Goal: Transaction & Acquisition: Purchase product/service

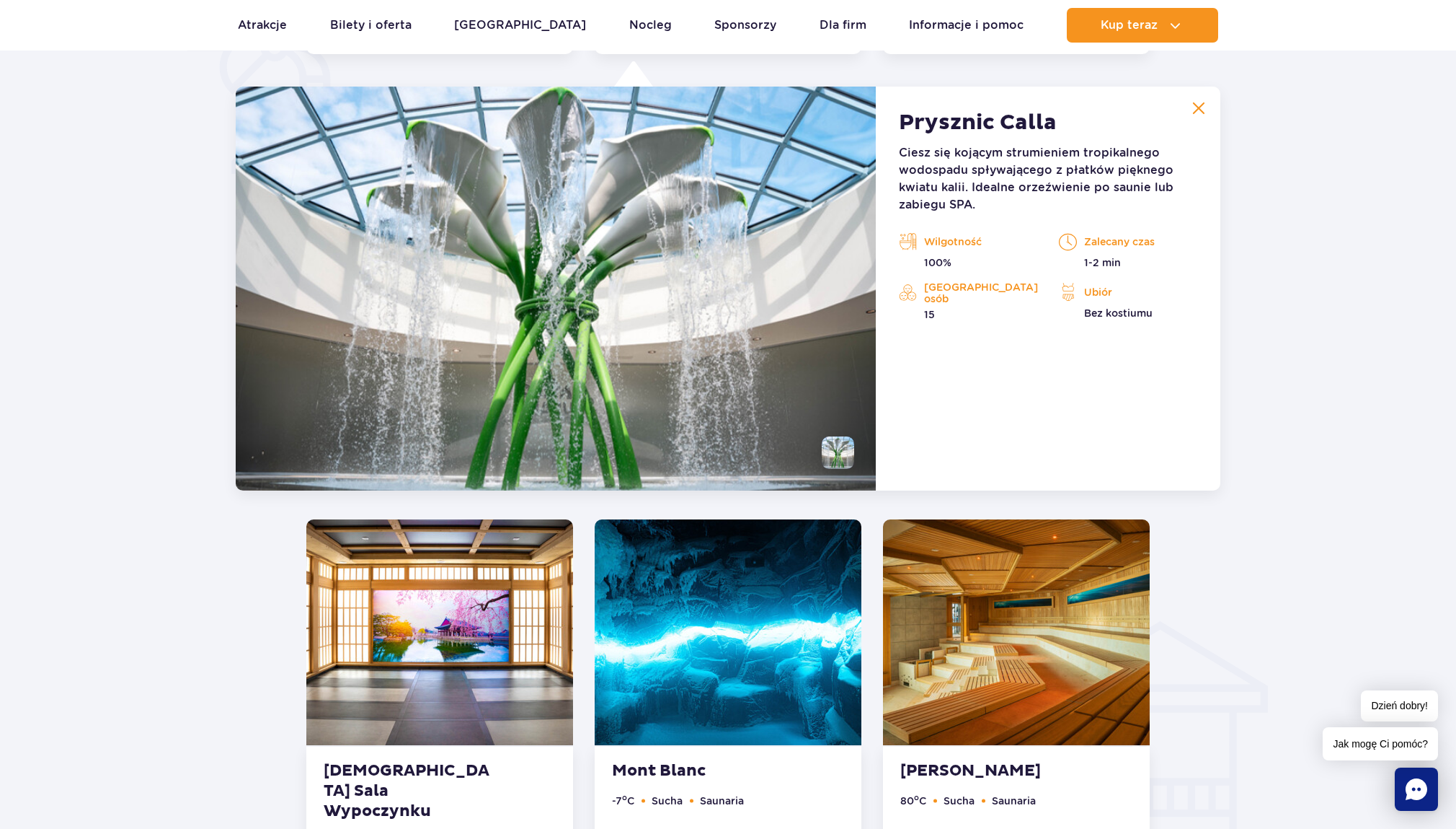
scroll to position [1208, 0]
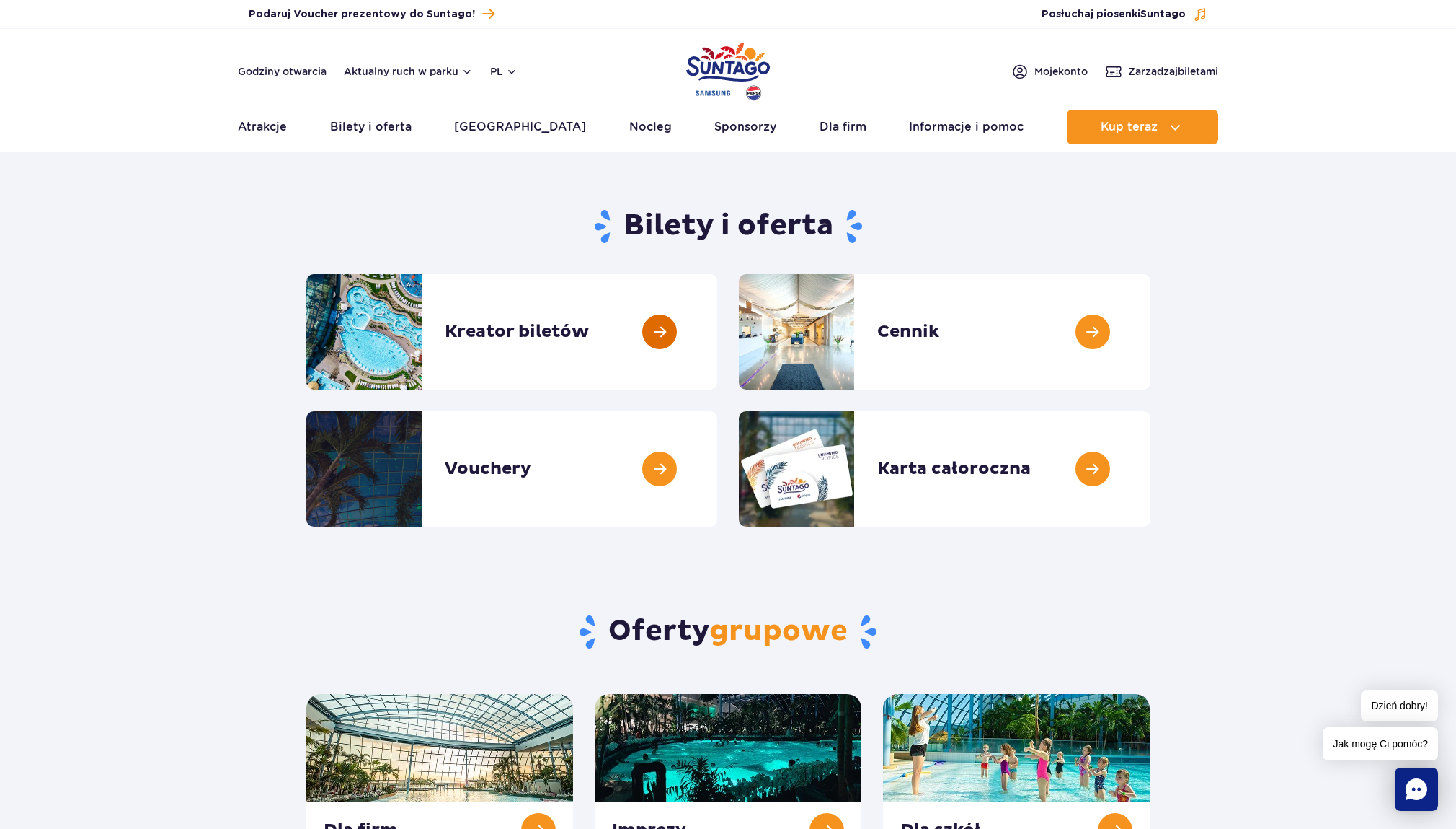
click at [717, 335] on link at bounding box center [717, 332] width 0 height 115
click at [717, 344] on link at bounding box center [717, 332] width 0 height 115
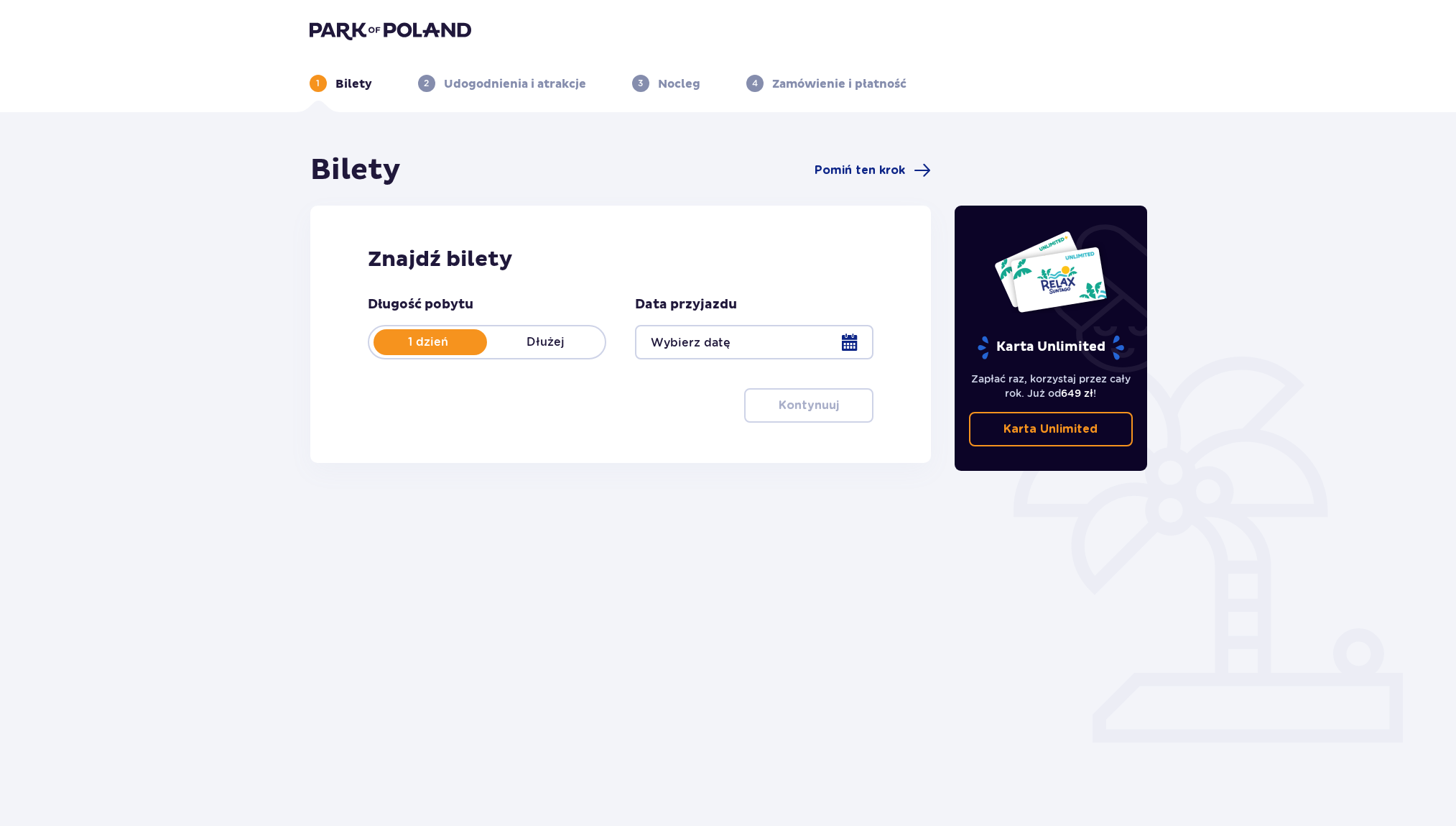
click at [539, 341] on p "Dłużej" at bounding box center [546, 341] width 118 height 16
click at [772, 337] on div at bounding box center [754, 341] width 238 height 34
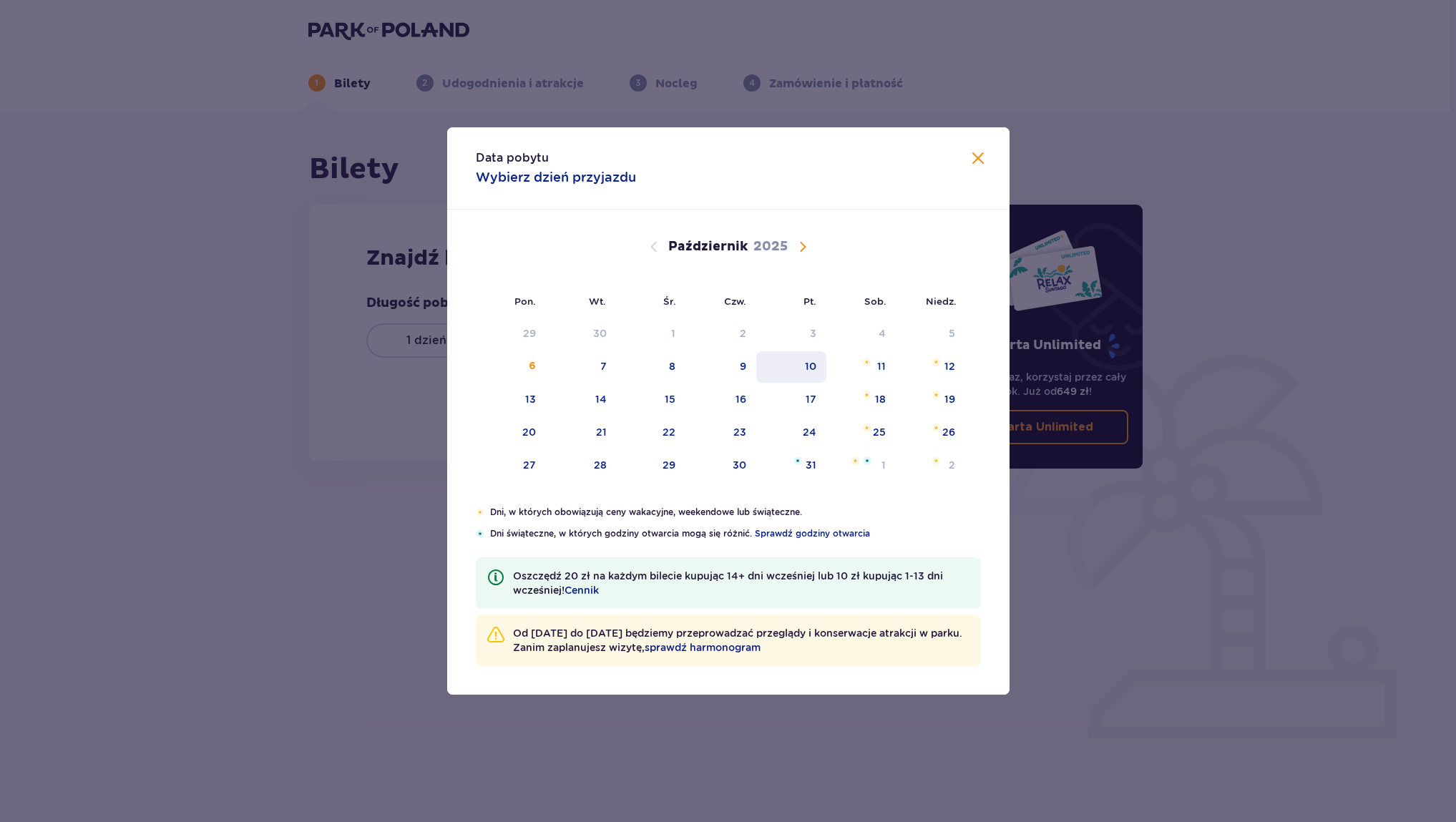
click at [812, 360] on div "10" at bounding box center [811, 366] width 12 height 15
click at [927, 353] on div "12" at bounding box center [931, 367] width 70 height 32
type input "10.10.25 - 12.10.25"
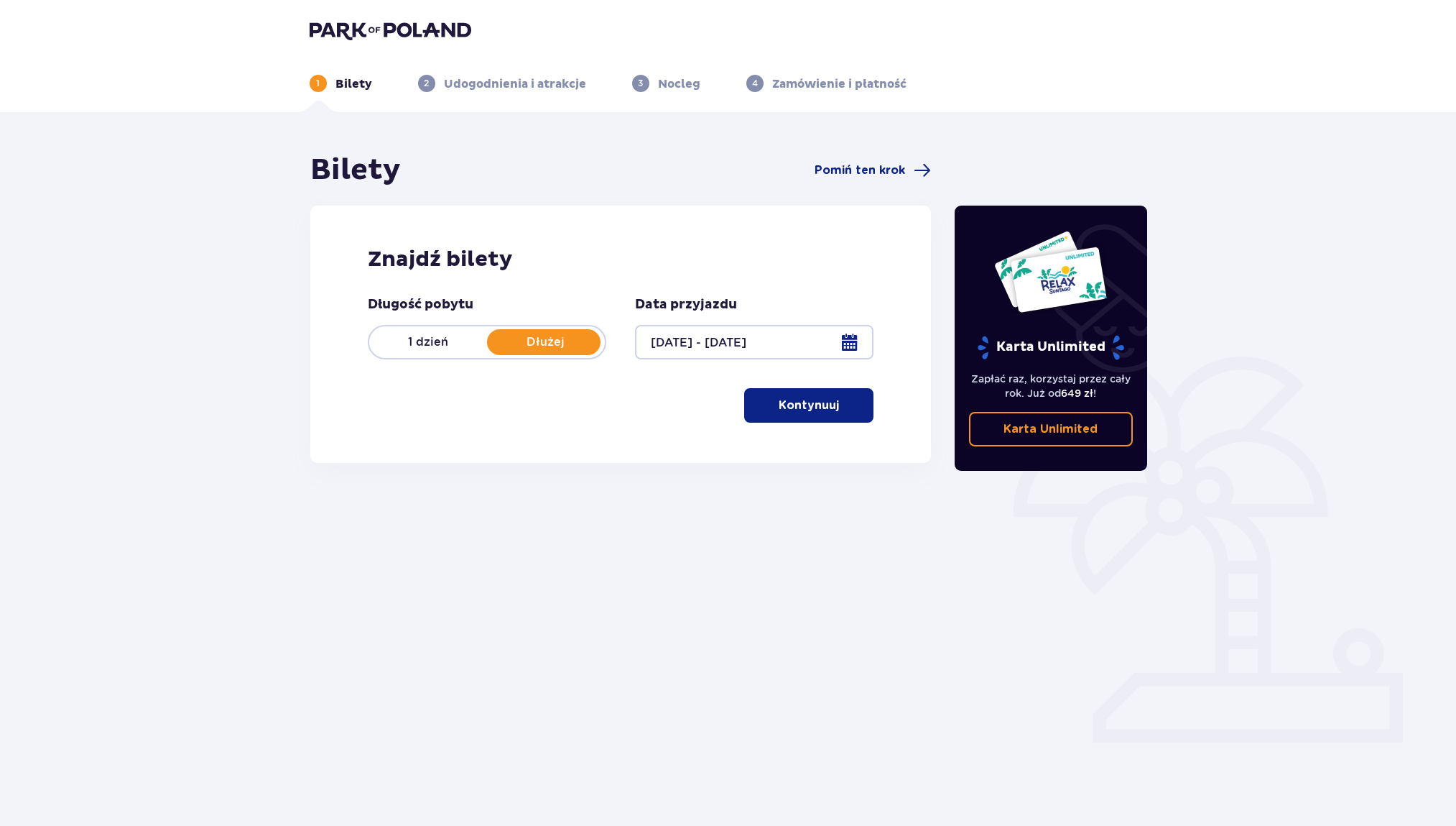
click at [400, 346] on p "1 dzień" at bounding box center [428, 341] width 118 height 16
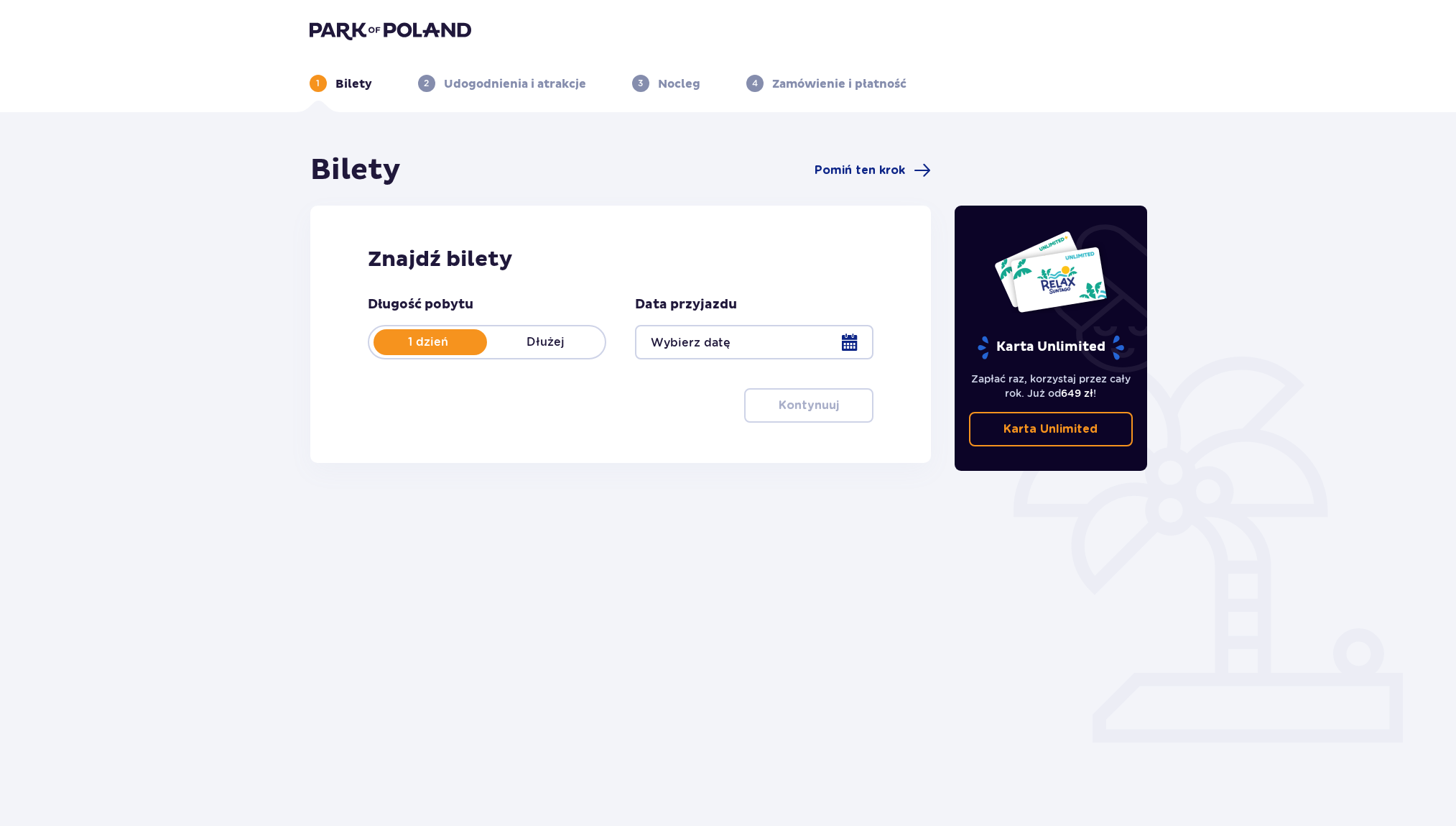
click at [689, 334] on div at bounding box center [754, 341] width 238 height 34
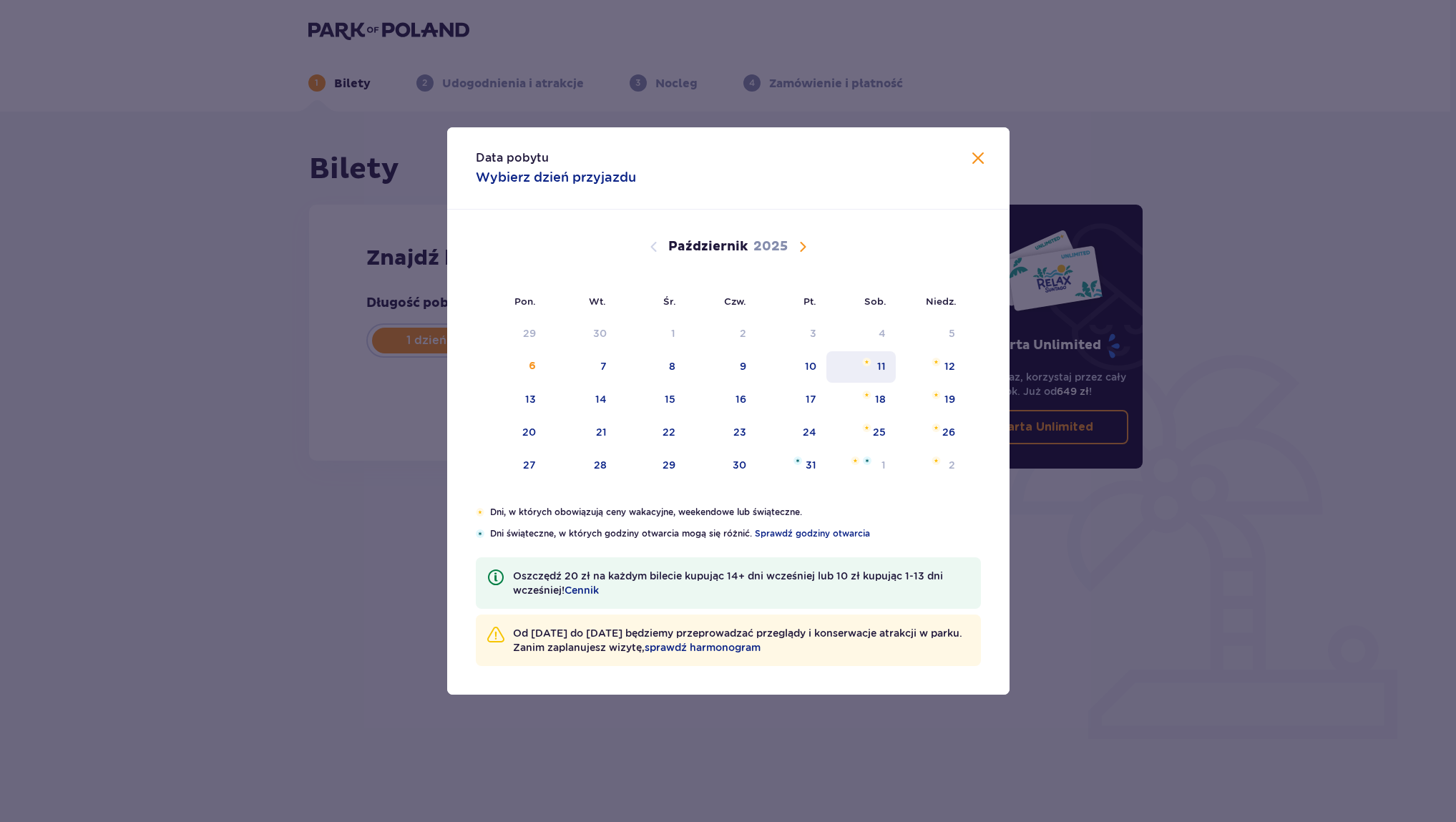
click at [891, 357] on div "11" at bounding box center [861, 367] width 70 height 32
type input "11.10.25"
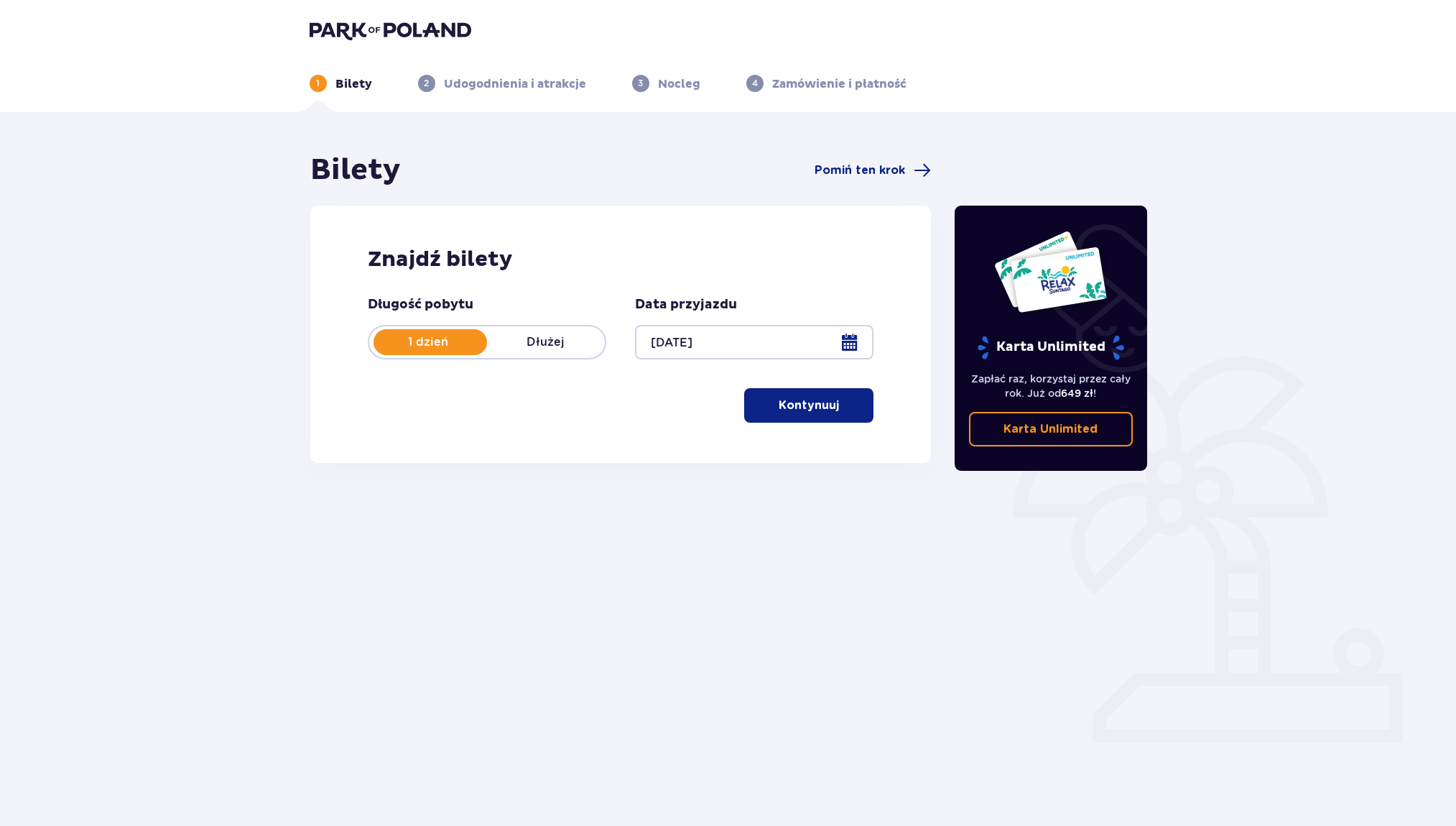
click at [812, 409] on p "Kontynuuj" at bounding box center [809, 405] width 60 height 16
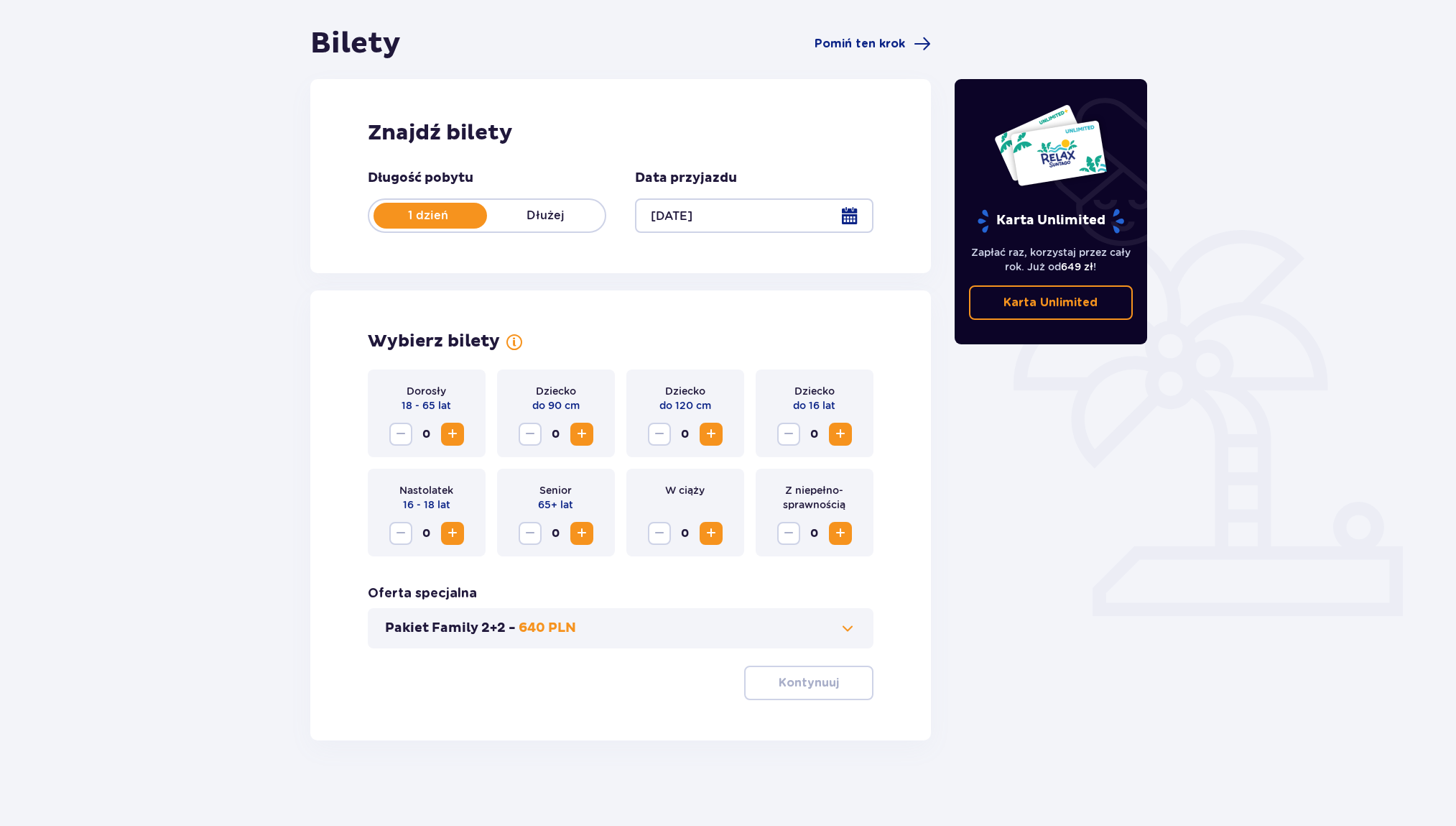
scroll to position [127, 0]
drag, startPoint x: 1013, startPoint y: 252, endPoint x: 1117, endPoint y: 279, distance: 107.4
click at [1117, 279] on div "Zapłać raz, korzystaj przez cały rok. Już od 649 zł ! Karta Unlimited" at bounding box center [1051, 275] width 193 height 87
click at [844, 430] on span "Zwiększ" at bounding box center [840, 434] width 18 height 18
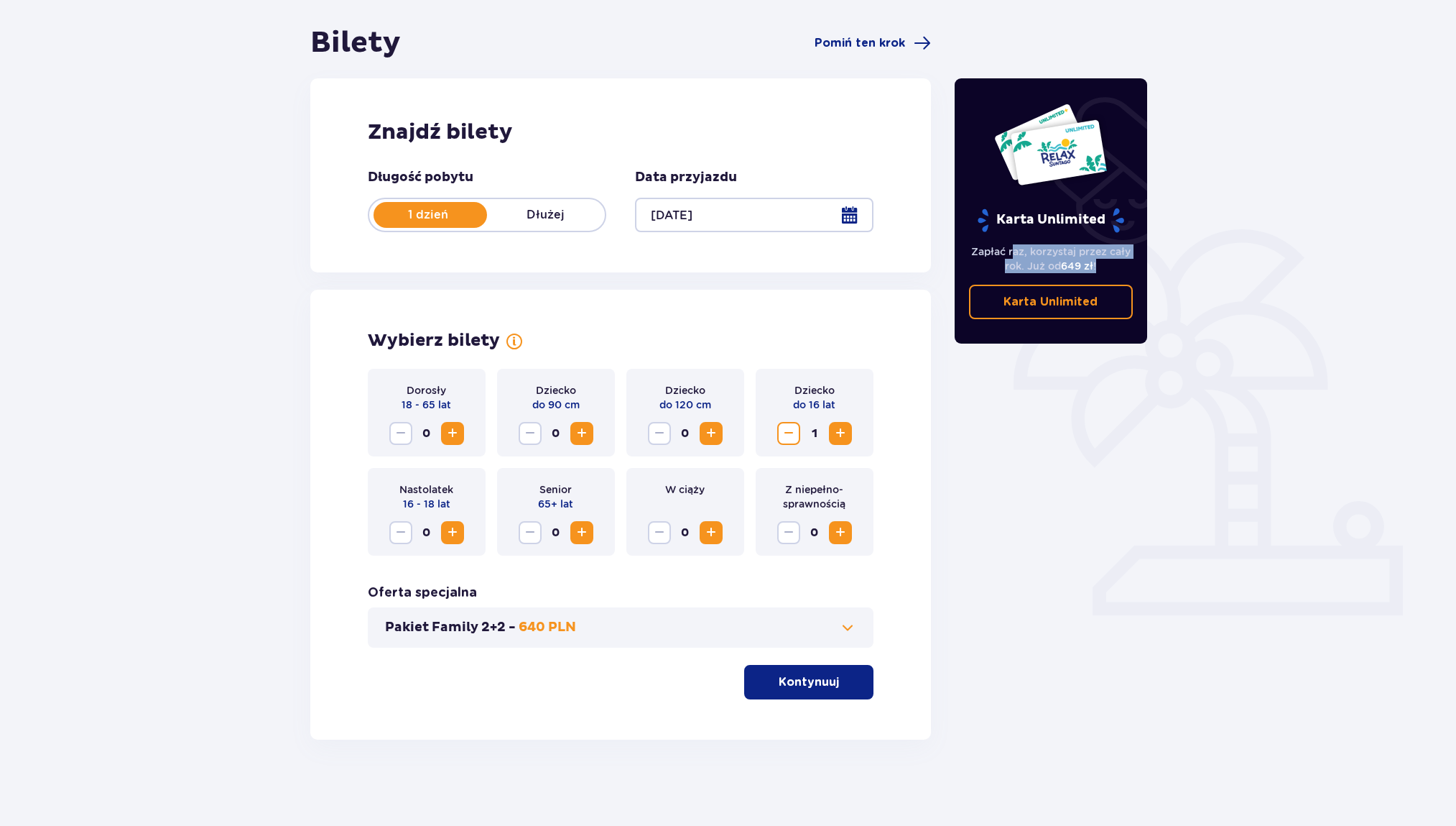
click at [844, 430] on span "Zwiększ" at bounding box center [840, 434] width 18 height 18
click at [849, 629] on span at bounding box center [848, 628] width 18 height 18
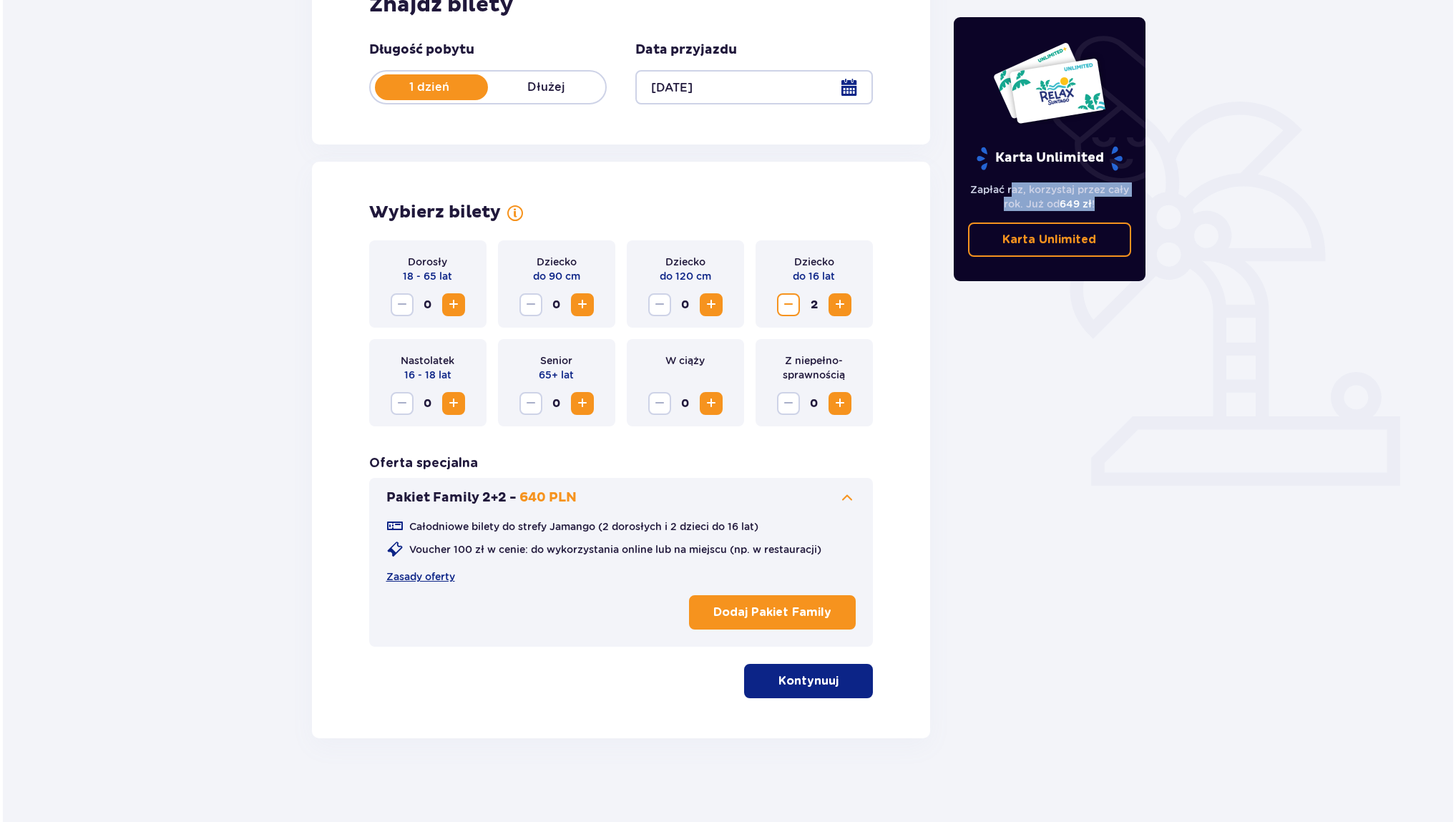
scroll to position [256, 0]
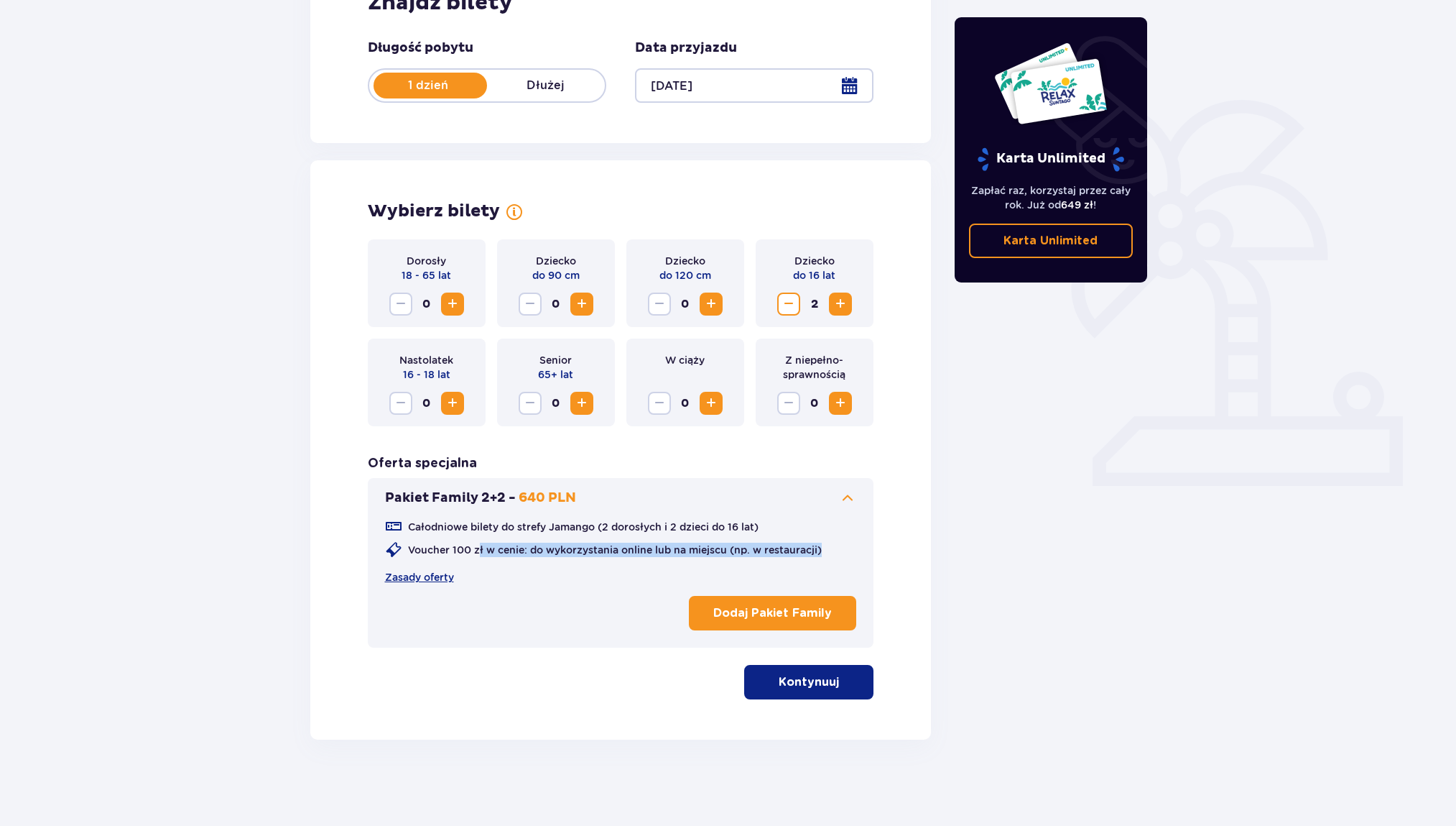
drag, startPoint x: 493, startPoint y: 554, endPoint x: 656, endPoint y: 562, distance: 163.2
click at [656, 562] on div "Całodniowe bilety do strefy Jamango (2 dorosłych i 2 dzieci do 16 lat) Voucher …" at bounding box center [621, 552] width 472 height 66
click at [425, 577] on link "Zasady oferty" at bounding box center [419, 577] width 69 height 15
click at [810, 620] on p "Dodaj Pakiet Family" at bounding box center [773, 613] width 119 height 16
click at [779, 690] on p "Kontynuuj" at bounding box center [809, 682] width 60 height 16
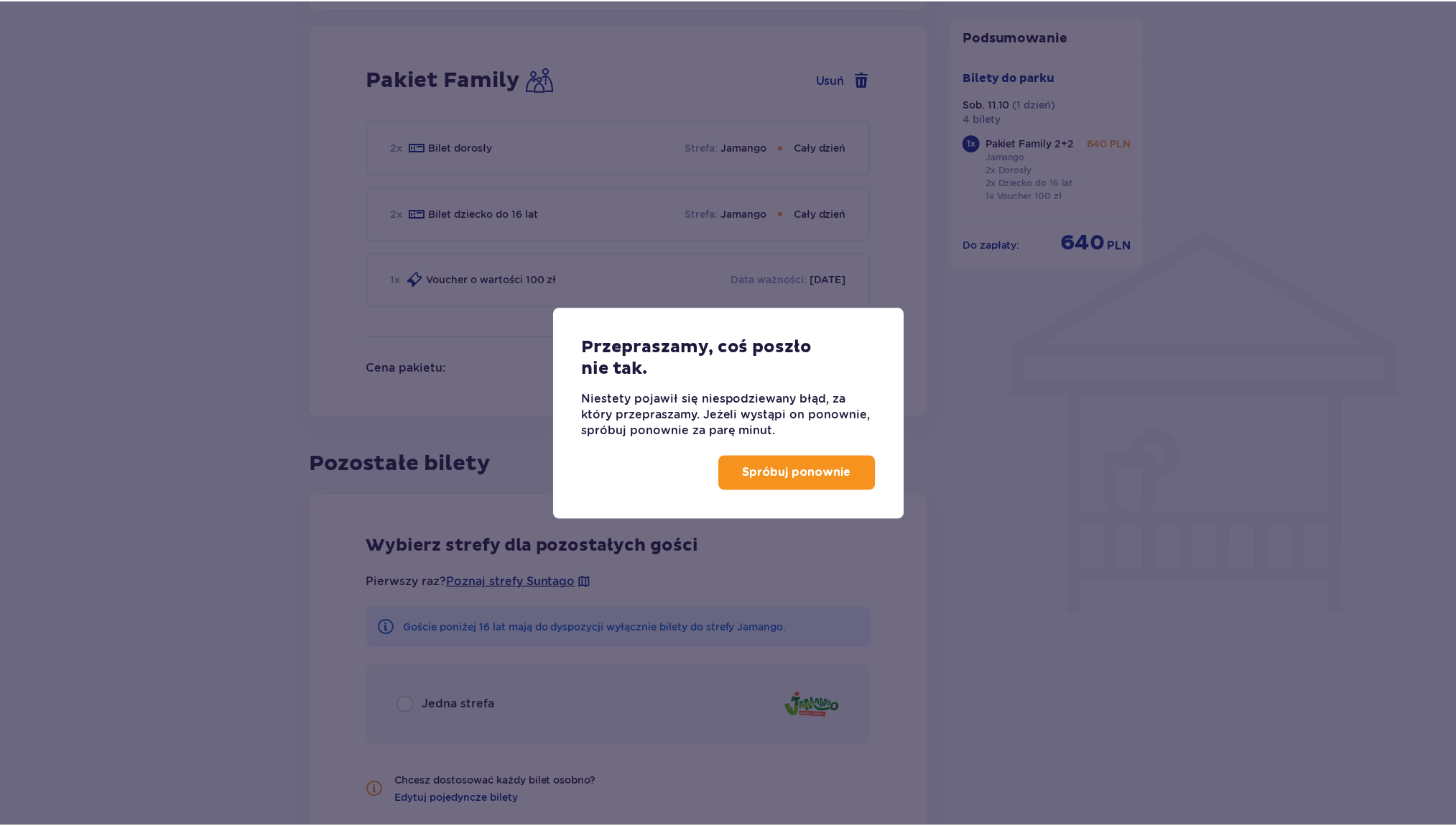
scroll to position [945, 0]
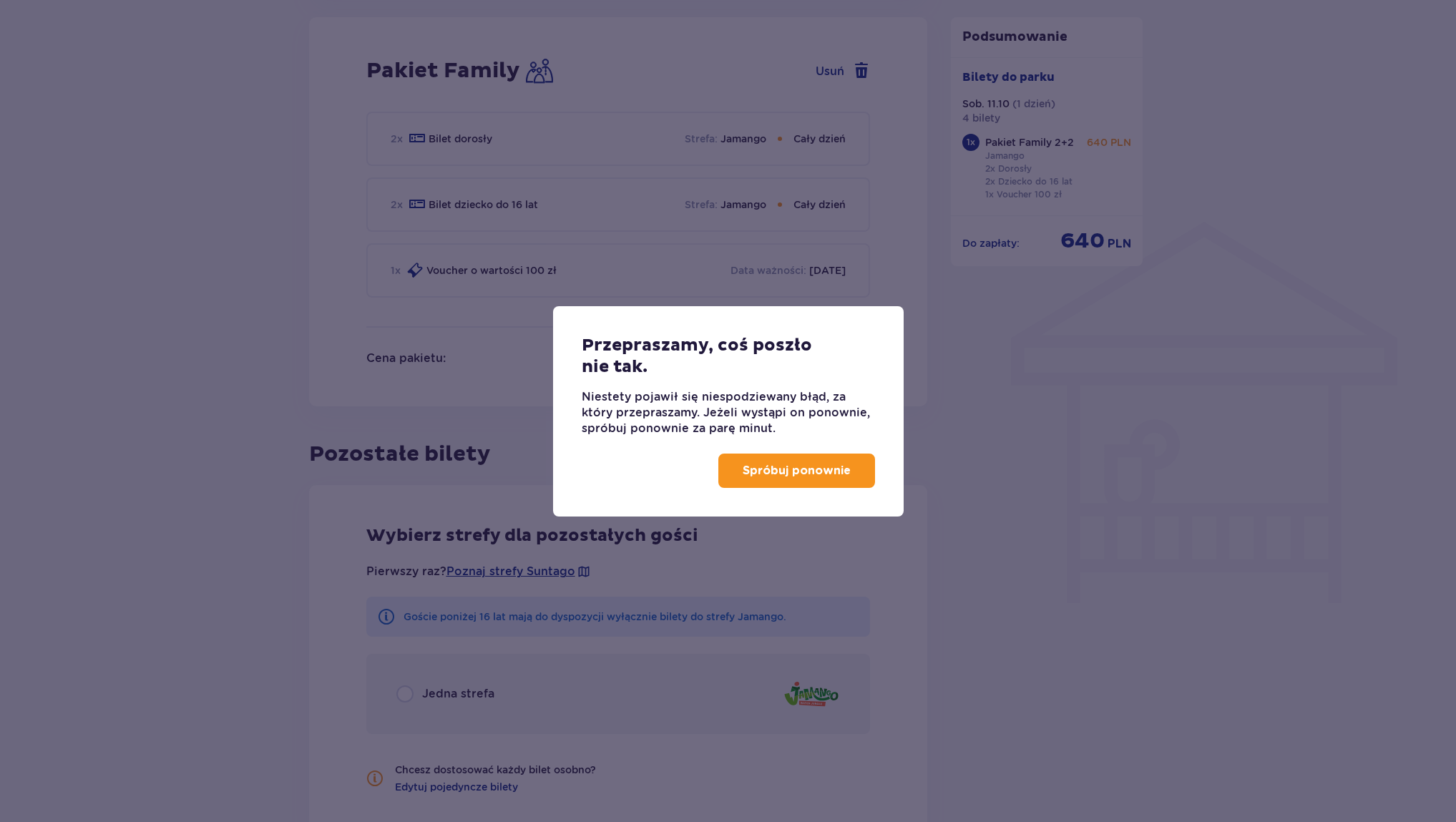
click at [774, 472] on p "Spróbuj ponownie" at bounding box center [797, 471] width 108 height 15
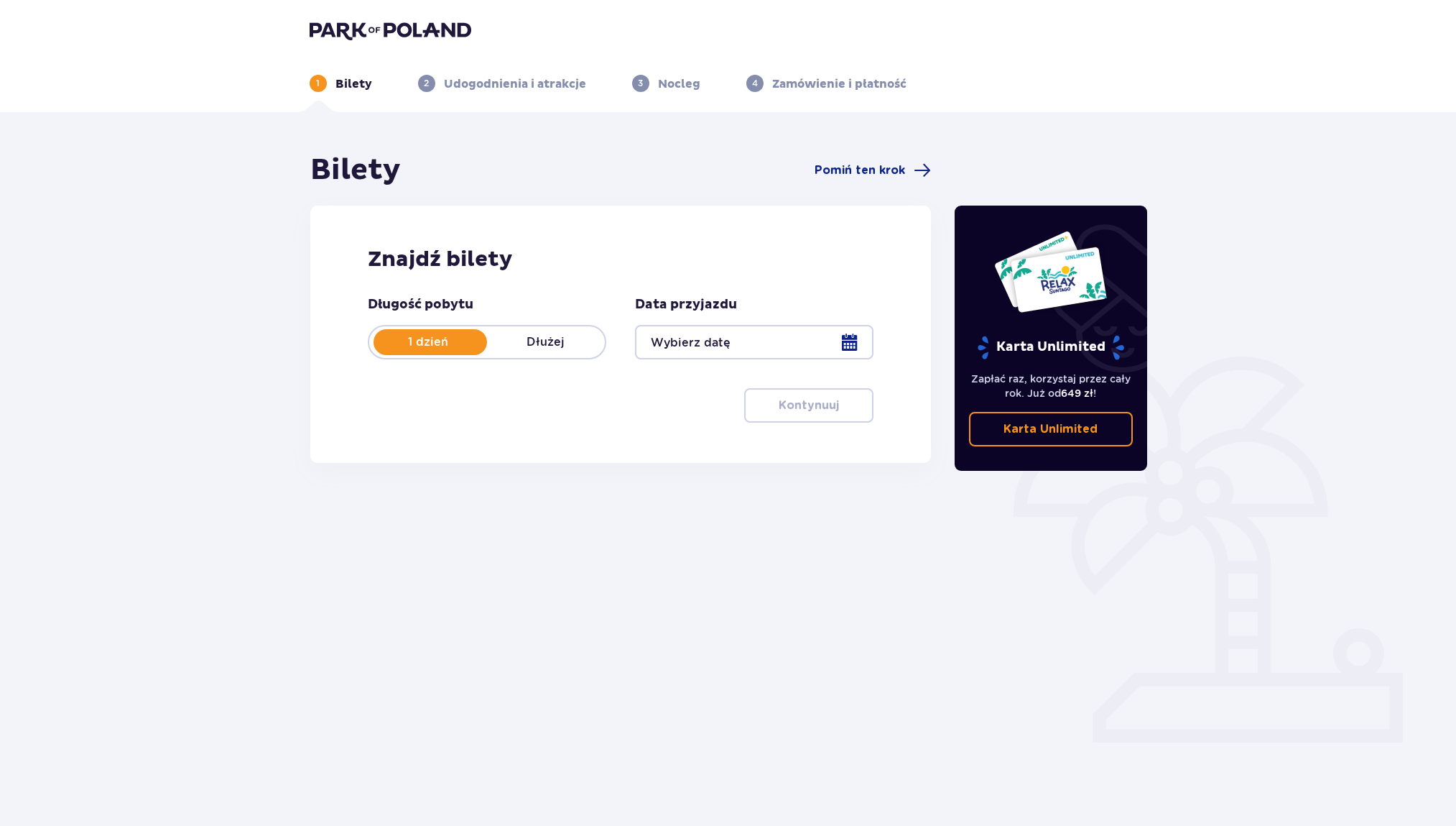
click at [696, 337] on div at bounding box center [754, 341] width 238 height 34
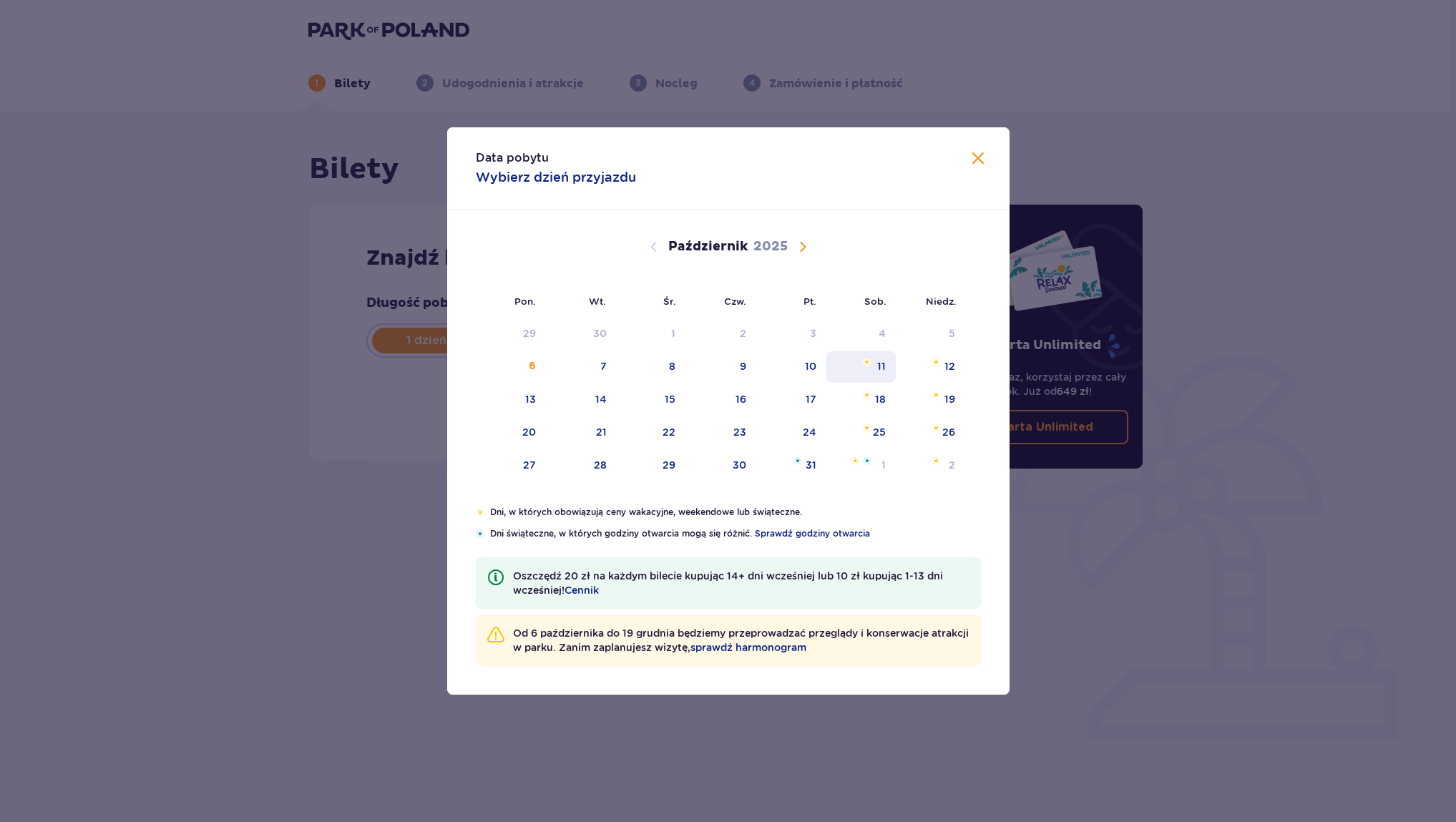
click at [882, 365] on div "11" at bounding box center [882, 366] width 9 height 15
type input "11.10.25"
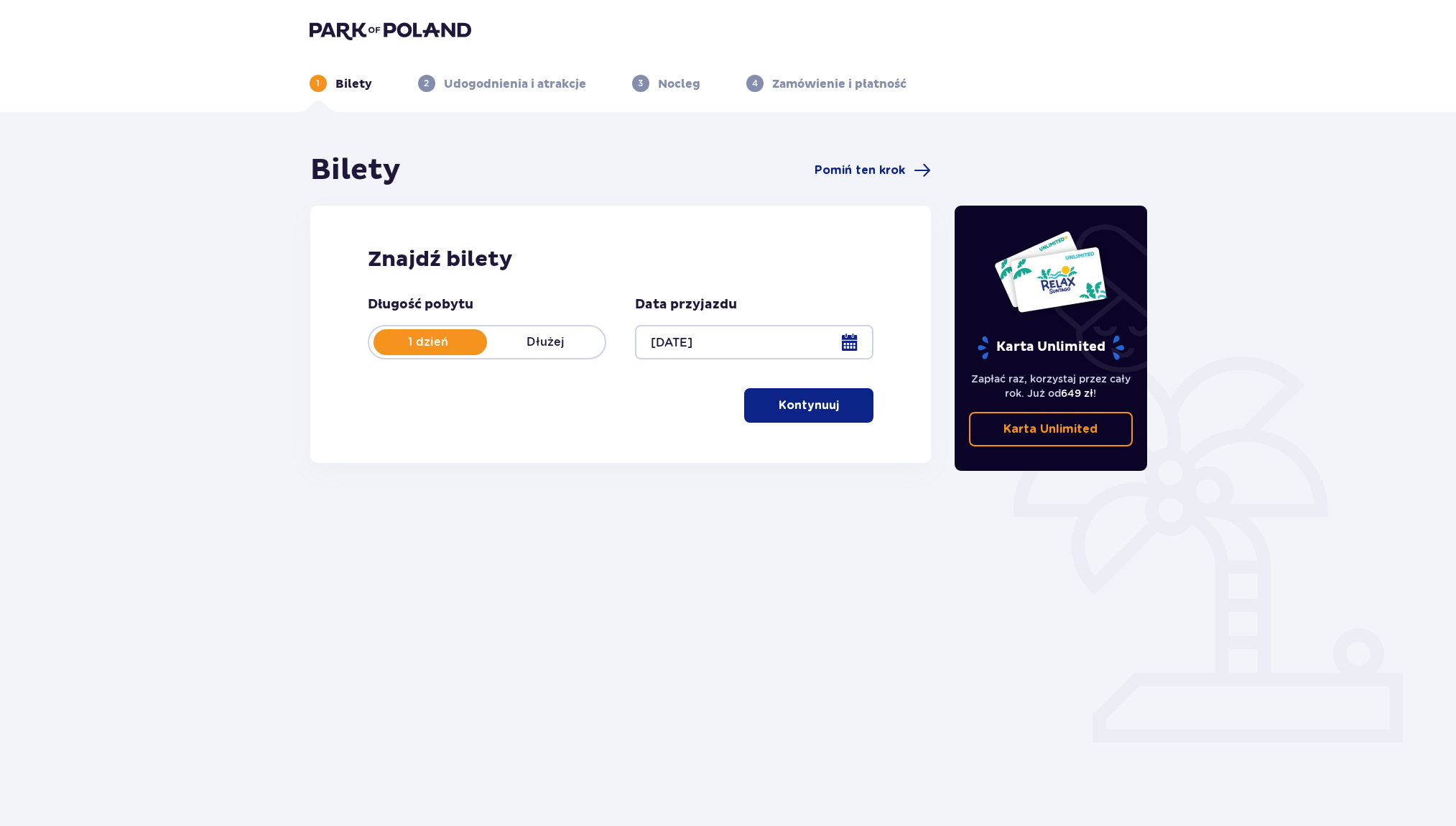
click at [774, 415] on button "Kontynuuj" at bounding box center [808, 405] width 129 height 34
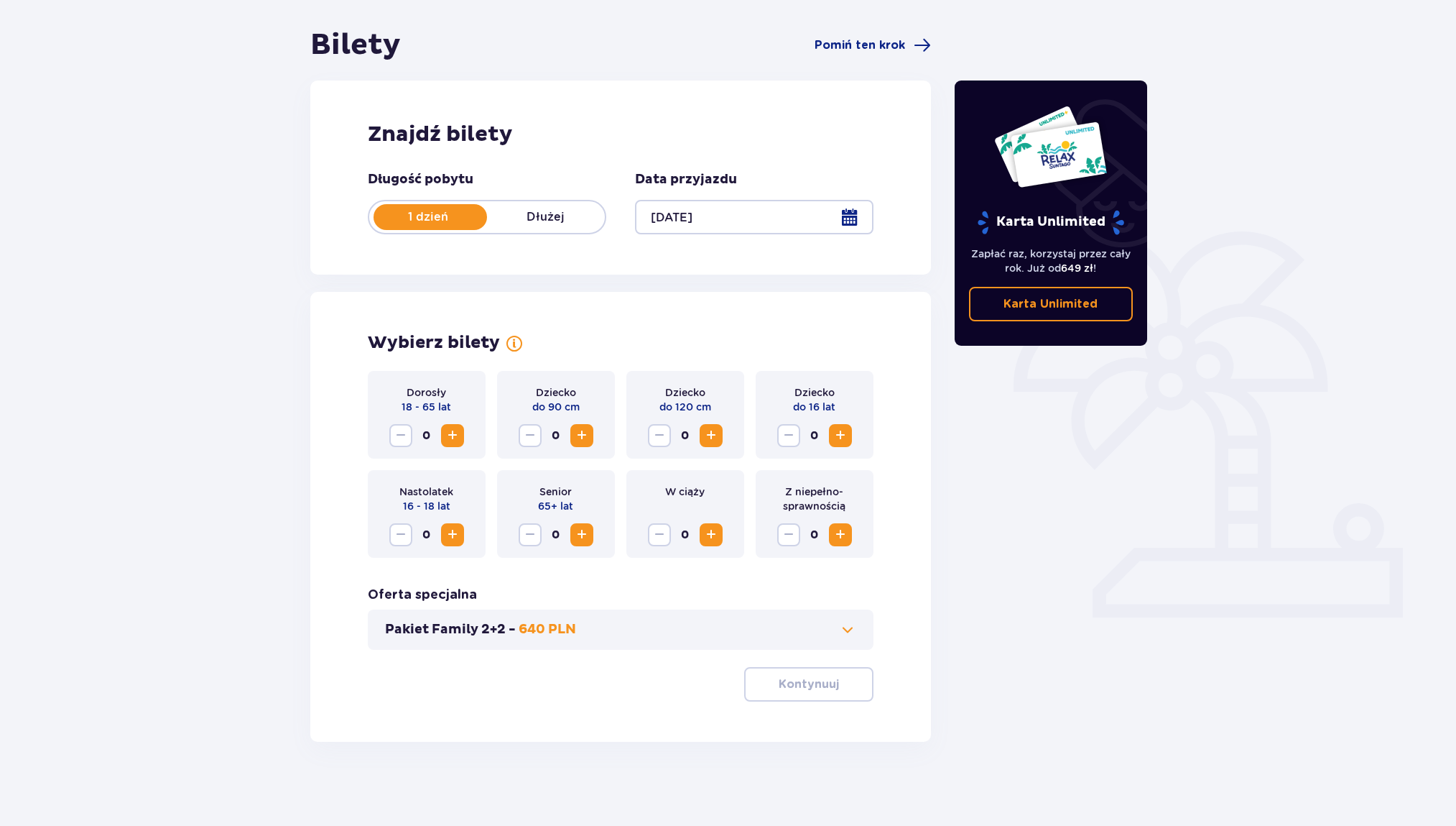
scroll to position [127, 0]
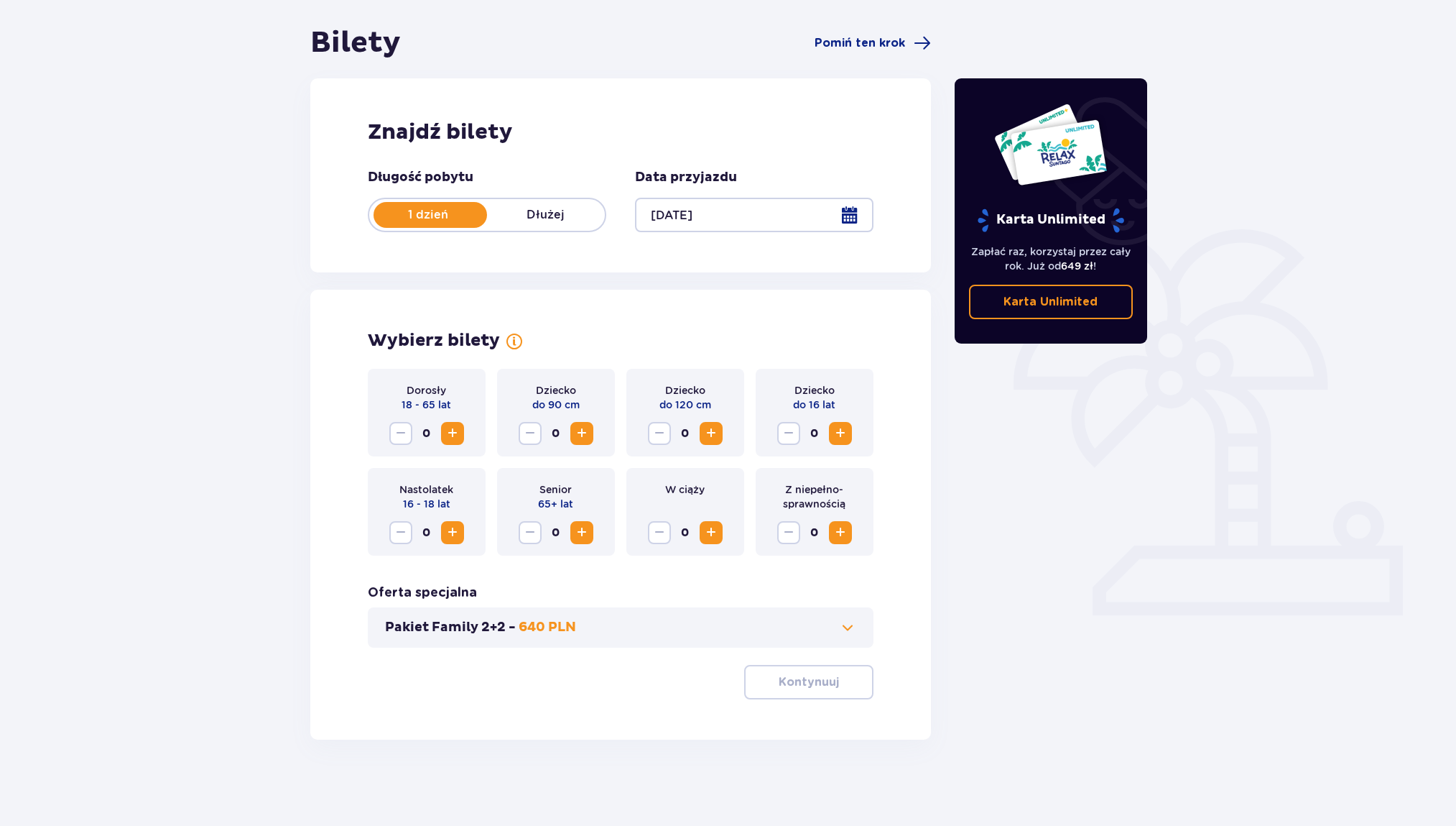
click at [837, 433] on span "Zwiększ" at bounding box center [840, 434] width 18 height 18
click at [453, 433] on span "Zwiększ" at bounding box center [453, 434] width 18 height 18
click at [781, 689] on p "Kontynuuj" at bounding box center [809, 682] width 60 height 16
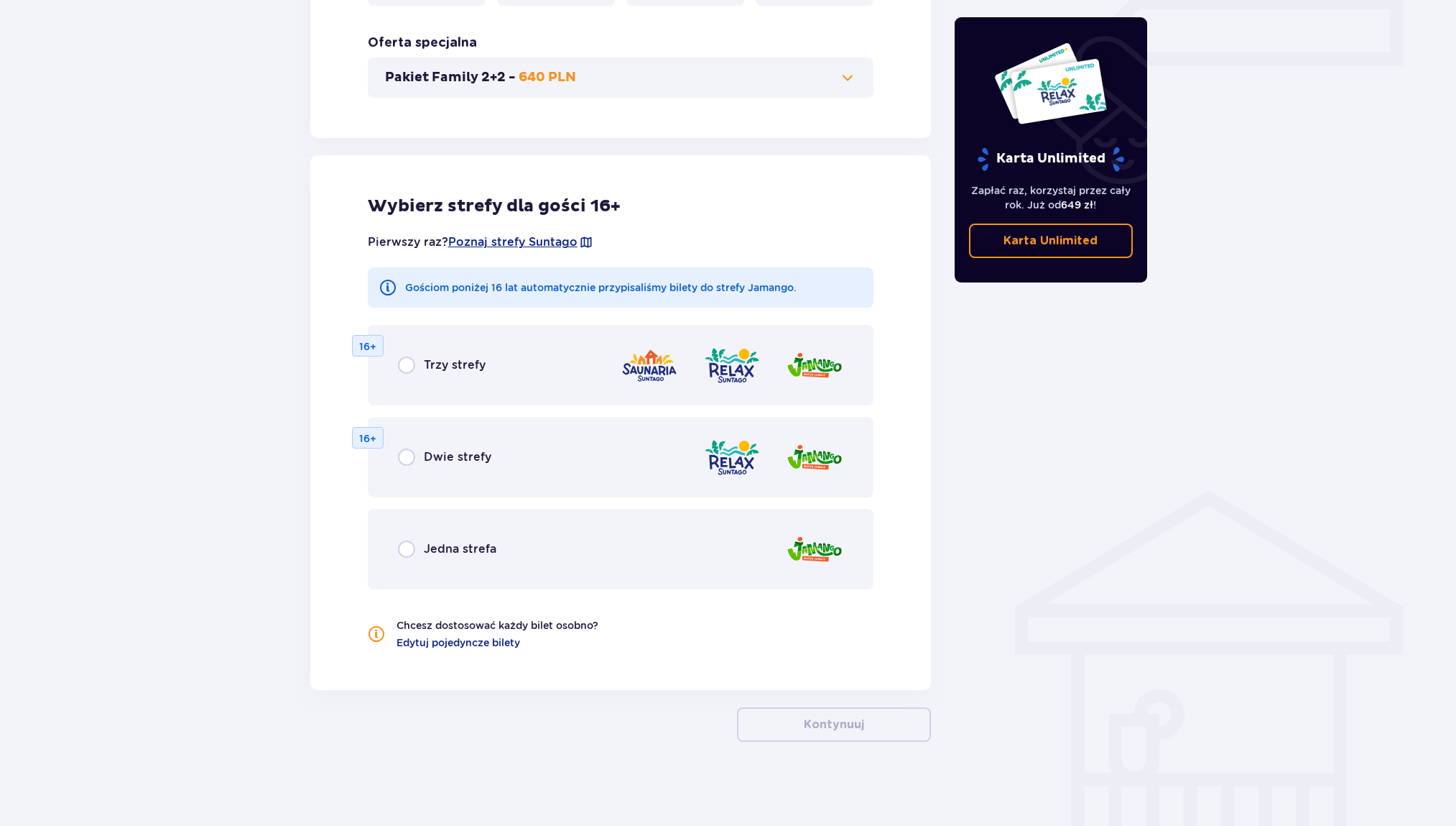
scroll to position [679, 0]
click at [403, 453] on input "radio" at bounding box center [407, 455] width 18 height 18
radio input "true"
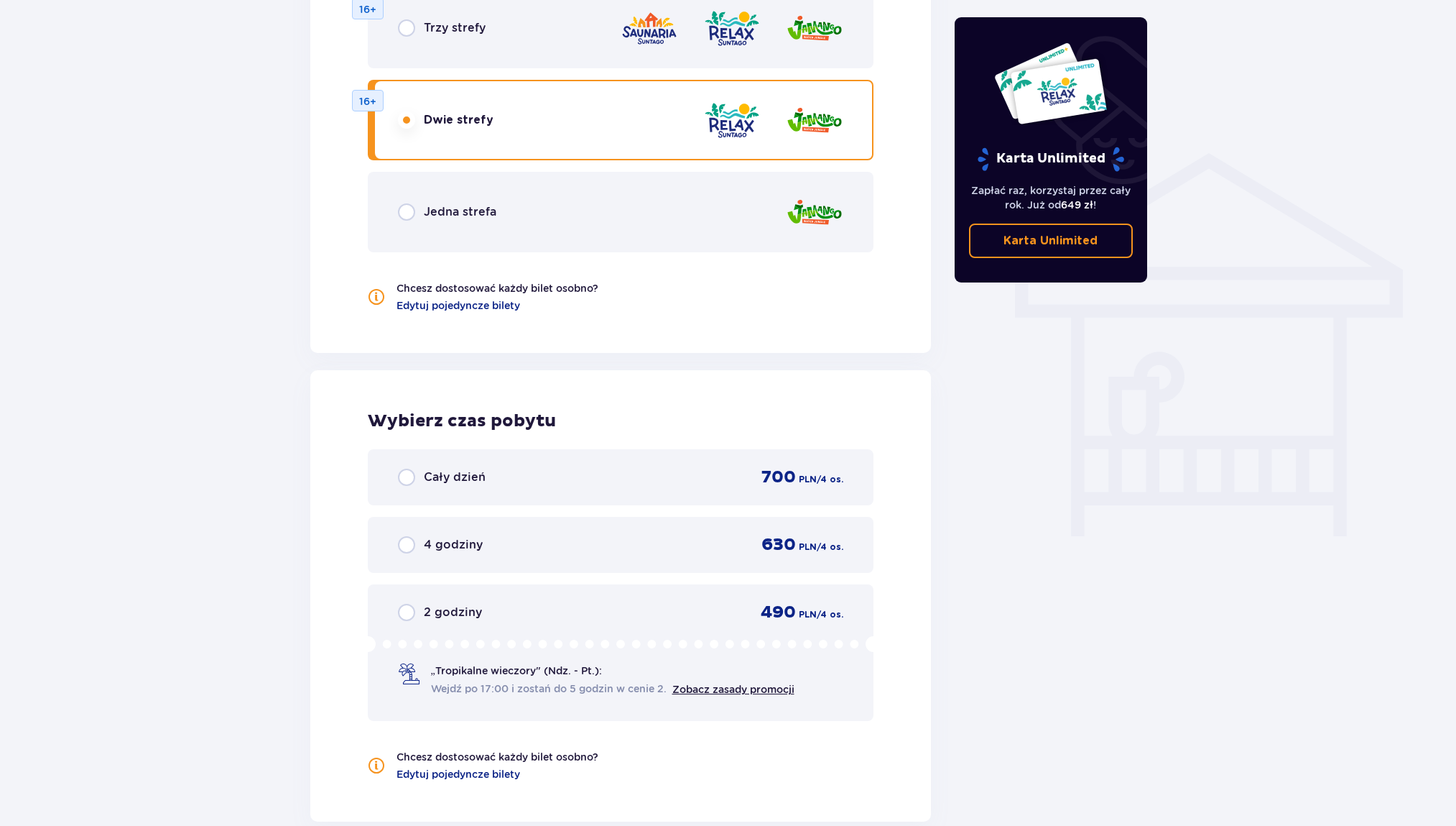
scroll to position [724, 0]
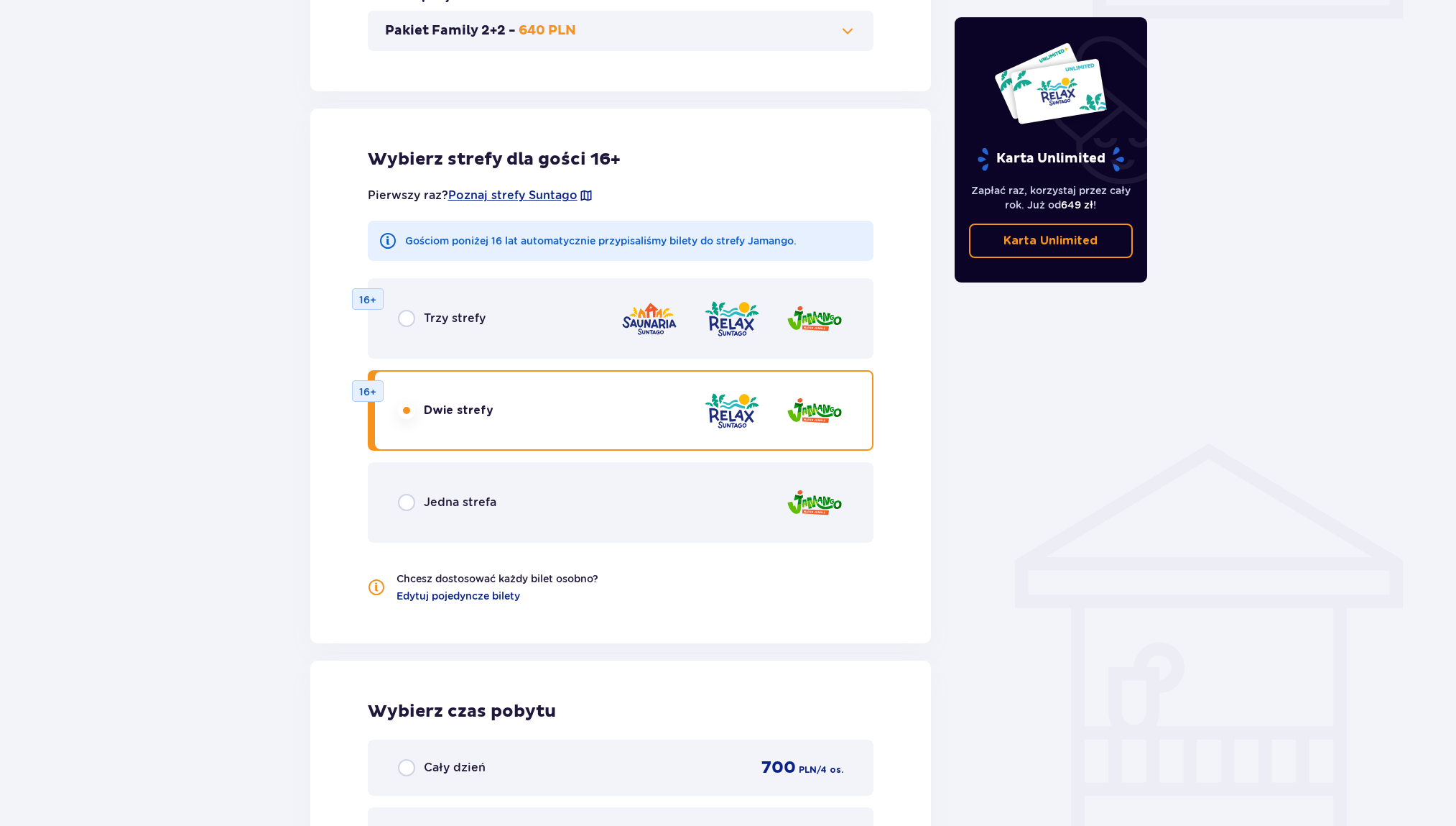
click at [395, 315] on div "Trzy strefy 16+" at bounding box center [621, 318] width 507 height 81
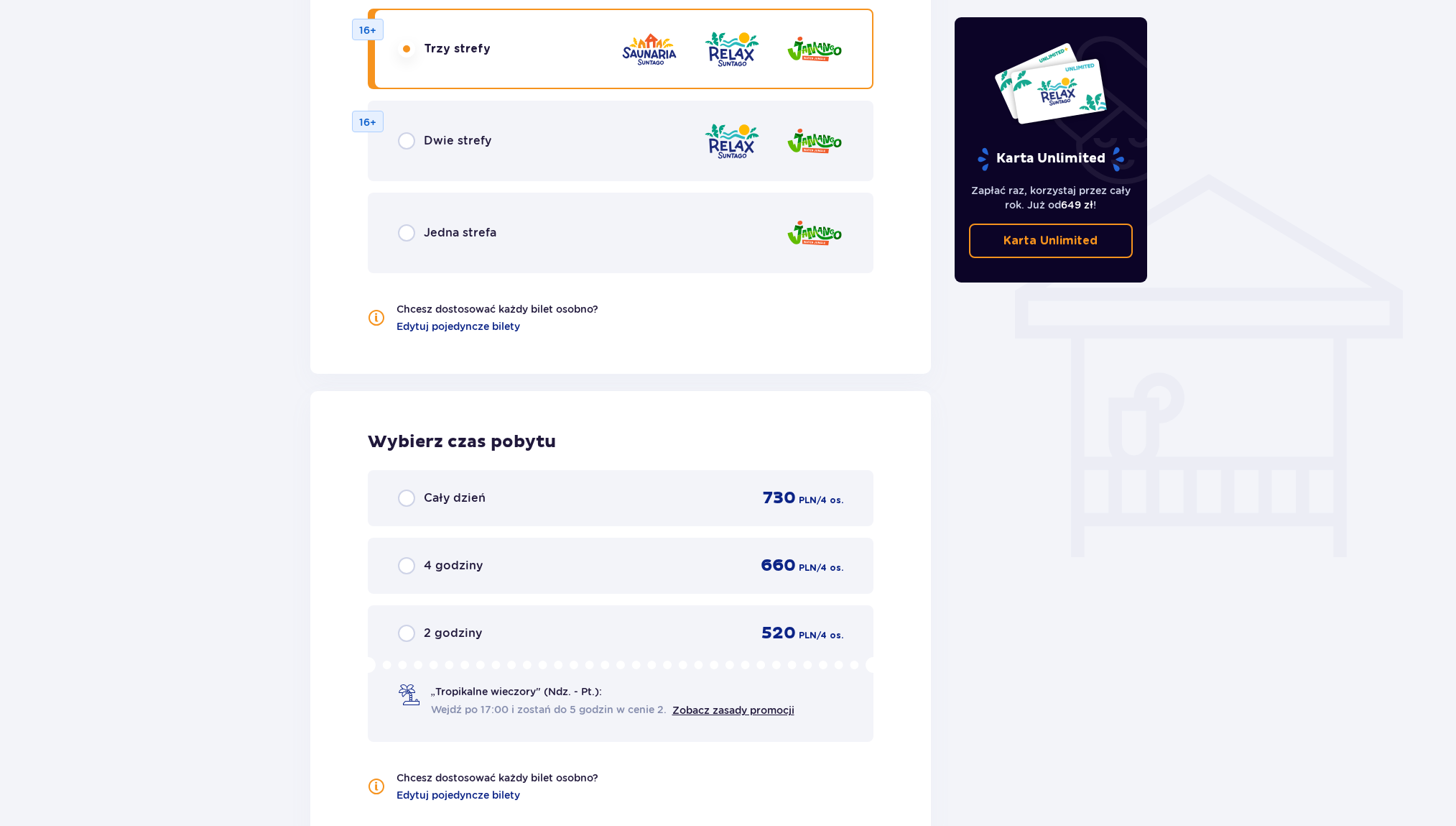
scroll to position [1140, 0]
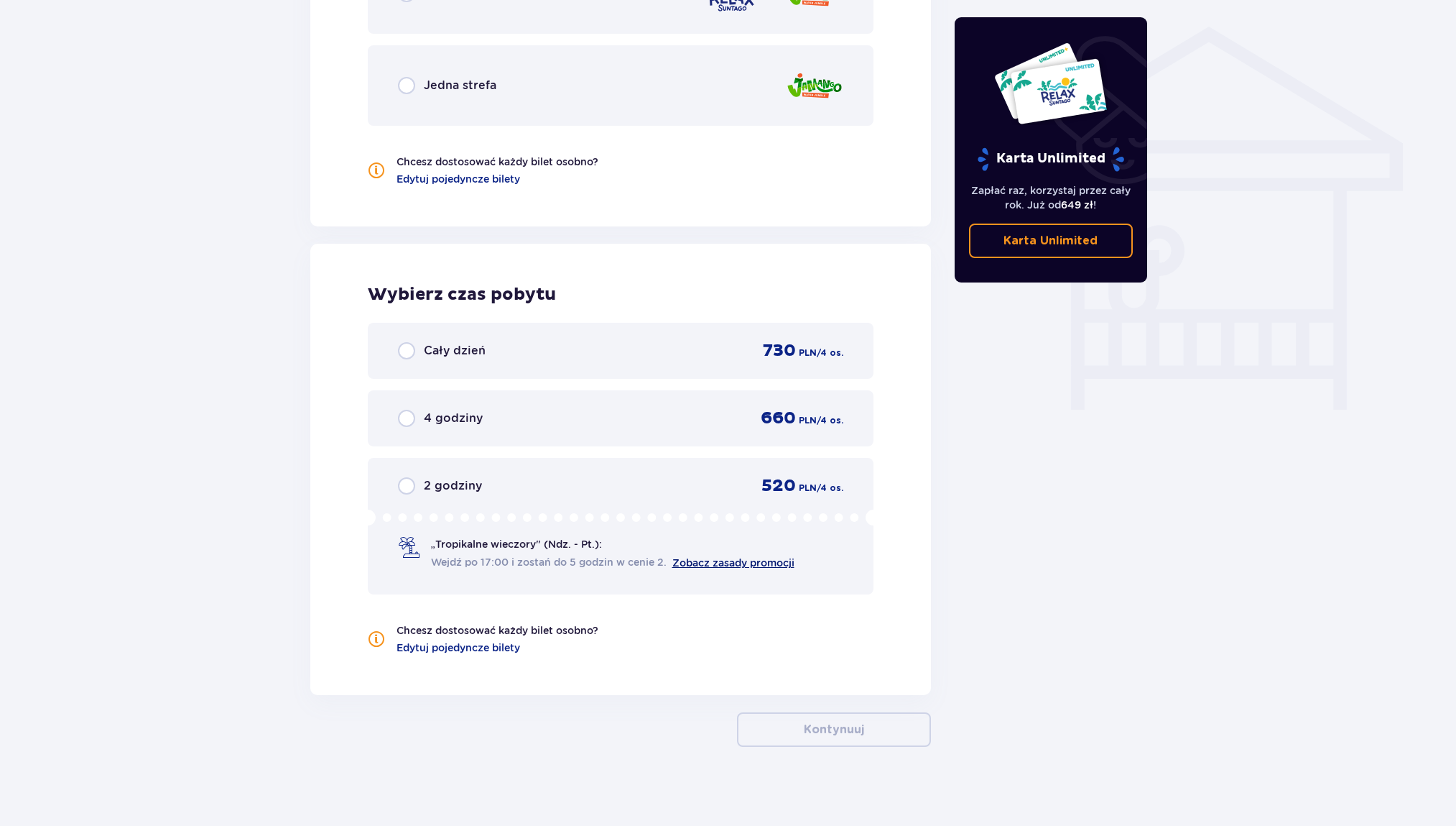
click at [705, 561] on link "Zobacz zasady promocji" at bounding box center [733, 562] width 123 height 12
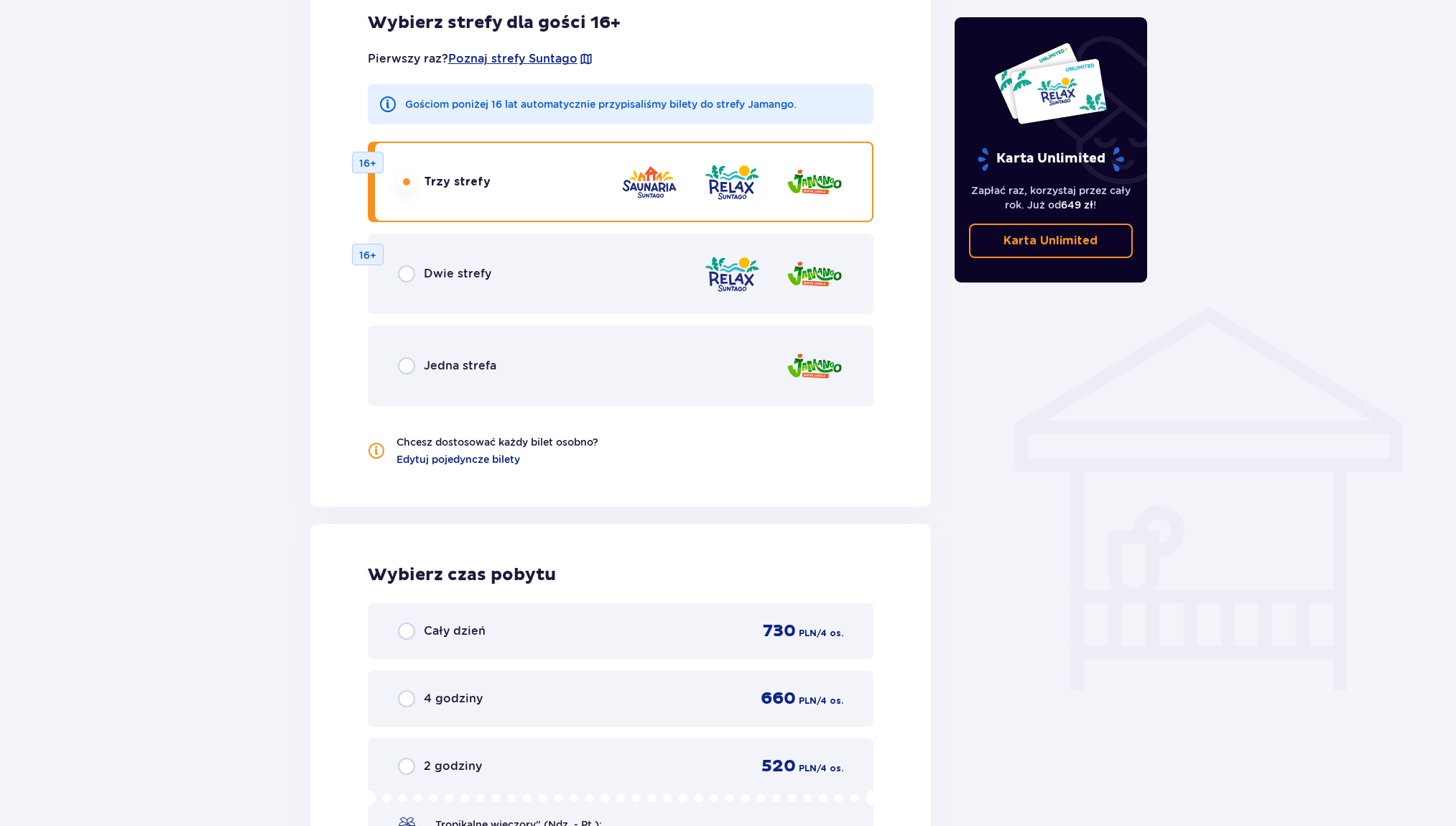
scroll to position [838, 0]
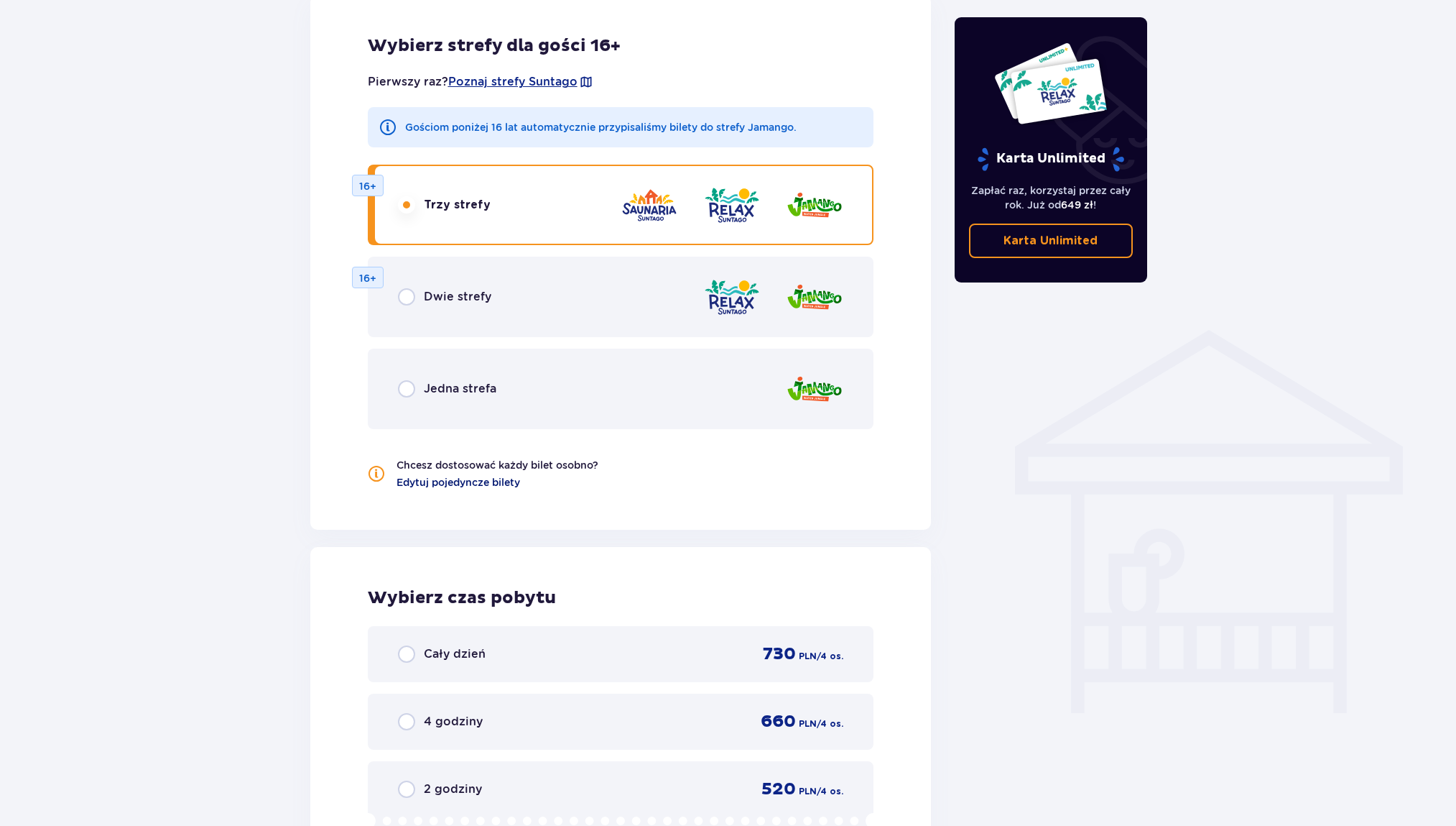
click at [454, 481] on span "Edytuj pojedyncze bilety" at bounding box center [458, 482] width 124 height 15
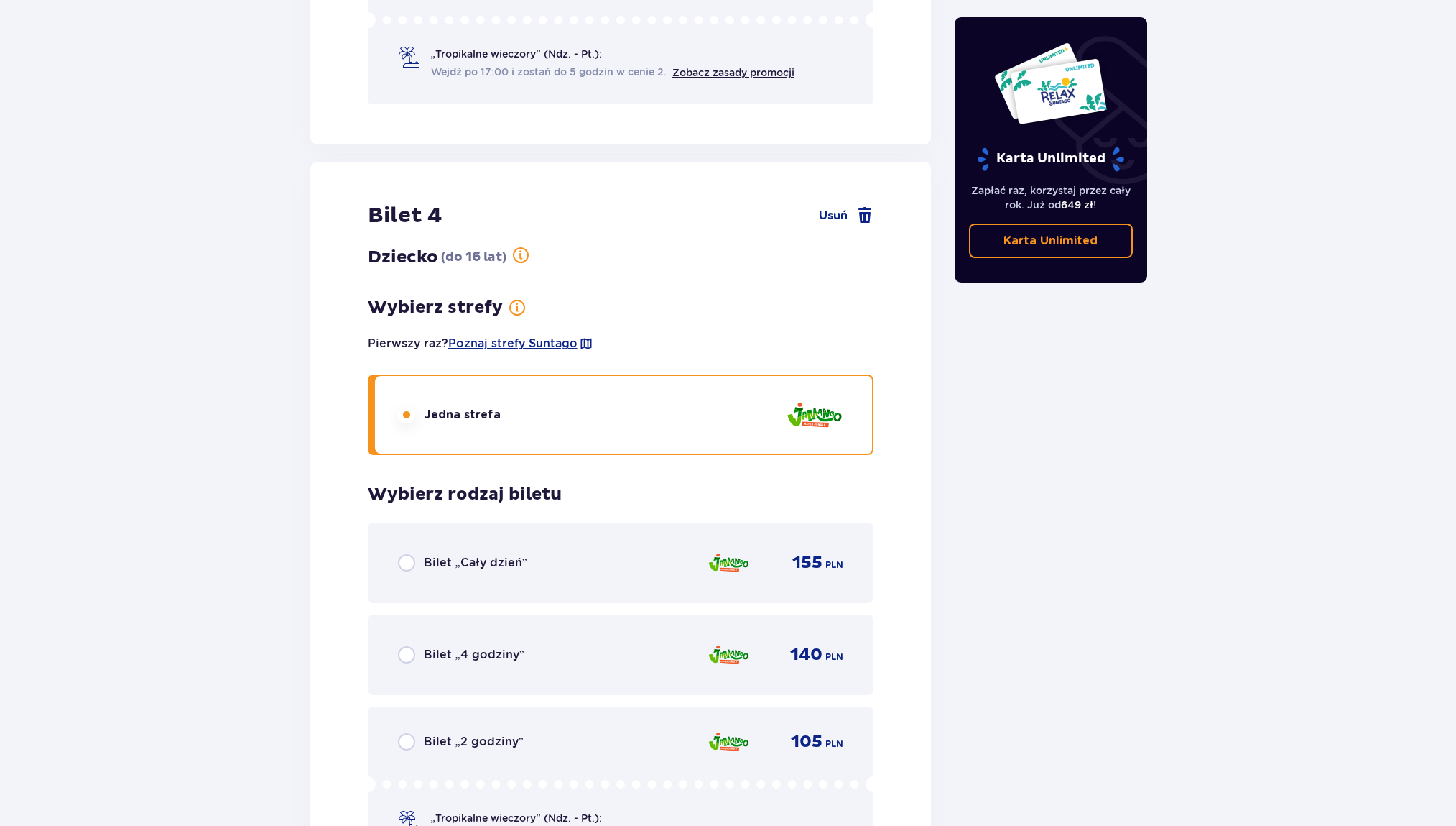
scroll to position [2688, 0]
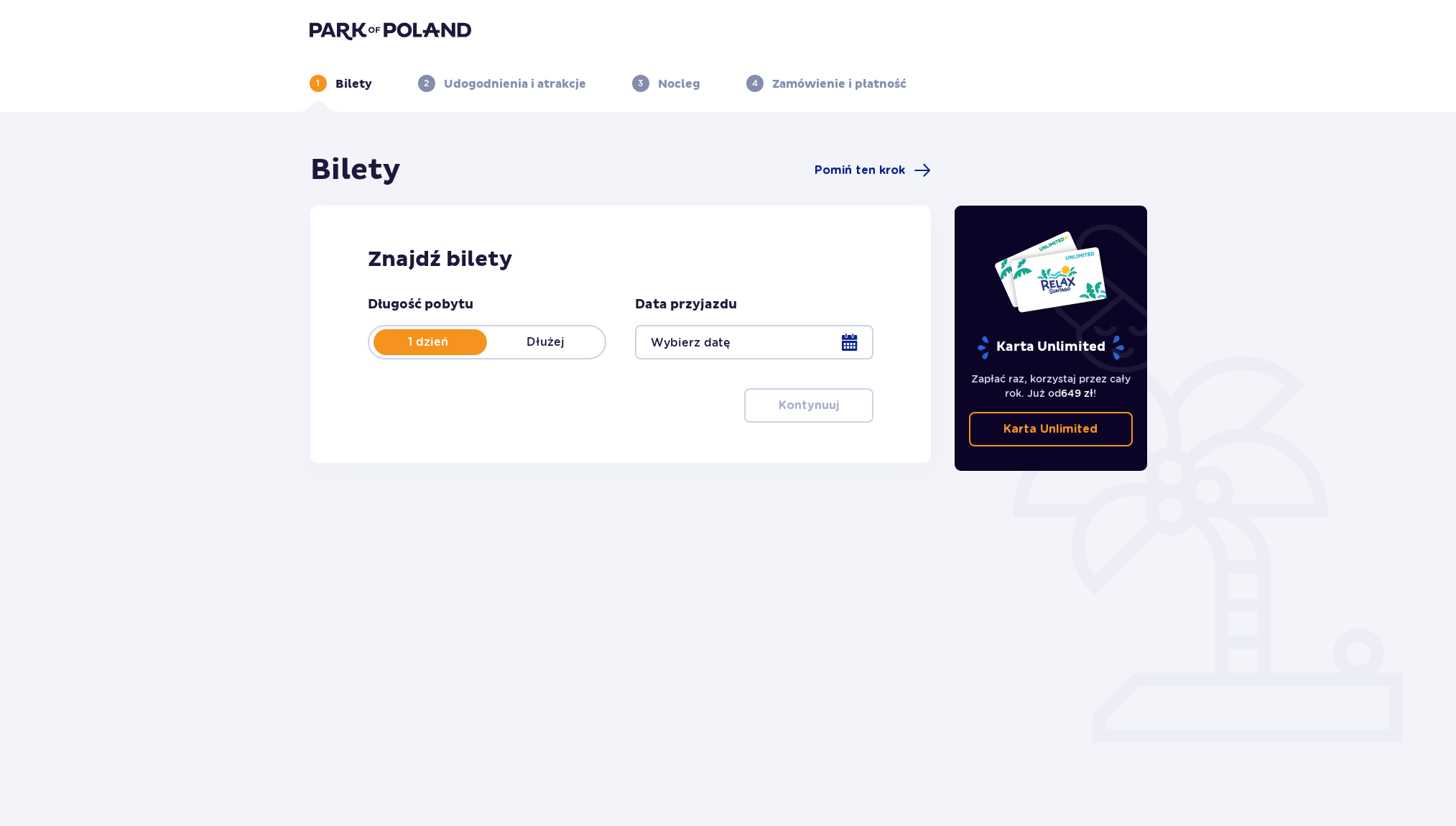
click at [736, 341] on div at bounding box center [754, 341] width 238 height 34
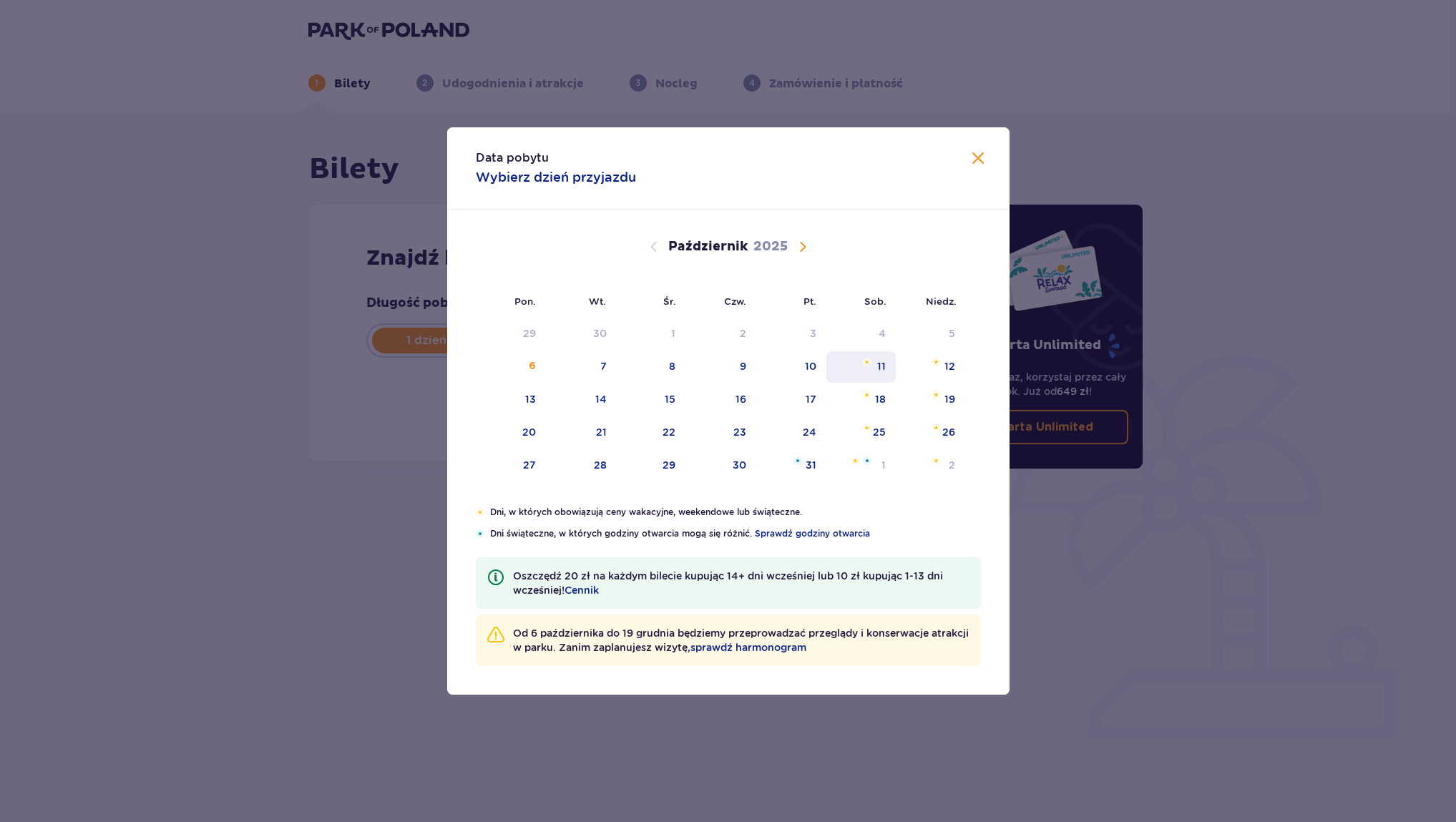
click at [873, 363] on div "11" at bounding box center [861, 367] width 70 height 32
type input "11.10.25"
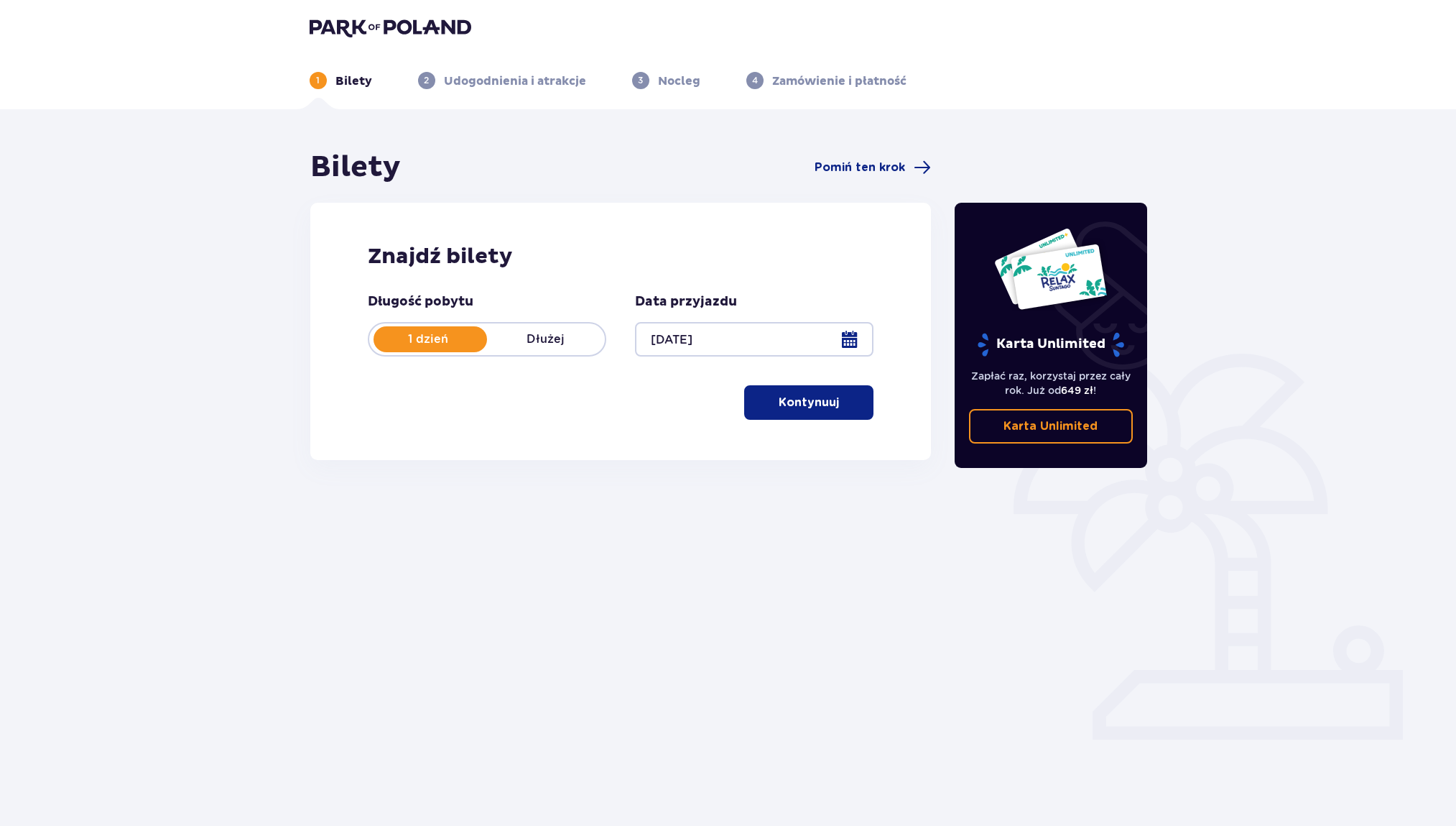
scroll to position [52, 0]
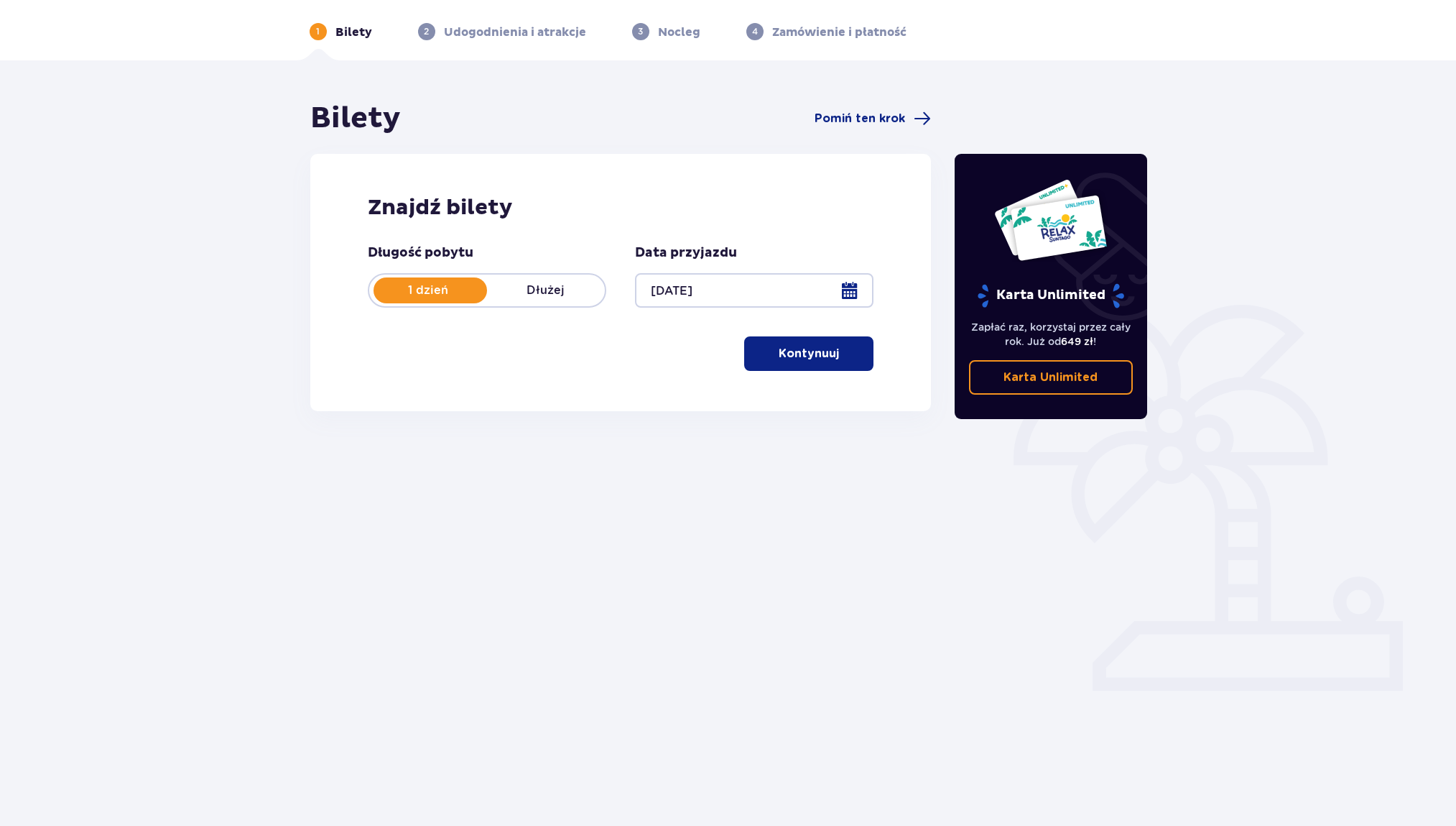
click at [765, 364] on button "Kontynuuj" at bounding box center [808, 353] width 129 height 34
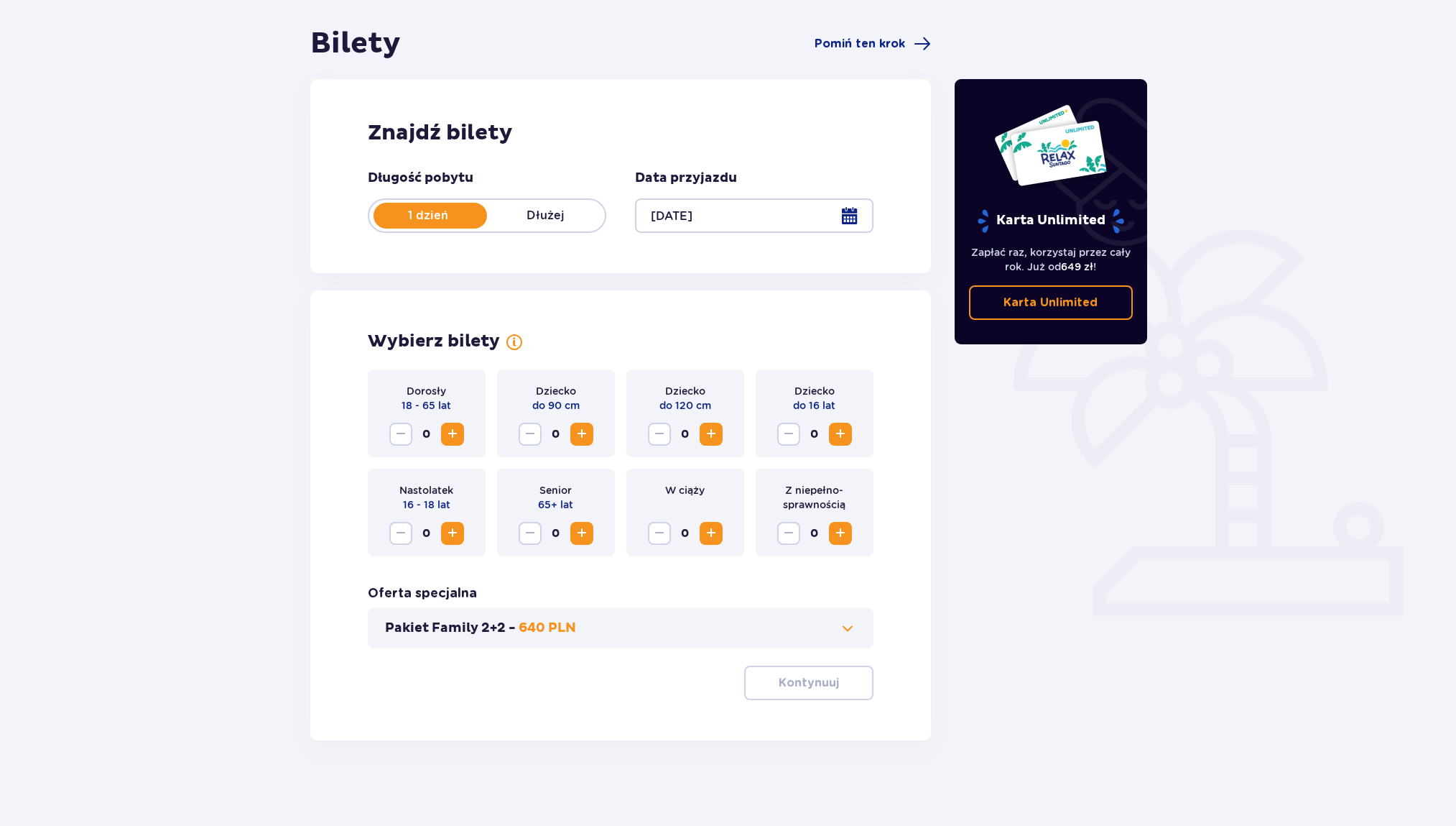
scroll to position [127, 0]
click at [826, 629] on button "Pakiet Family 2+2 - 640 PLN" at bounding box center [621, 628] width 472 height 18
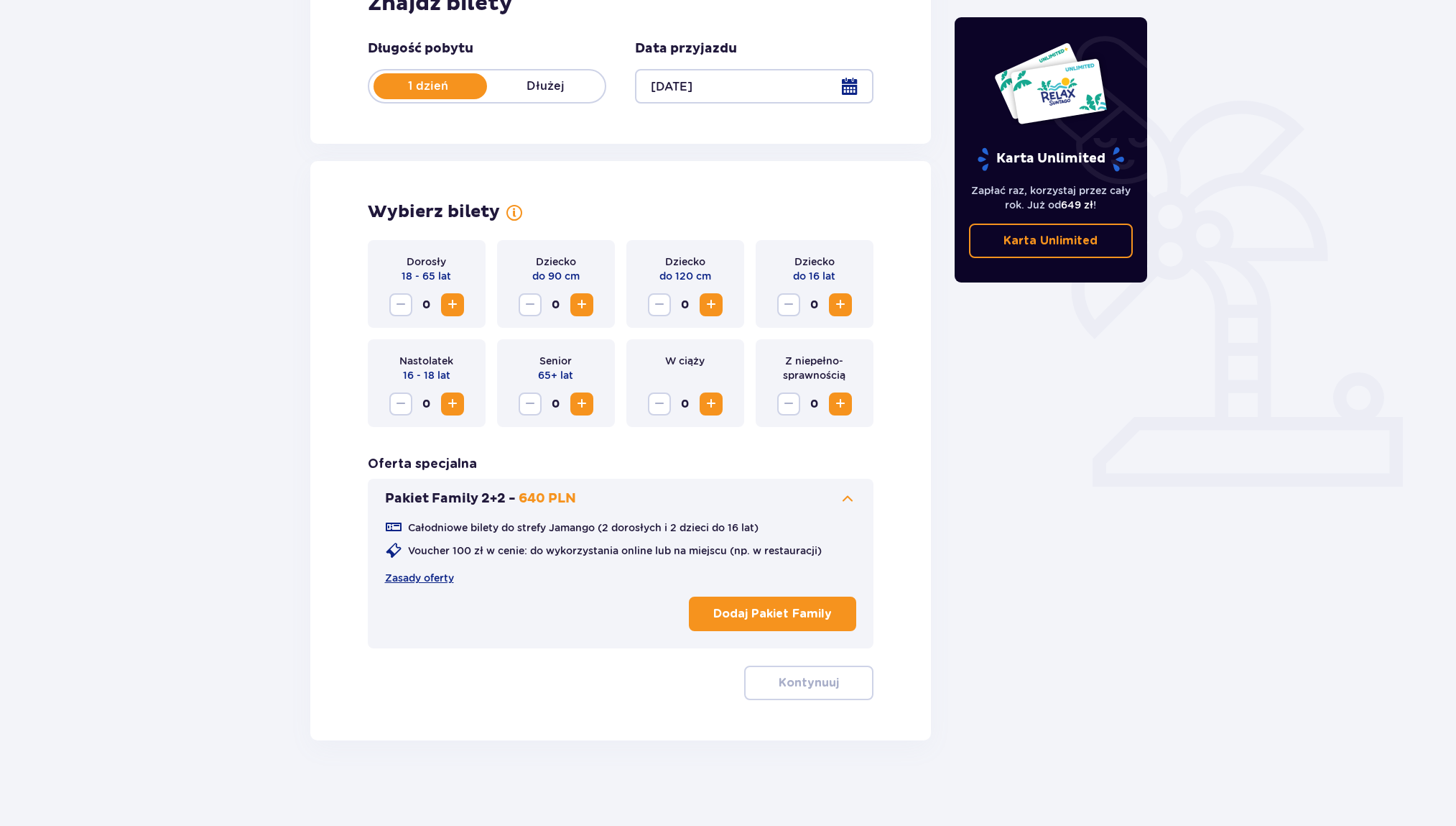
scroll to position [257, 0]
click at [420, 576] on link "Zasady oferty" at bounding box center [419, 577] width 69 height 15
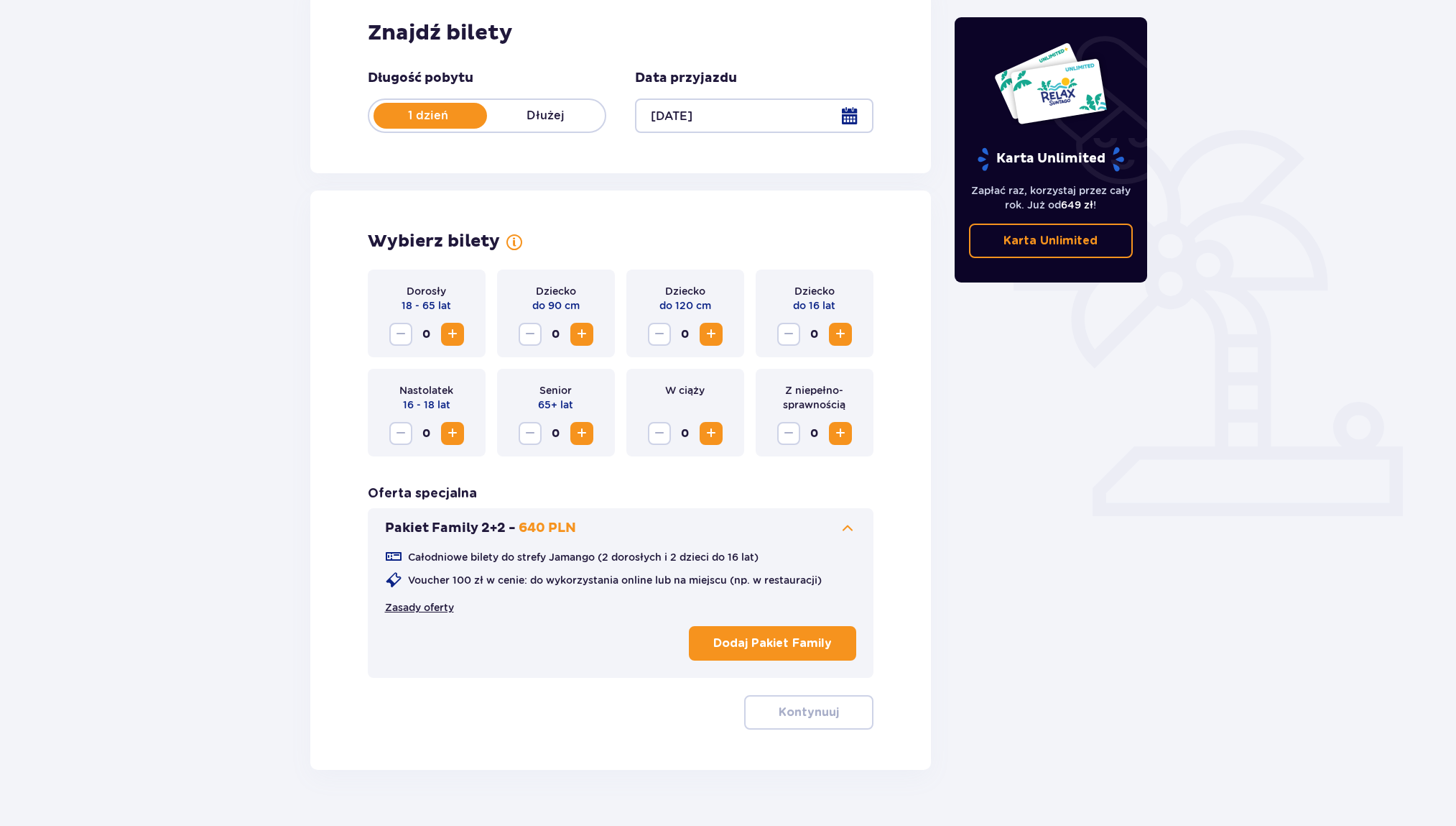
scroll to position [224, 0]
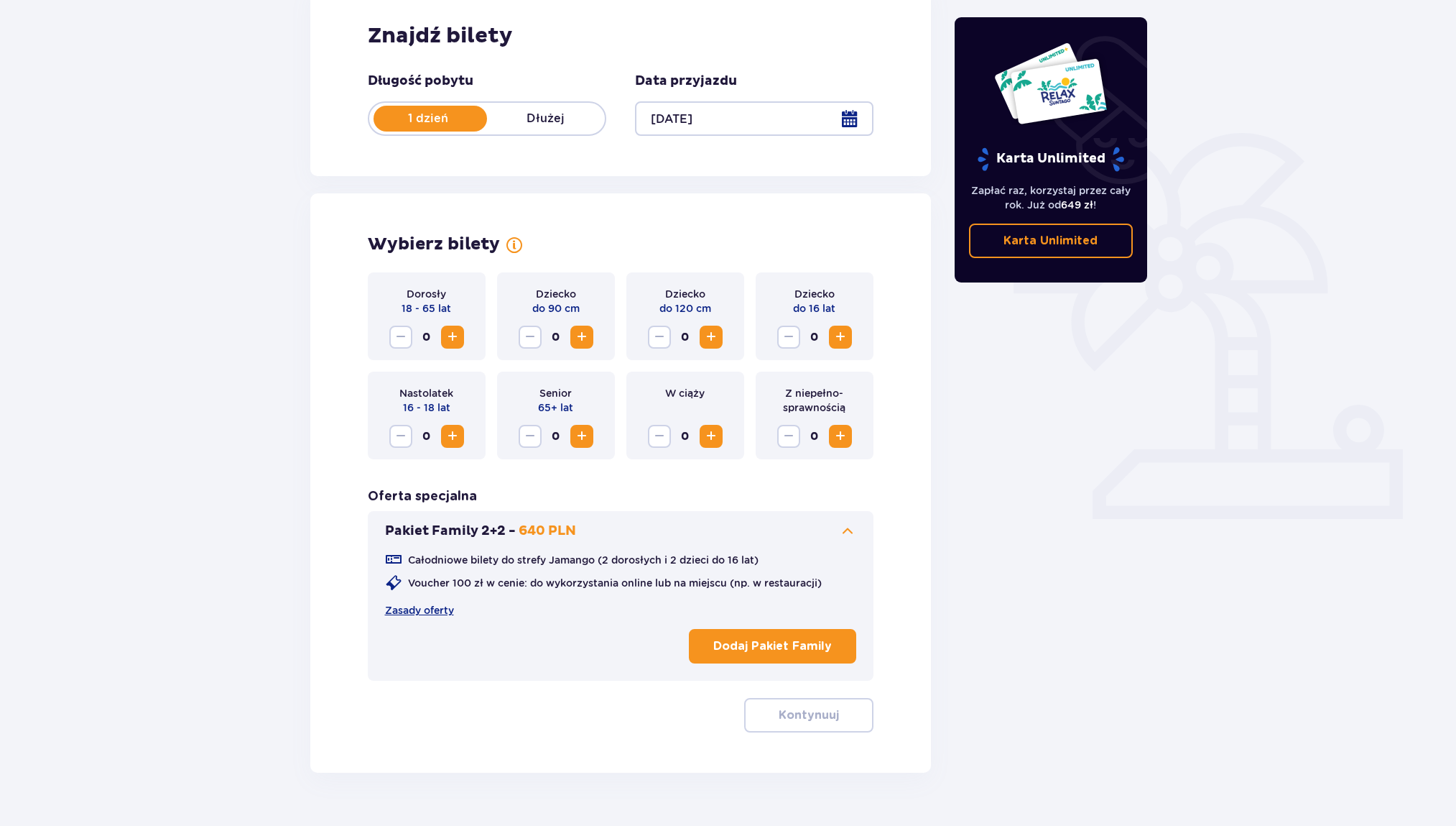
click at [461, 341] on span "Zwiększ" at bounding box center [453, 338] width 18 height 18
click at [842, 334] on span "Zwiększ" at bounding box center [840, 338] width 18 height 18
click at [811, 719] on p "Kontynuuj" at bounding box center [809, 715] width 60 height 16
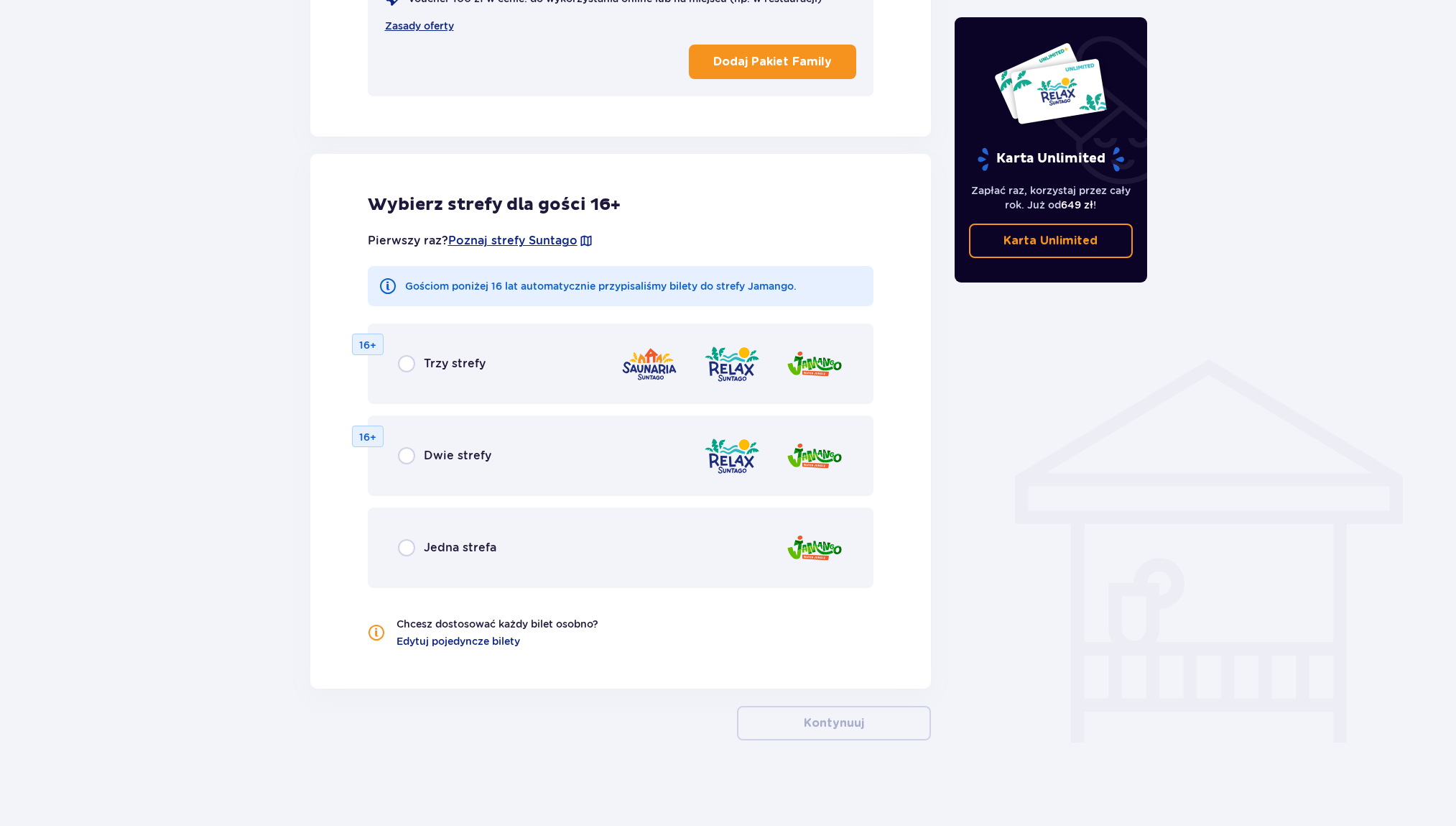
scroll to position [808, 0]
drag, startPoint x: 408, startPoint y: 358, endPoint x: 416, endPoint y: 362, distance: 8.9
click at [408, 358] on input "radio" at bounding box center [407, 363] width 18 height 18
radio input "true"
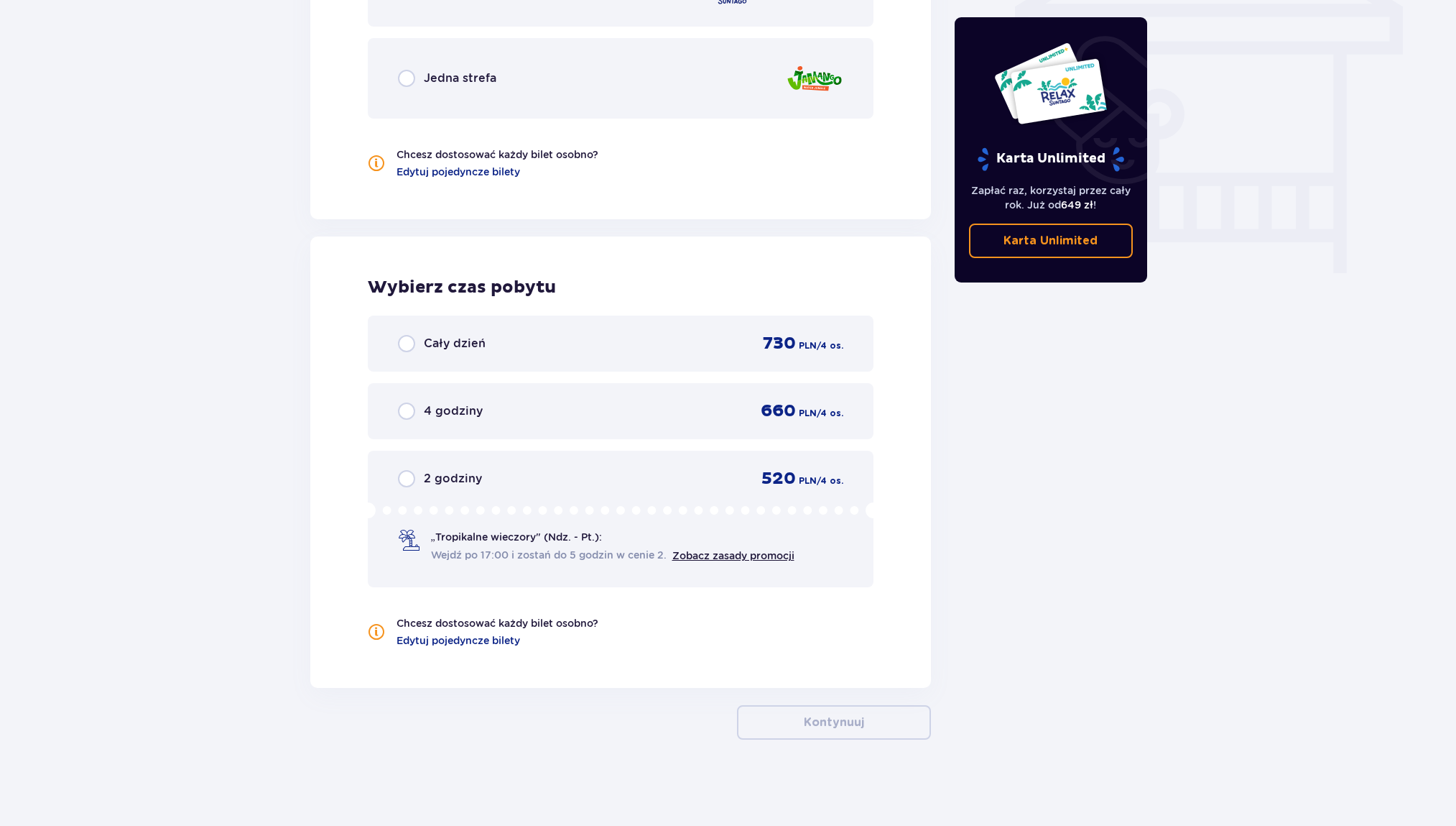
scroll to position [1162, 0]
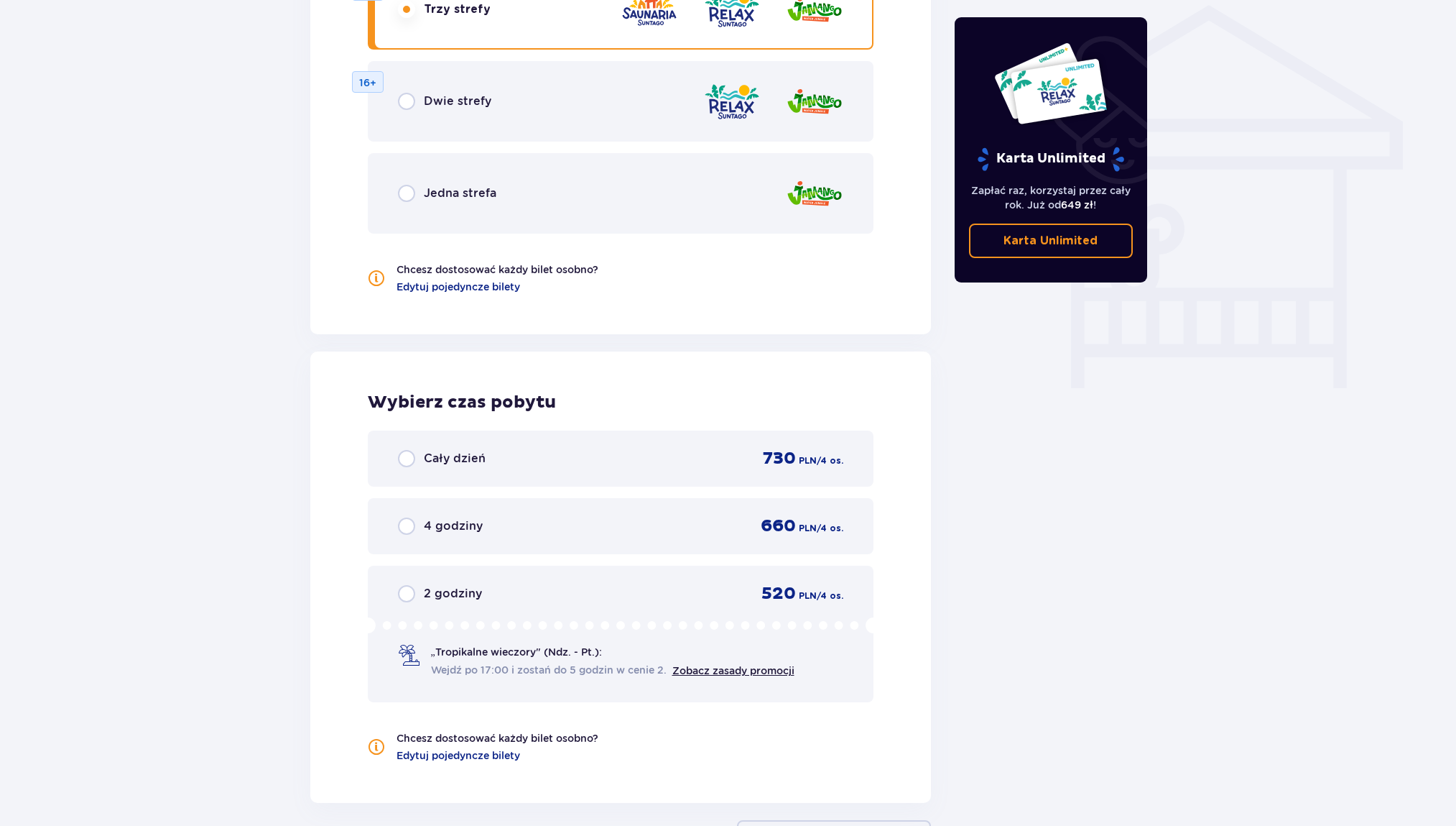
click at [399, 464] on input "radio" at bounding box center [407, 458] width 18 height 18
radio input "true"
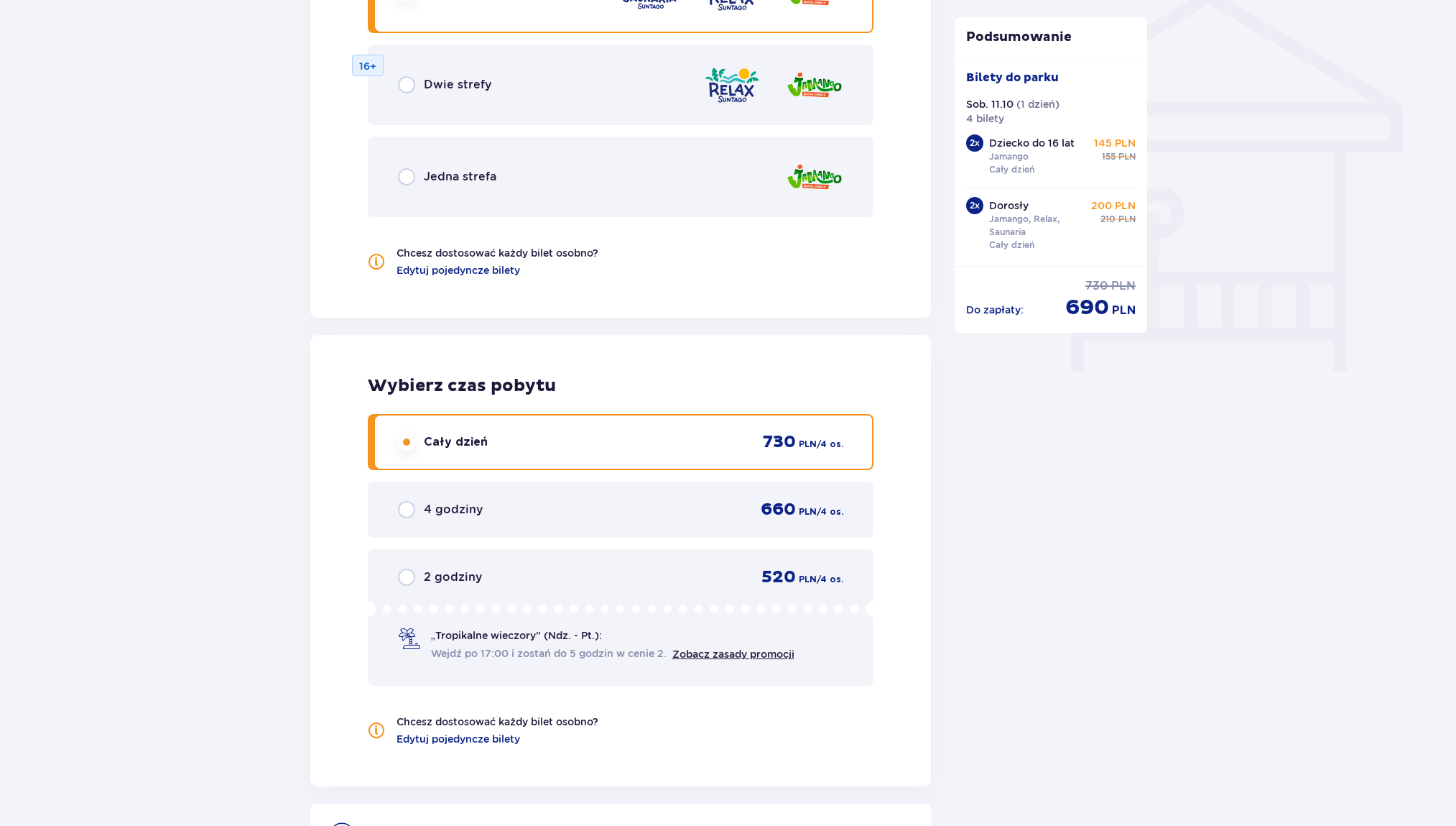
scroll to position [1357, 0]
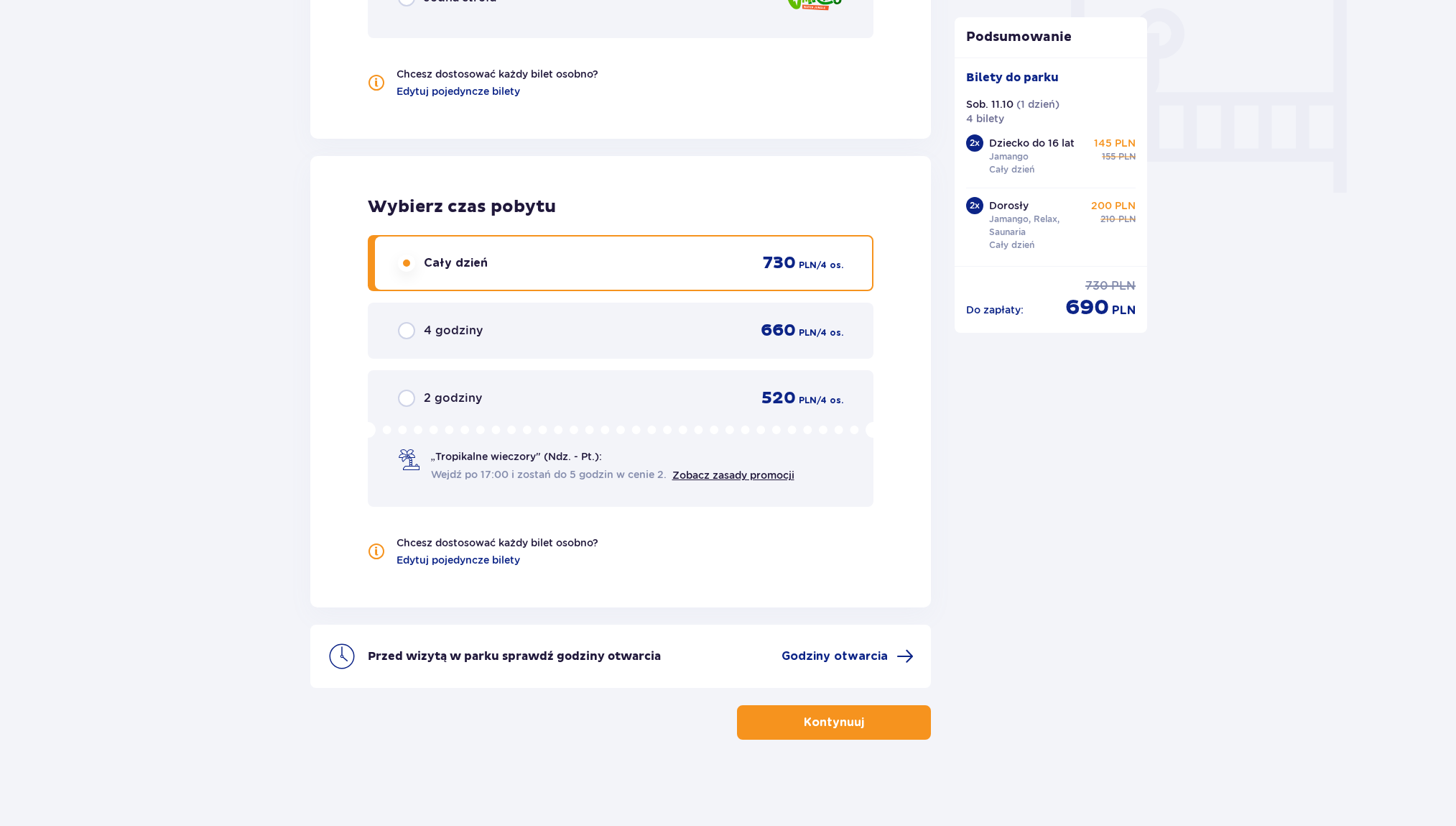
click at [878, 733] on button "Kontynuuj" at bounding box center [834, 722] width 194 height 34
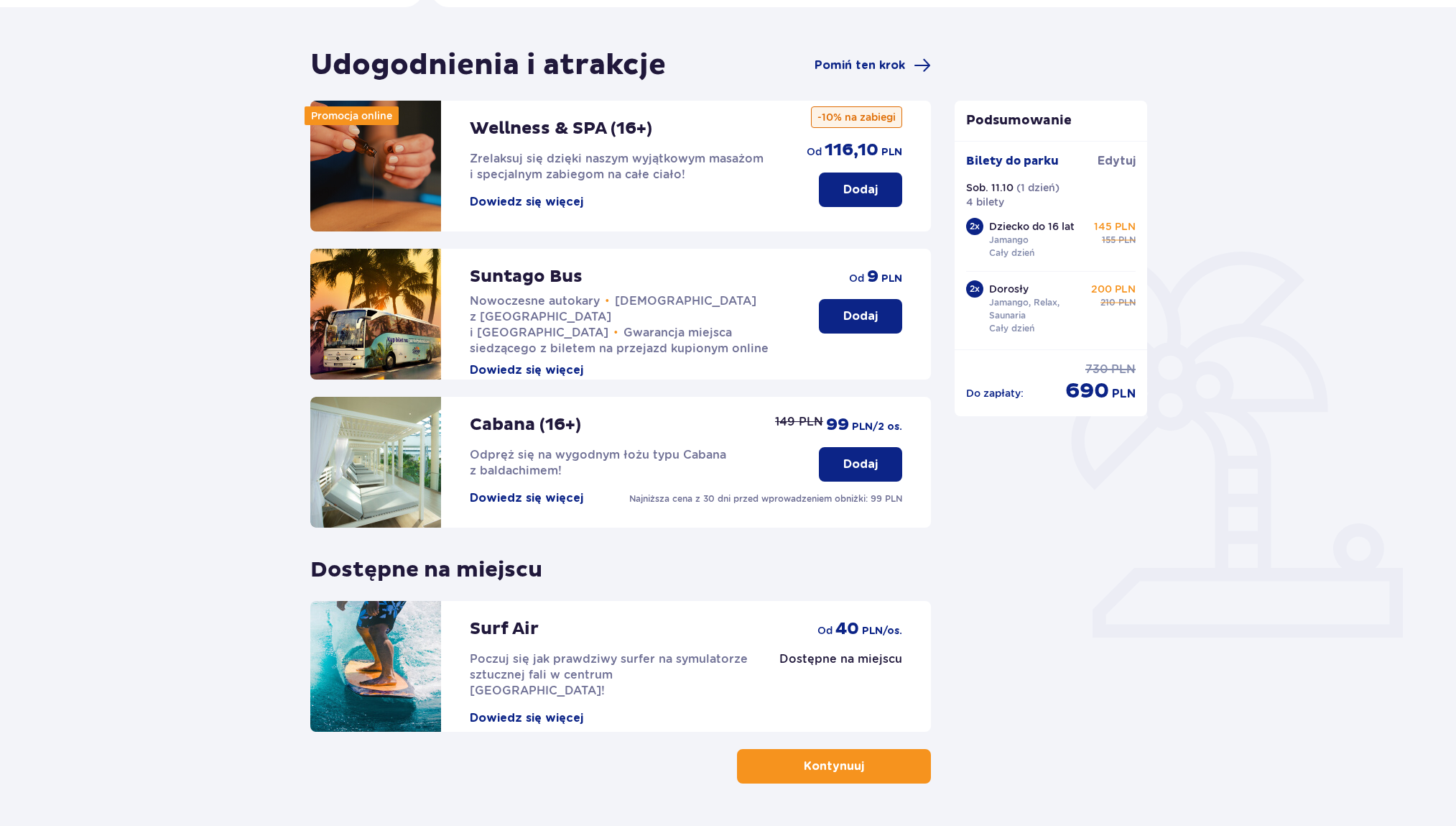
scroll to position [149, 0]
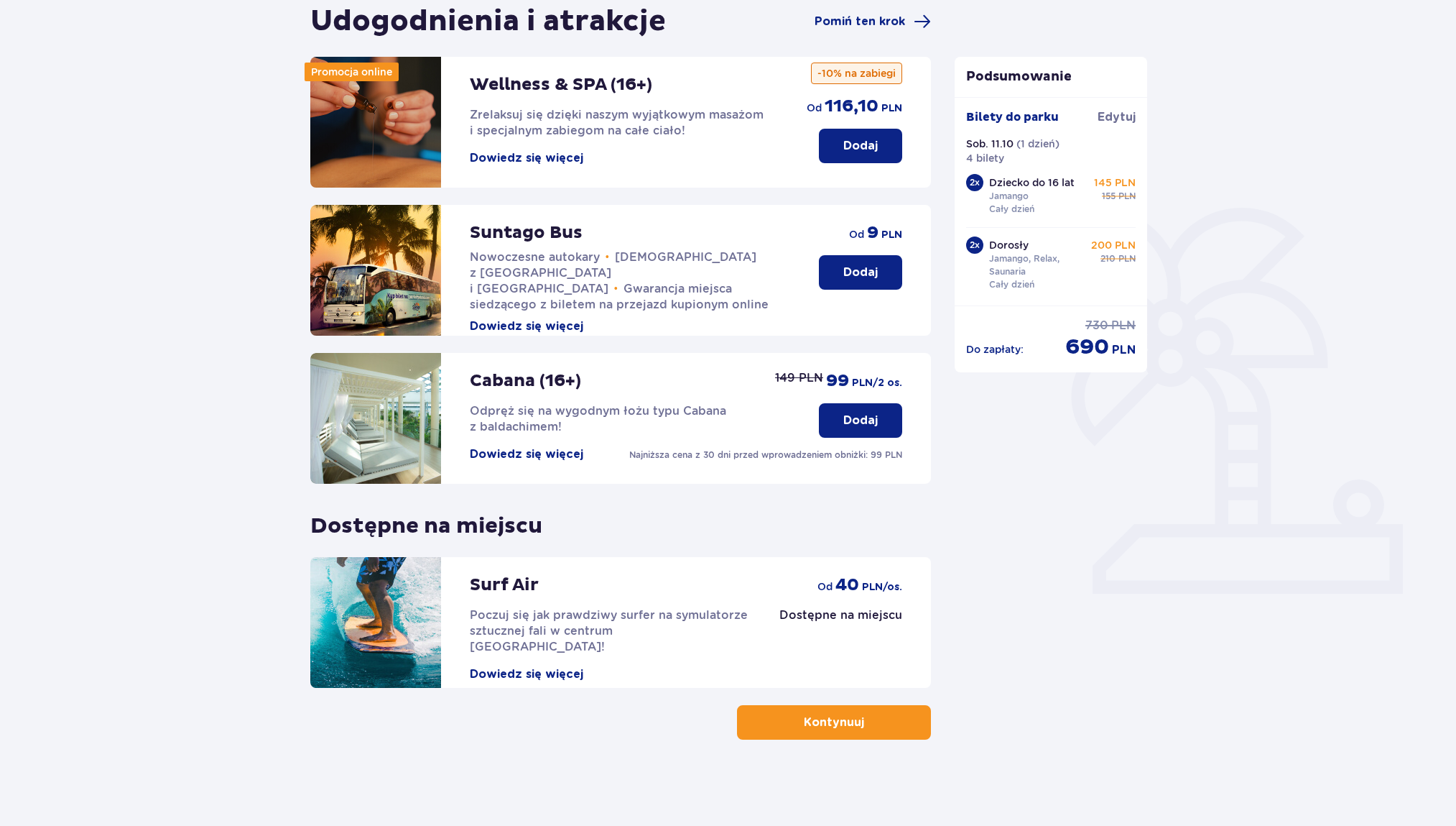
click at [868, 712] on button "Kontynuuj" at bounding box center [834, 722] width 194 height 34
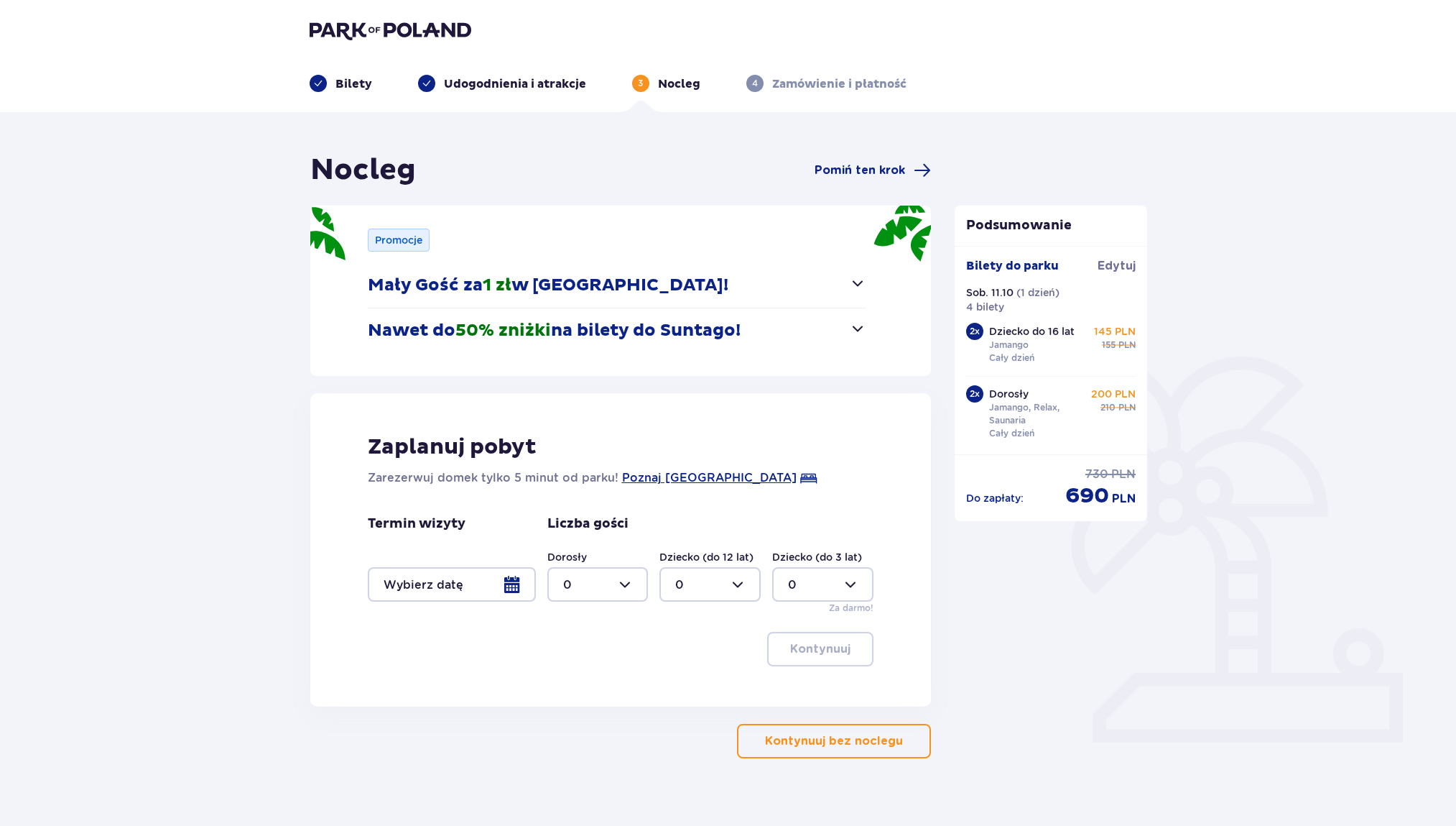
click at [632, 576] on div at bounding box center [598, 584] width 101 height 34
click at [580, 685] on div "2" at bounding box center [598, 689] width 70 height 16
type input "2"
click at [495, 590] on div at bounding box center [451, 584] width 168 height 34
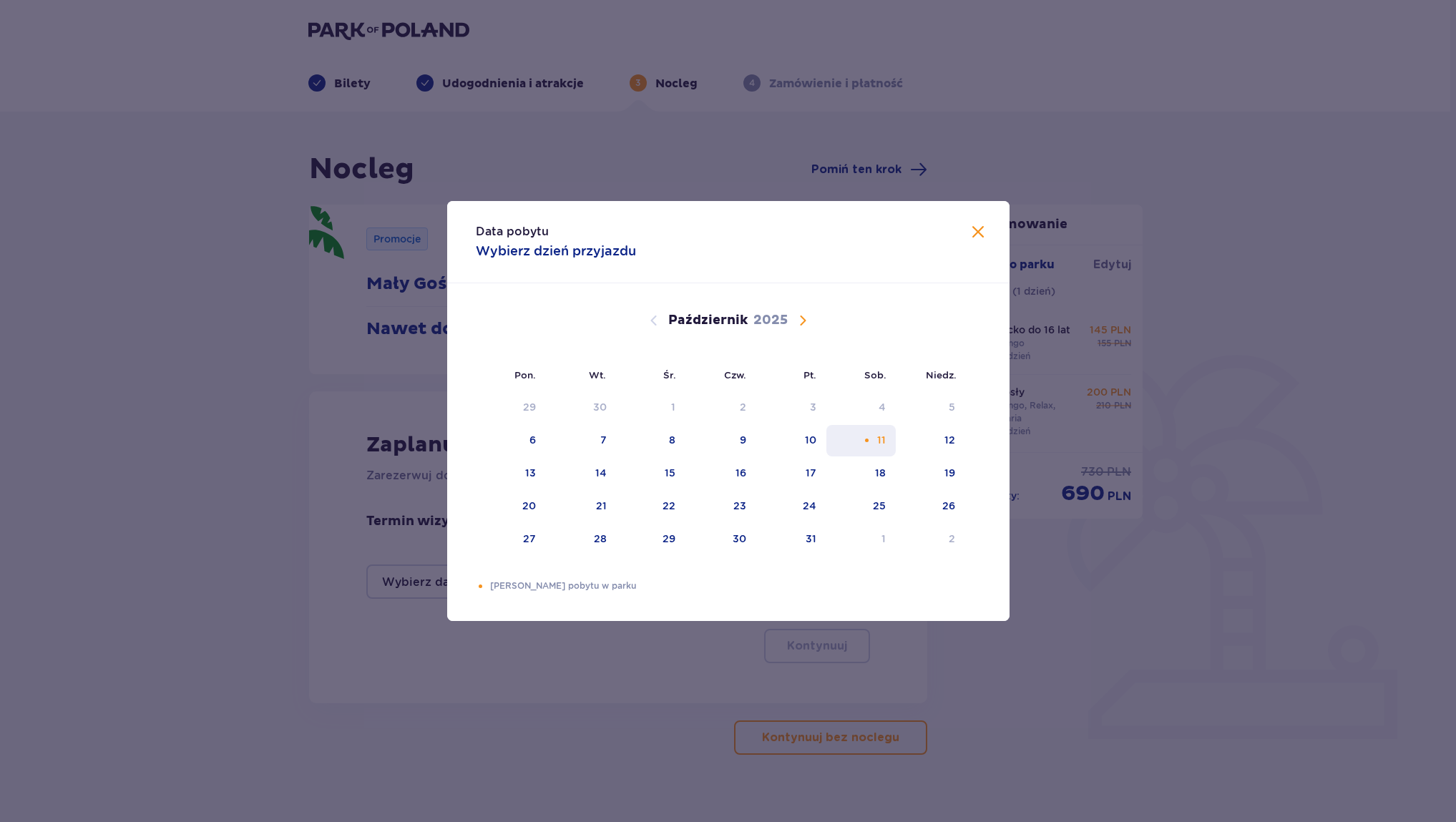
click at [853, 440] on div "11" at bounding box center [861, 441] width 70 height 32
click at [1079, 661] on div "Data pobytu Wybierz dzień przyjazdu Pon. Wt. Śr. Czw. Pt. Sob. Niedz. Wrzesień …" at bounding box center [728, 411] width 1456 height 822
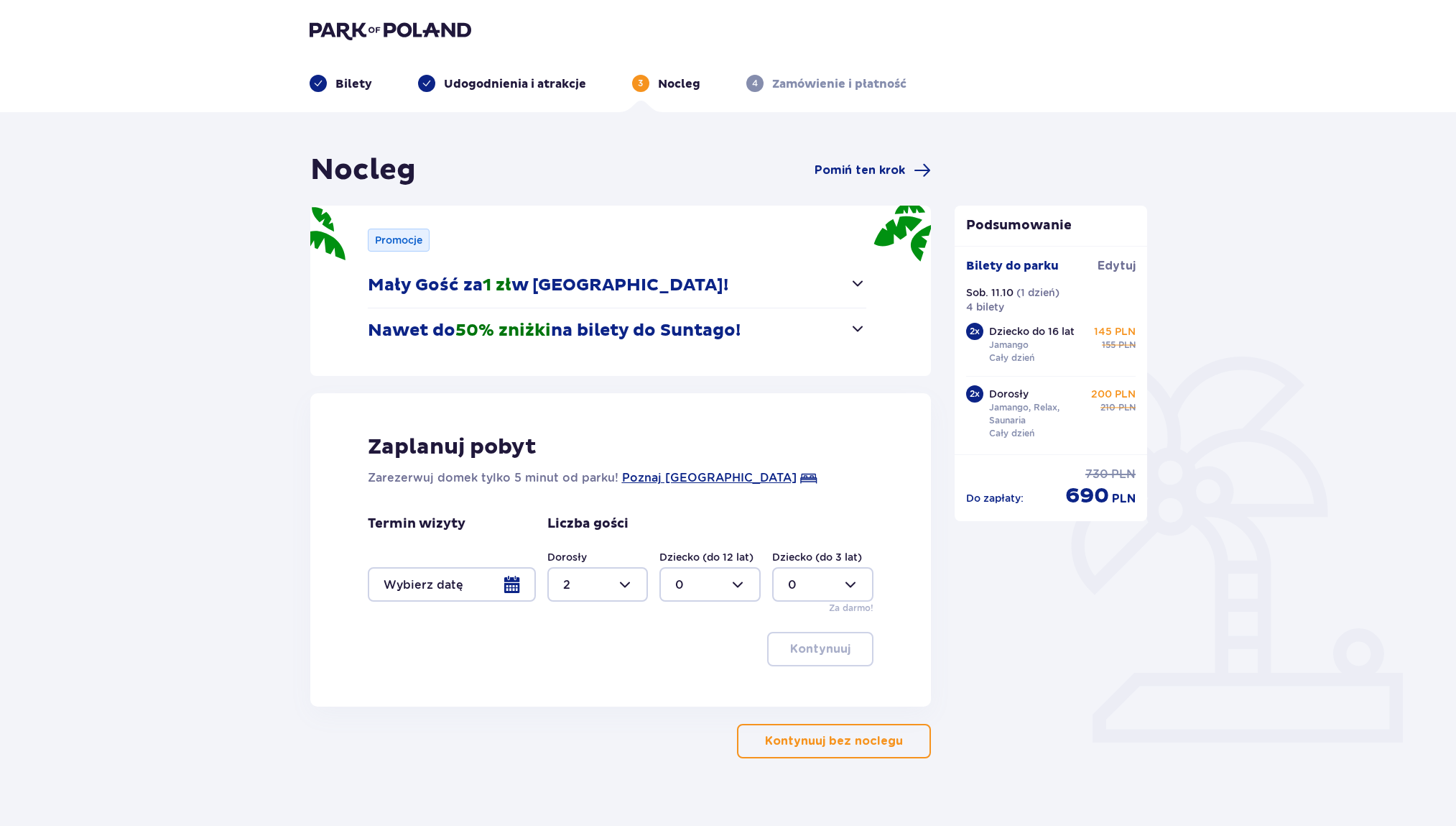
click at [493, 587] on div at bounding box center [451, 584] width 168 height 34
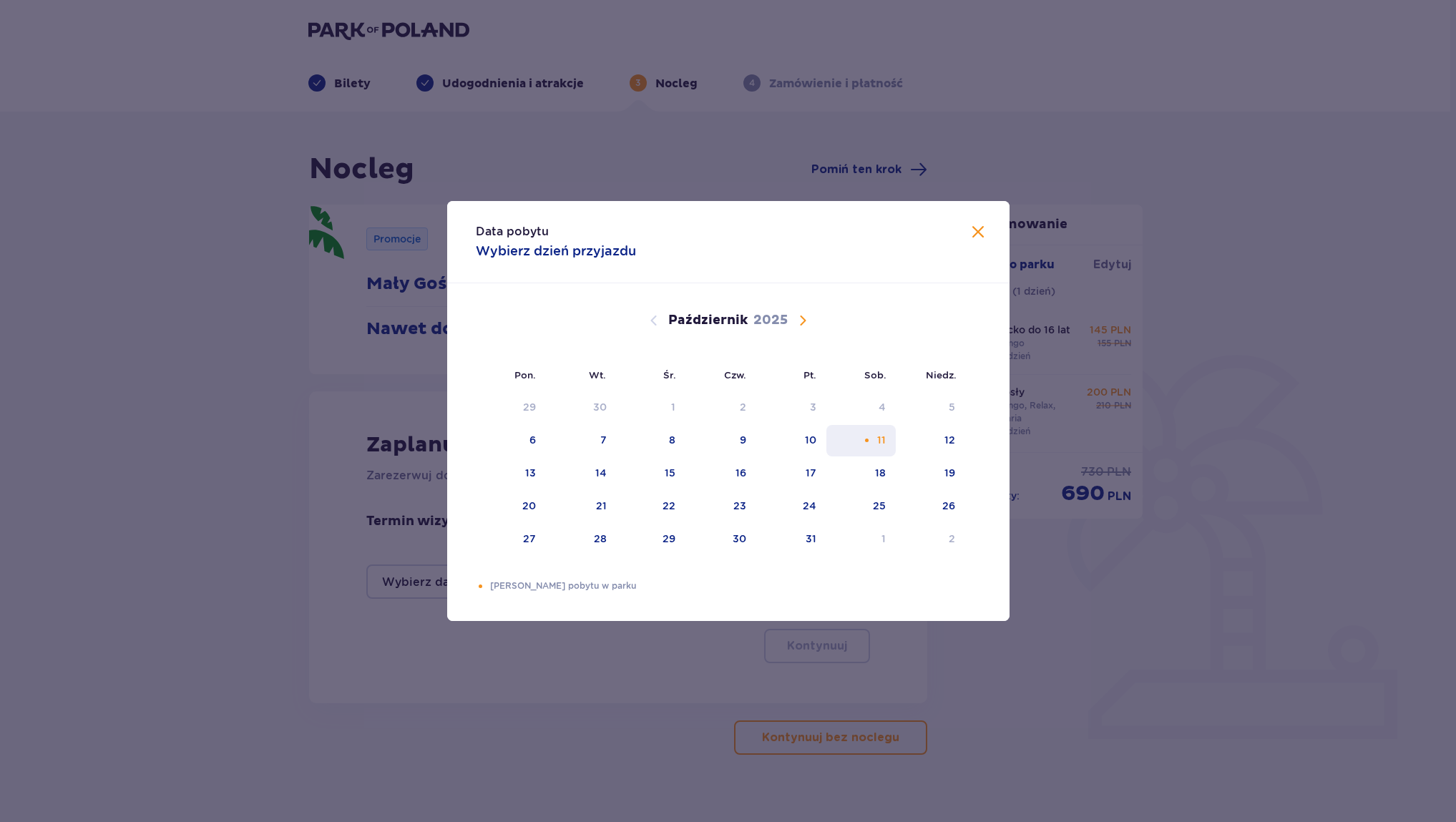
click at [867, 443] on div "Pomarańczowa kropka" at bounding box center [867, 441] width 10 height 10
click at [878, 435] on div "11" at bounding box center [861, 441] width 70 height 32
click at [804, 322] on span "Następny miesiąc" at bounding box center [803, 320] width 17 height 17
click at [657, 320] on span "Poprzedni miesiąc" at bounding box center [654, 320] width 17 height 17
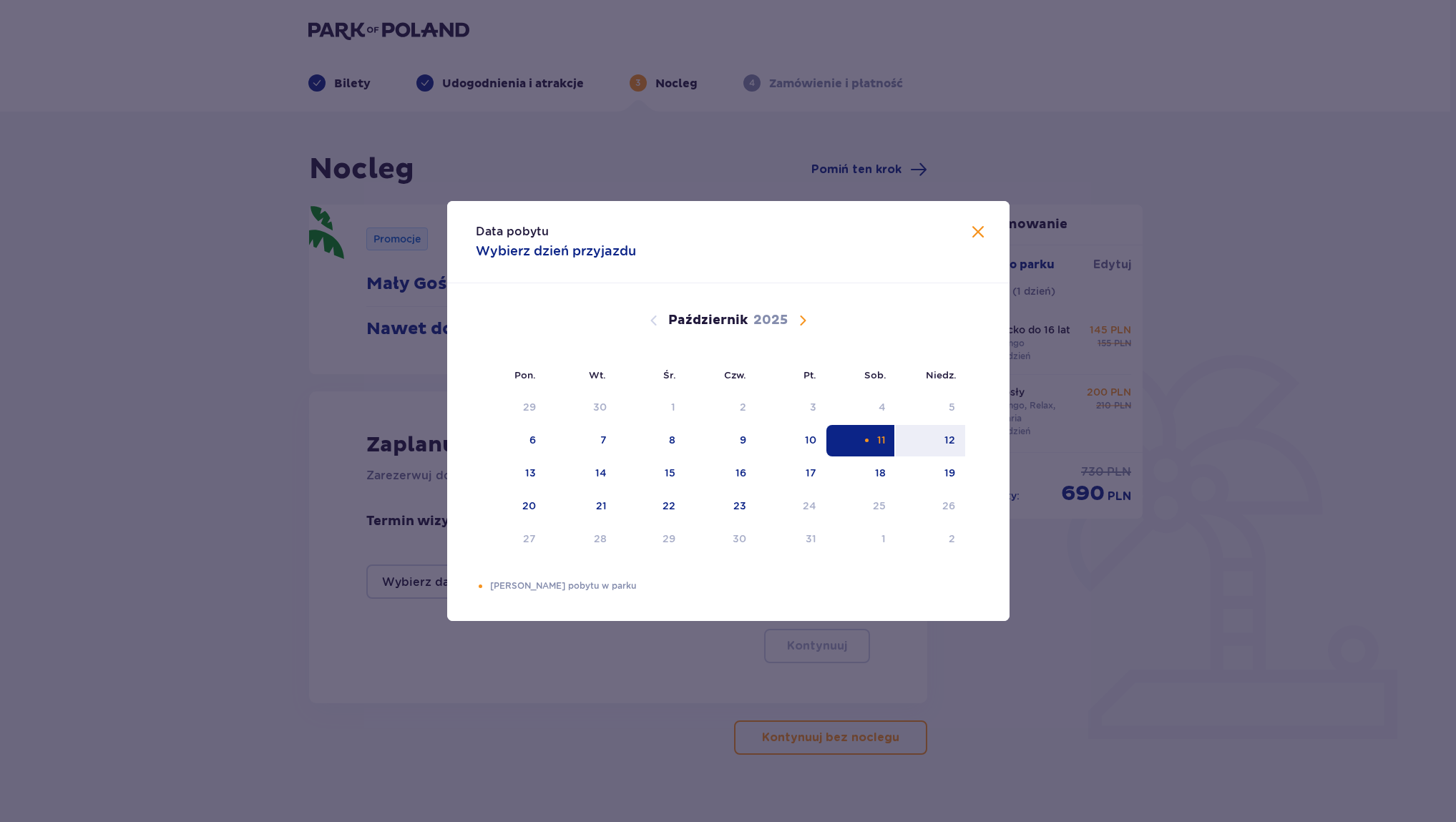
click at [850, 446] on div "11" at bounding box center [861, 441] width 70 height 32
click at [985, 231] on span "Zamknij" at bounding box center [978, 232] width 17 height 17
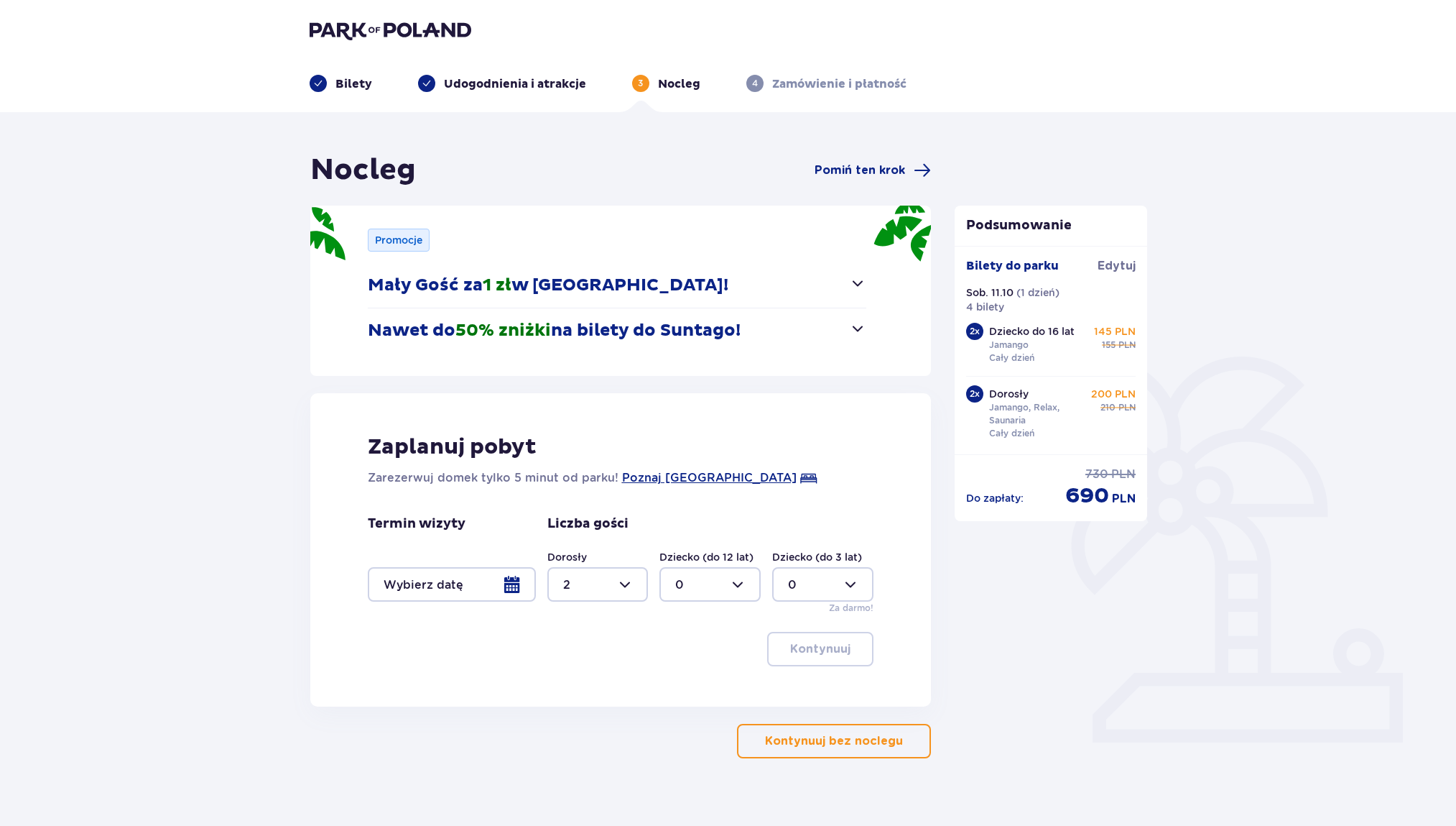
click at [711, 583] on div at bounding box center [710, 584] width 101 height 34
click at [689, 688] on div "2" at bounding box center [710, 689] width 70 height 16
type input "2"
click at [841, 577] on div at bounding box center [823, 584] width 101 height 34
click at [842, 581] on div at bounding box center [823, 584] width 101 height 34
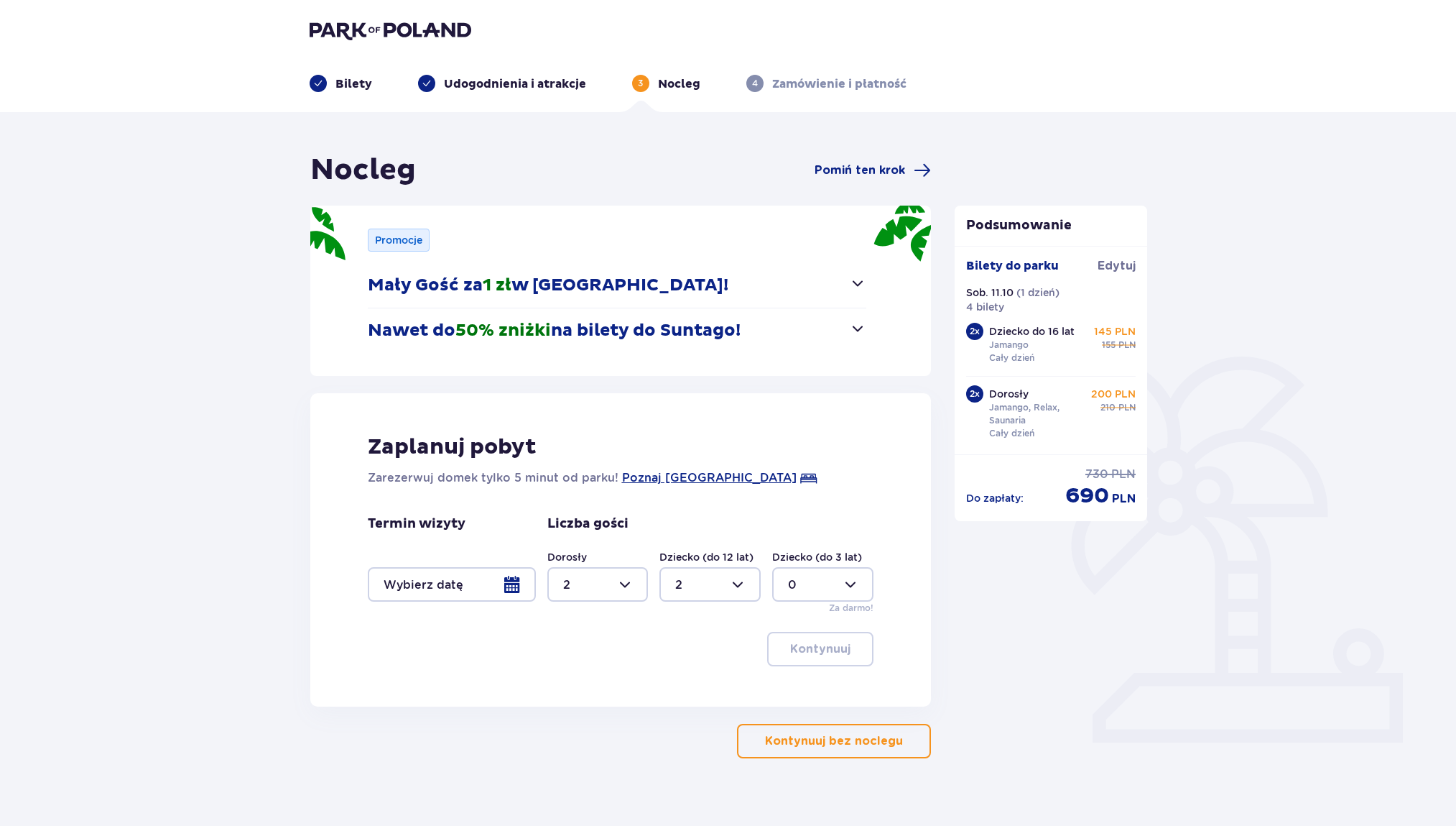
click at [491, 590] on div at bounding box center [451, 584] width 168 height 34
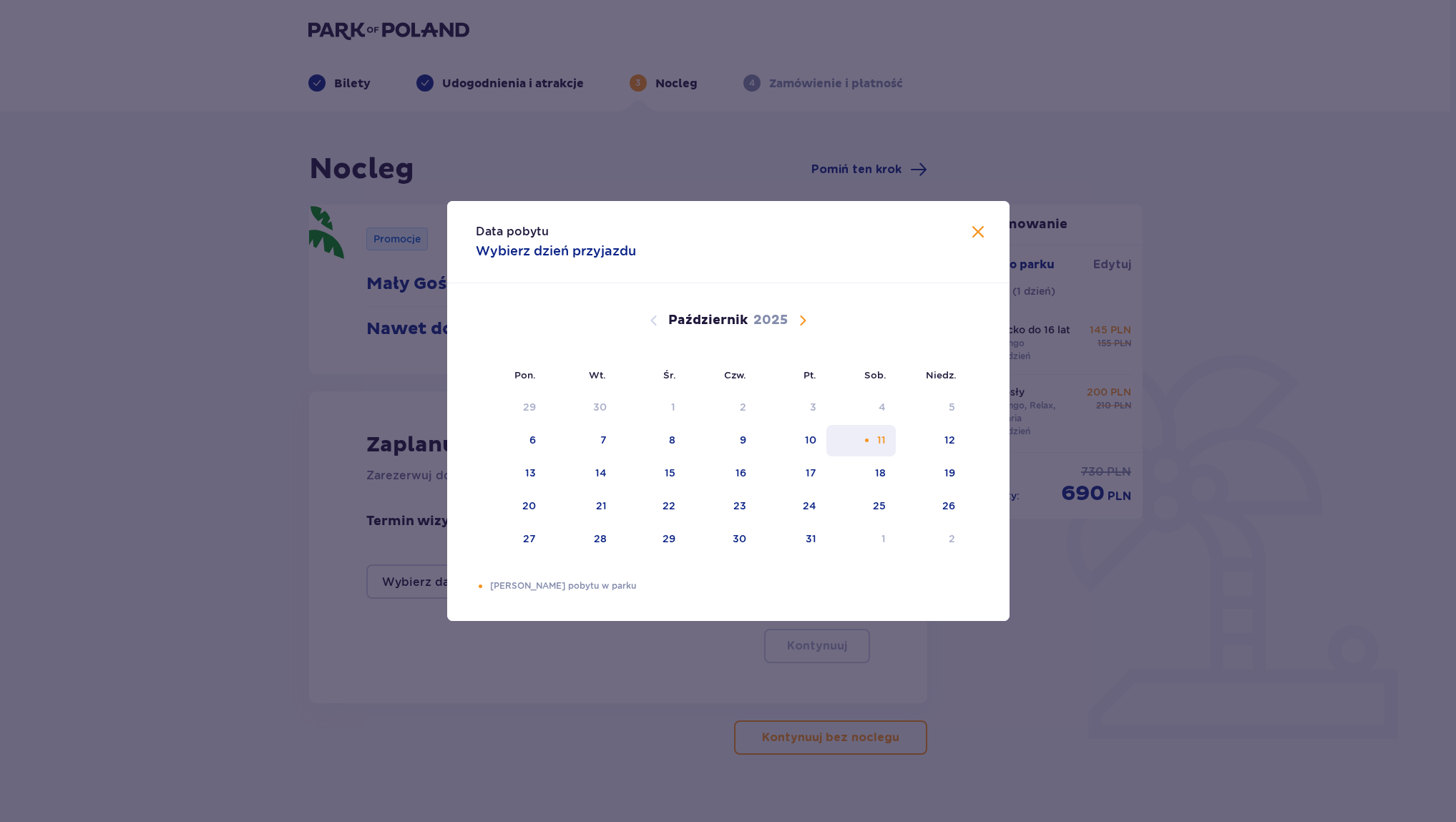
click at [888, 439] on div "11" at bounding box center [861, 441] width 70 height 32
click at [970, 231] on span "Zamknij" at bounding box center [978, 232] width 17 height 17
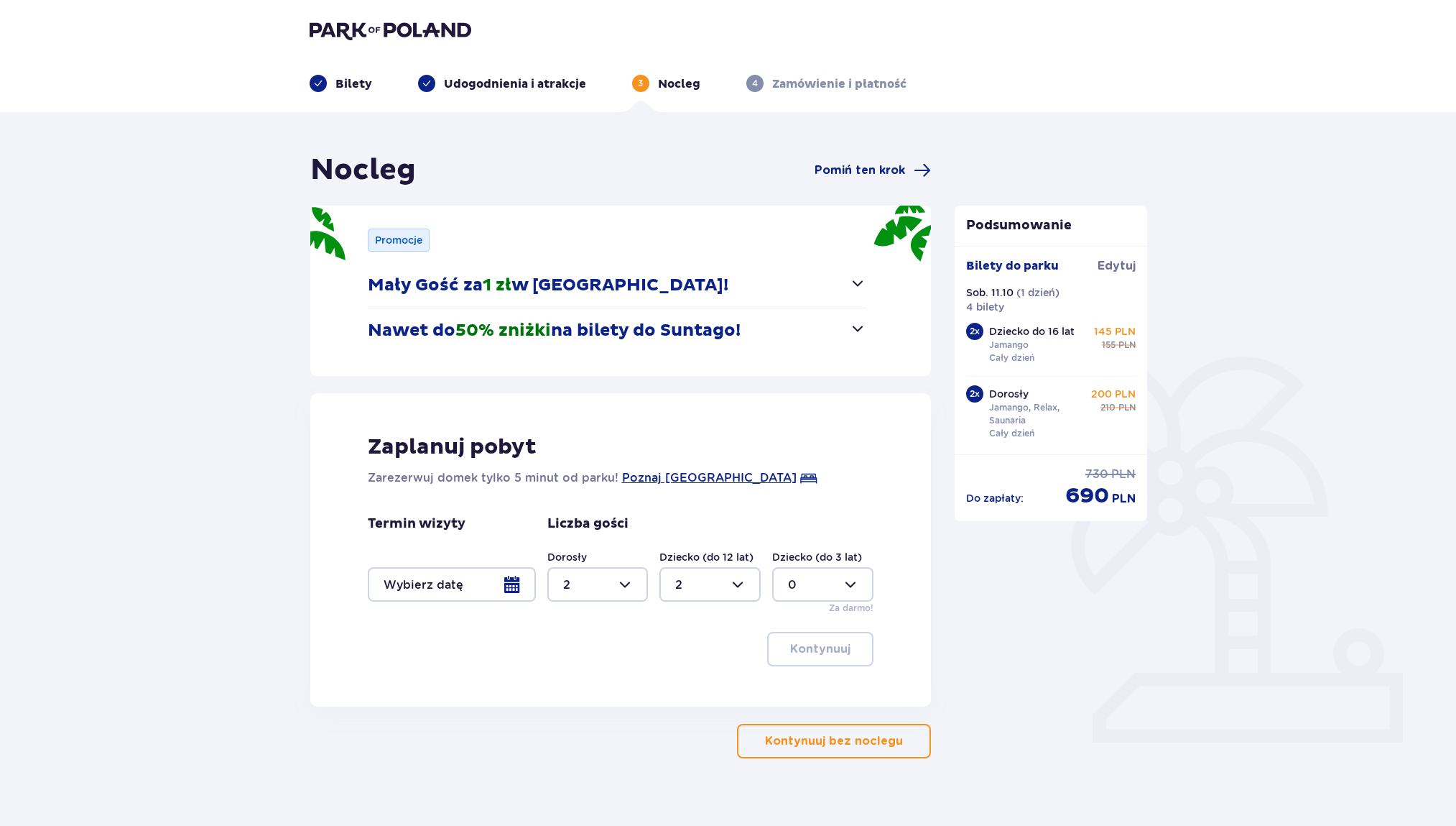
click at [793, 733] on button "Kontynuuj bez noclegu" at bounding box center [834, 740] width 194 height 34
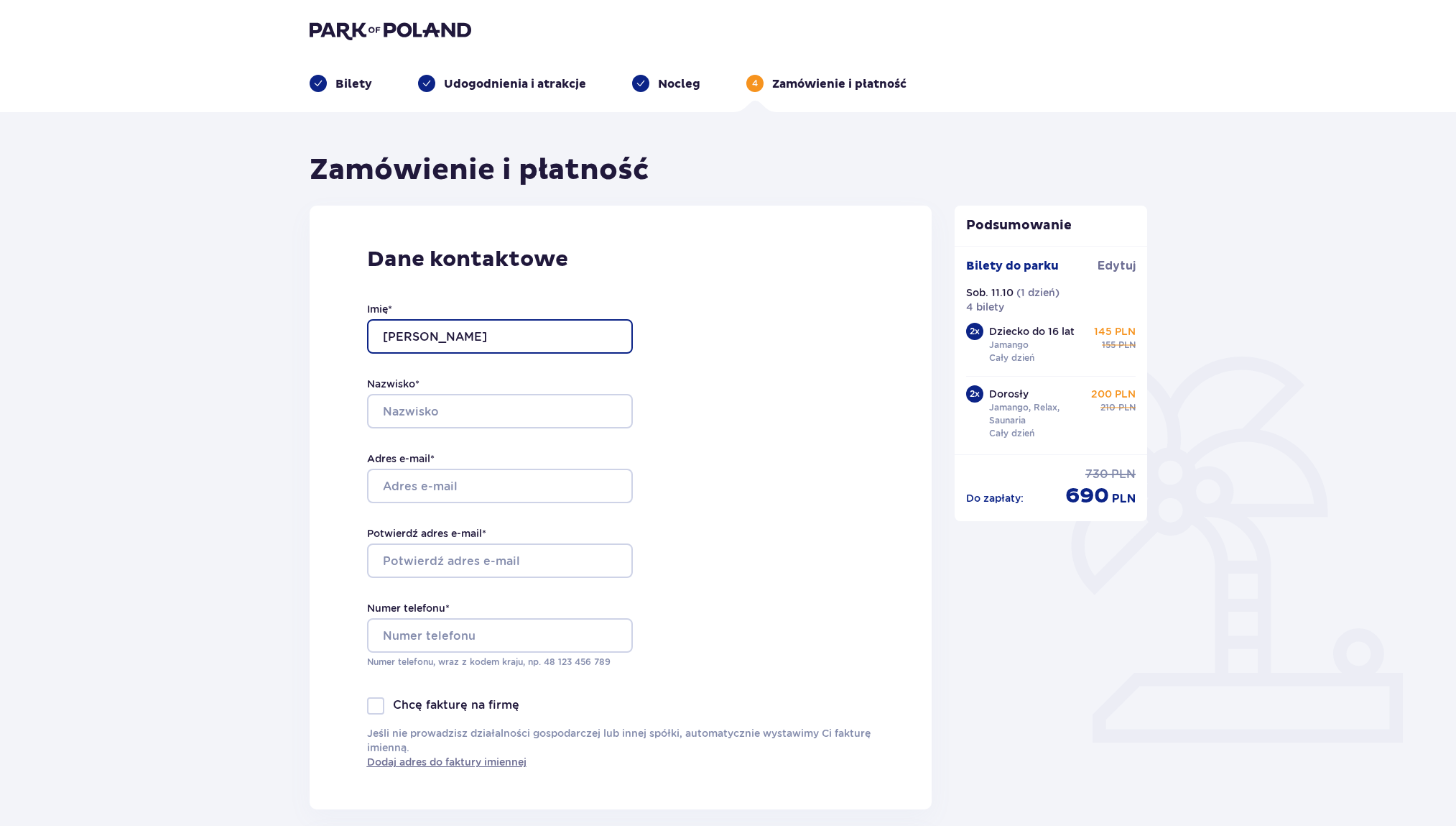
type input "Manuela"
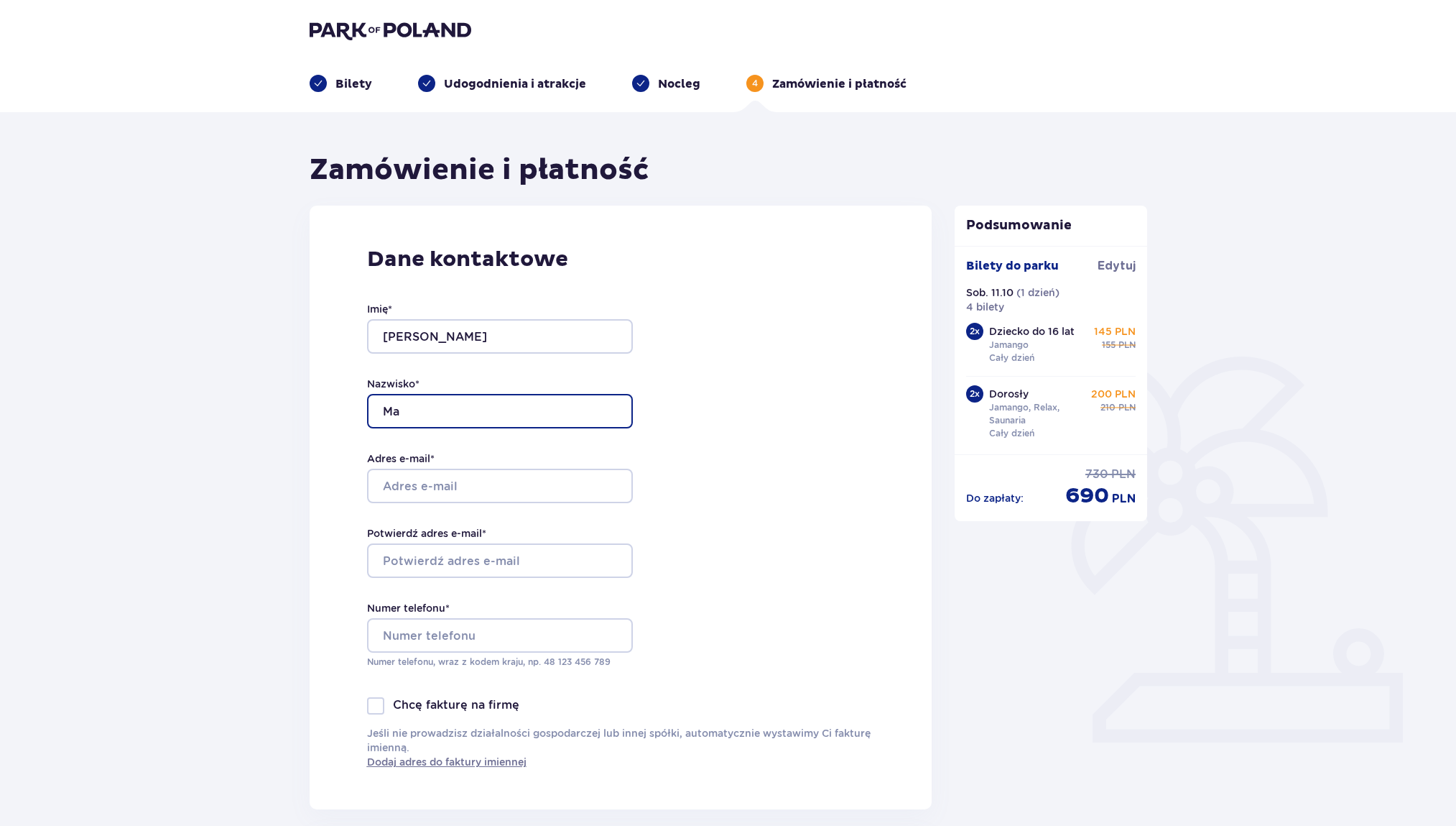
type input "M"
type input "Warzybok"
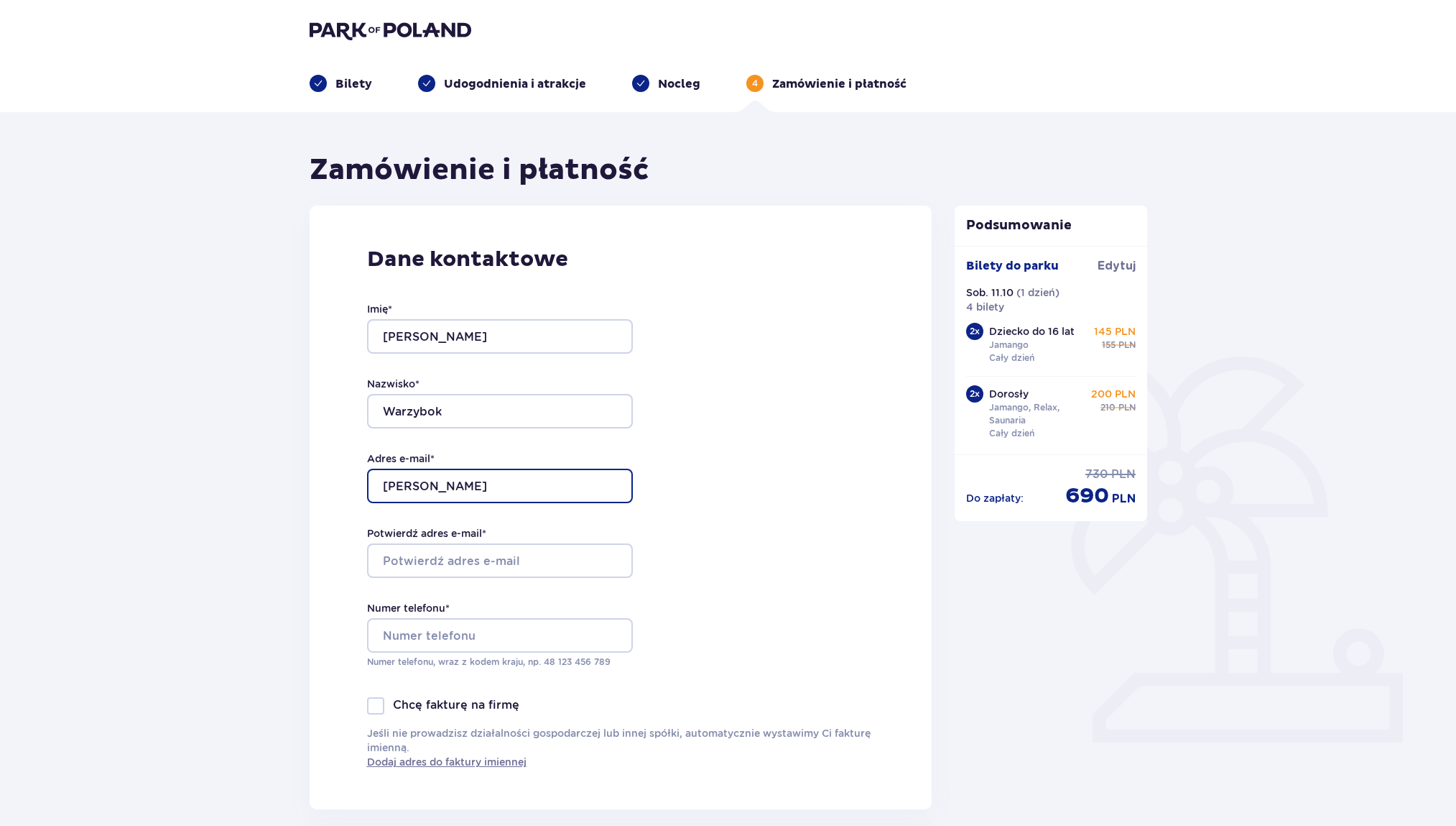
type input "manuela"
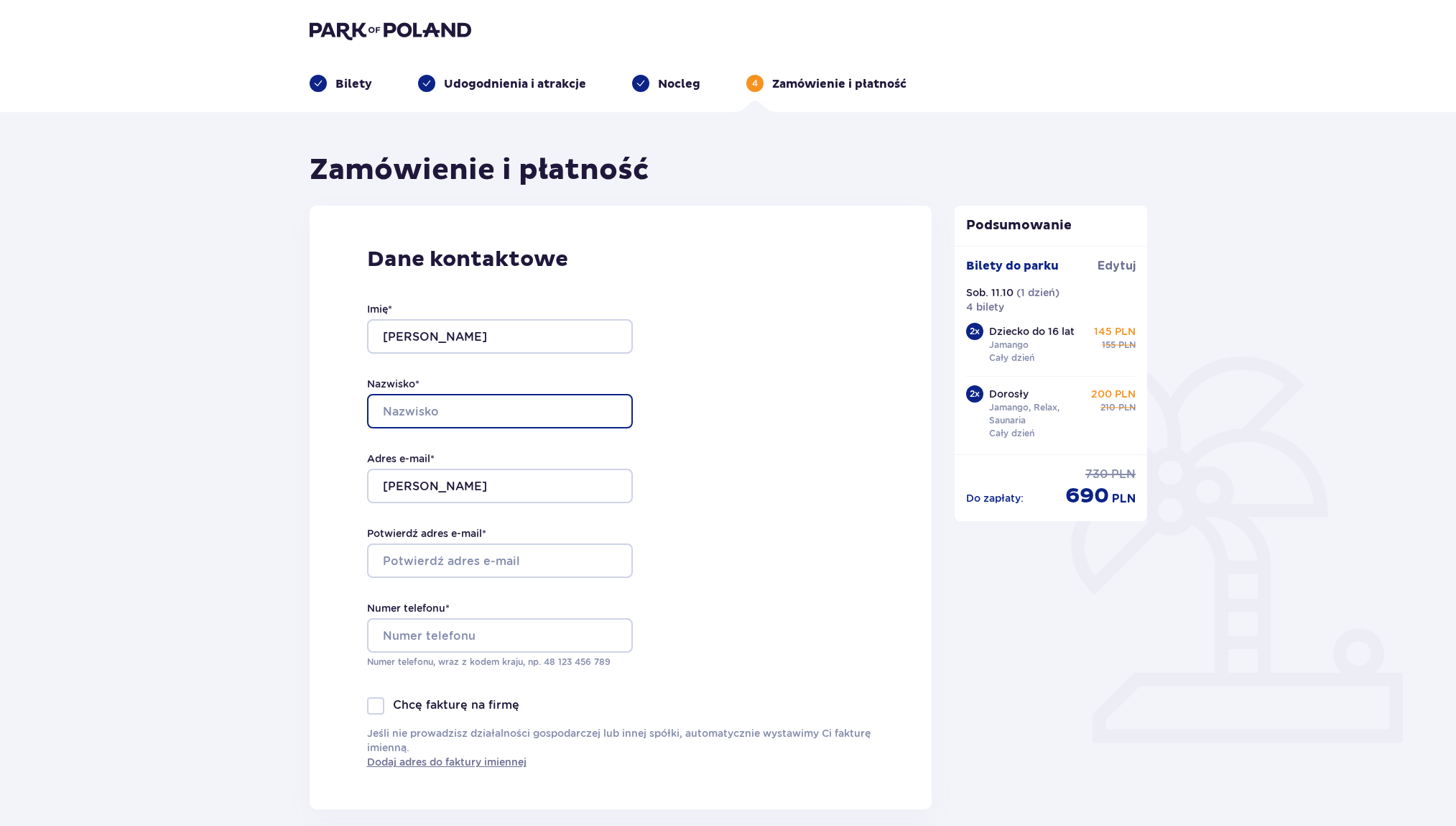
type input "Warzybok"
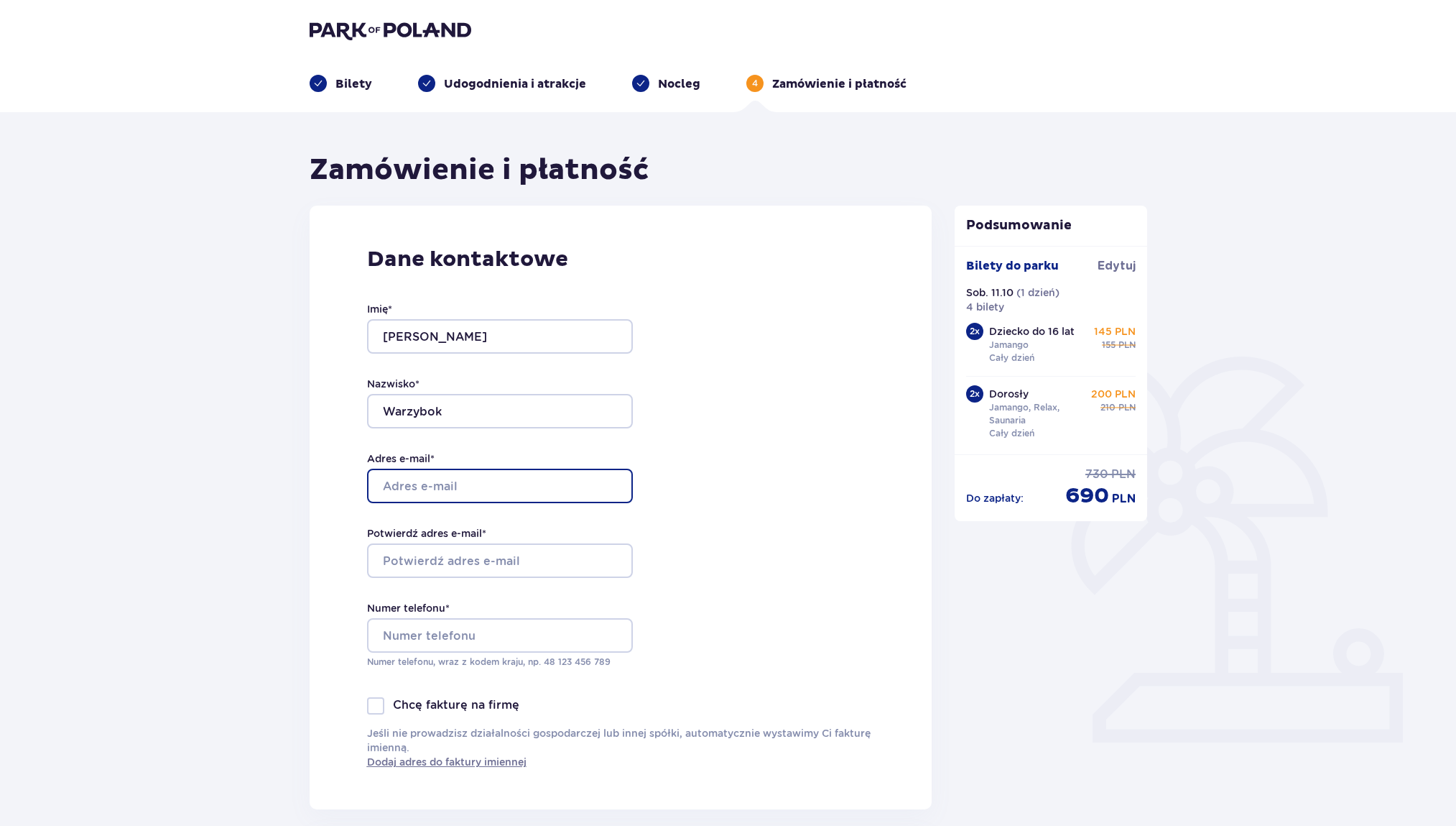
type input "manuela.warzybok@gmail.com"
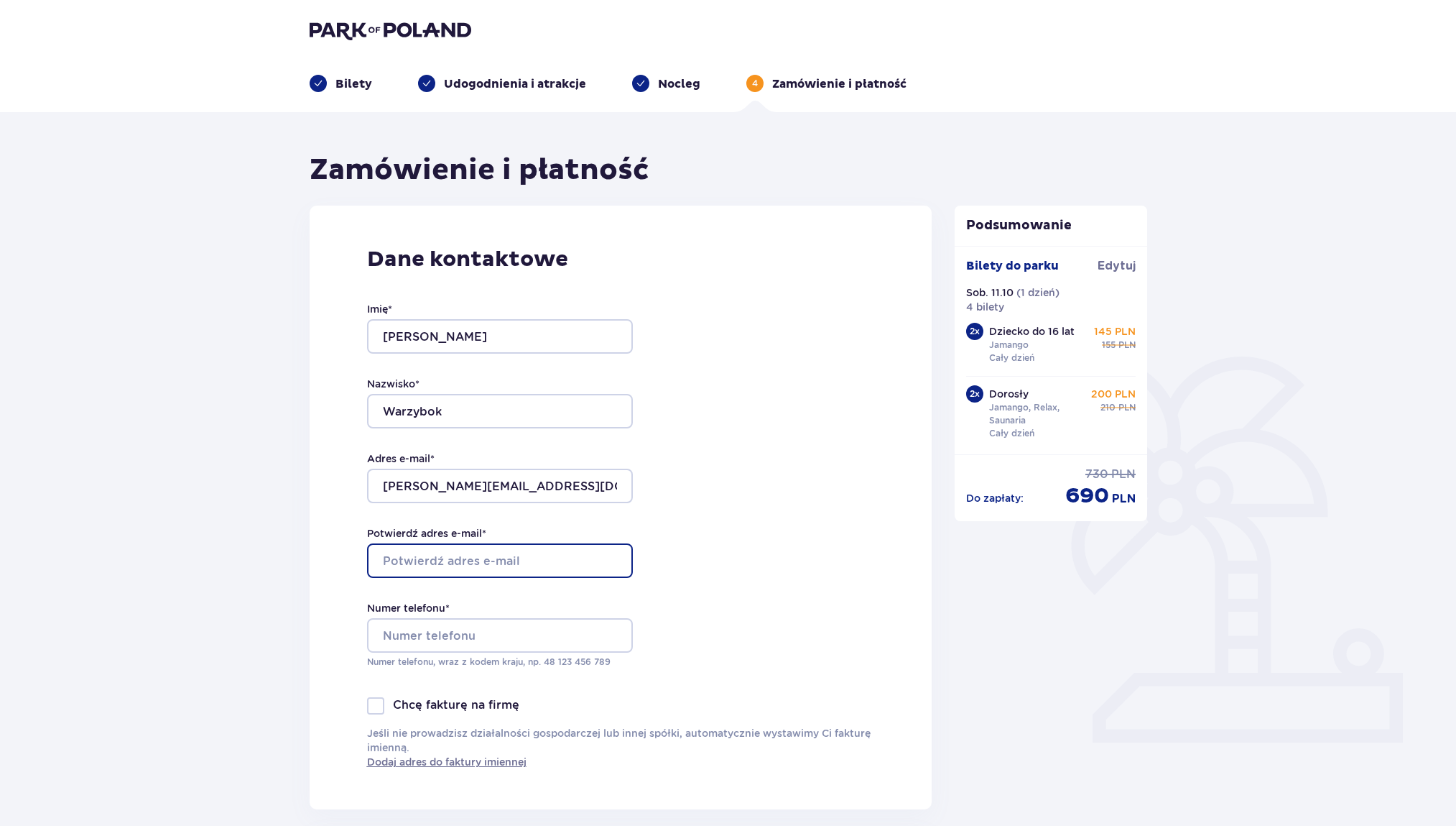
type input "manuela.warzybok@gmail.com"
type input "Saperska, 3/4"
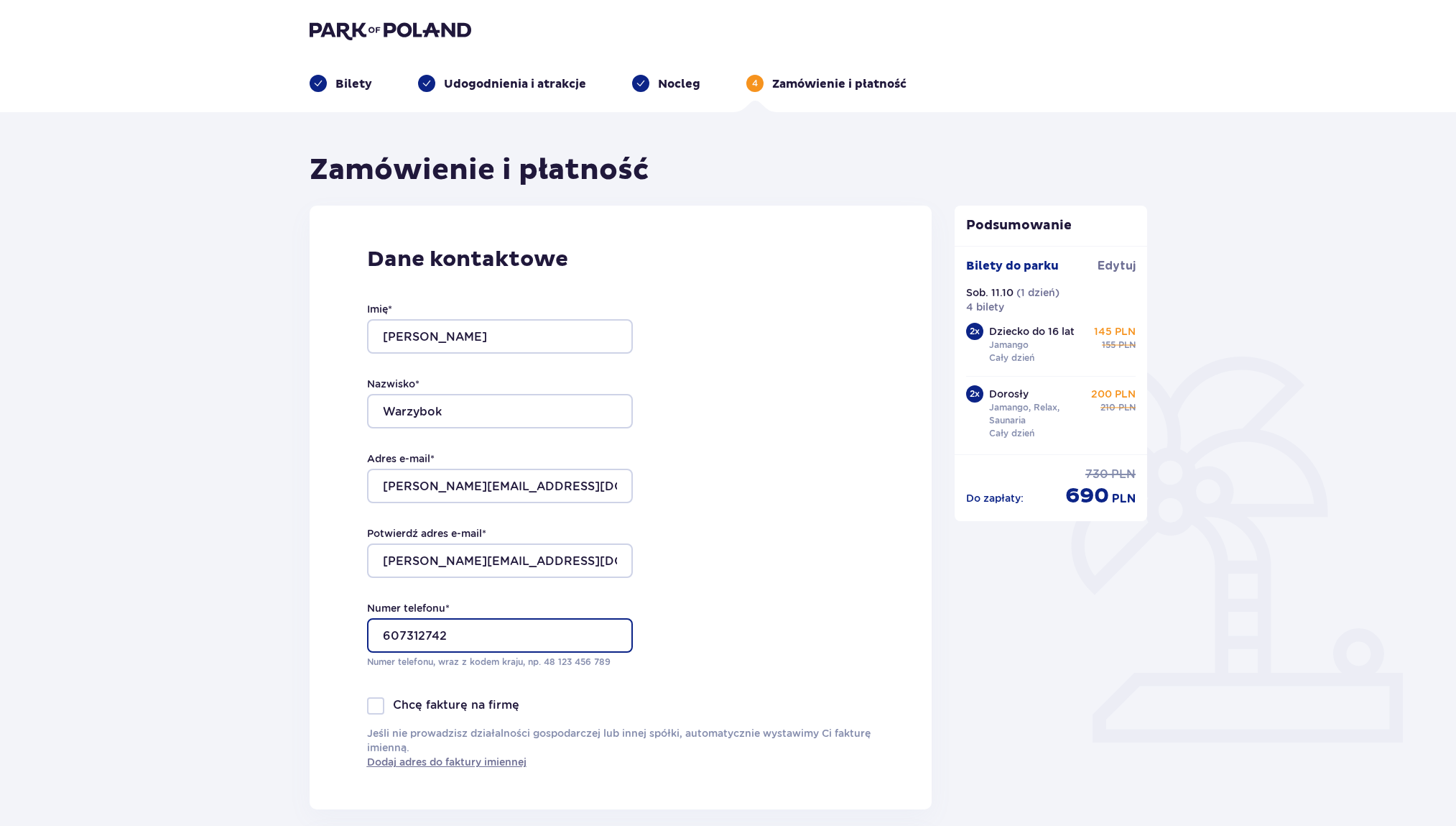
type input "607312742"
click at [727, 667] on div "Dane kontaktowe Imię * Manuela Nazwisko * Warzybok Adres e-mail * manuela.warzy…" at bounding box center [621, 507] width 622 height 604
click at [370, 710] on div at bounding box center [375, 706] width 18 height 18
checkbox input "true"
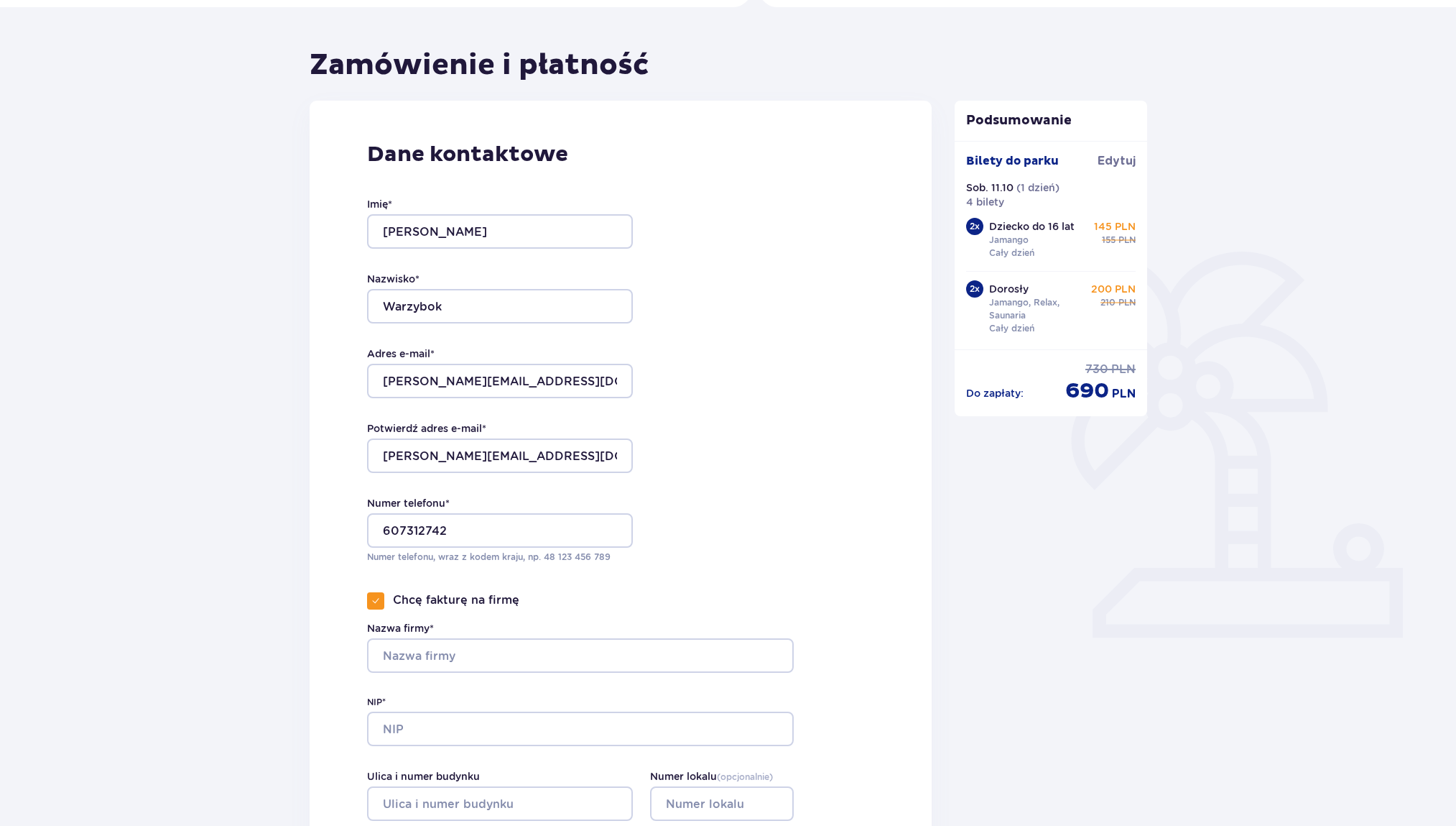
scroll to position [233, 0]
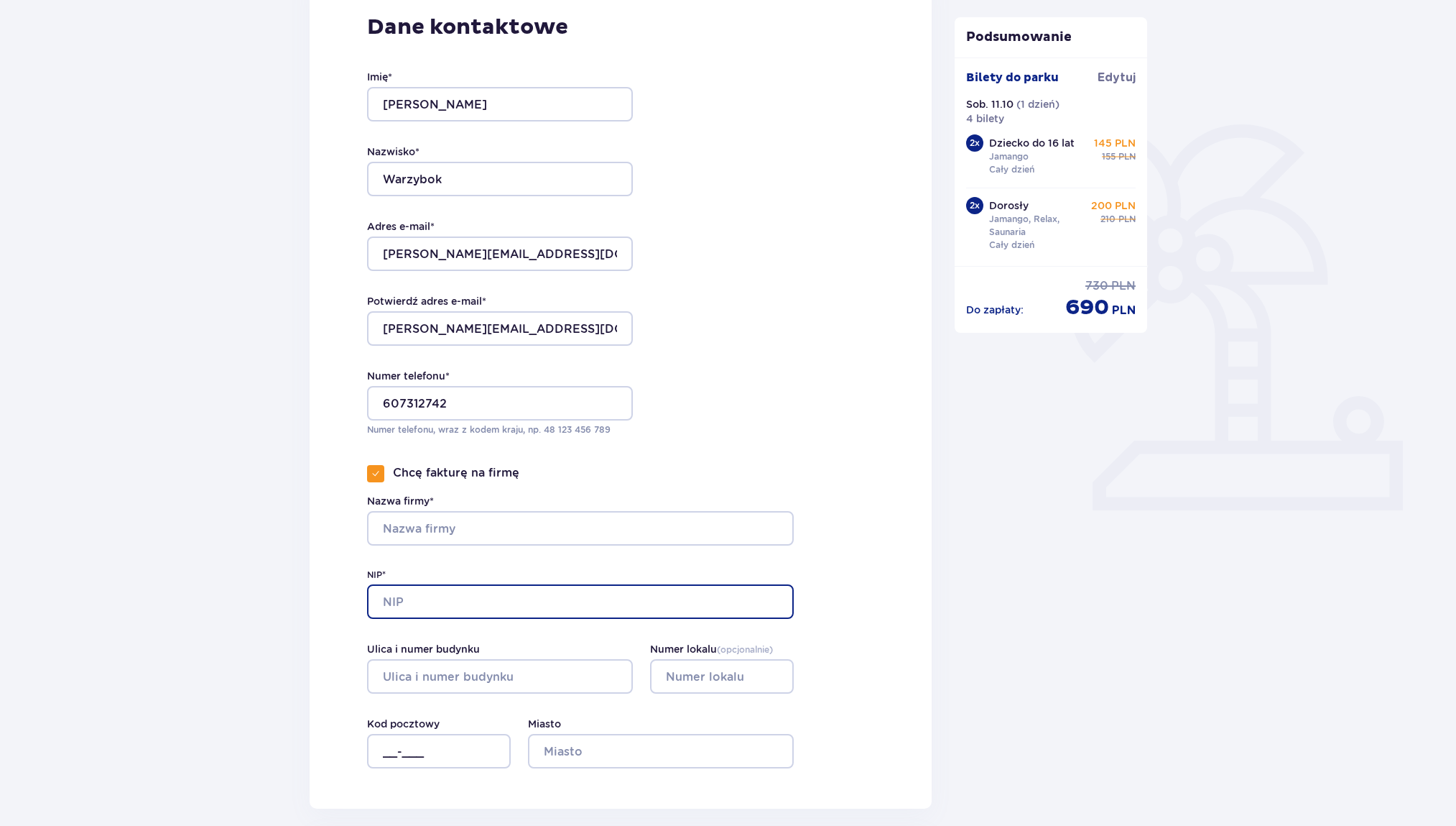
click at [406, 602] on input "NIP*" at bounding box center [580, 601] width 427 height 34
type input "5252319459"
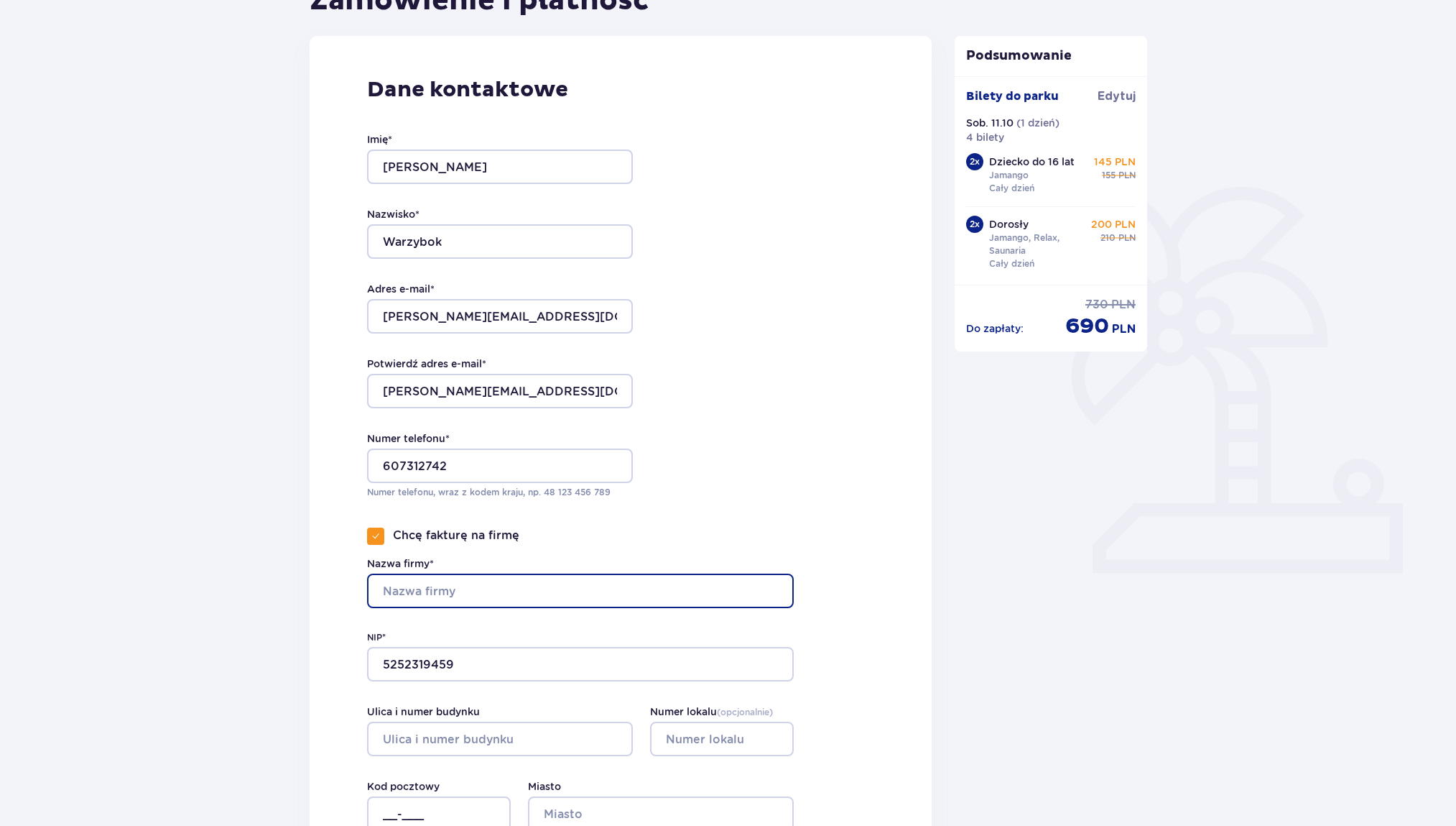
scroll to position [144, 0]
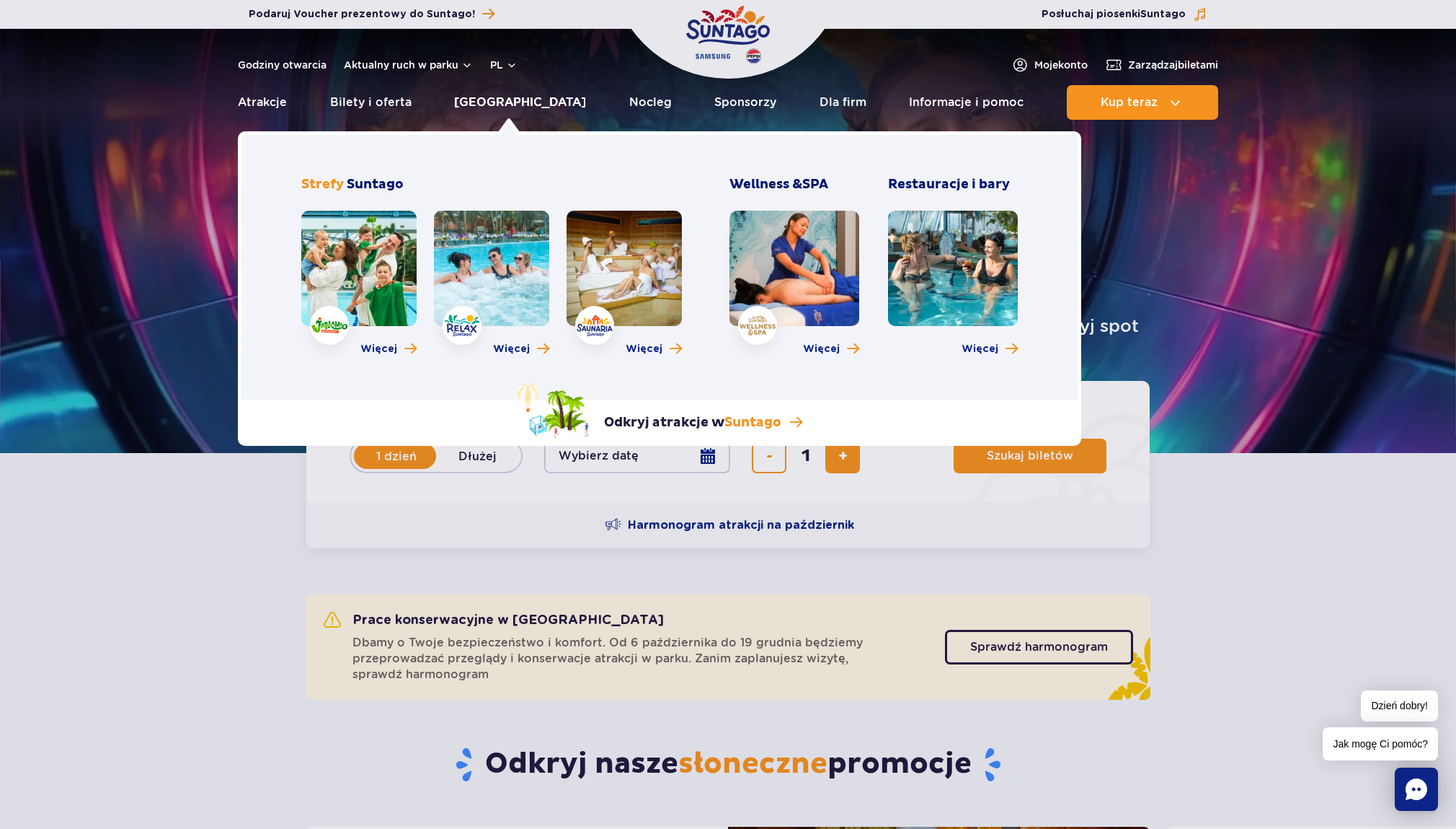
click at [495, 101] on link "[GEOGRAPHIC_DATA]" at bounding box center [519, 102] width 132 height 34
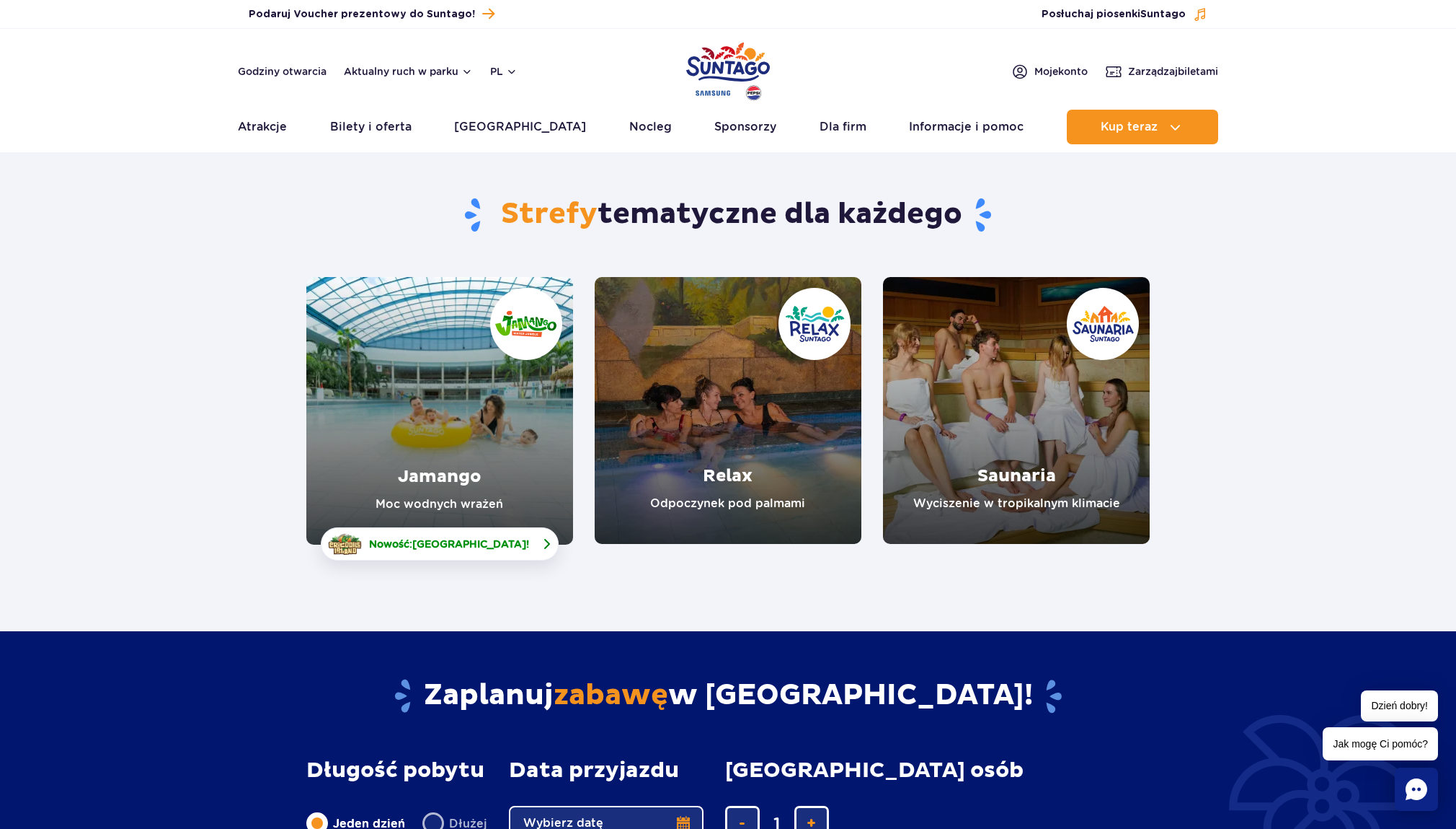
click at [427, 544] on span "Nowość: Crocodile Island !" at bounding box center [449, 544] width 160 height 15
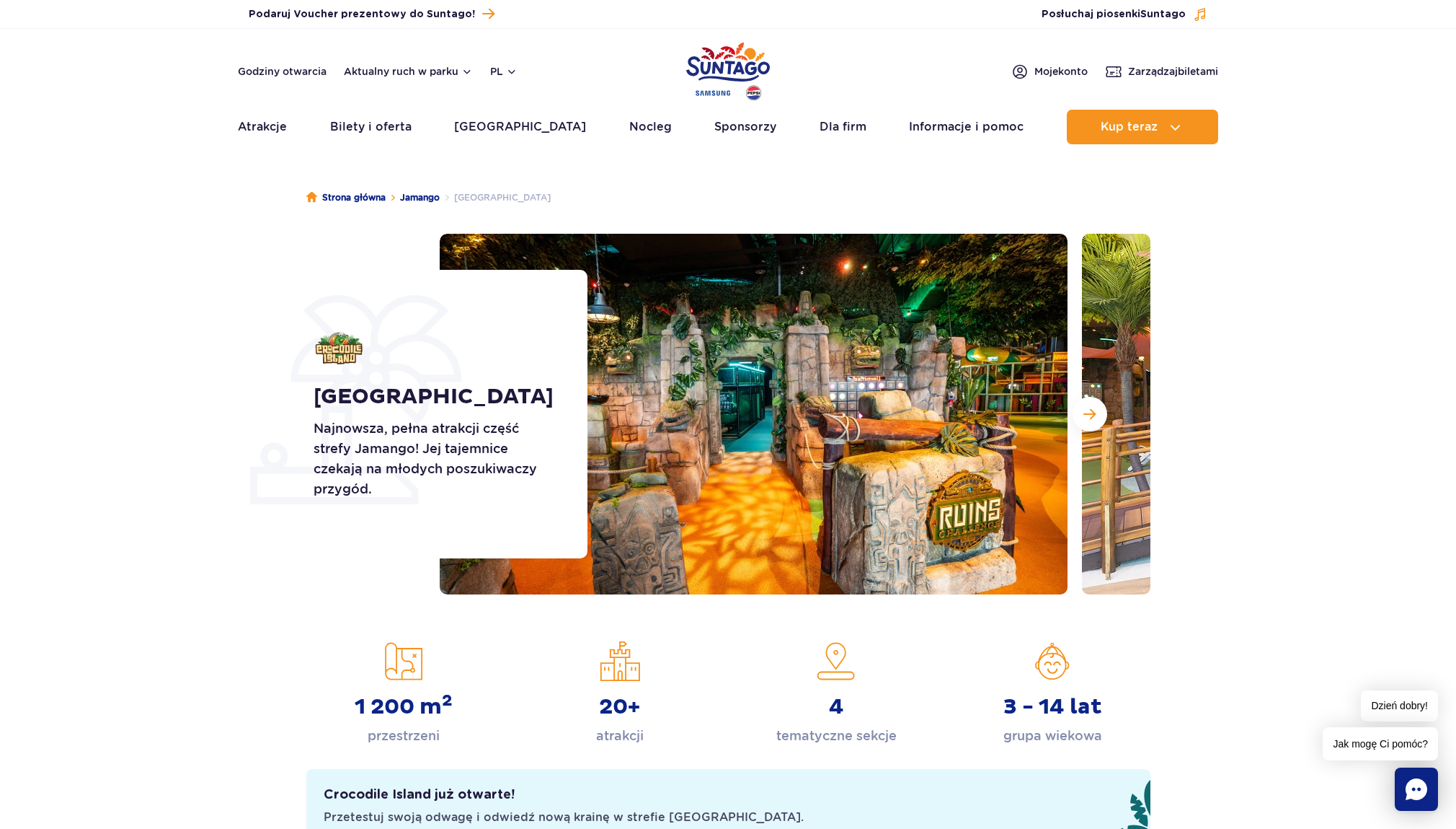
click at [691, 425] on img at bounding box center [753, 413] width 627 height 360
click at [1086, 414] on span "Następny slajd" at bounding box center [1089, 413] width 13 height 13
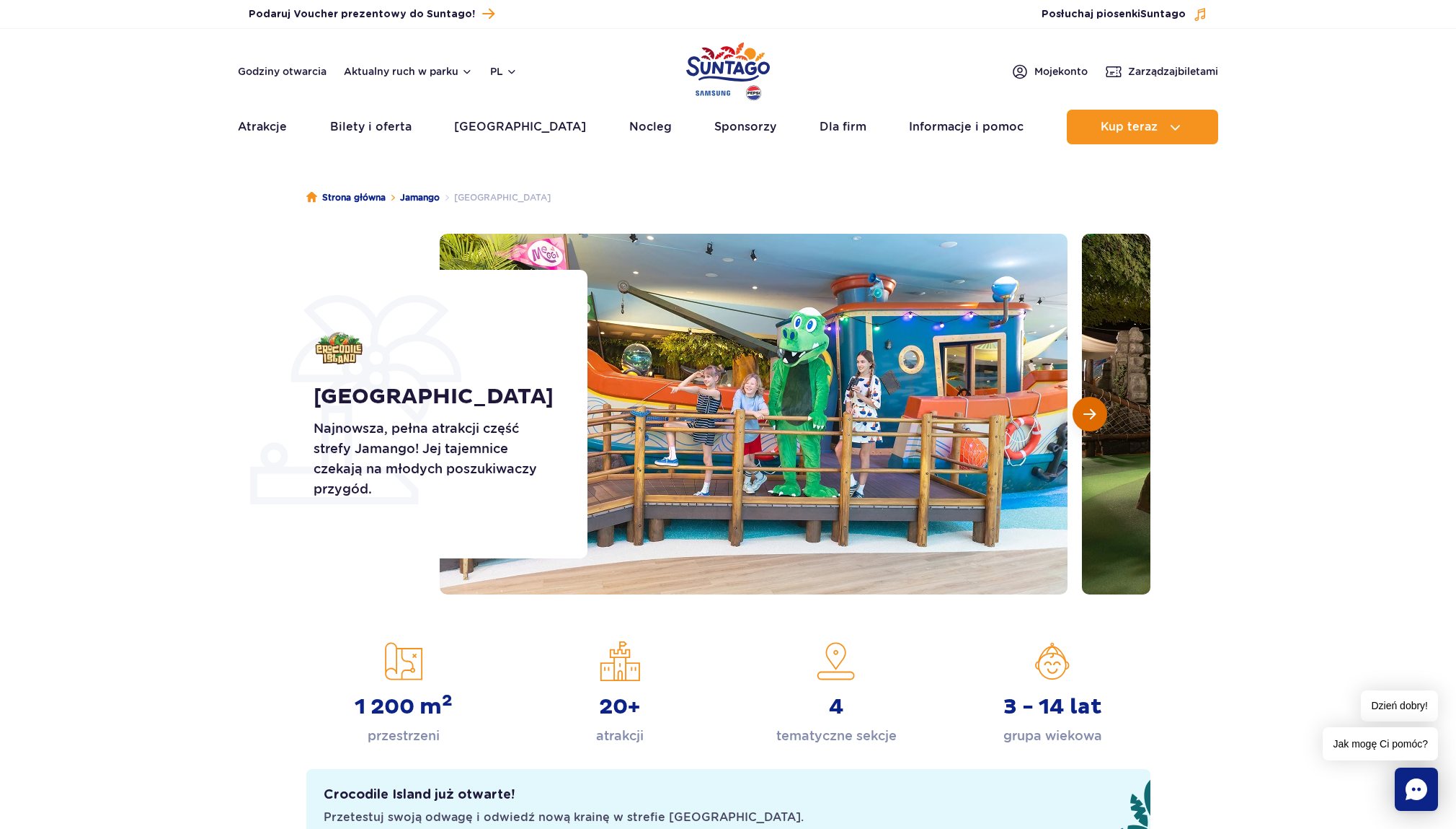
click at [1086, 414] on span "Następny slajd" at bounding box center [1089, 413] width 13 height 13
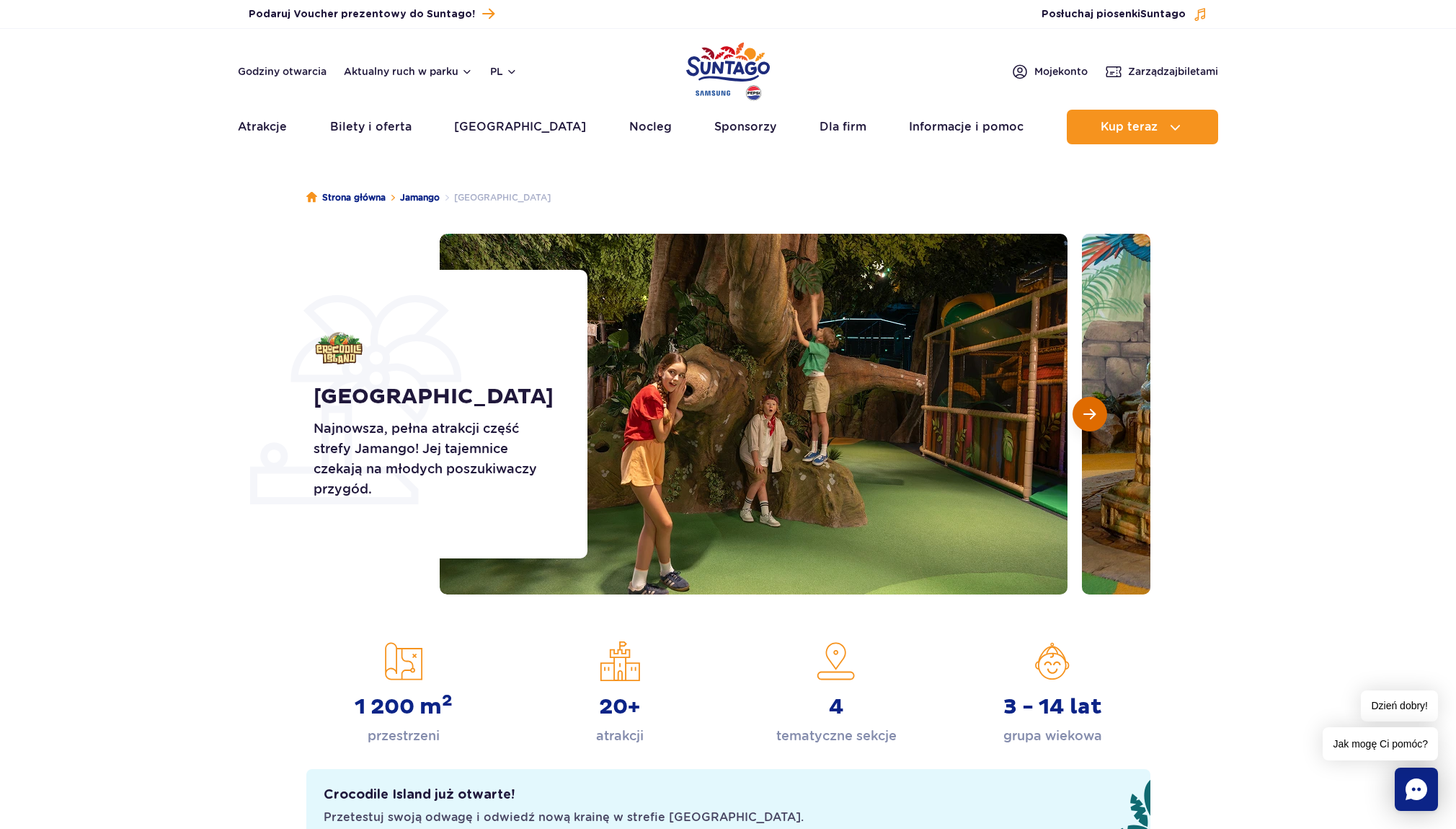
click at [1086, 414] on span "Następny slajd" at bounding box center [1089, 413] width 13 height 13
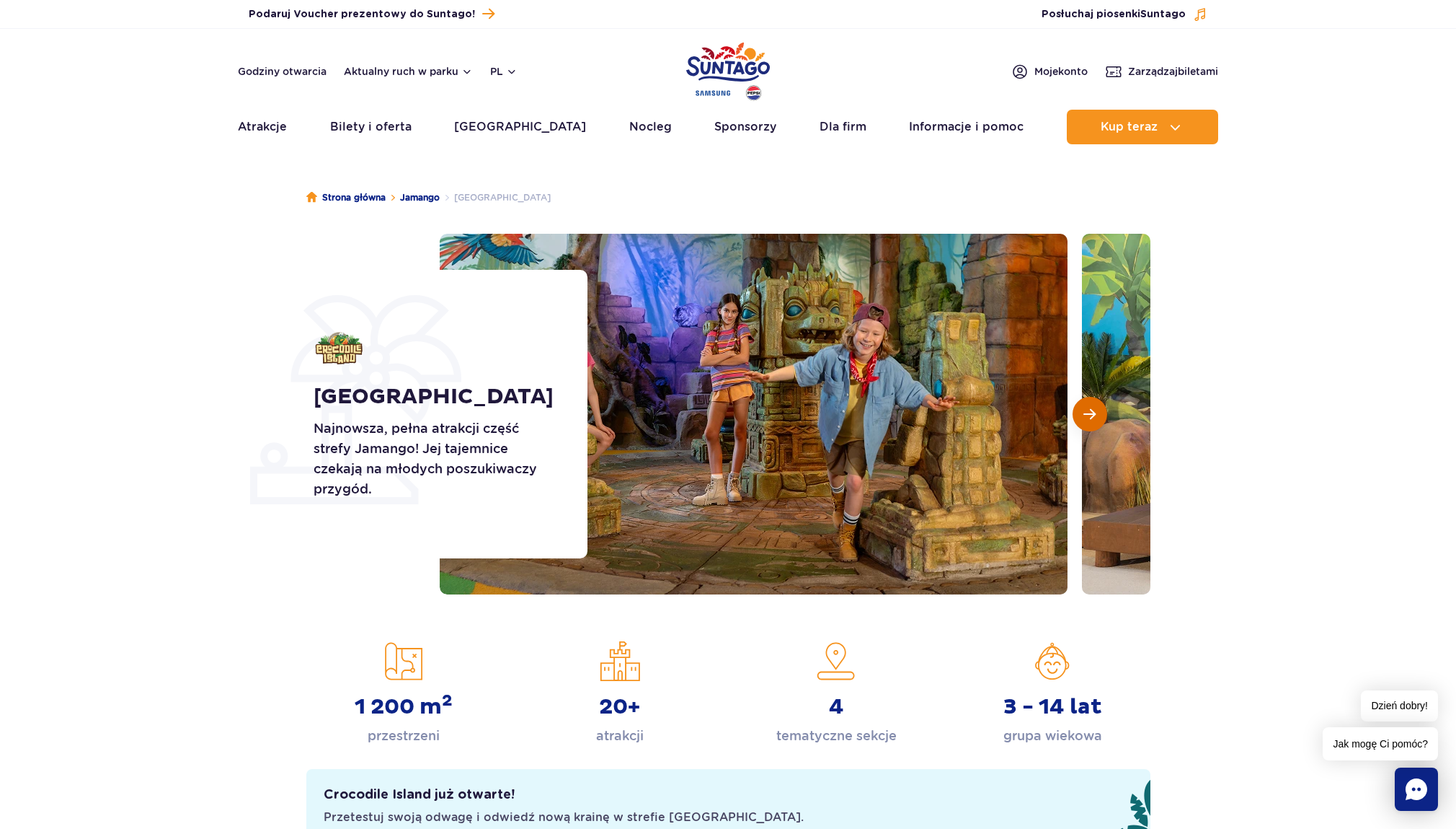
click at [1086, 414] on span "Następny slajd" at bounding box center [1089, 413] width 13 height 13
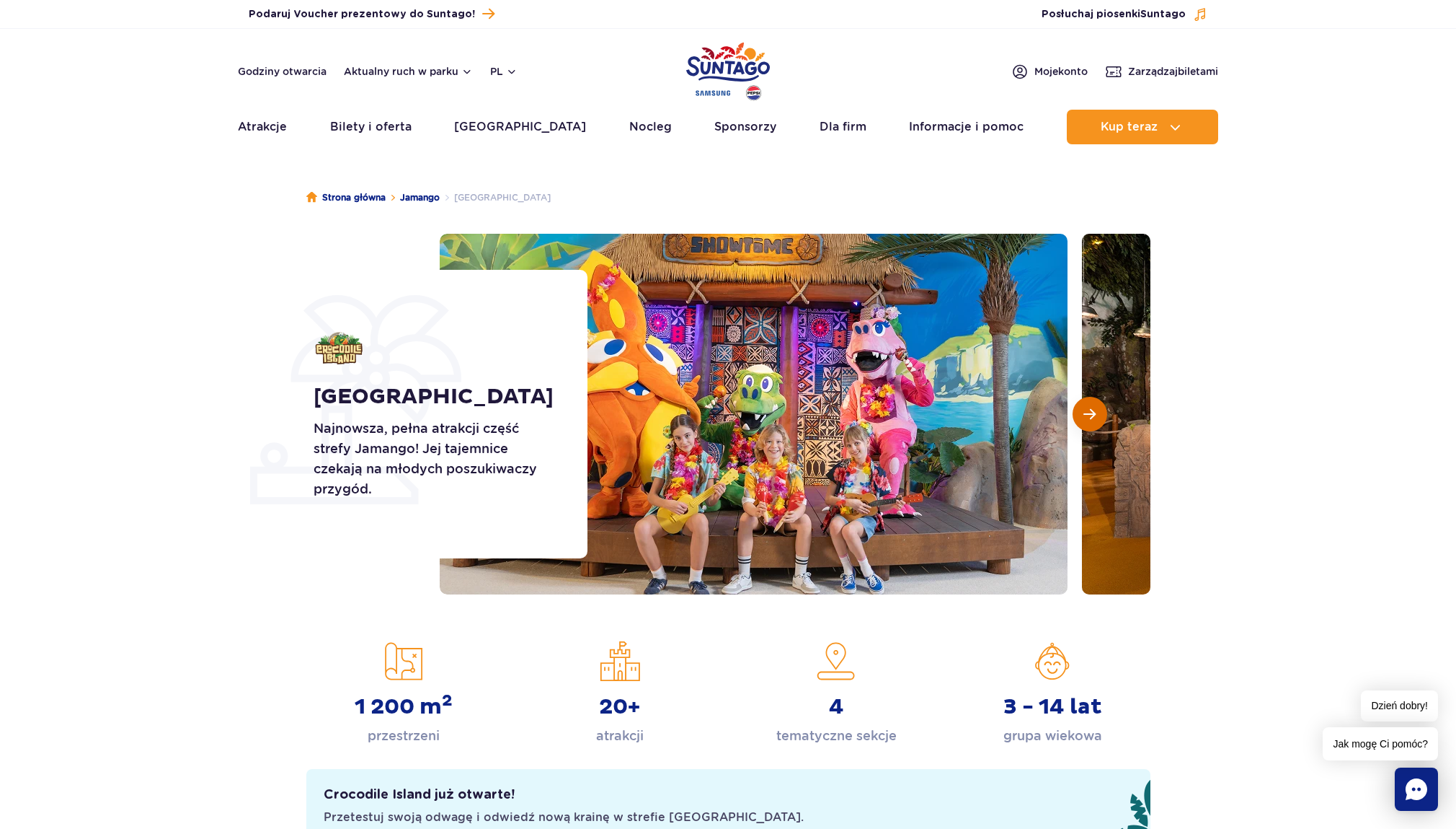
click at [1086, 414] on span "Następny slajd" at bounding box center [1089, 413] width 13 height 13
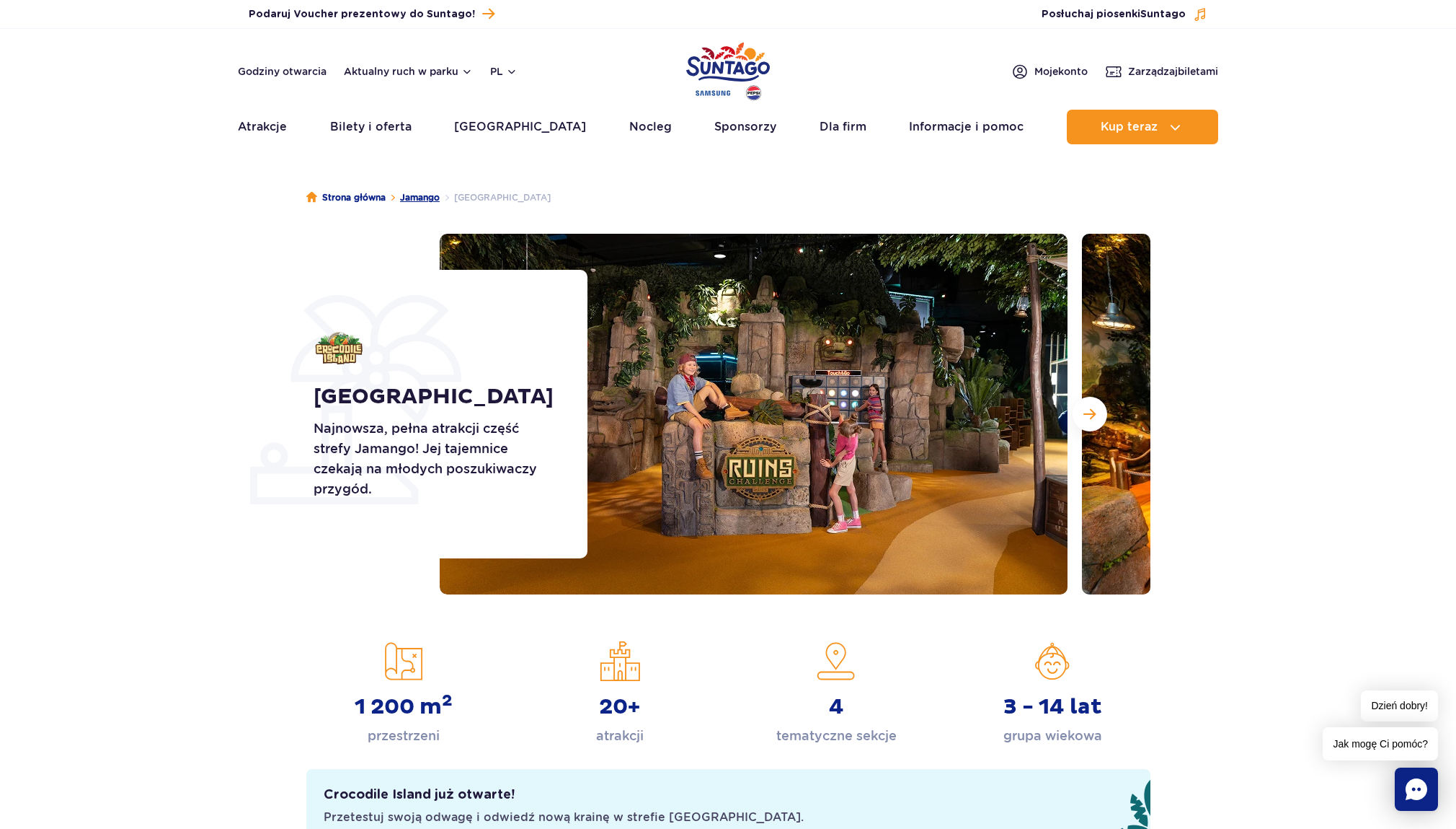
click at [433, 200] on link "Jamango" at bounding box center [420, 197] width 40 height 15
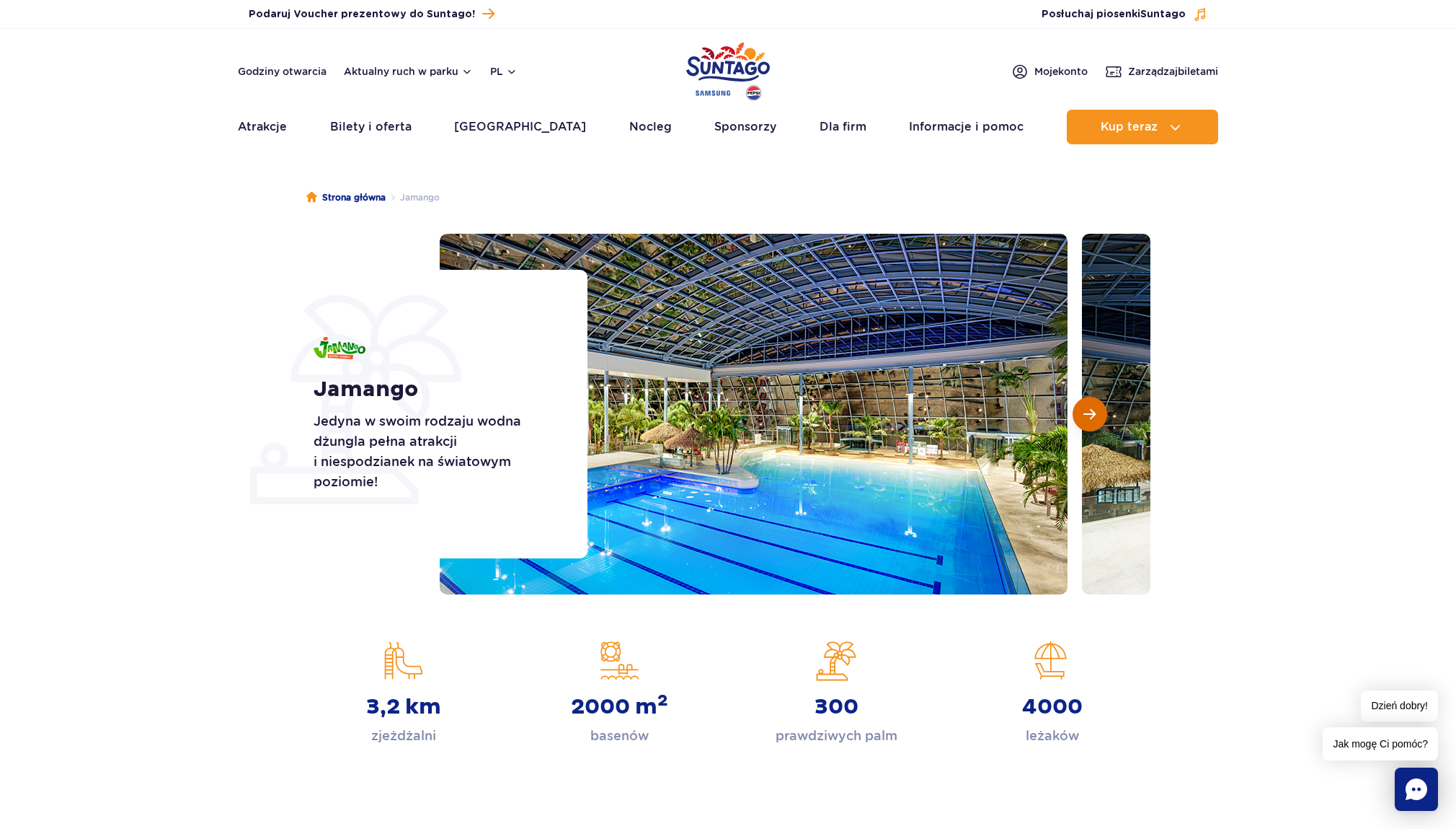
click at [1087, 414] on span "Następny slajd" at bounding box center [1089, 413] width 13 height 13
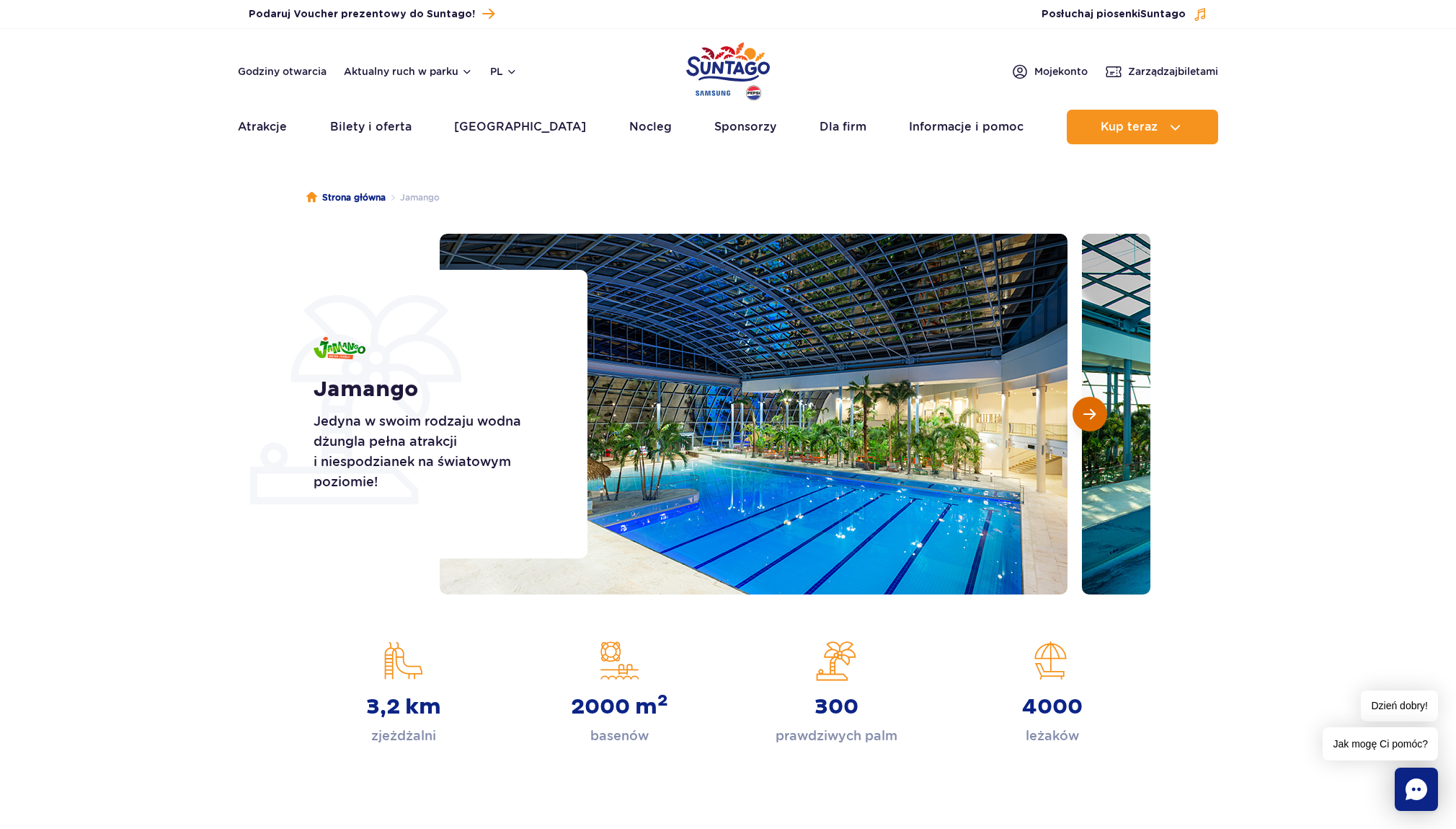
click at [1087, 414] on span "Następny slajd" at bounding box center [1089, 413] width 13 height 13
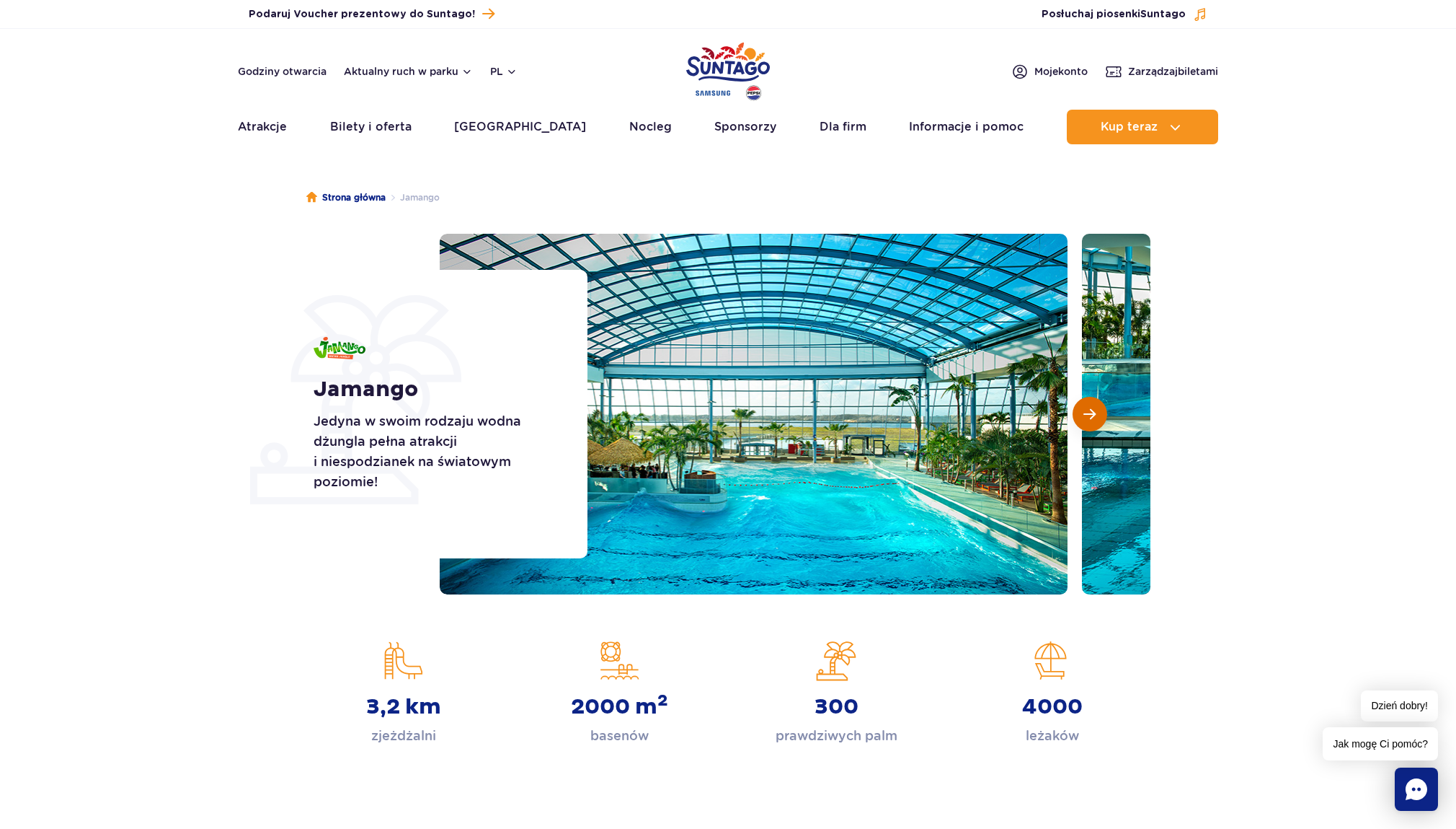
click at [1075, 410] on button "Następny slajd" at bounding box center [1089, 413] width 34 height 34
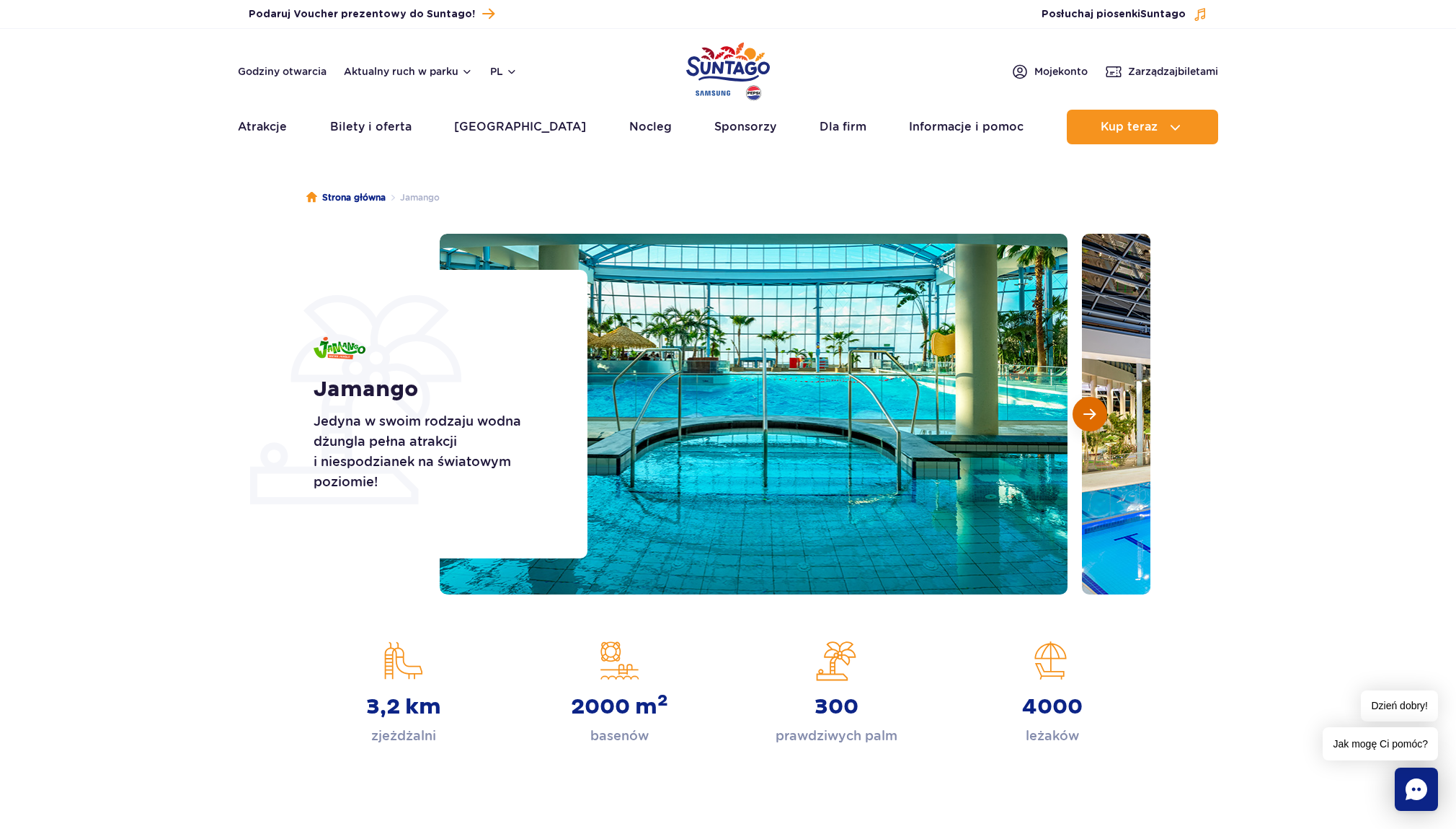
click at [1077, 411] on button "Następny slajd" at bounding box center [1089, 413] width 34 height 34
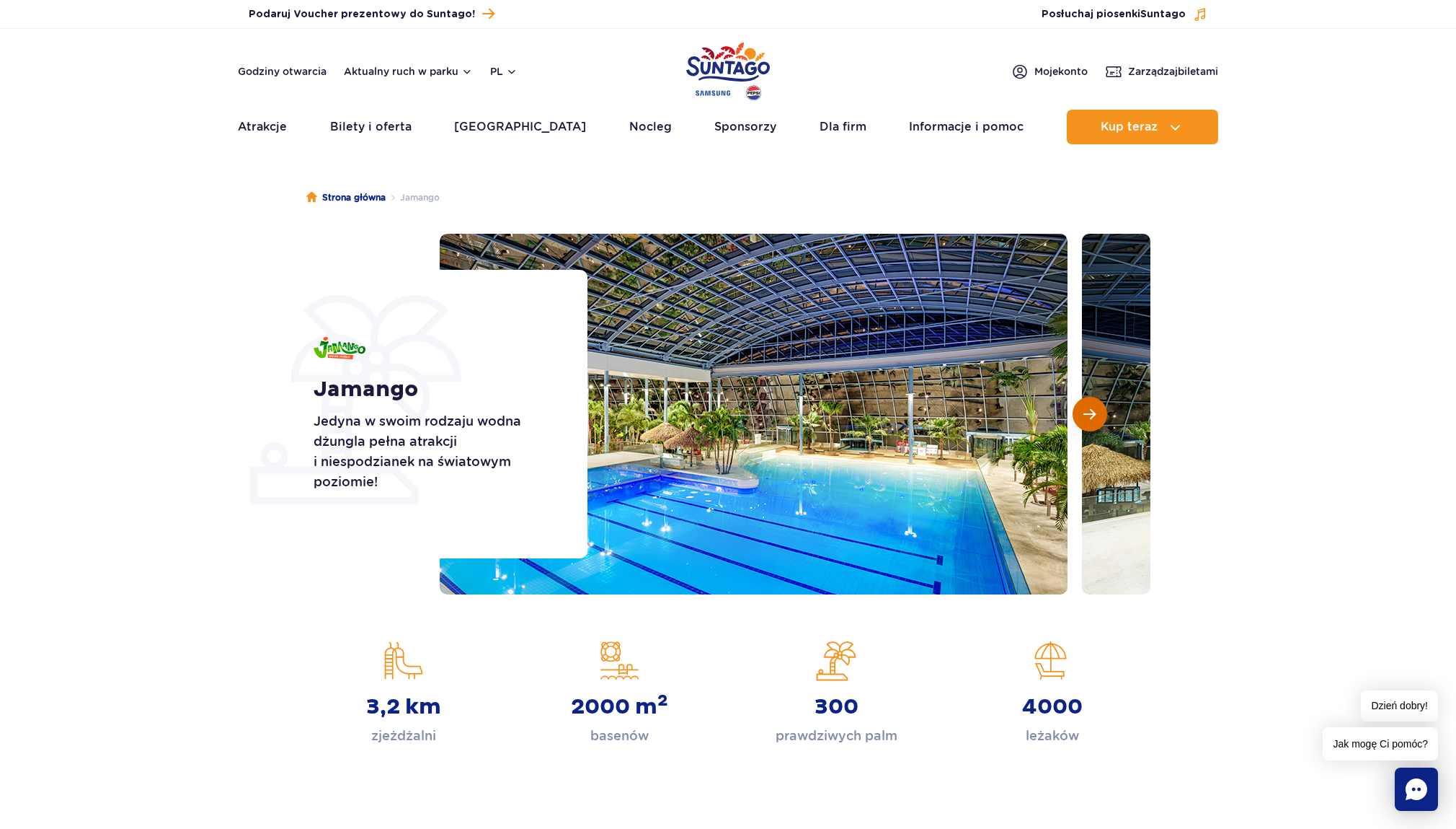
click at [1077, 411] on button "Następny slajd" at bounding box center [1089, 413] width 34 height 34
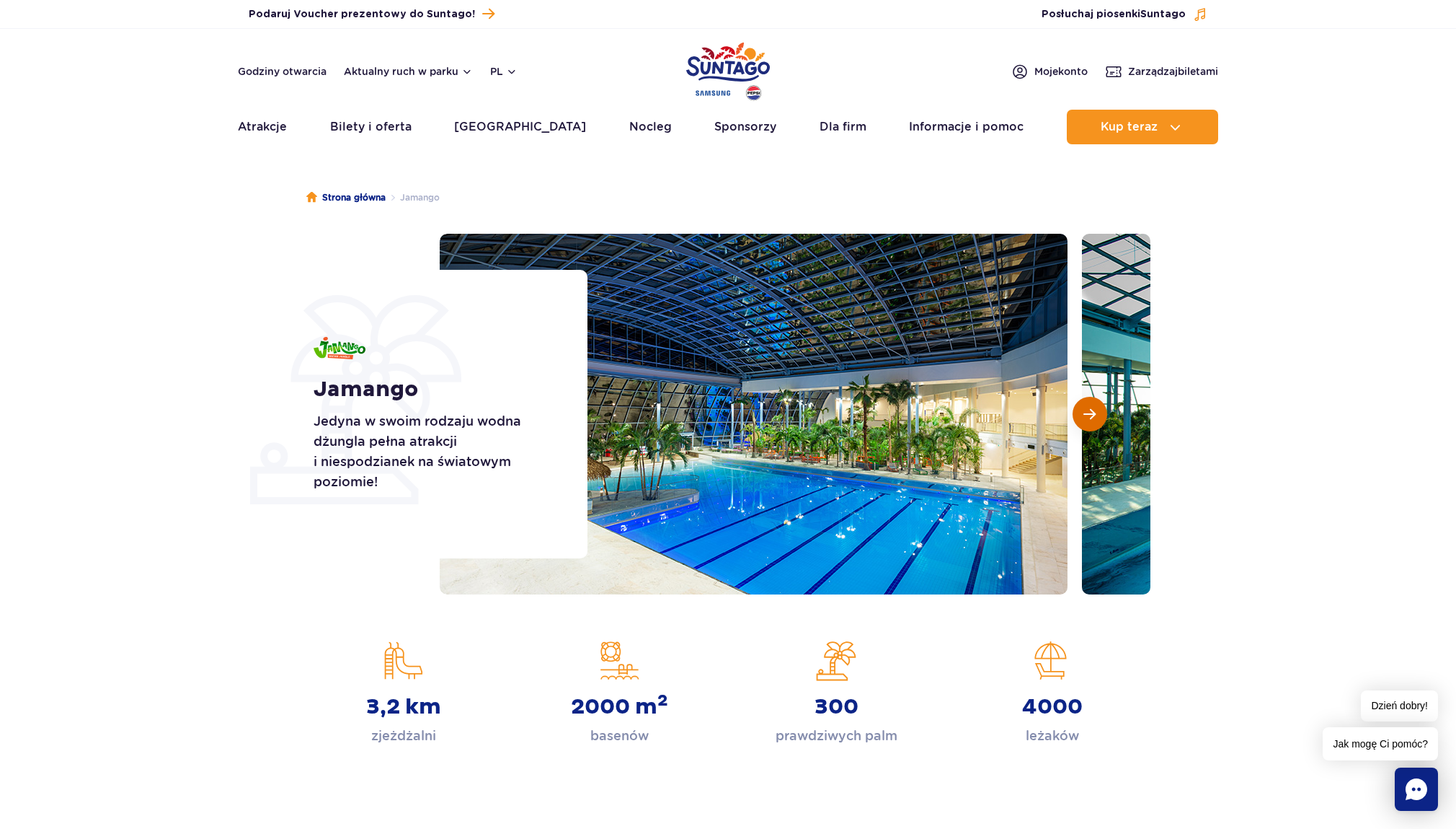
click at [1077, 411] on button "Następny slajd" at bounding box center [1089, 413] width 34 height 34
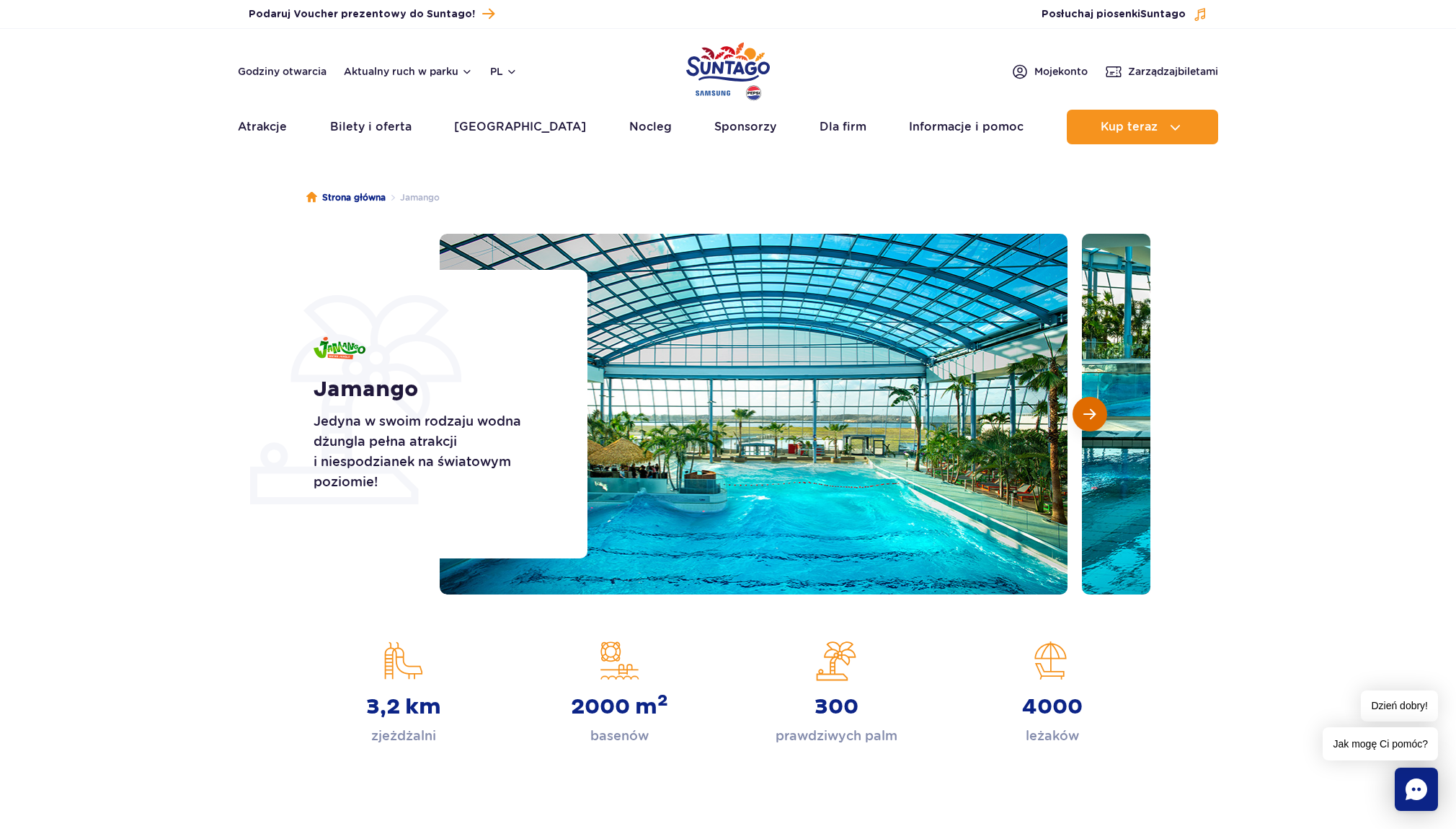
click at [1077, 411] on button "Następny slajd" at bounding box center [1089, 413] width 34 height 34
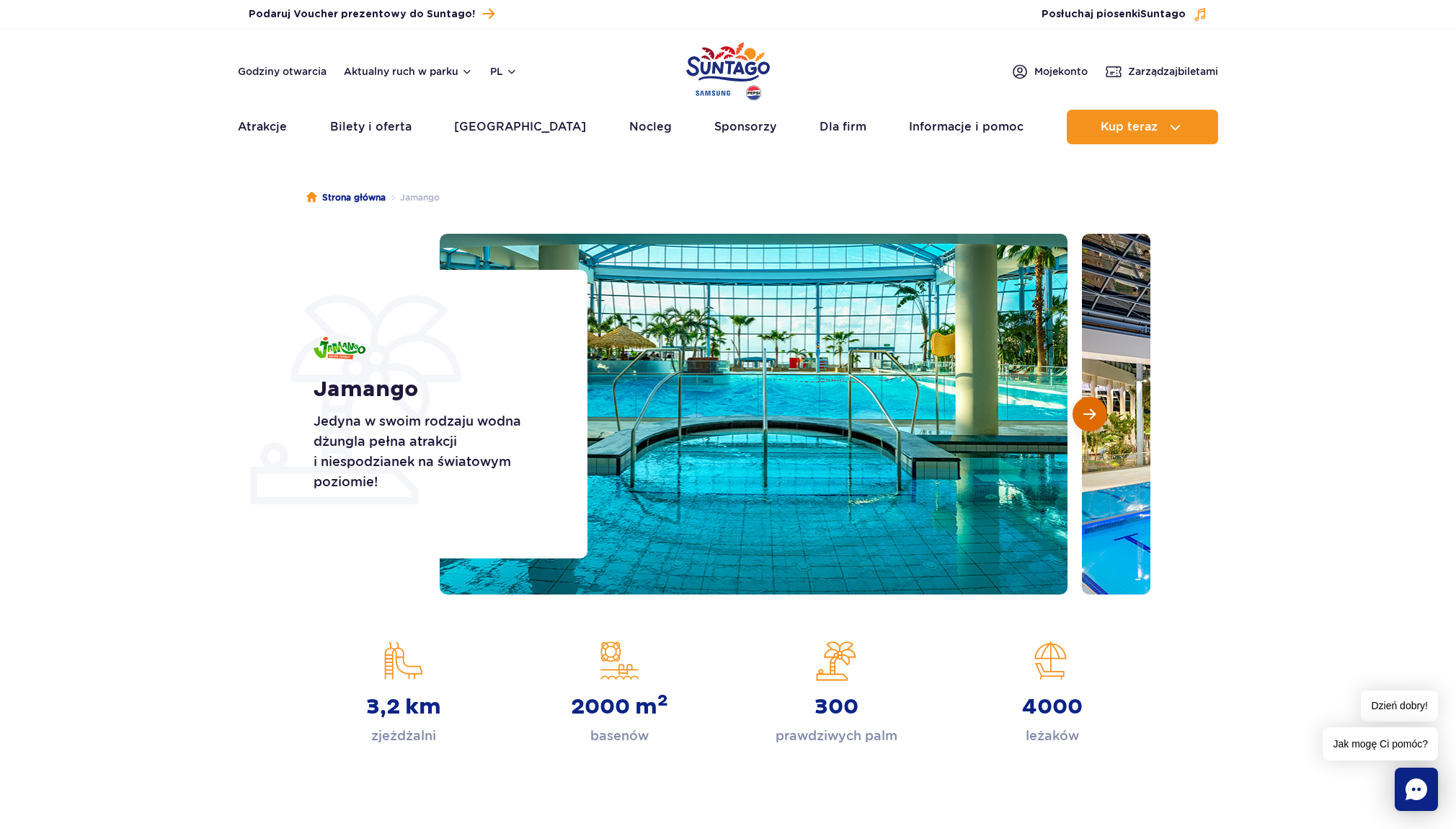
click at [1077, 411] on button "Następny slajd" at bounding box center [1089, 413] width 34 height 34
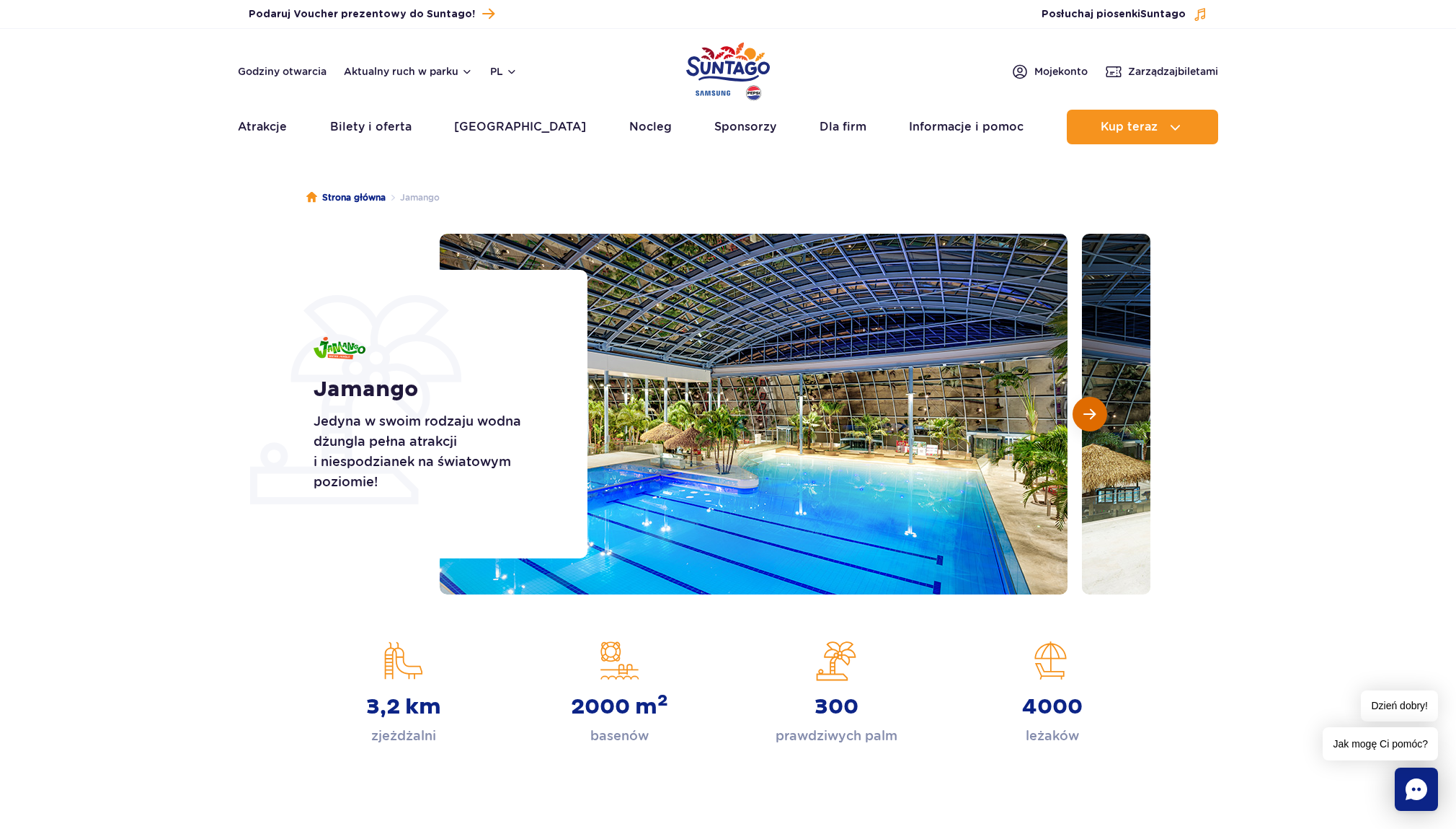
click at [1077, 411] on button "Następny slajd" at bounding box center [1089, 413] width 34 height 34
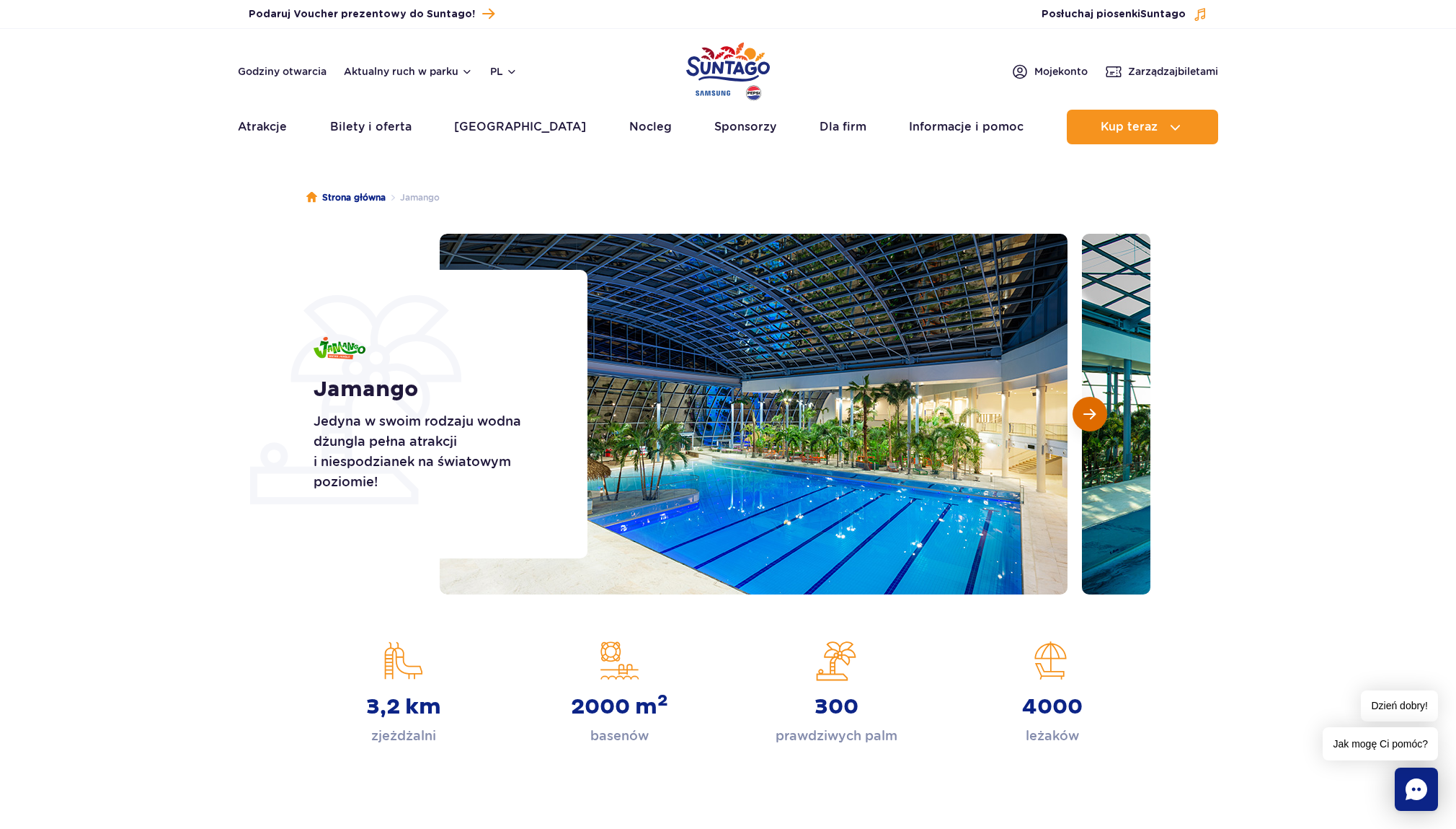
click at [1077, 411] on button "Następny slajd" at bounding box center [1089, 413] width 34 height 34
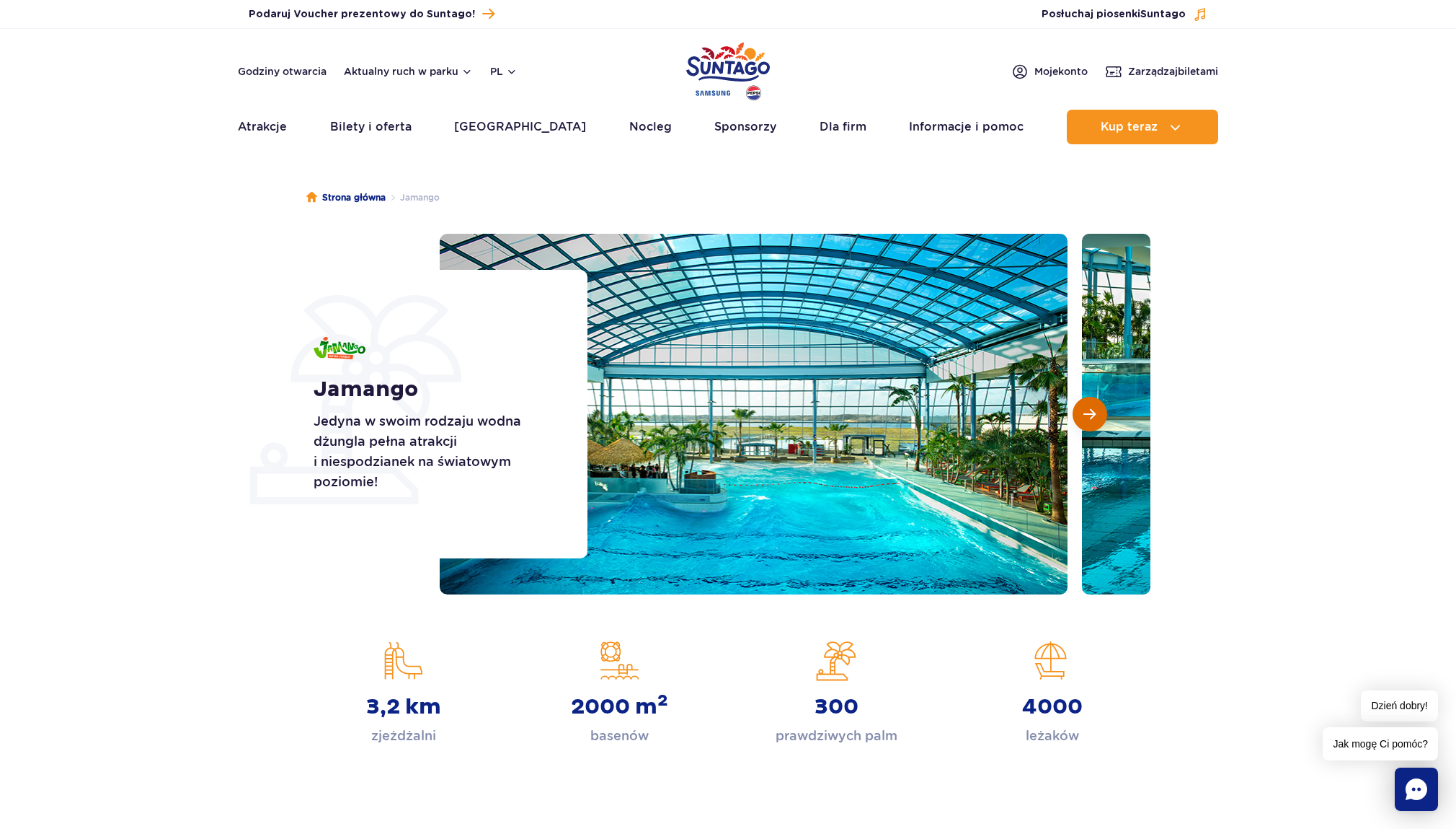
click at [1077, 411] on button "Następny slajd" at bounding box center [1089, 413] width 34 height 34
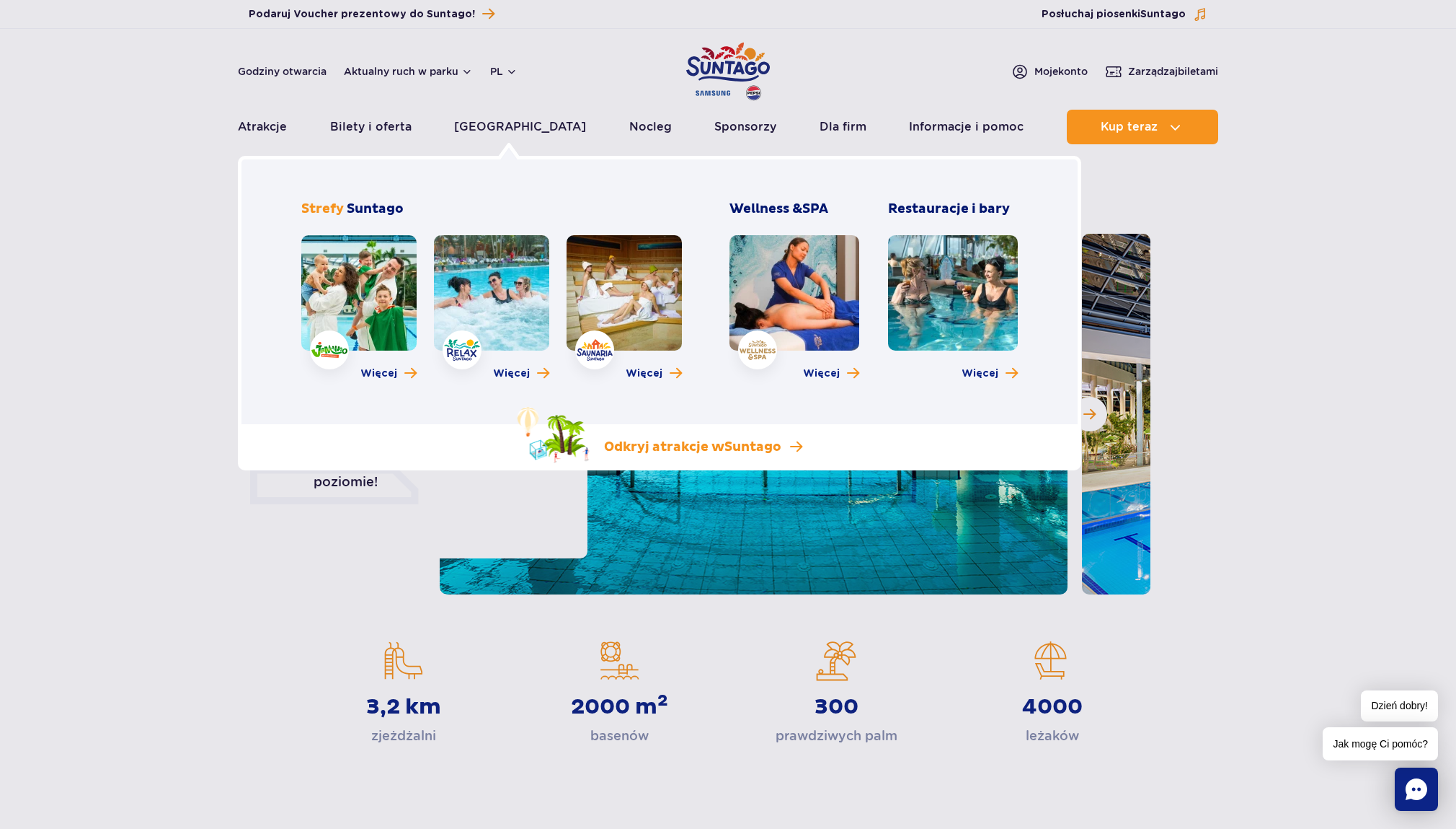
click at [690, 446] on p "Odkryj atrakcje w [GEOGRAPHIC_DATA]" at bounding box center [693, 447] width 178 height 18
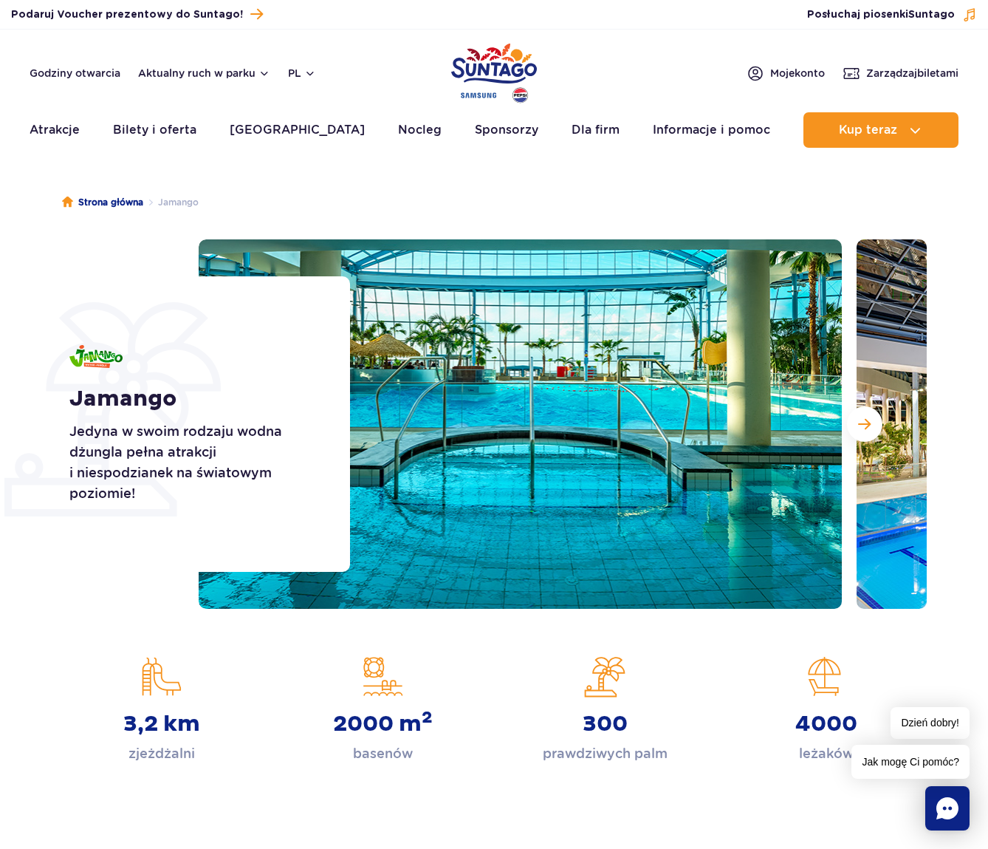
click at [74, 83] on header "Godziny otwarcia Aktualny ruch w parku pl PL EN UA Moje konto Zarządzaj biletam…" at bounding box center [494, 93] width 988 height 126
click at [85, 65] on div "Godziny otwarcia Aktualny ruch w parku pl PL EN UA" at bounding box center [173, 73] width 287 height 18
click at [85, 76] on link "Godziny otwarcia" at bounding box center [75, 73] width 91 height 15
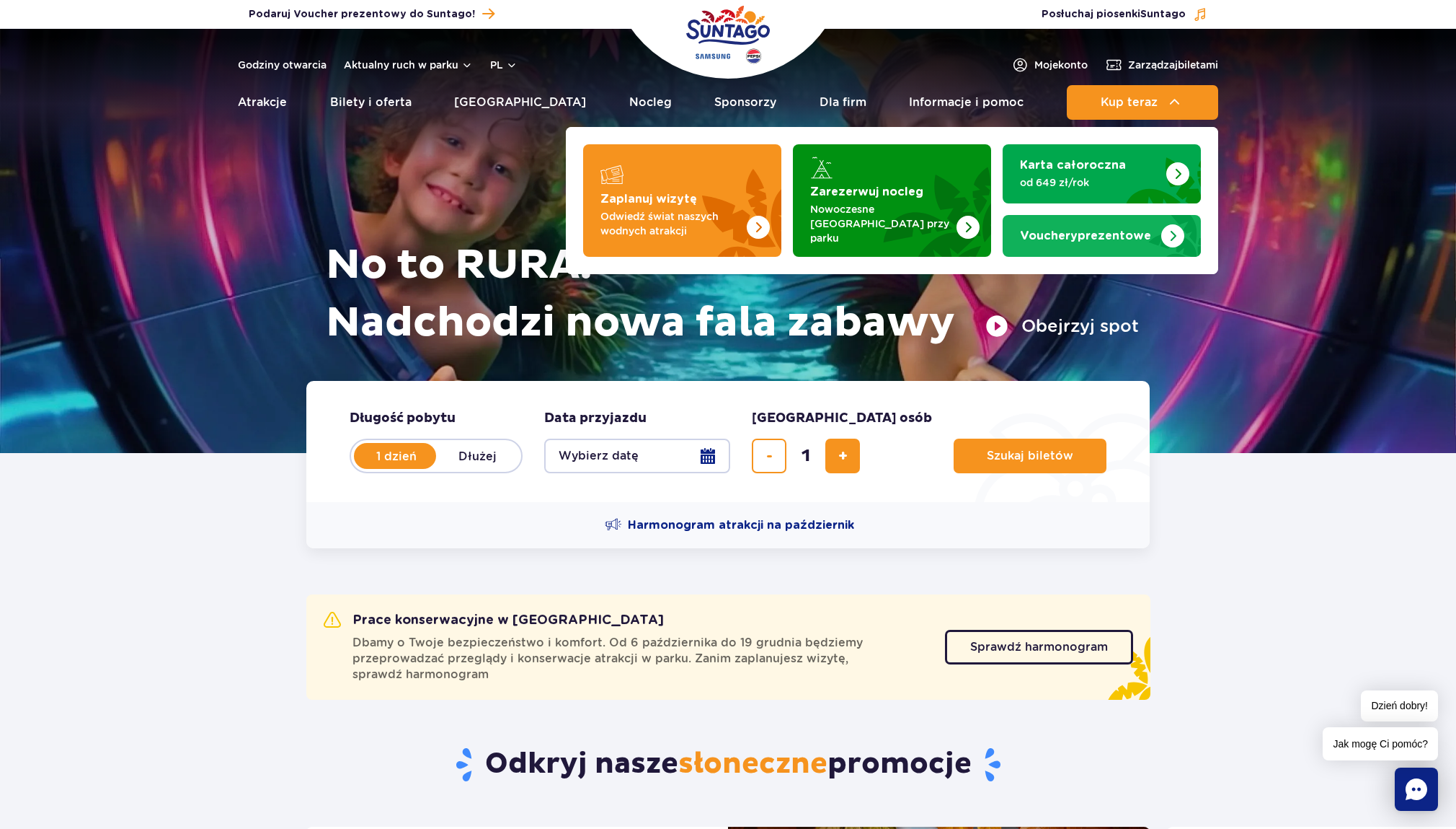
click at [1094, 230] on strong "Vouchery prezentowe" at bounding box center [1085, 236] width 131 height 12
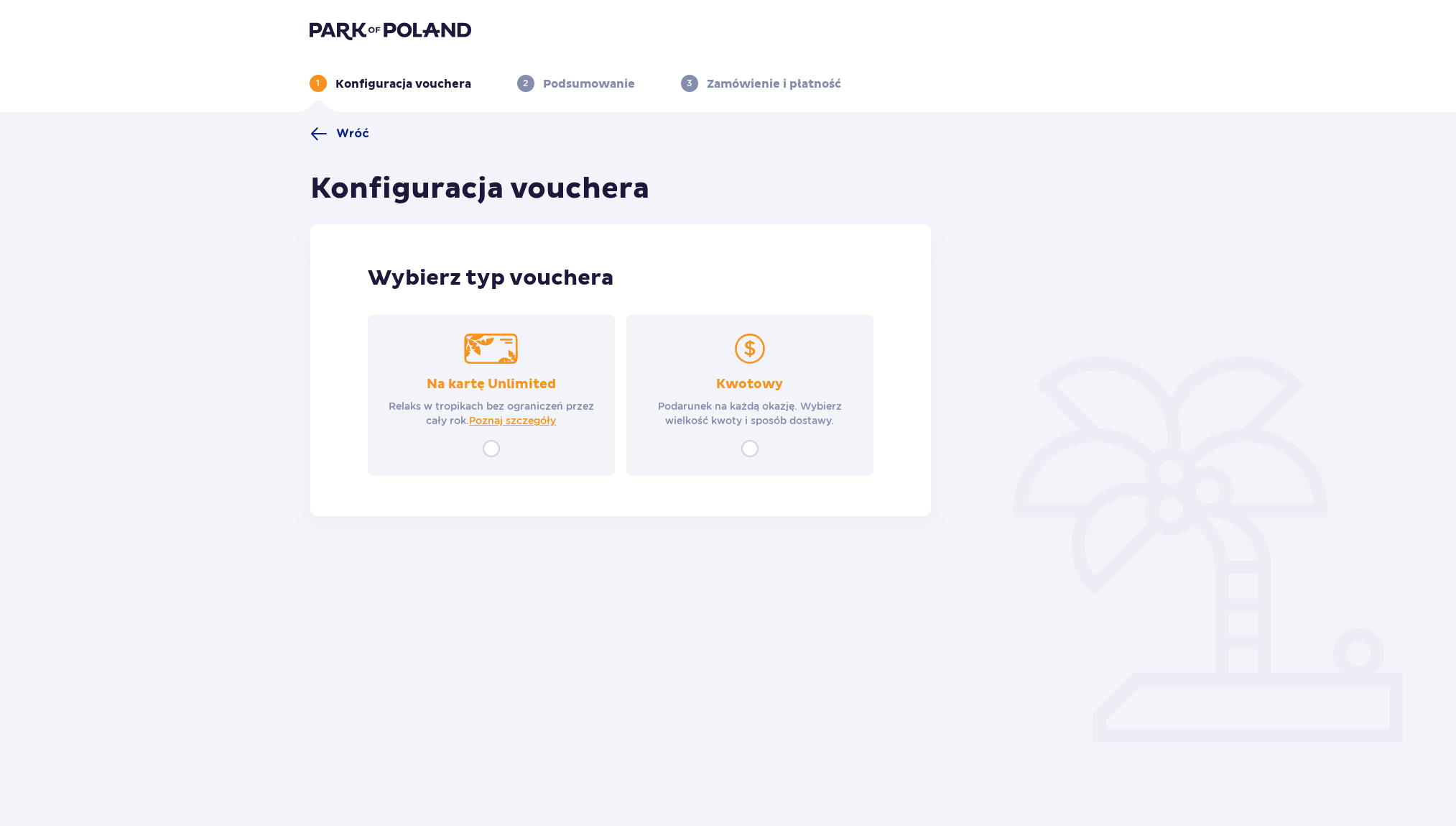
click at [746, 445] on input "radio" at bounding box center [750, 449] width 18 height 18
radio input "true"
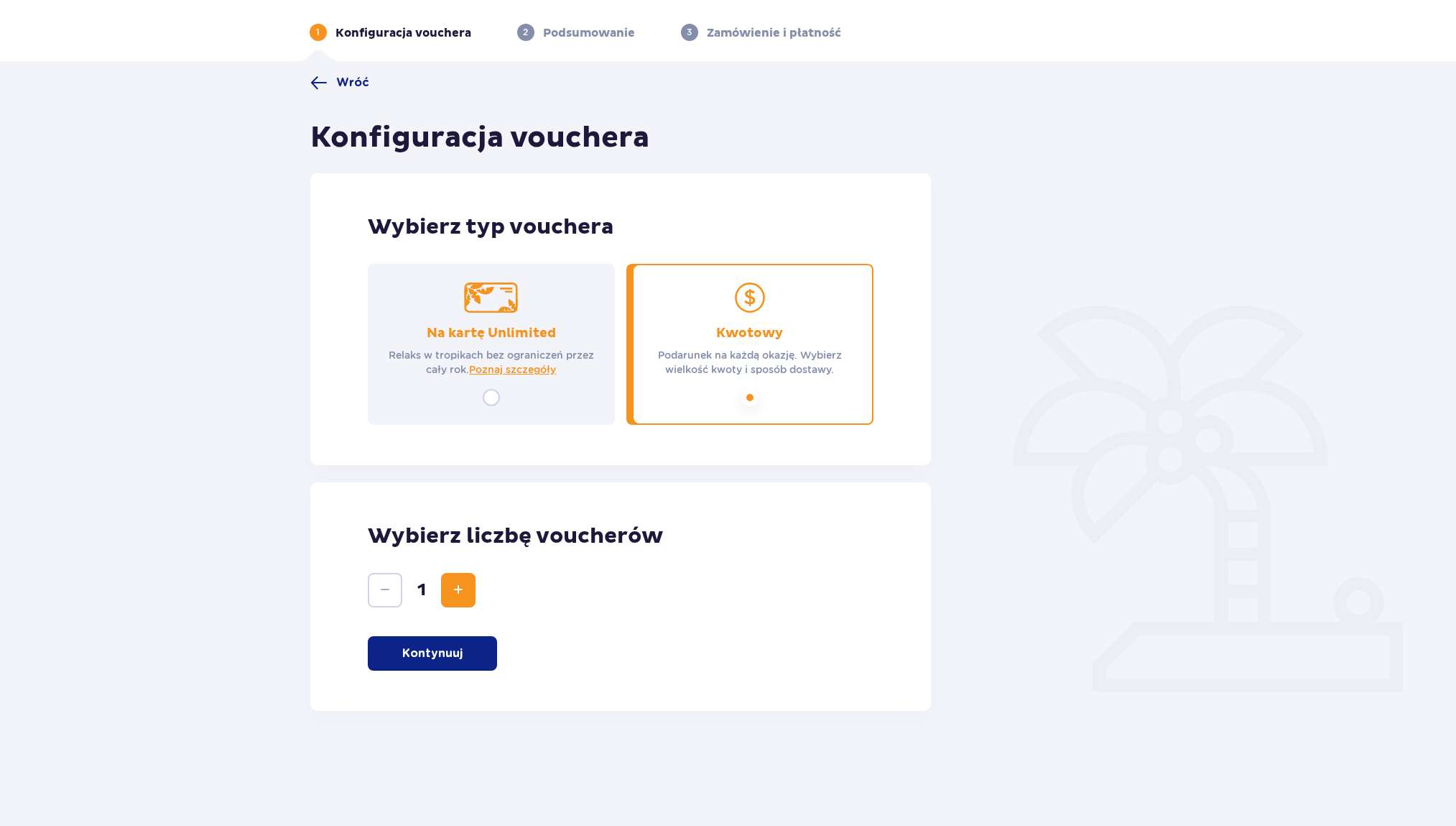
scroll to position [52, 0]
drag, startPoint x: 412, startPoint y: 666, endPoint x: 433, endPoint y: 664, distance: 21.1
click at [412, 666] on button "Kontynuuj" at bounding box center [432, 652] width 129 height 34
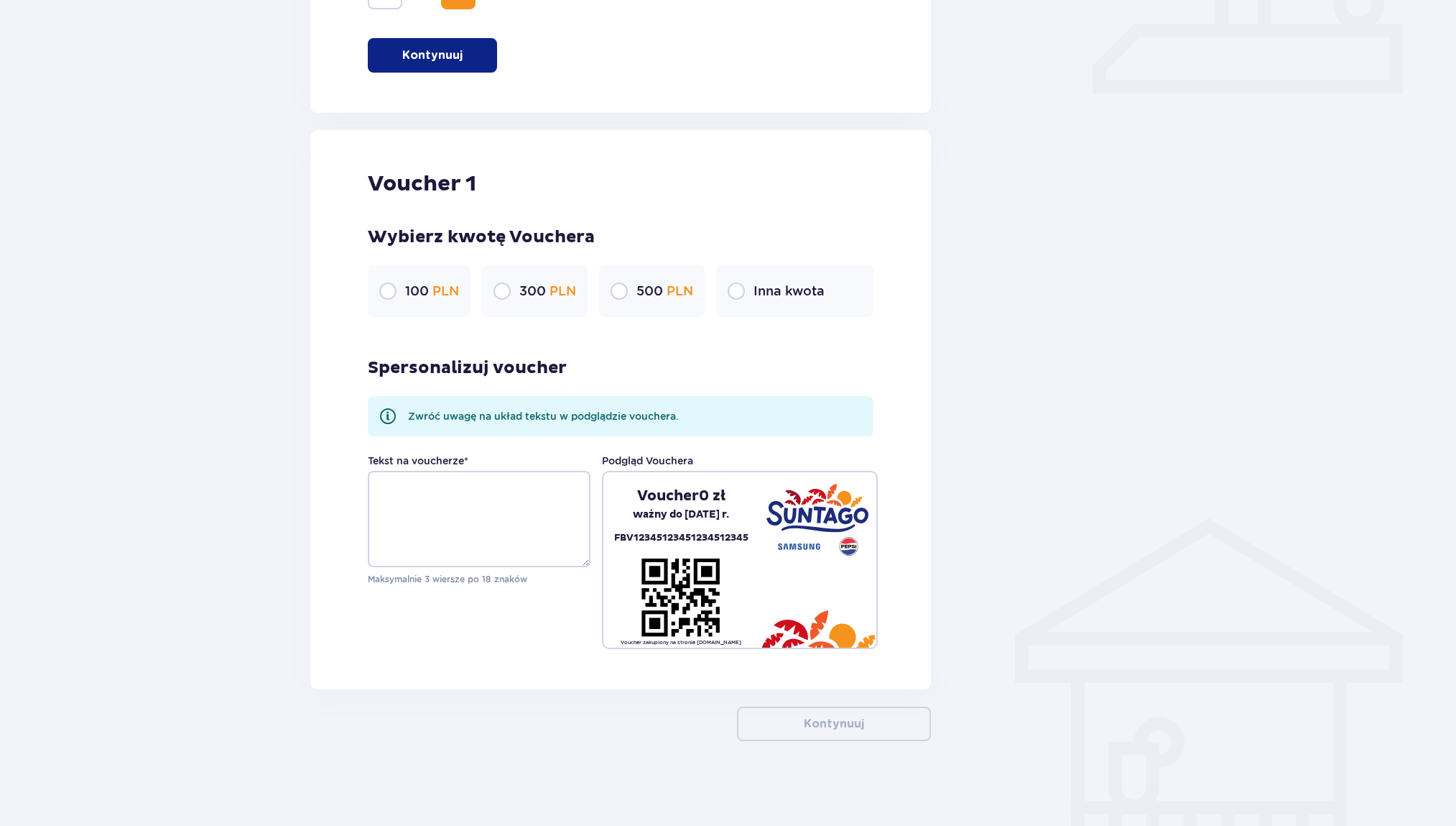
scroll to position [651, 0]
click at [750, 282] on div "Inna kwota" at bounding box center [795, 289] width 159 height 52
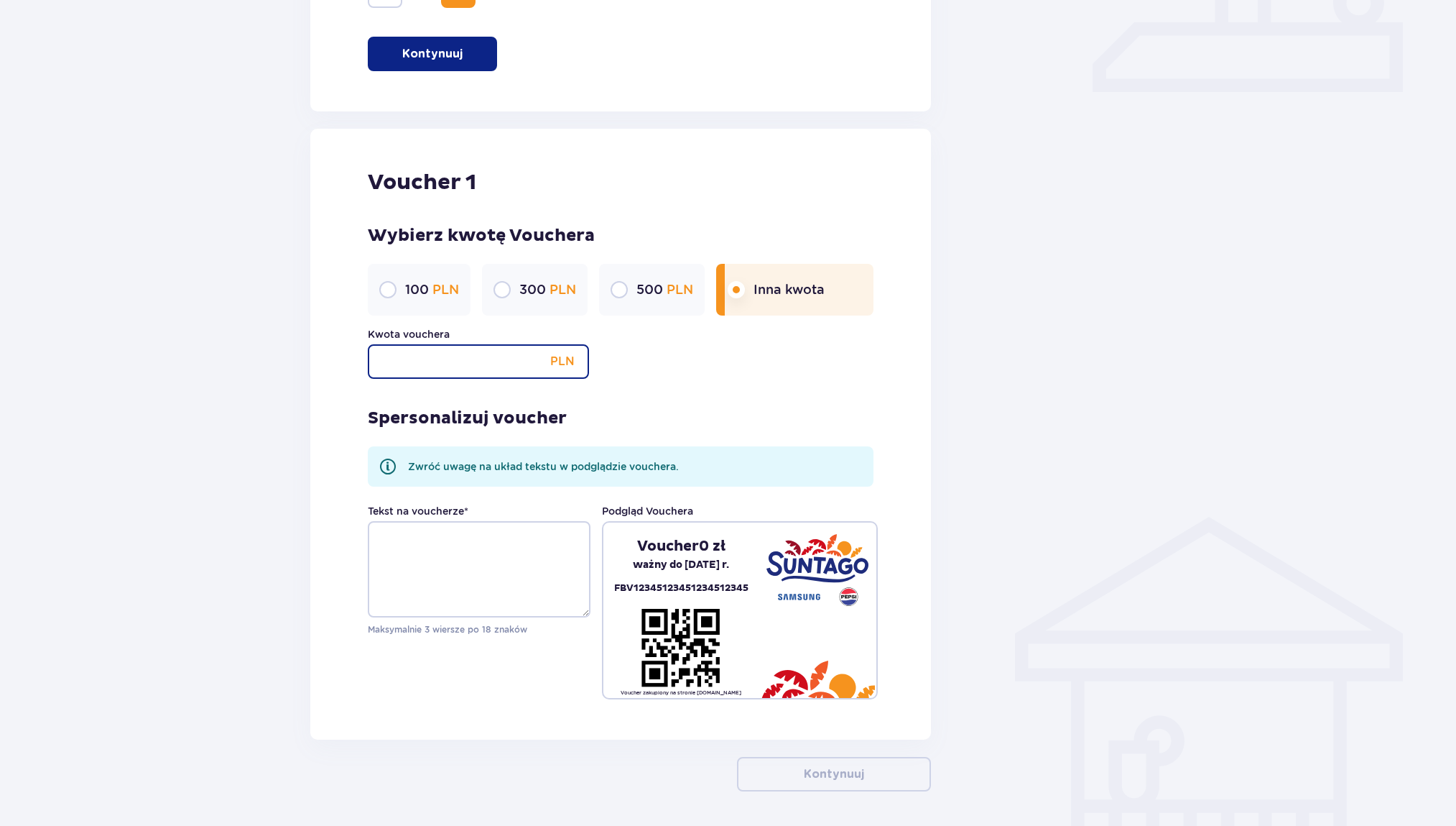
click at [467, 358] on input "Kwota vouchera" at bounding box center [479, 361] width 222 height 34
type input "900"
click at [736, 395] on div "Spersonalizuj voucher Zwróć uwagę na układ tekstu w podglądzie vouchera. Tekst …" at bounding box center [621, 538] width 507 height 320
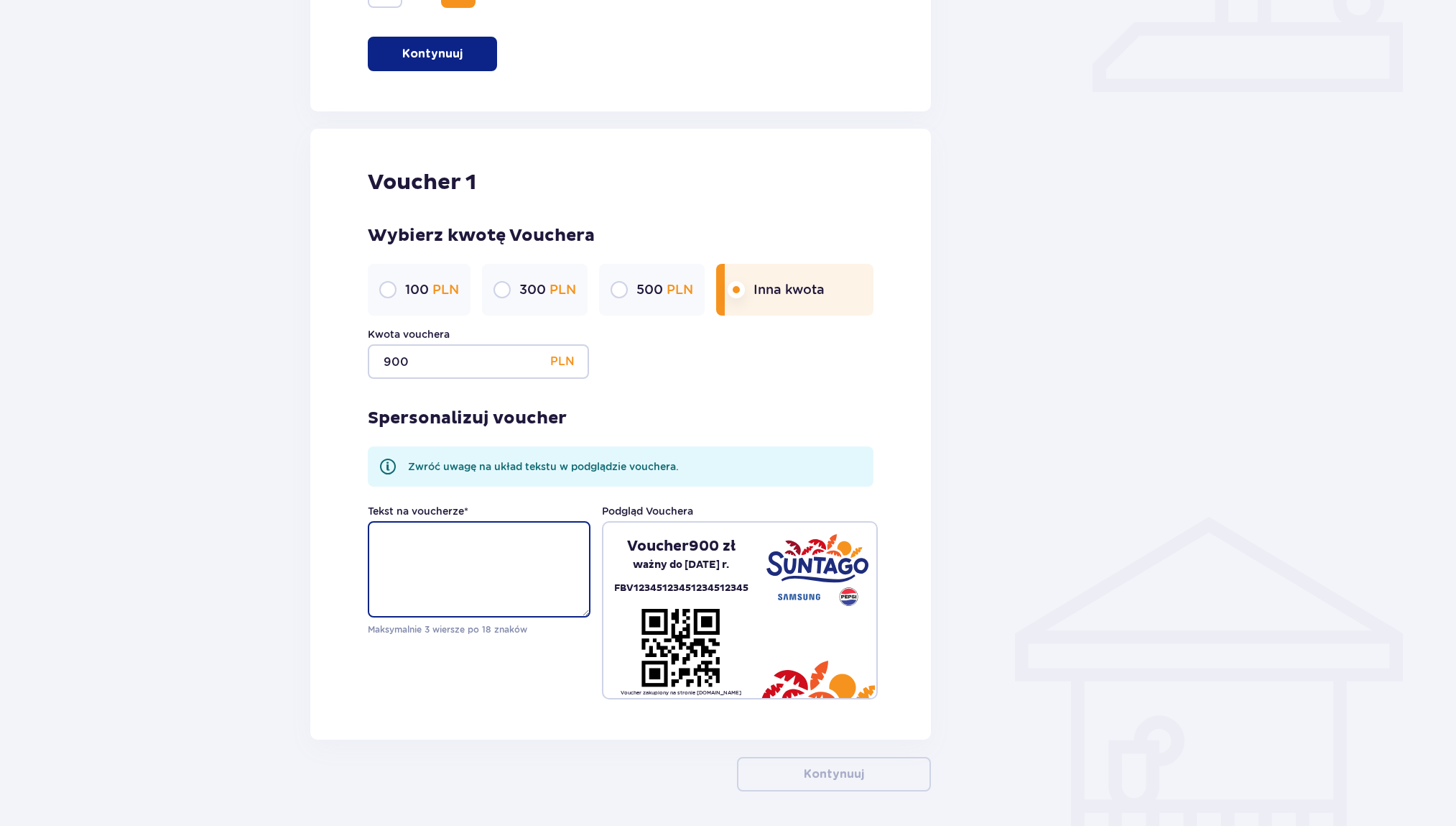
click at [440, 572] on textarea "Tekst na voucherze *" at bounding box center [479, 569] width 223 height 96
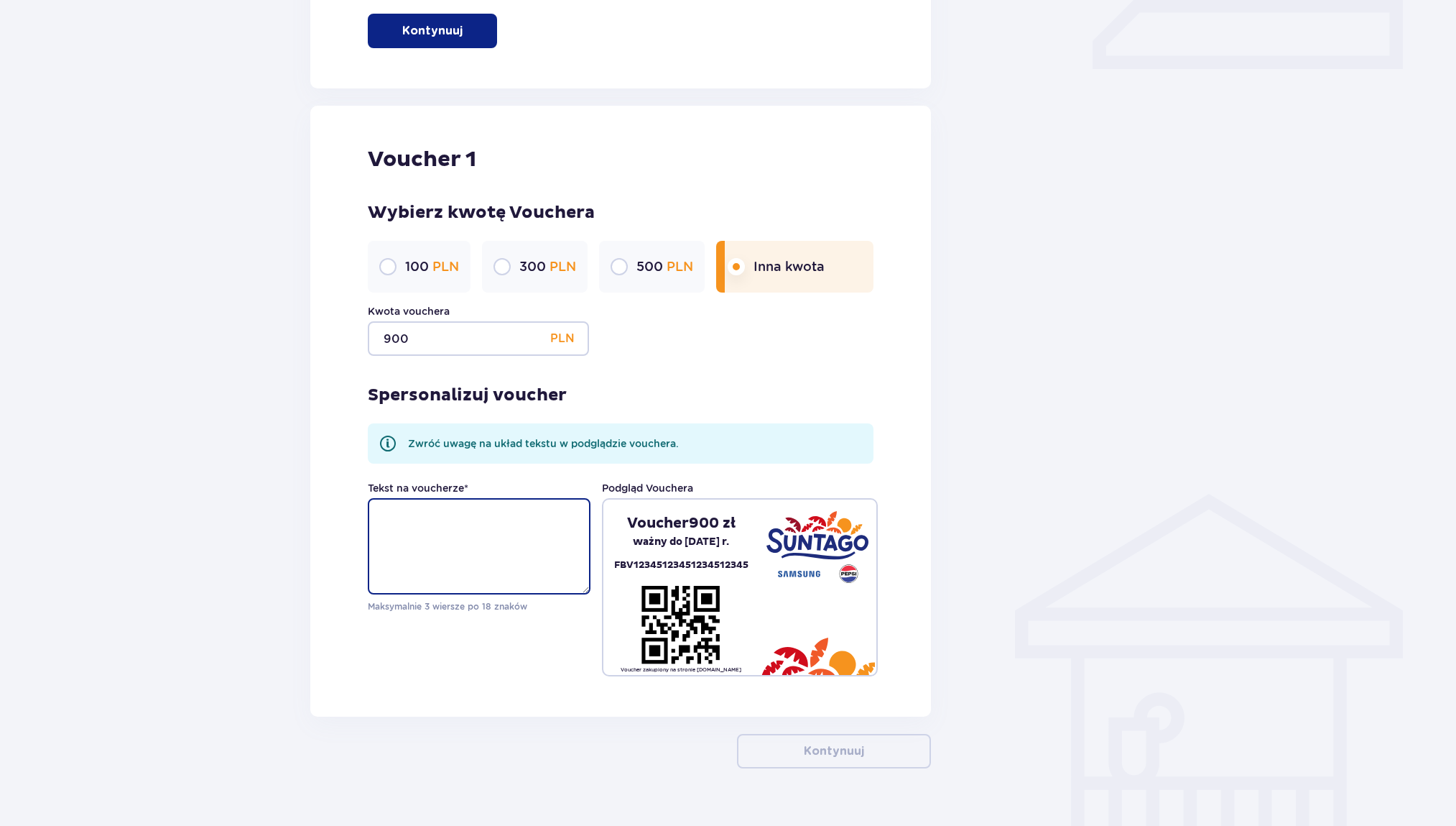
scroll to position [702, 0]
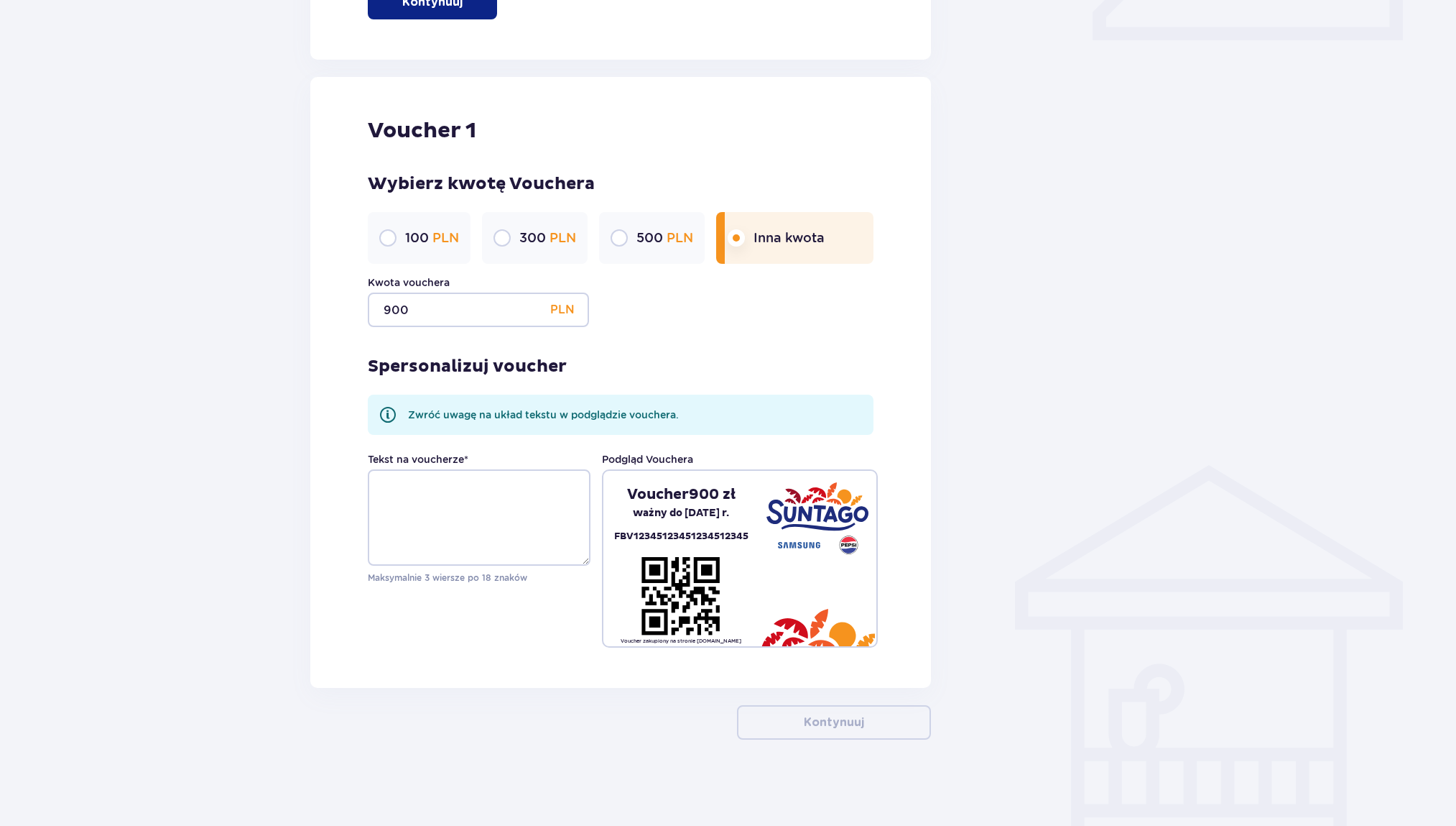
click at [785, 323] on div "Kwota vouchera 900 PLN" at bounding box center [621, 301] width 507 height 52
click at [477, 305] on input "900" at bounding box center [479, 309] width 222 height 34
click at [770, 330] on div "Spersonalizuj voucher Zwróć uwagę na układ tekstu w podglądzie vouchera. Tekst …" at bounding box center [621, 486] width 507 height 320
click at [449, 503] on textarea "Tekst na voucherze *" at bounding box center [479, 517] width 223 height 96
type textarea ","
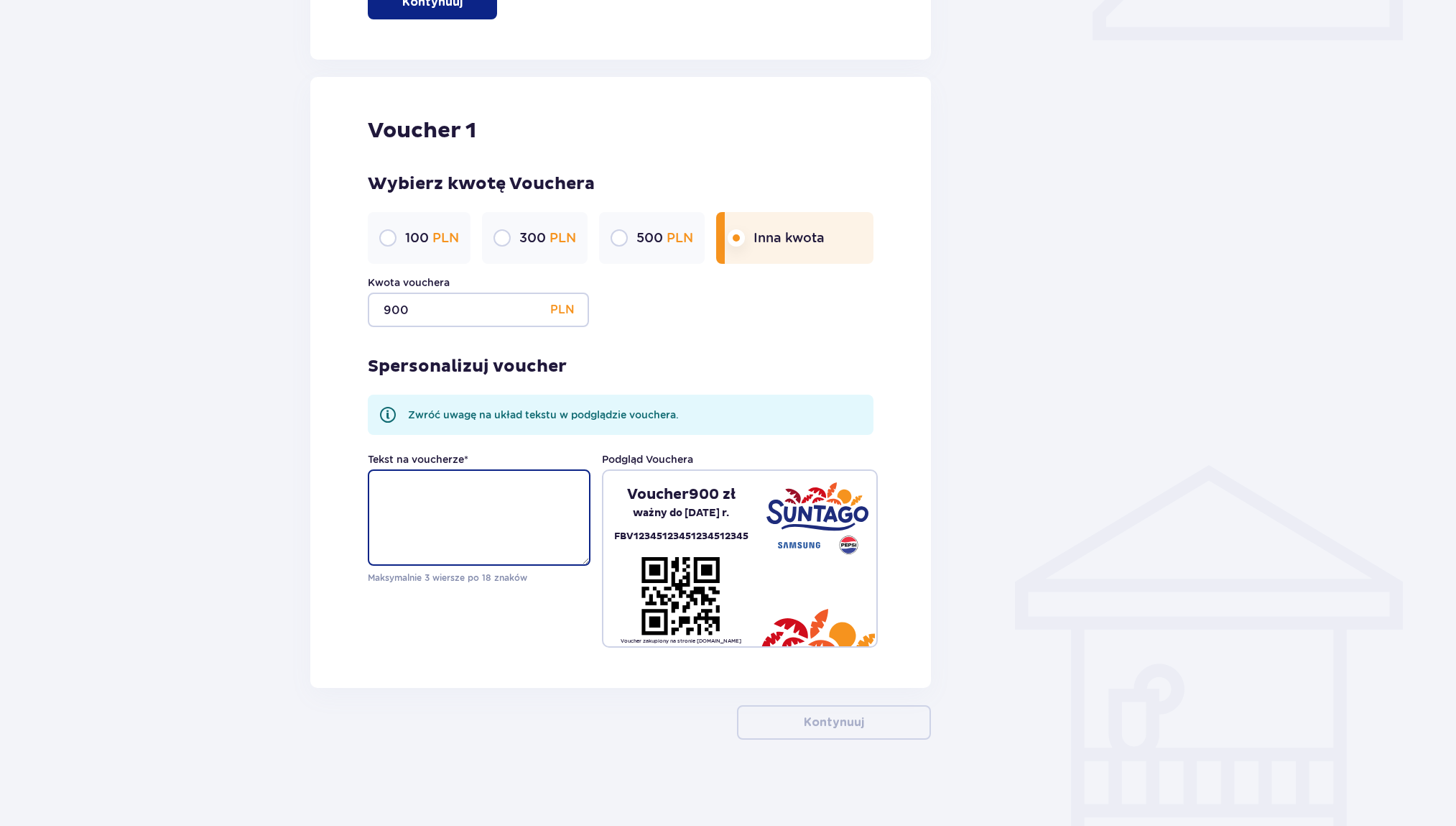
type textarea "."
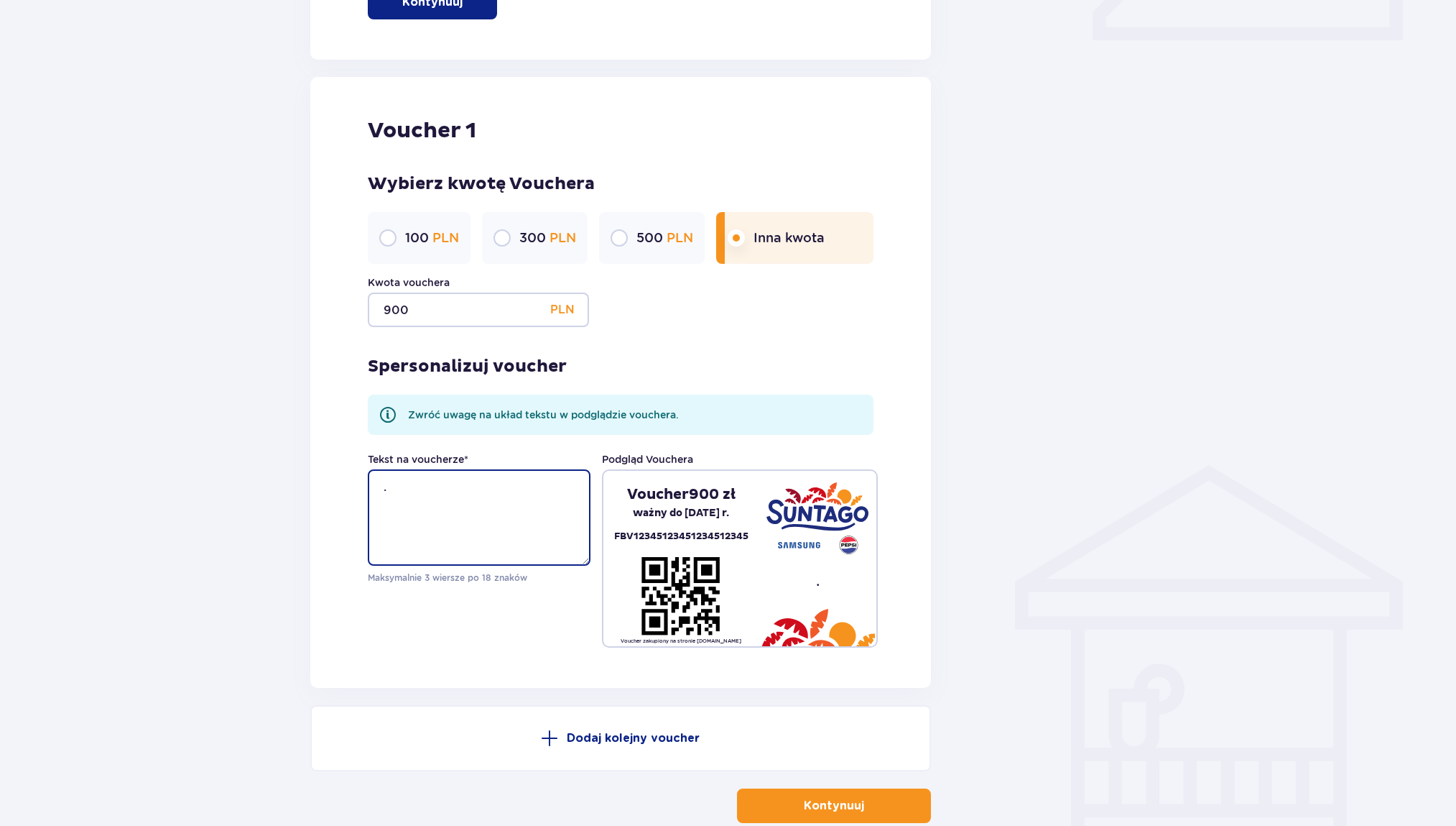
scroll to position [785, 0]
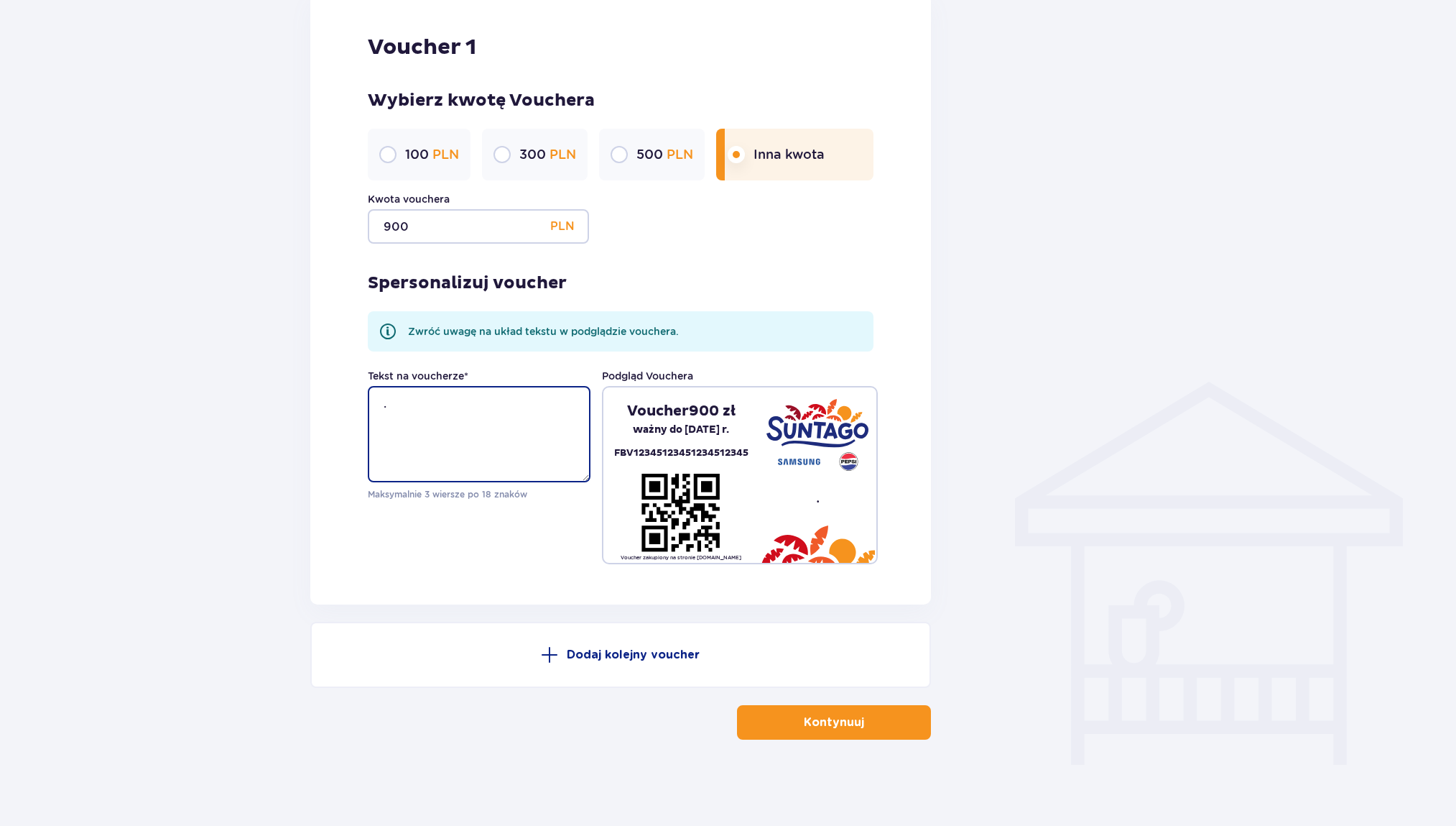
drag, startPoint x: 408, startPoint y: 402, endPoint x: 336, endPoint y: 389, distance: 73.2
click at [336, 389] on div "Voucher 1 Wybierz kwotę Vouchera 100 PLN 300 PLN 500 PLN Inna kwota Kwota vouch…" at bounding box center [621, 299] width 621 height 611
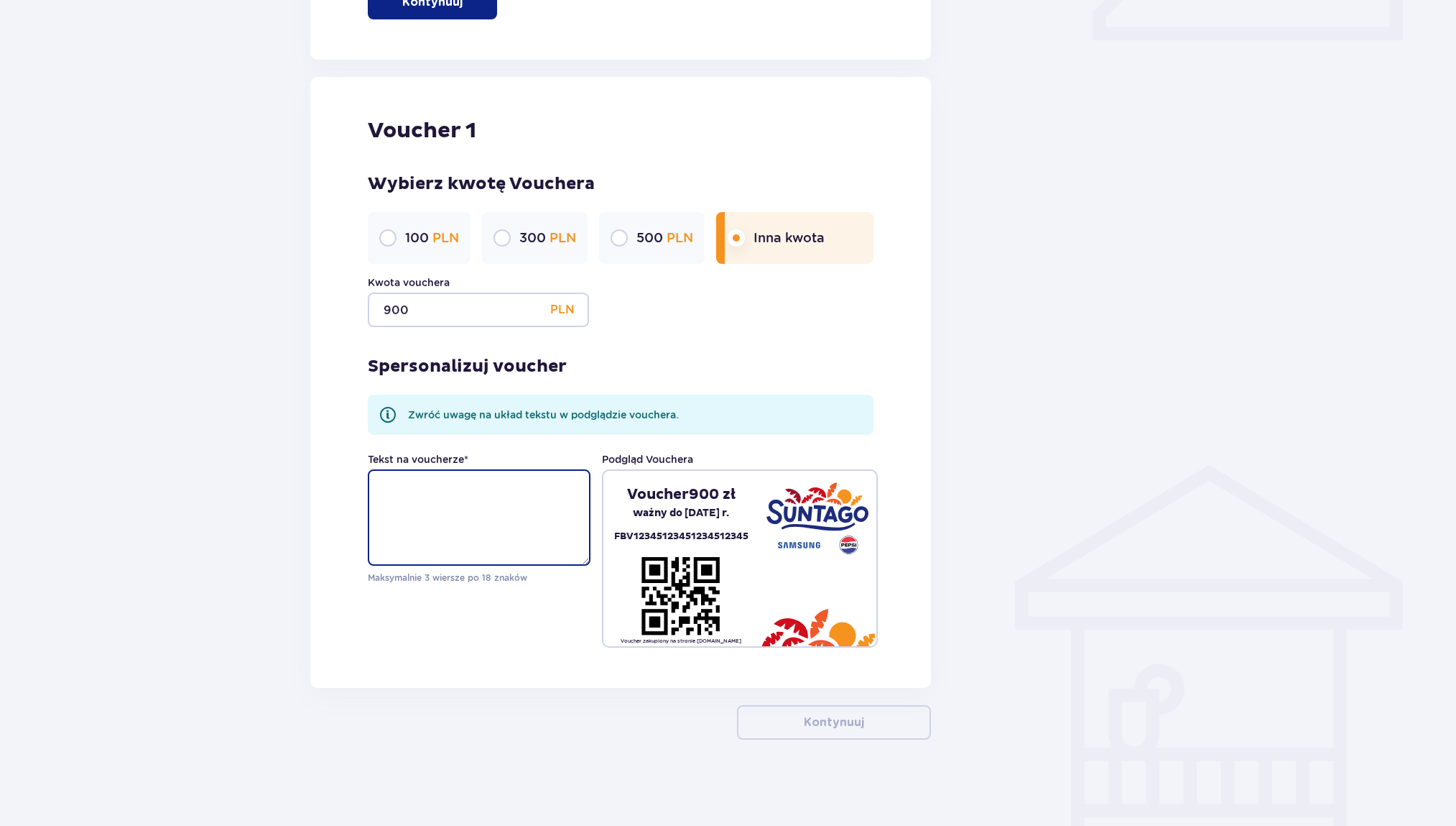
scroll to position [702, 0]
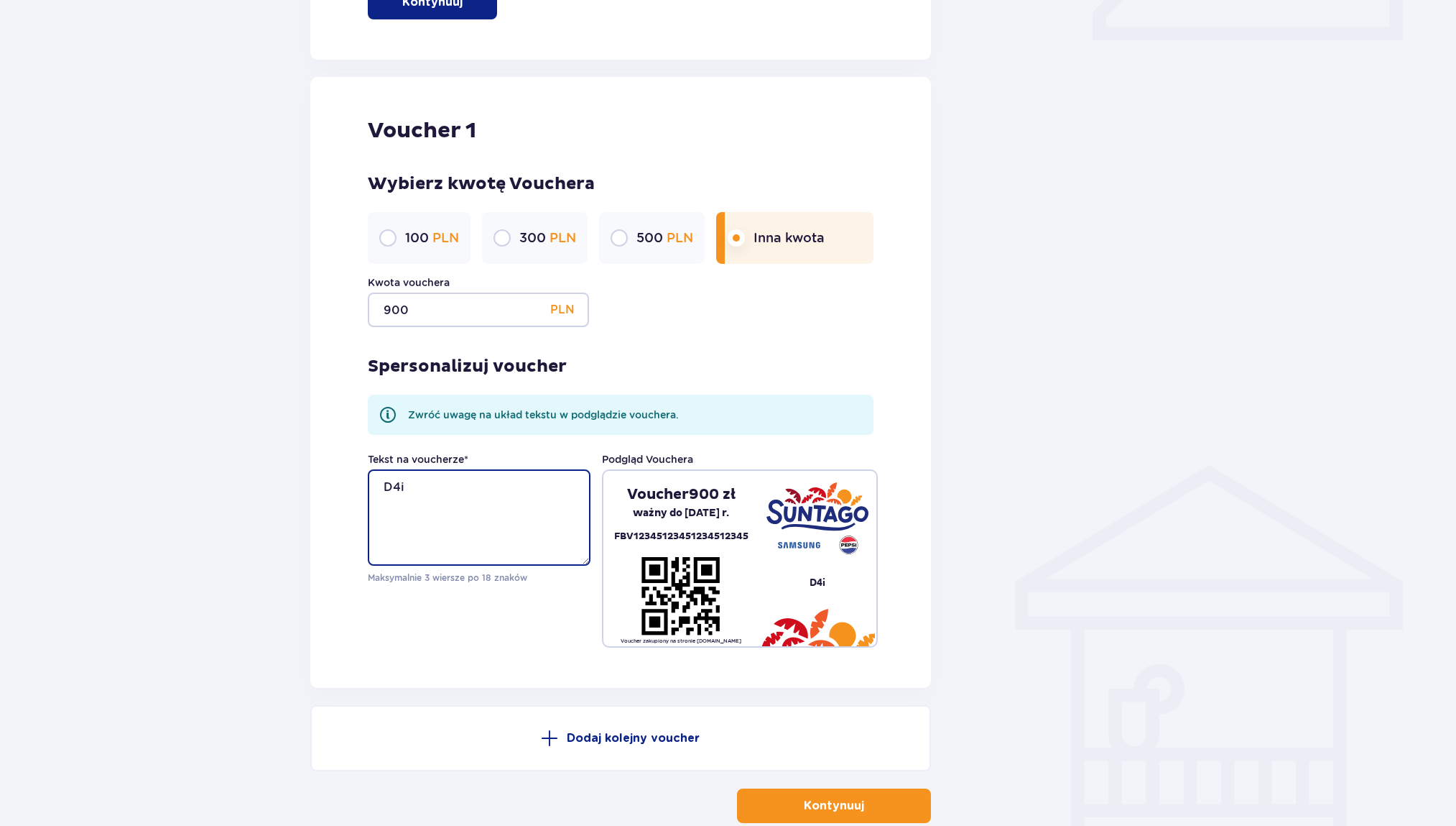
type textarea "D4i"
click at [842, 815] on button "Kontynuuj" at bounding box center [834, 805] width 194 height 34
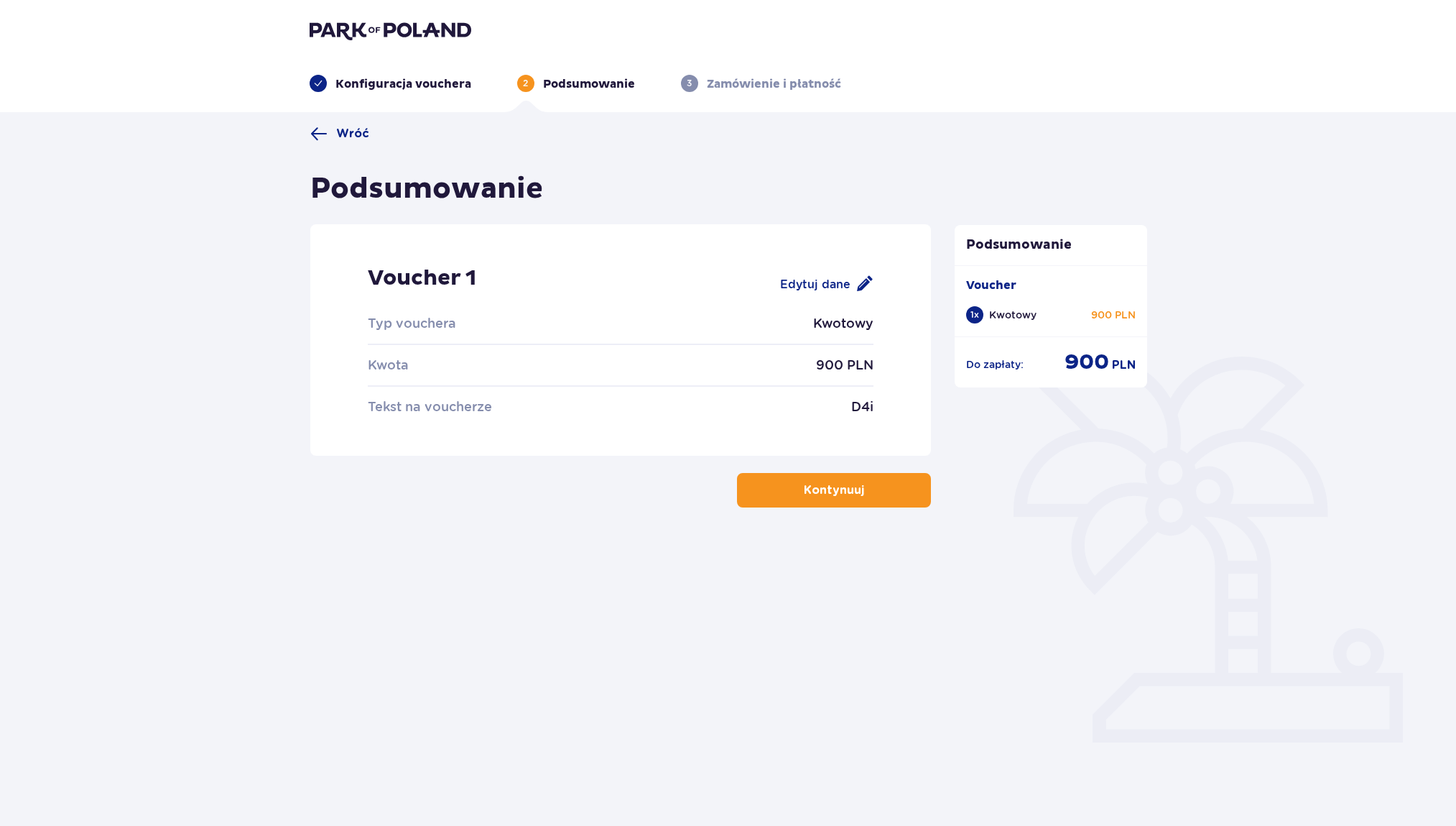
click at [824, 488] on p "Kontynuuj" at bounding box center [835, 490] width 60 height 16
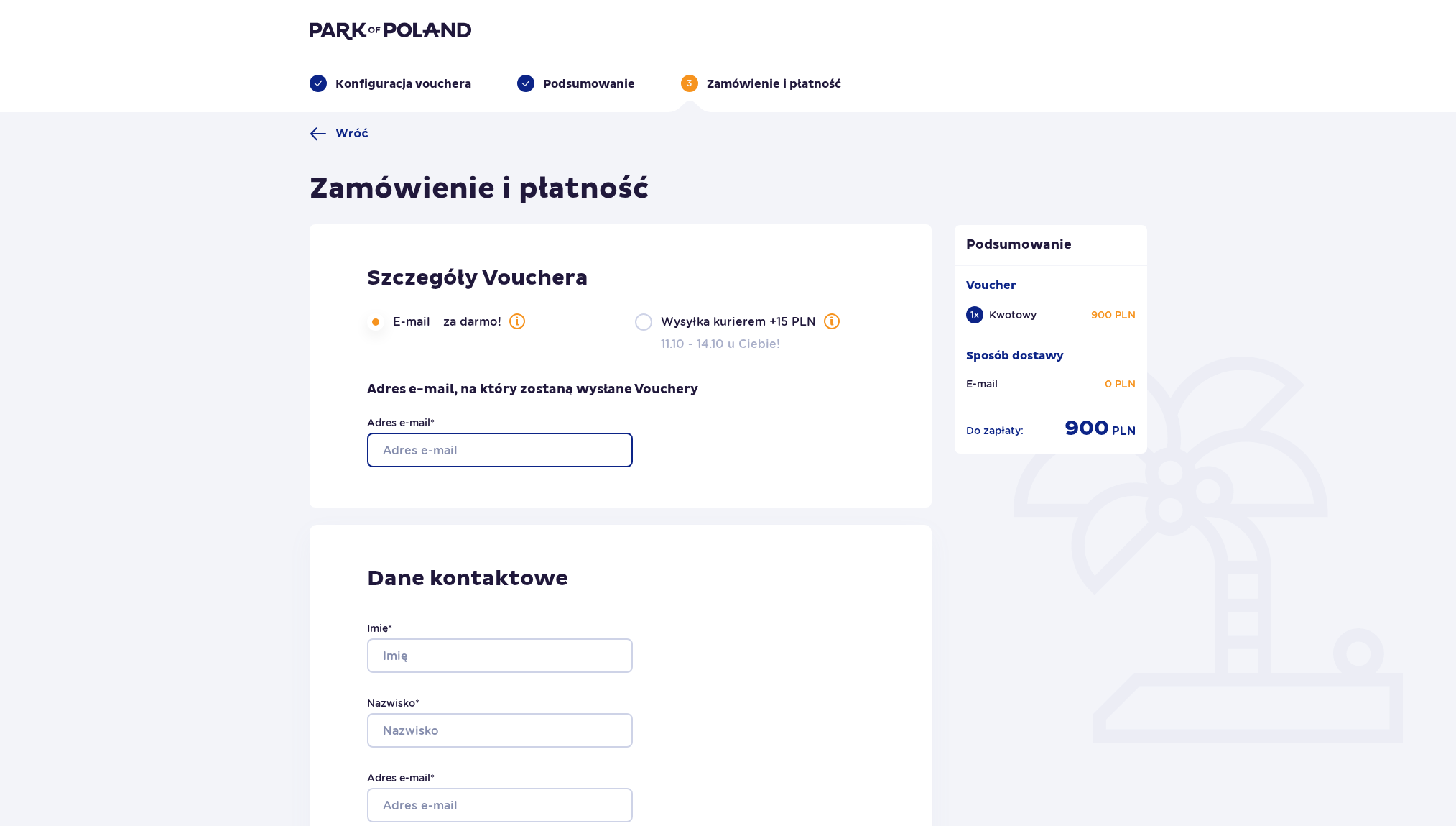
type input "manuela.warzybok@gmail.com"
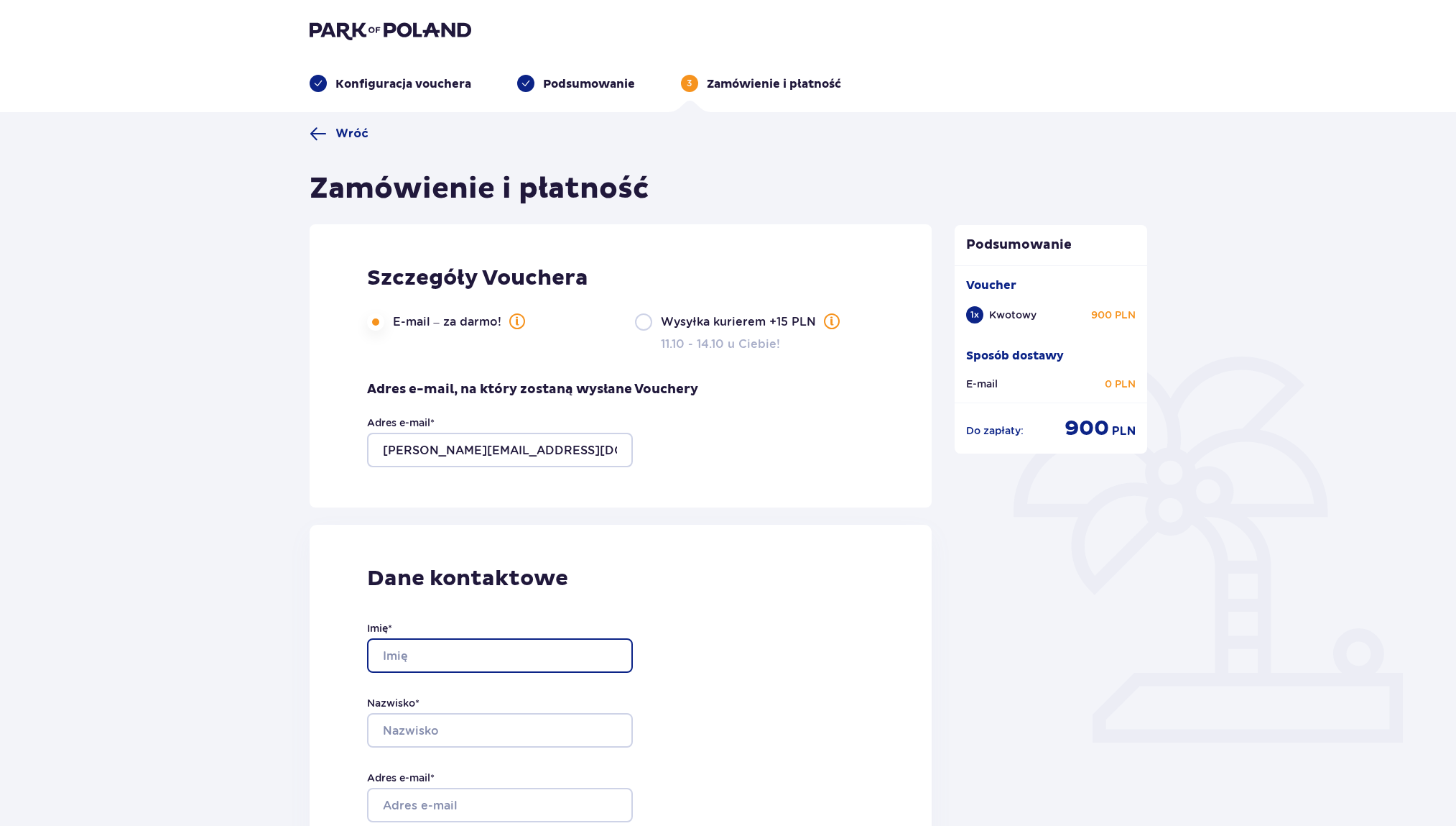
type input "W"
type input "m"
type input "MANUELA"
type input "Manuela"
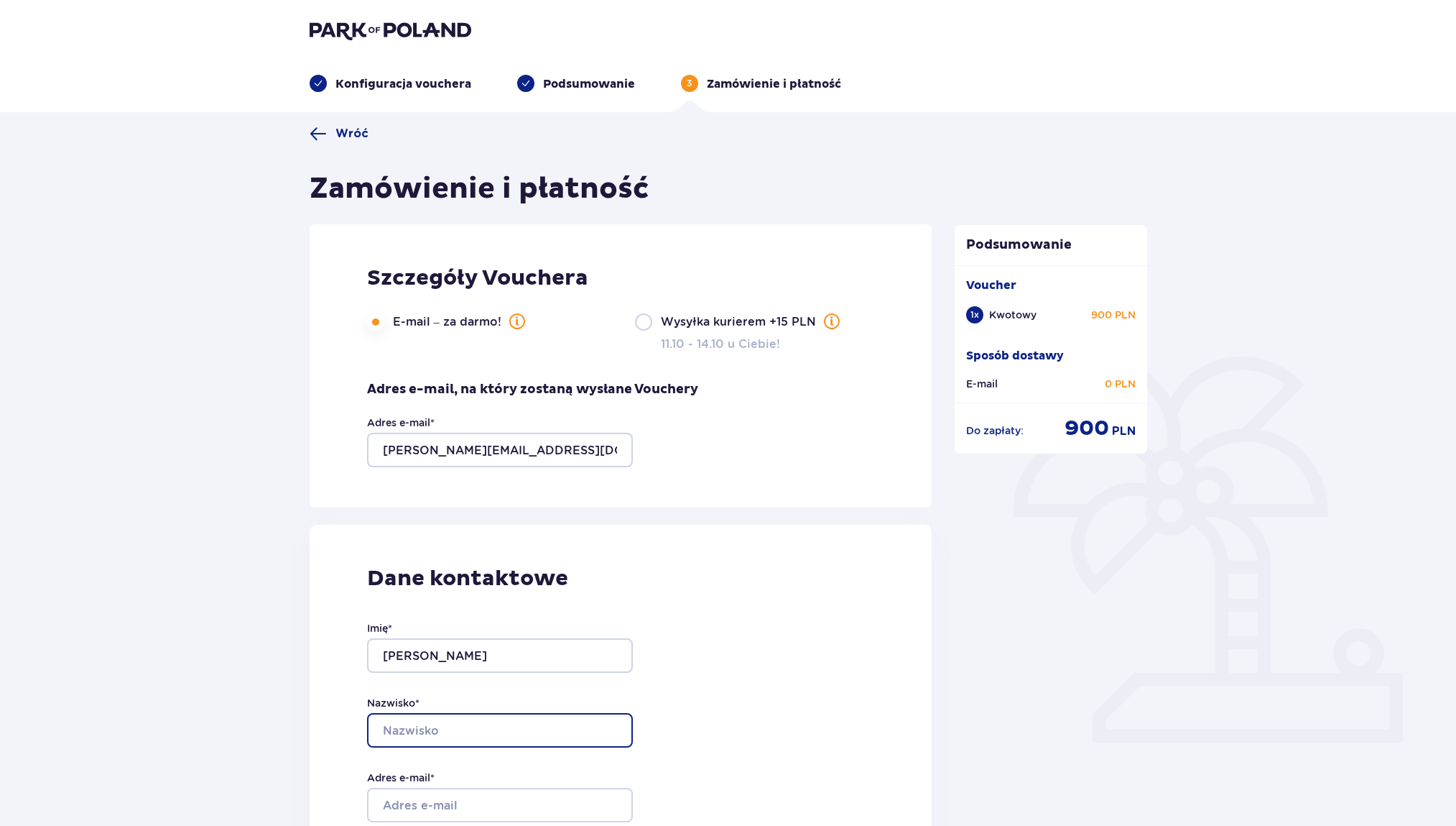
type input "Warzybok"
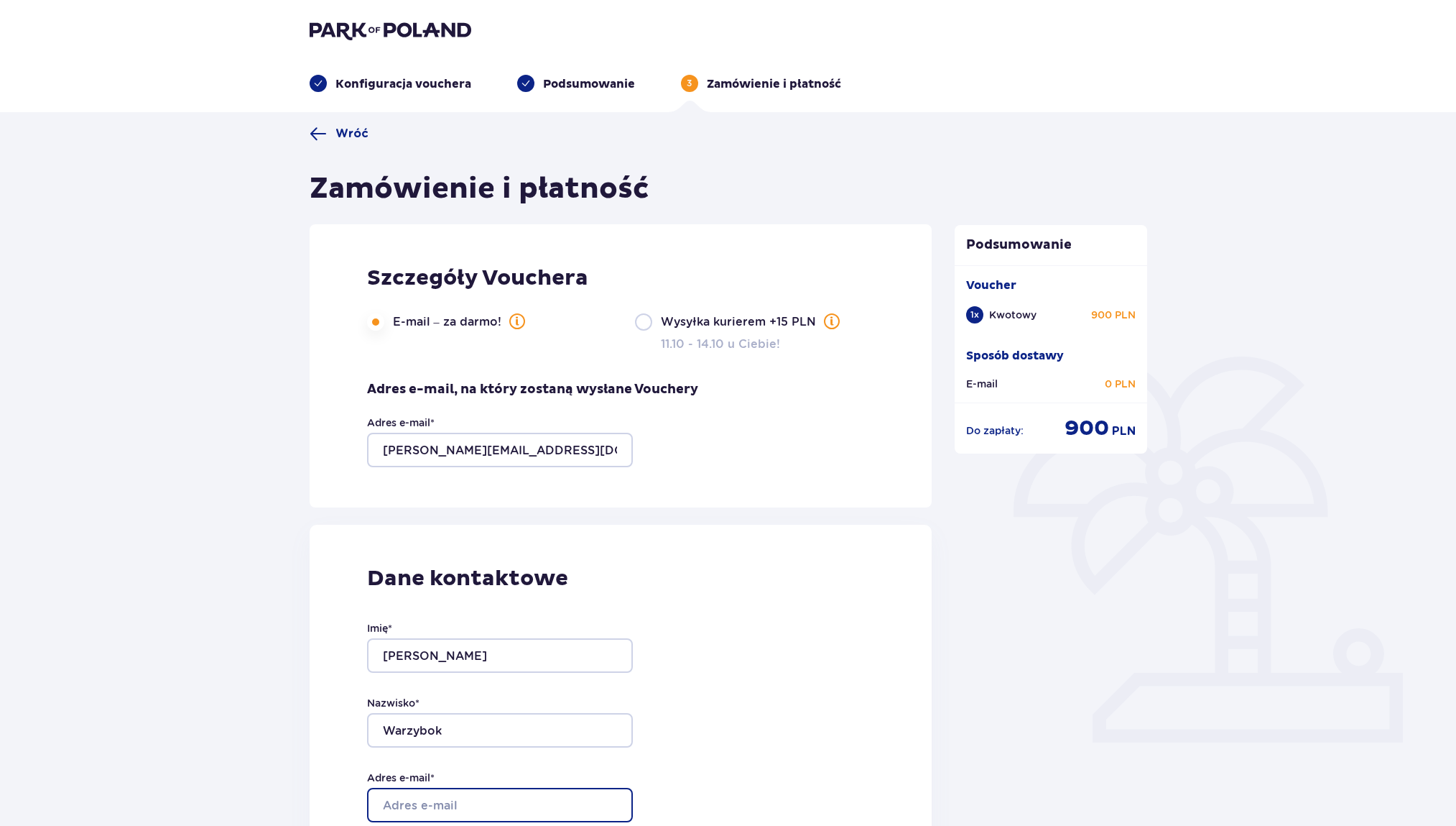
type input "manuela.warzybok@gmail.com"
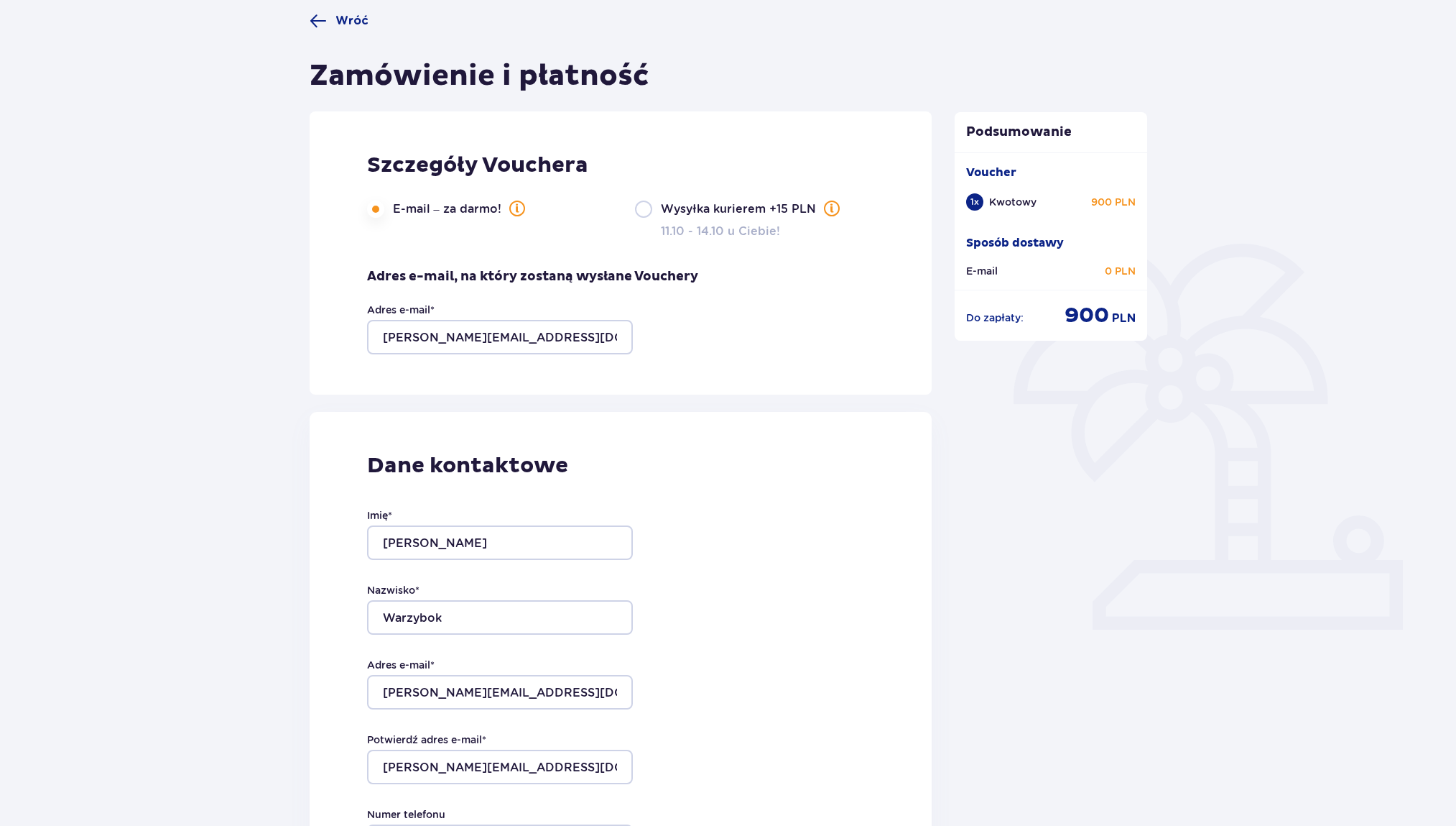
scroll to position [409, 0]
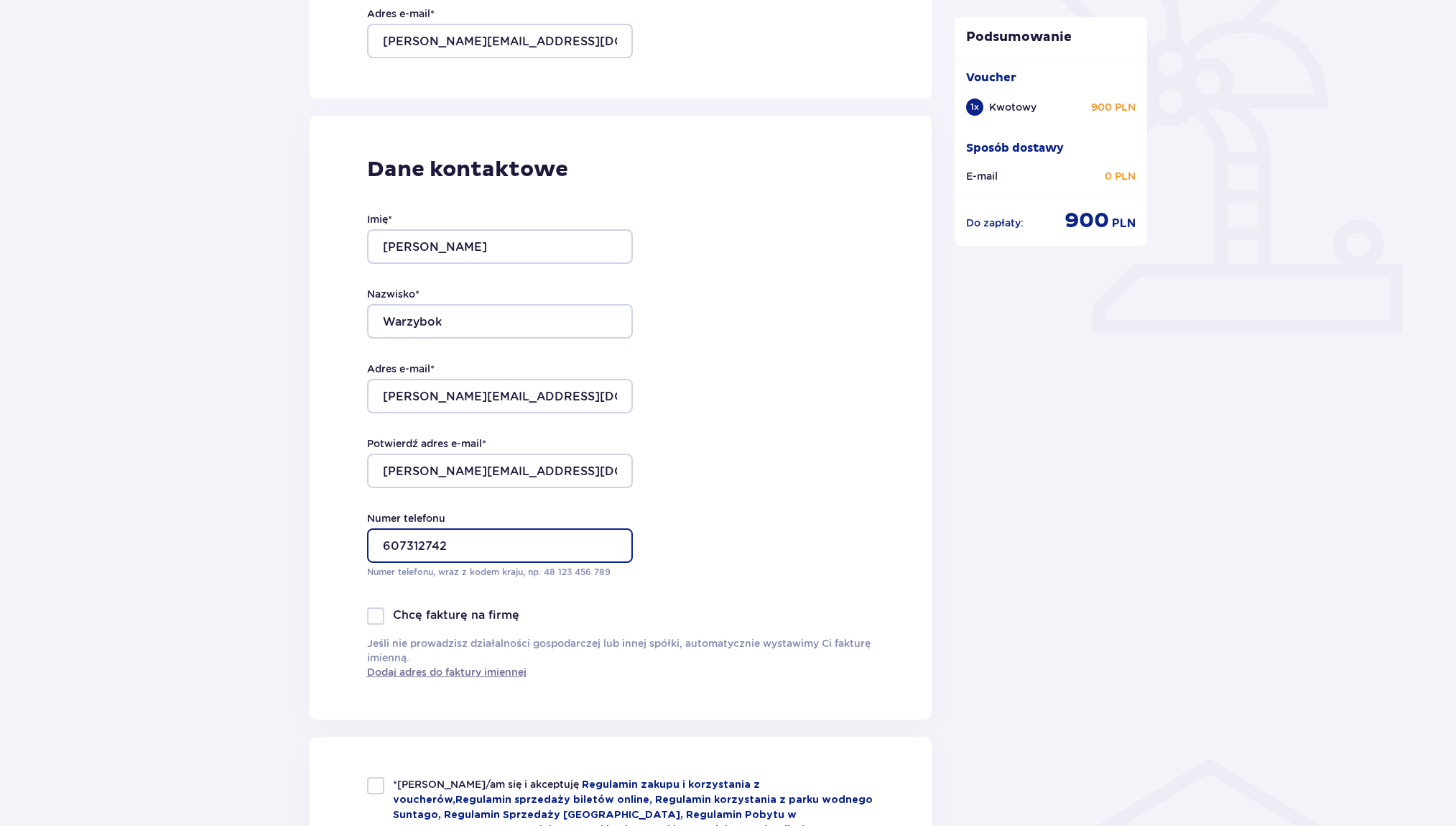
type input "607312742"
click at [383, 615] on div at bounding box center [375, 616] width 18 height 18
checkbox input "true"
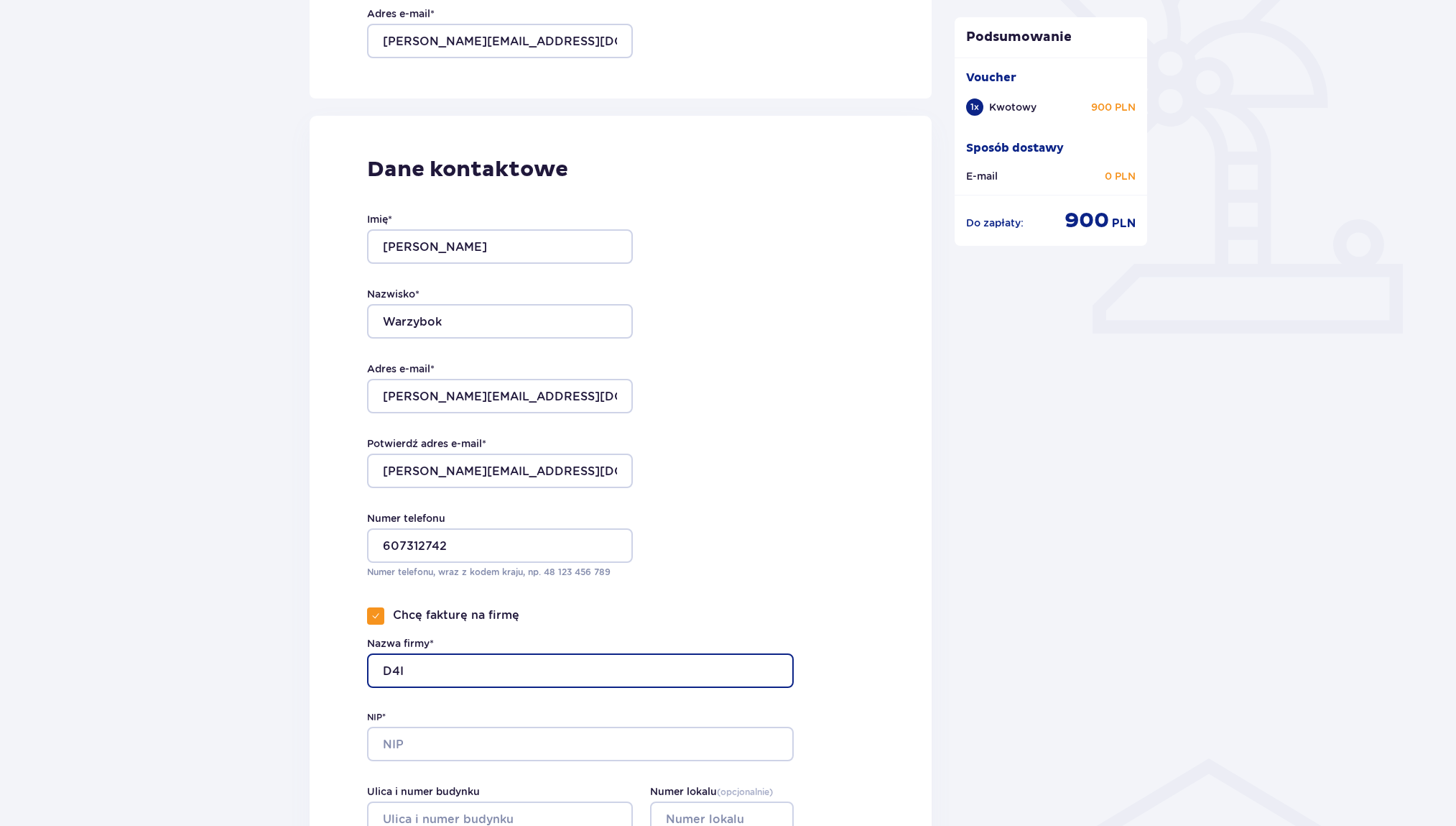
type input "D4I"
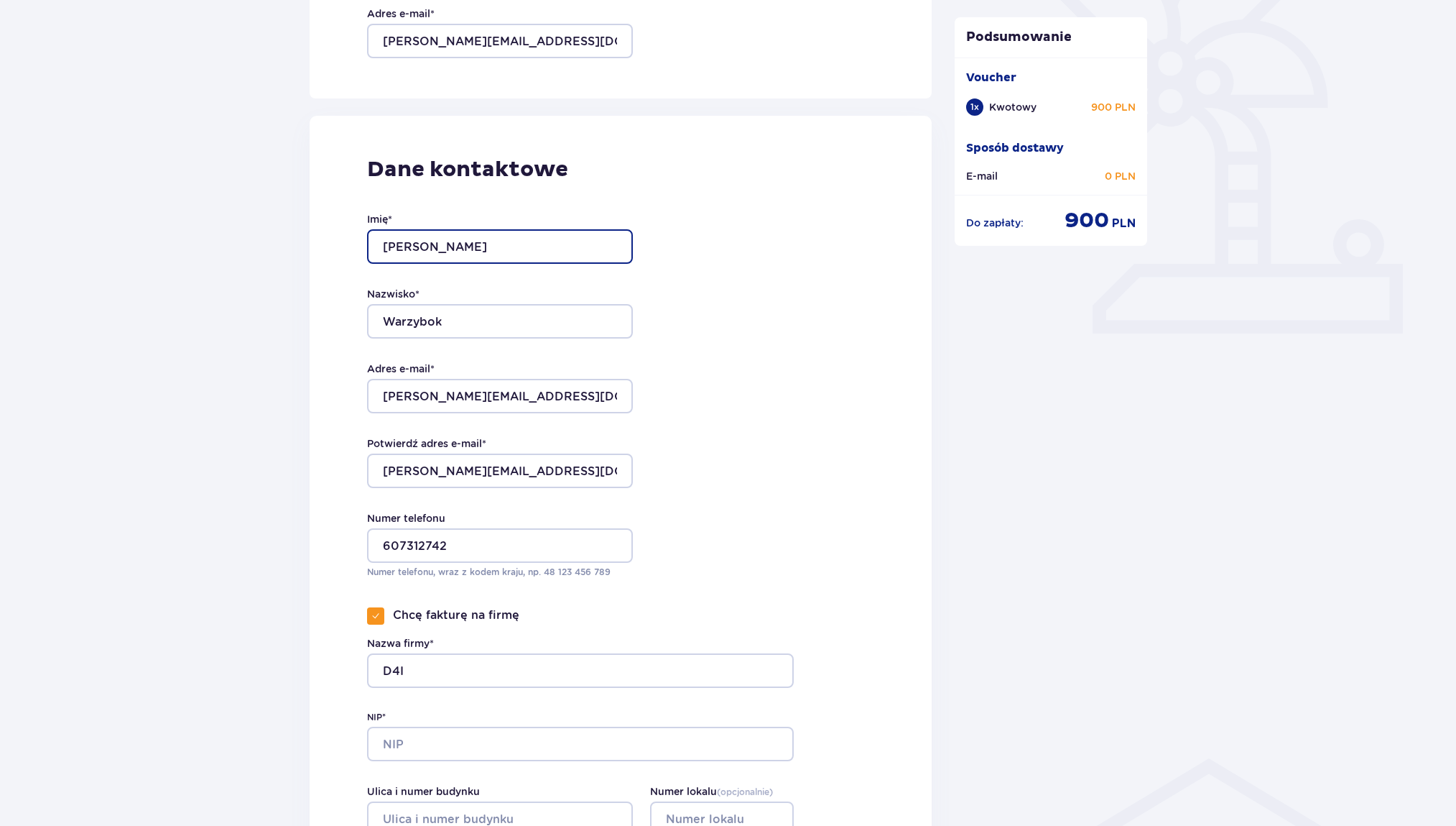
click at [461, 254] on input "Manuela" at bounding box center [499, 246] width 266 height 34
drag, startPoint x: 421, startPoint y: 238, endPoint x: 316, endPoint y: 223, distance: 106.1
click at [317, 223] on div "Dane kontaktowe Imię * Manuela Nazwisko * Warzybok Adres e-mail * manuela.warzy…" at bounding box center [621, 533] width 622 height 835
type input "PAWEŁ"
click at [520, 282] on div "Imię * PAWEŁ Nazwisko * Warzybok Adres e-mail * manuela.warzybok@gmail.com Potw…" at bounding box center [499, 395] width 266 height 424
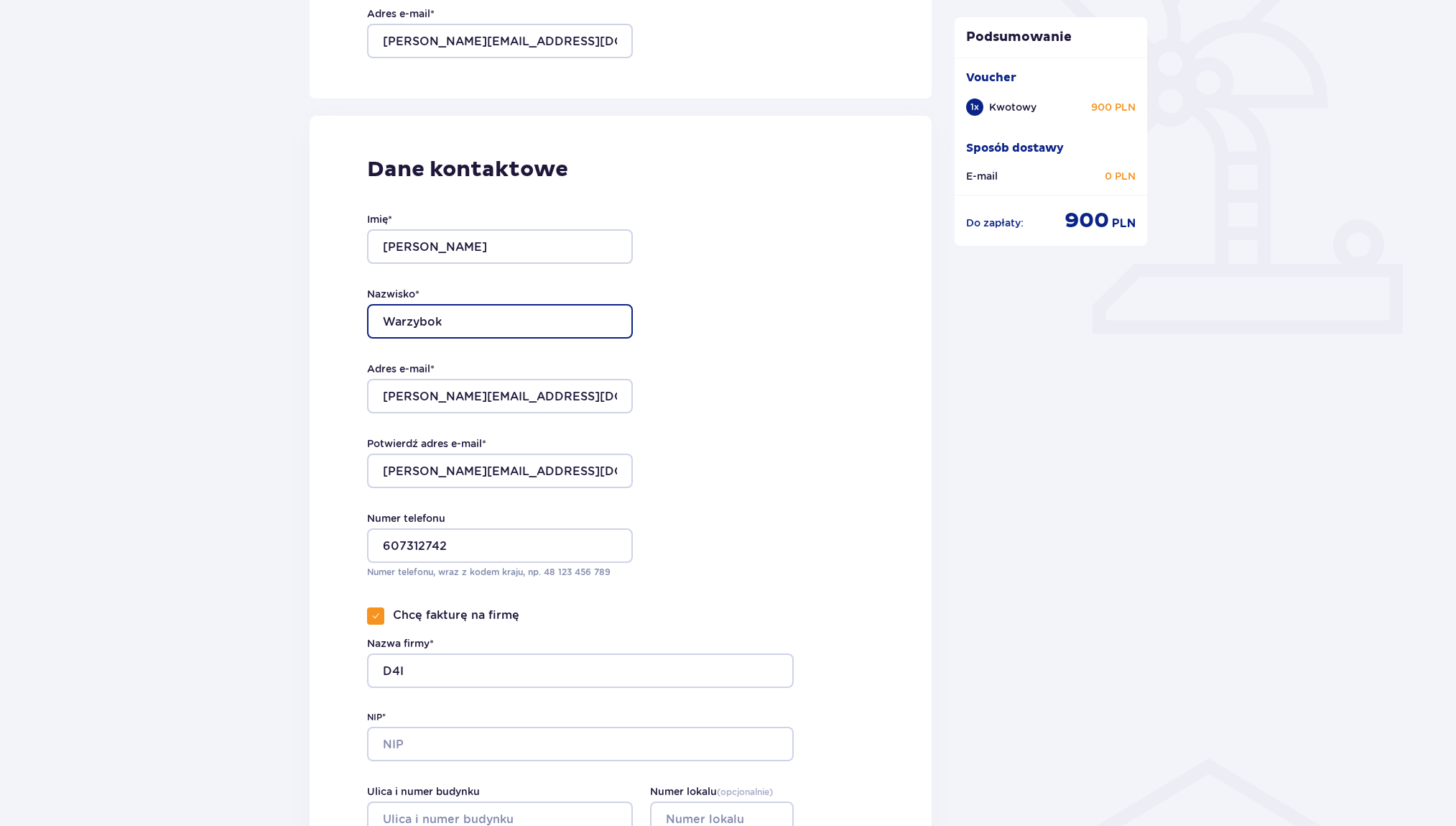
drag, startPoint x: 536, startPoint y: 325, endPoint x: 538, endPoint y: 316, distance: 9.2
click at [508, 280] on div "Imię * PAWEŁ Nazwisko * Warzybok Adres e-mail * manuela.warzybok@gmail.com Potw…" at bounding box center [499, 395] width 266 height 424
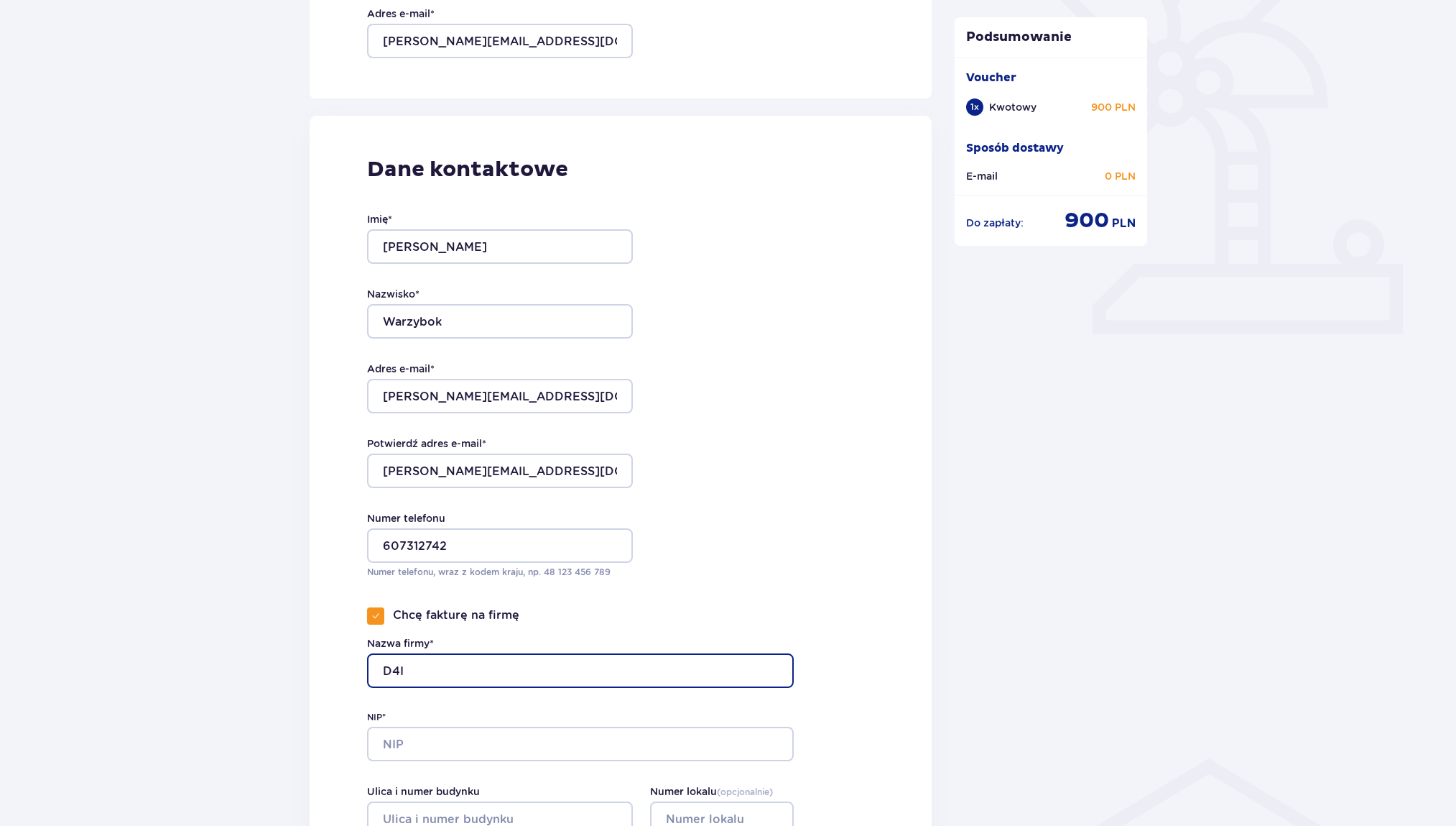
click at [422, 669] on input "D4I" at bounding box center [580, 669] width 427 height 34
type input "D4i Paweł Warzybok"
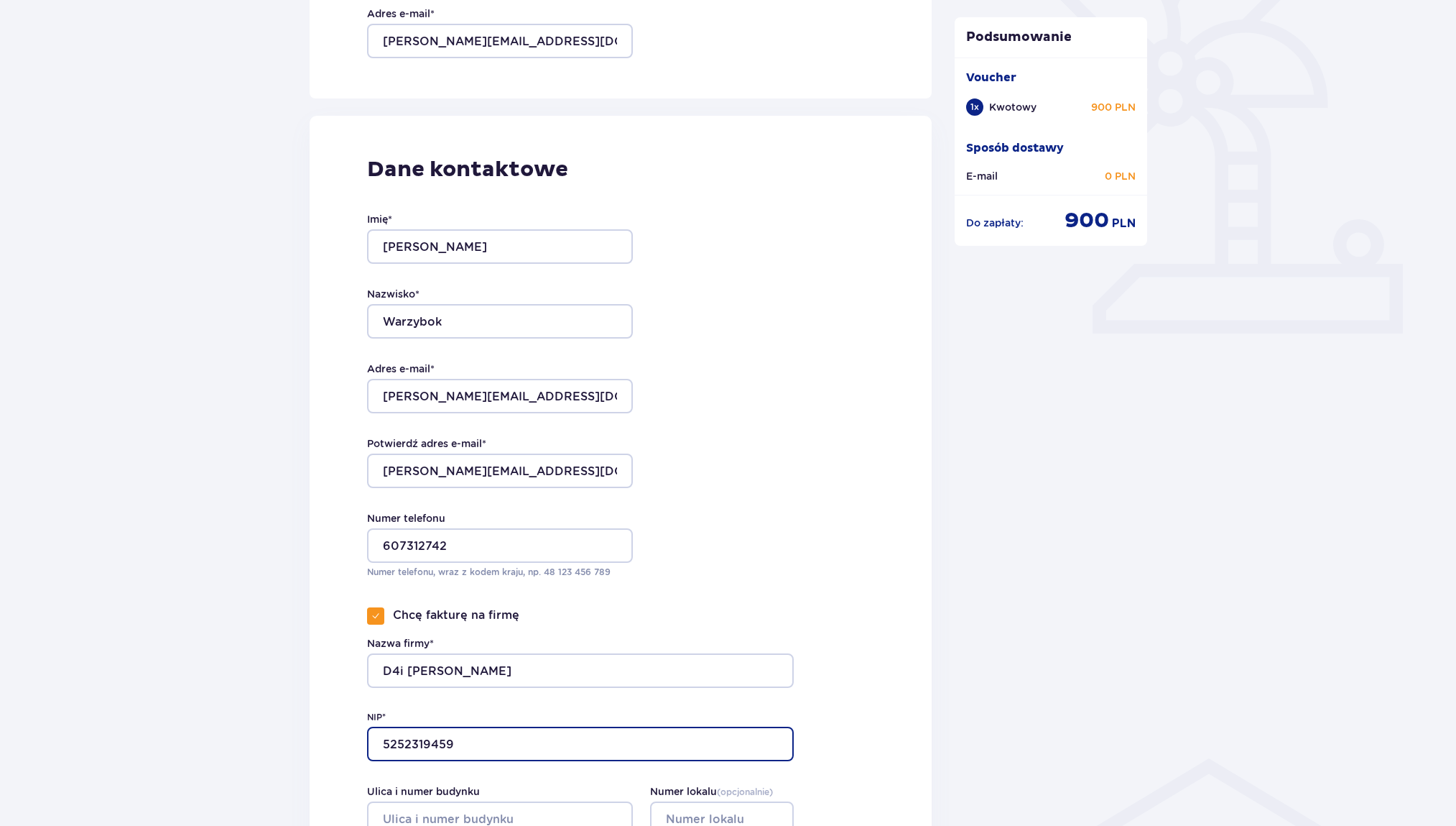
scroll to position [646, 0]
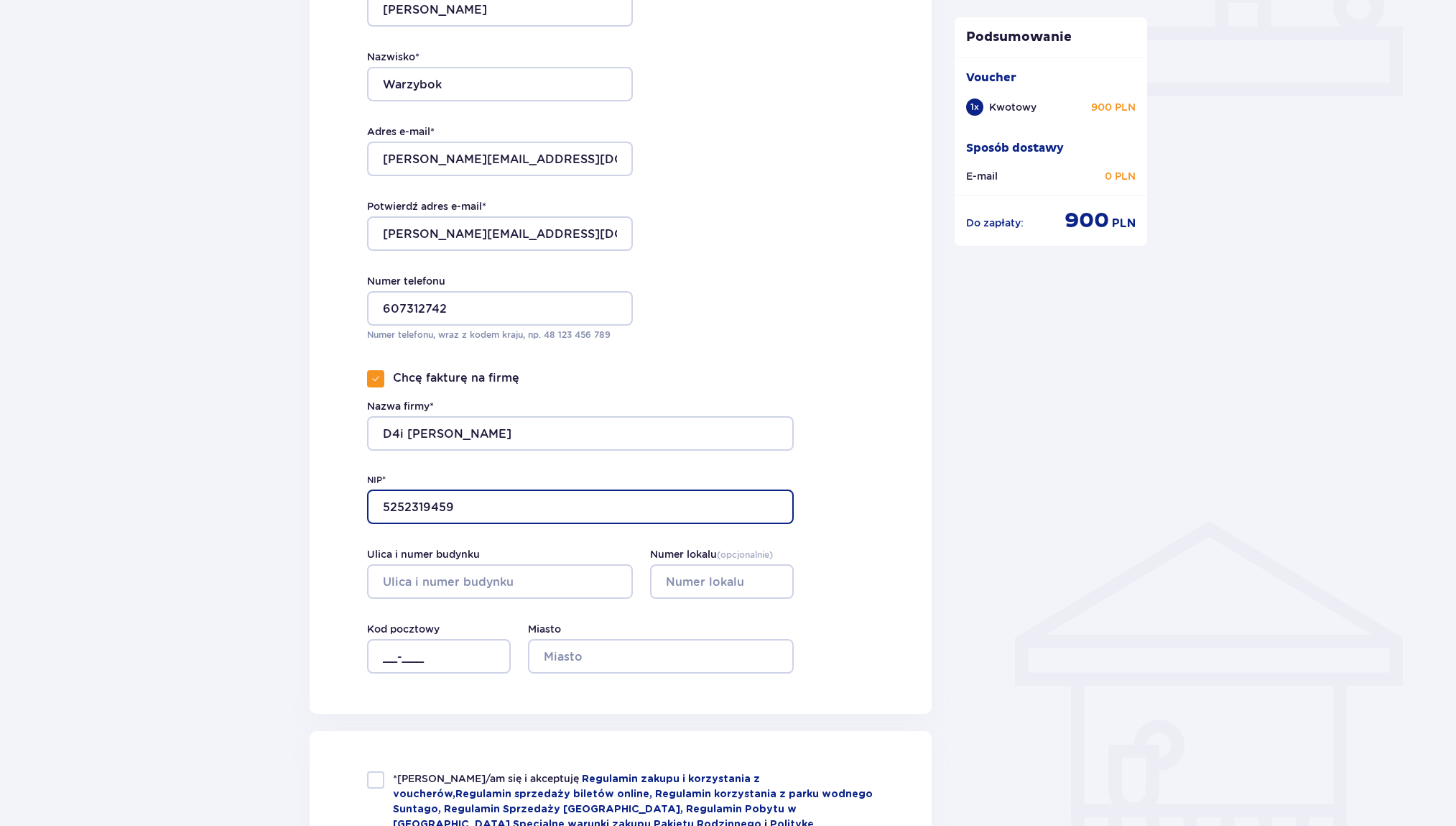
type input "5252319459"
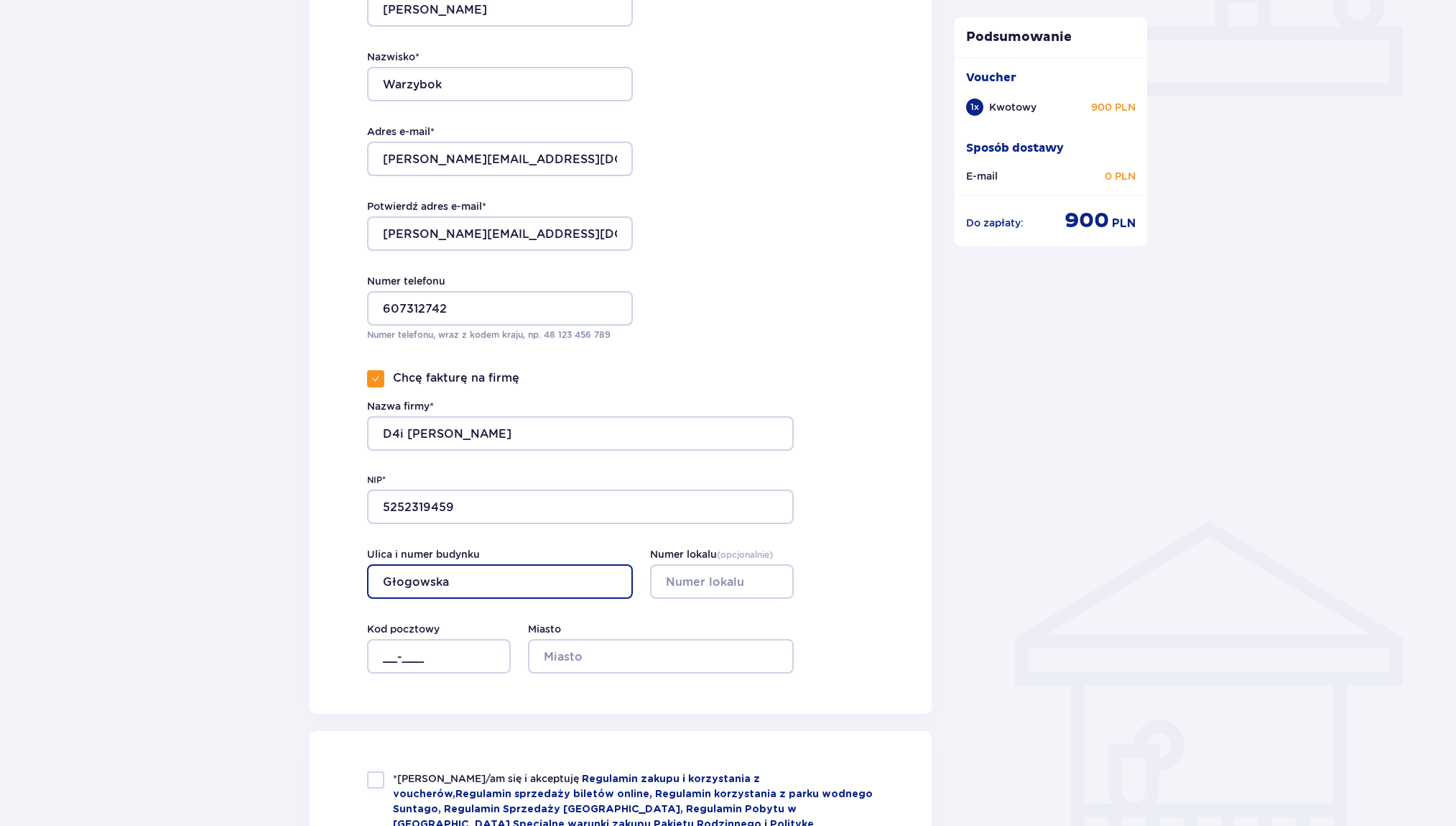
type input "Głogowska"
type input "4"
type input "01-743"
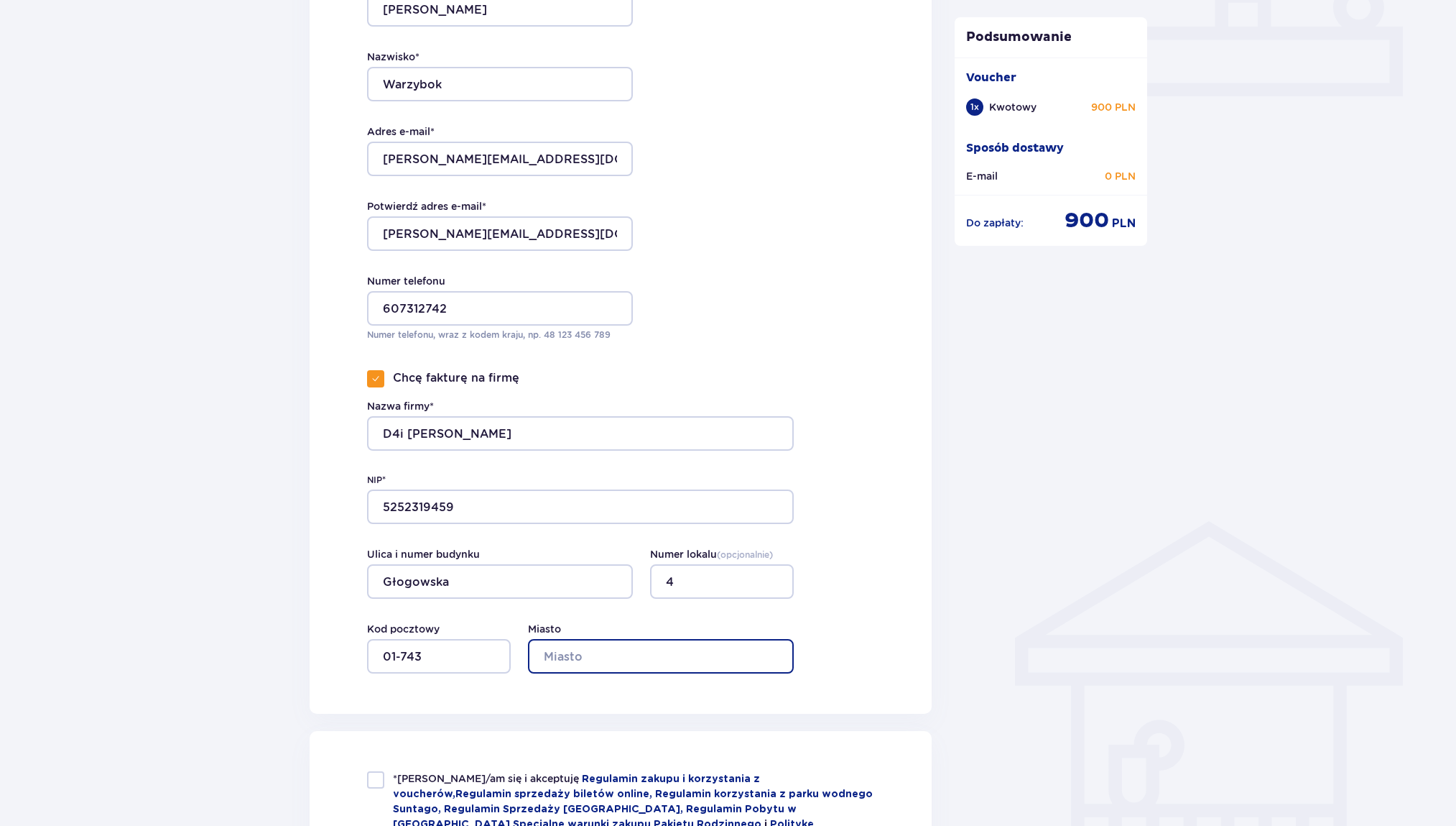
click at [588, 648] on input "Miasto" at bounding box center [660, 656] width 266 height 34
type input "Warszawa"
click at [416, 684] on div "Dane kontaktowe Imię * PAWEŁ Nazwisko * Warzybok Adres e-mail * manuela.warzybo…" at bounding box center [621, 296] width 622 height 835
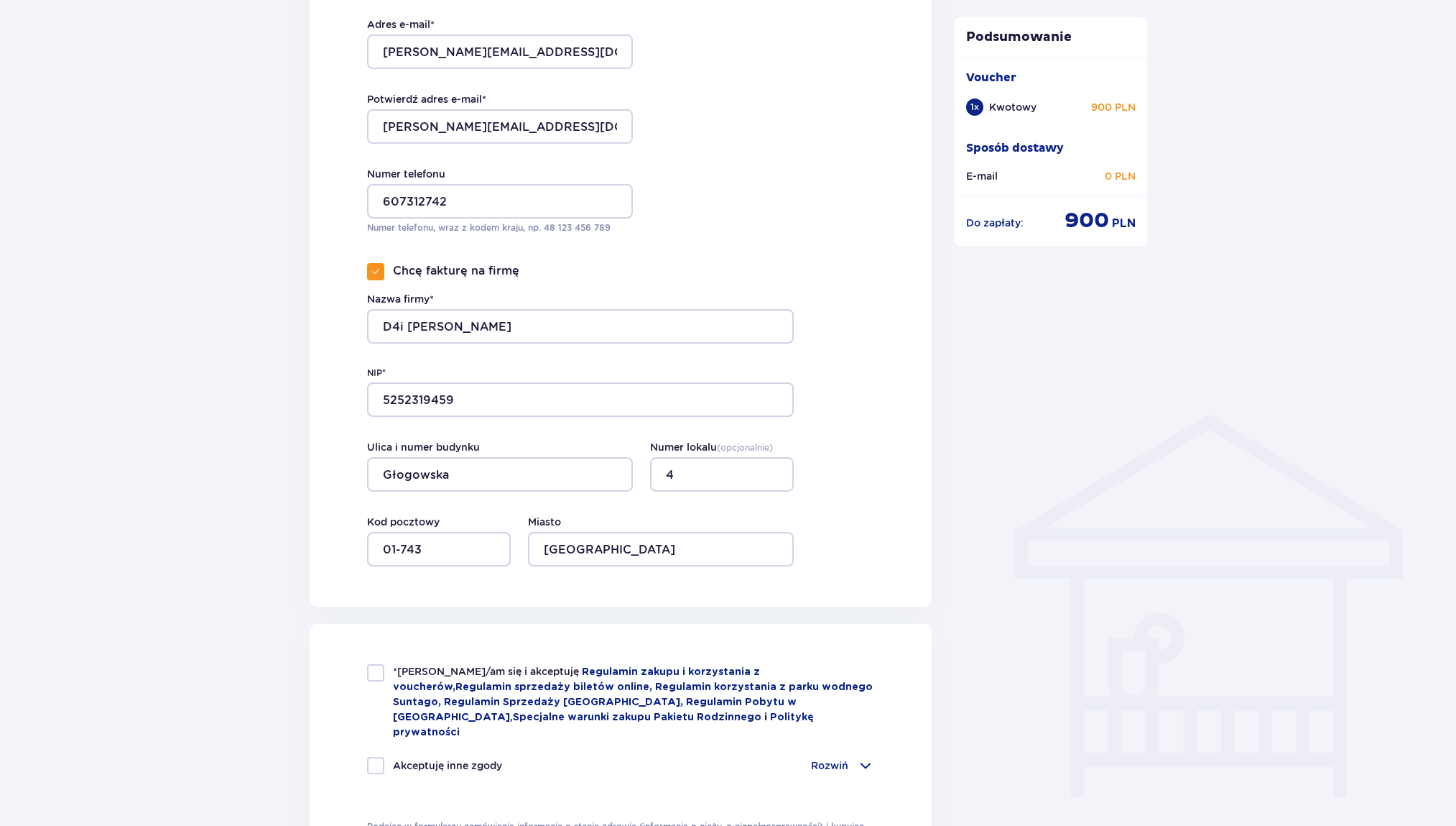
scroll to position [956, 0]
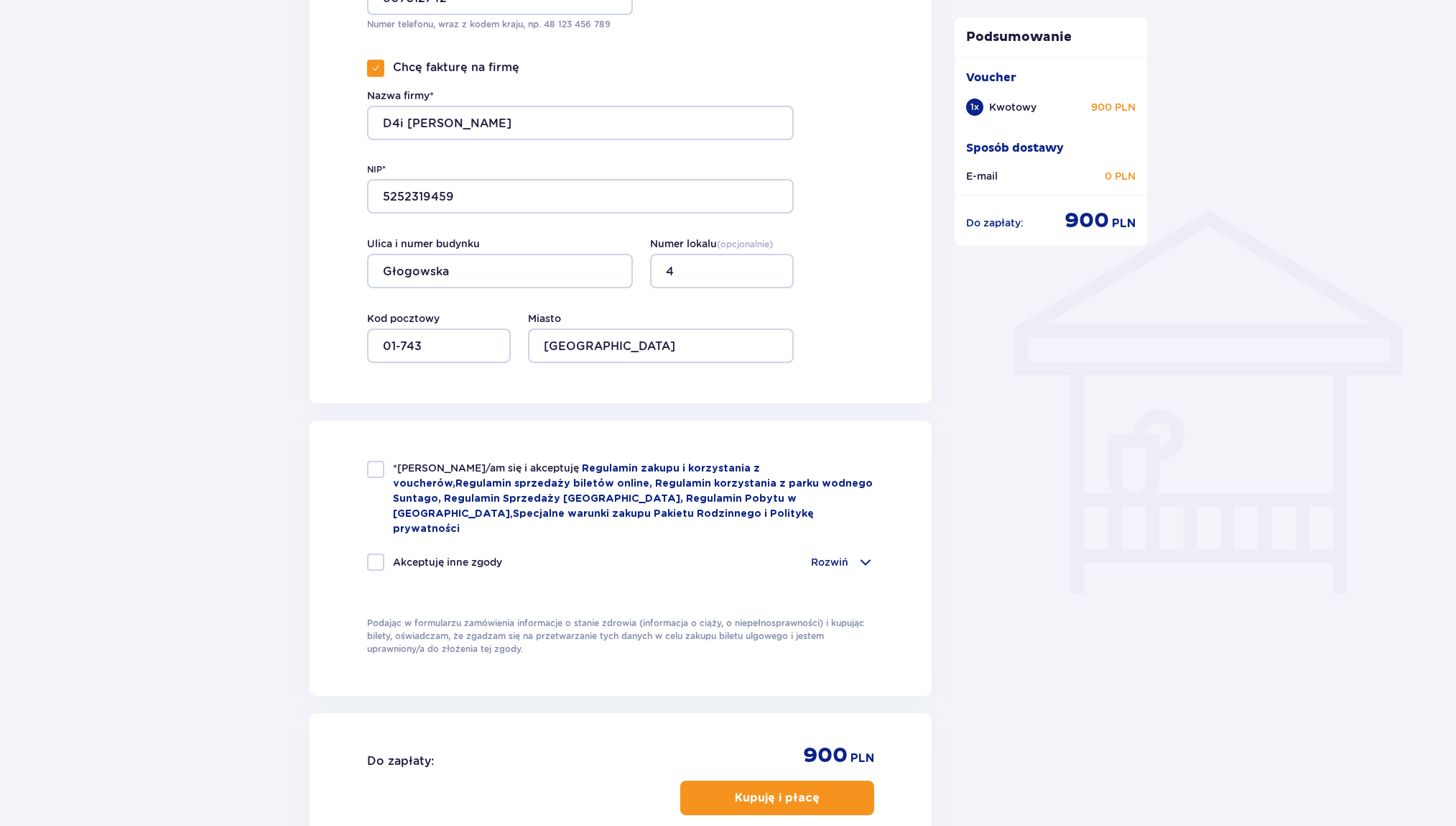
click at [373, 471] on div at bounding box center [375, 470] width 18 height 18
checkbox input "true"
click at [823, 555] on p "Rozwiń" at bounding box center [830, 561] width 37 height 15
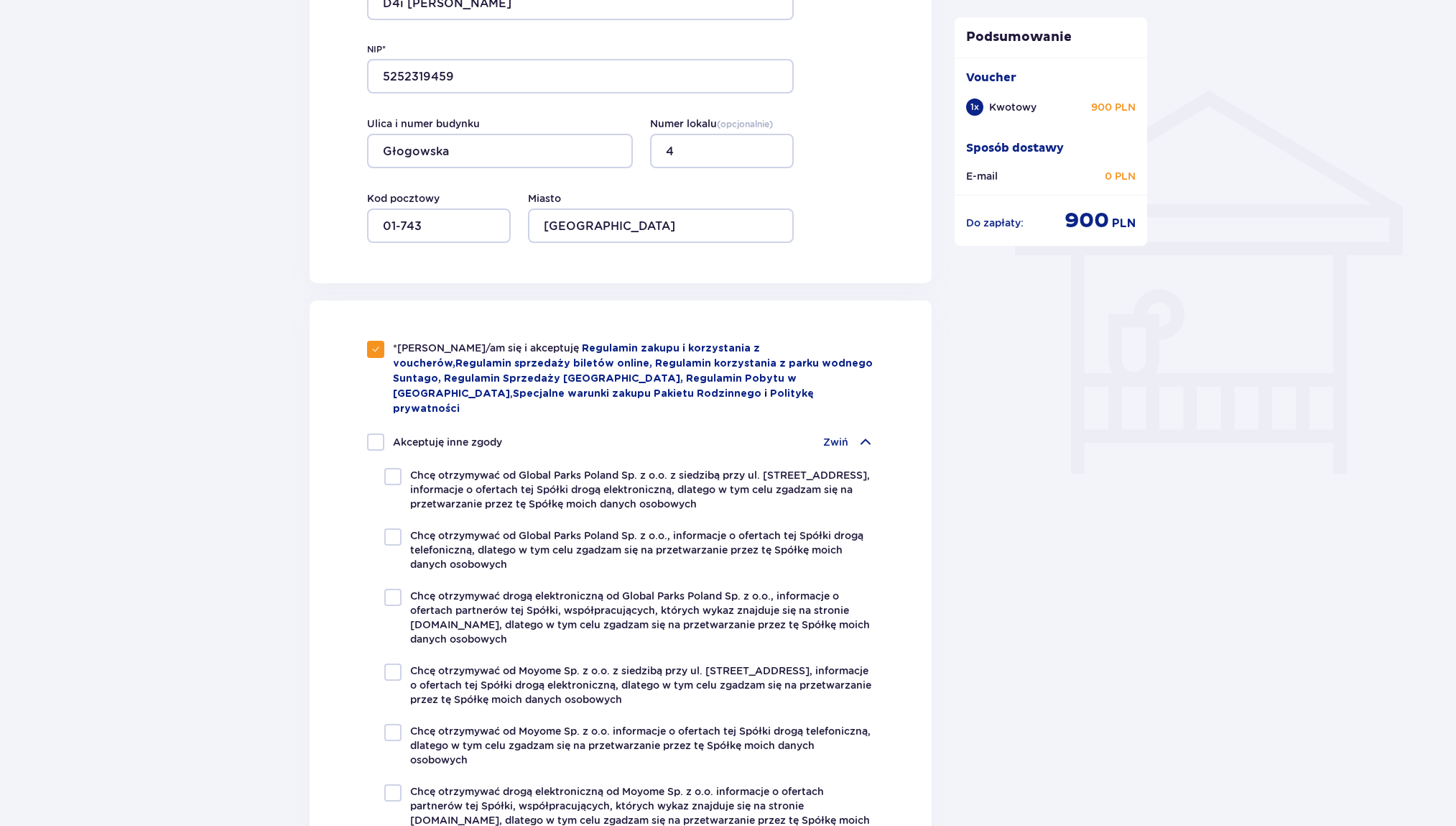
scroll to position [1185, 0]
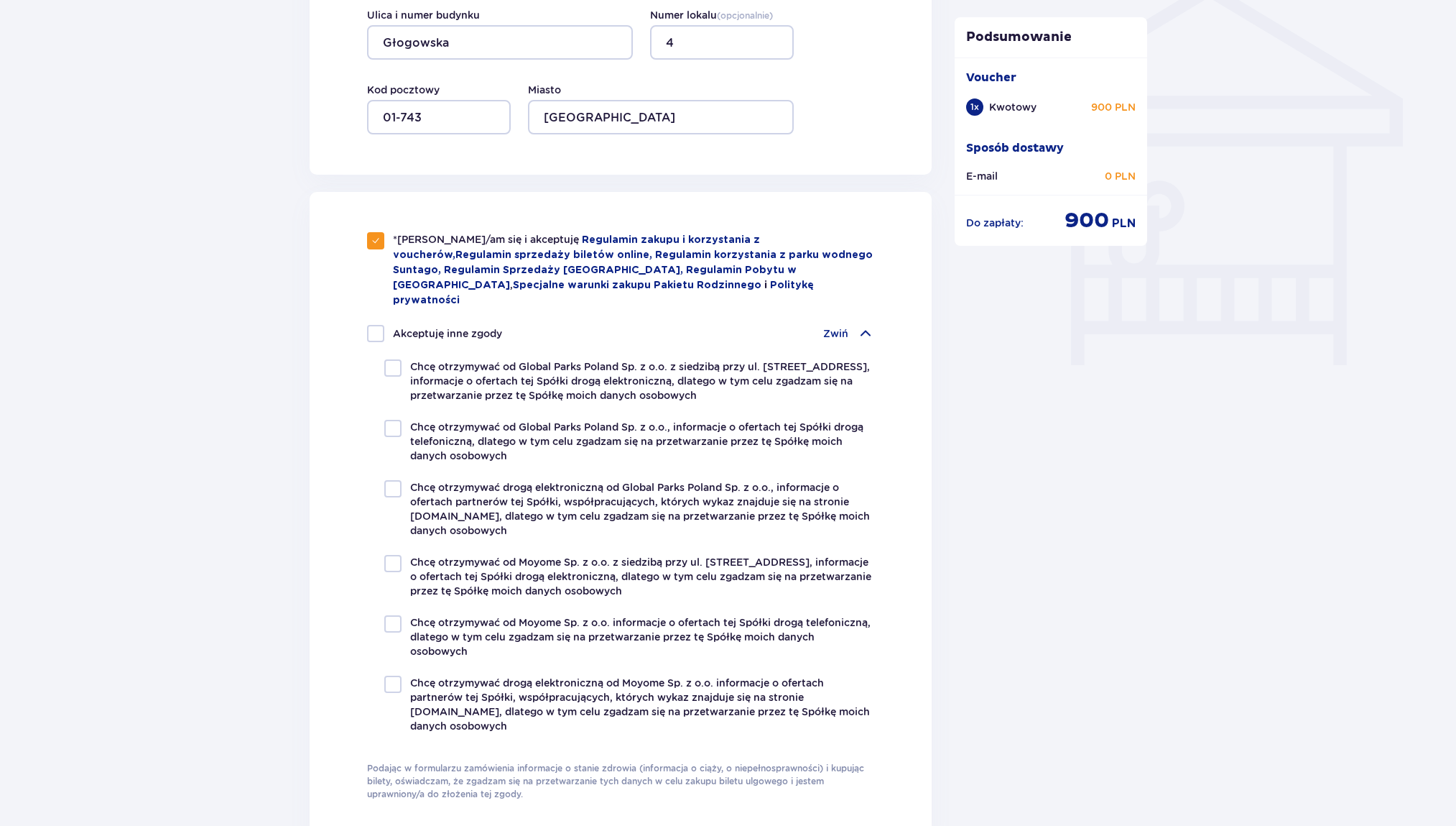
click at [842, 326] on p "Zwiń" at bounding box center [836, 333] width 25 height 15
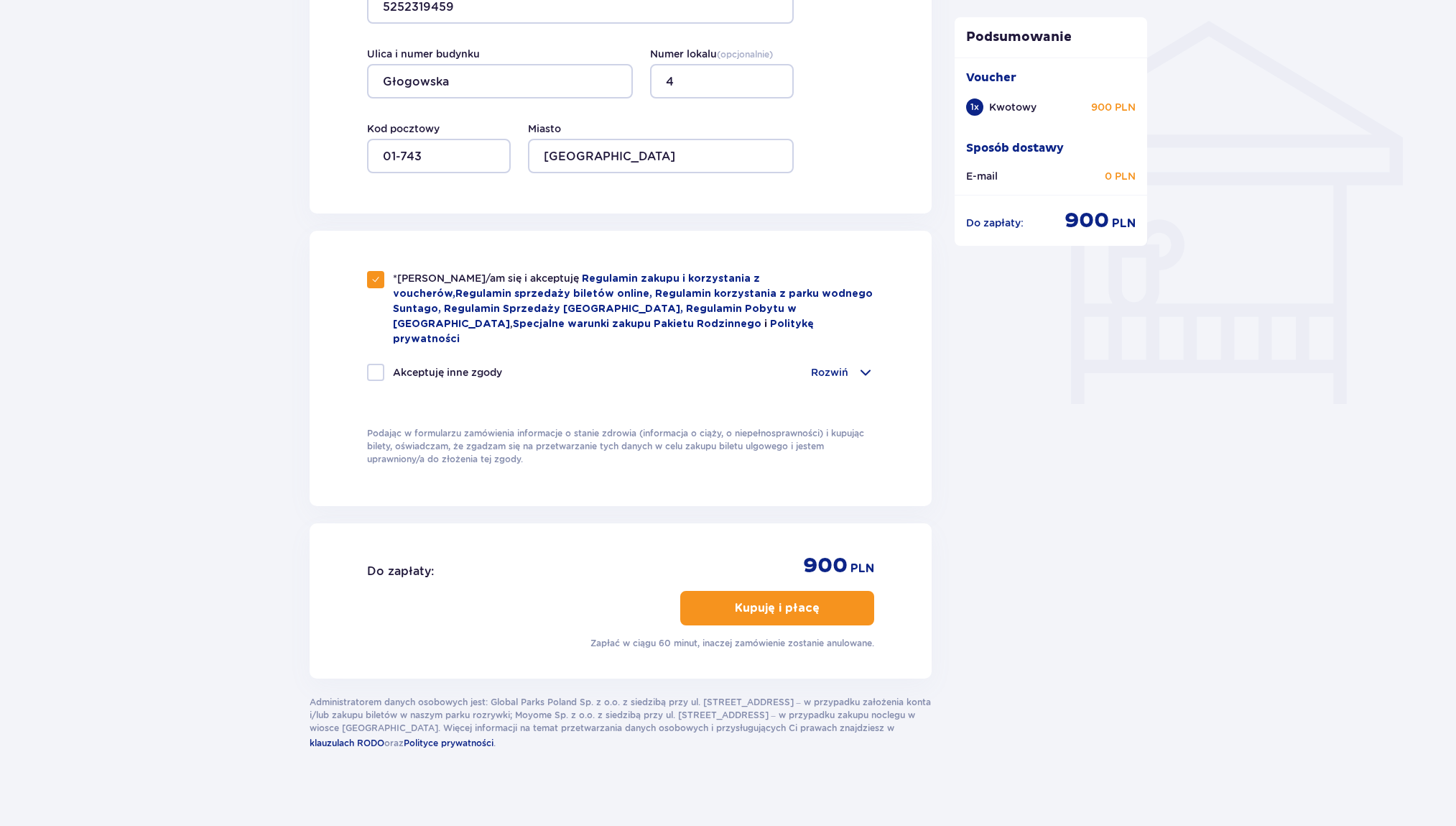
scroll to position [1142, 0]
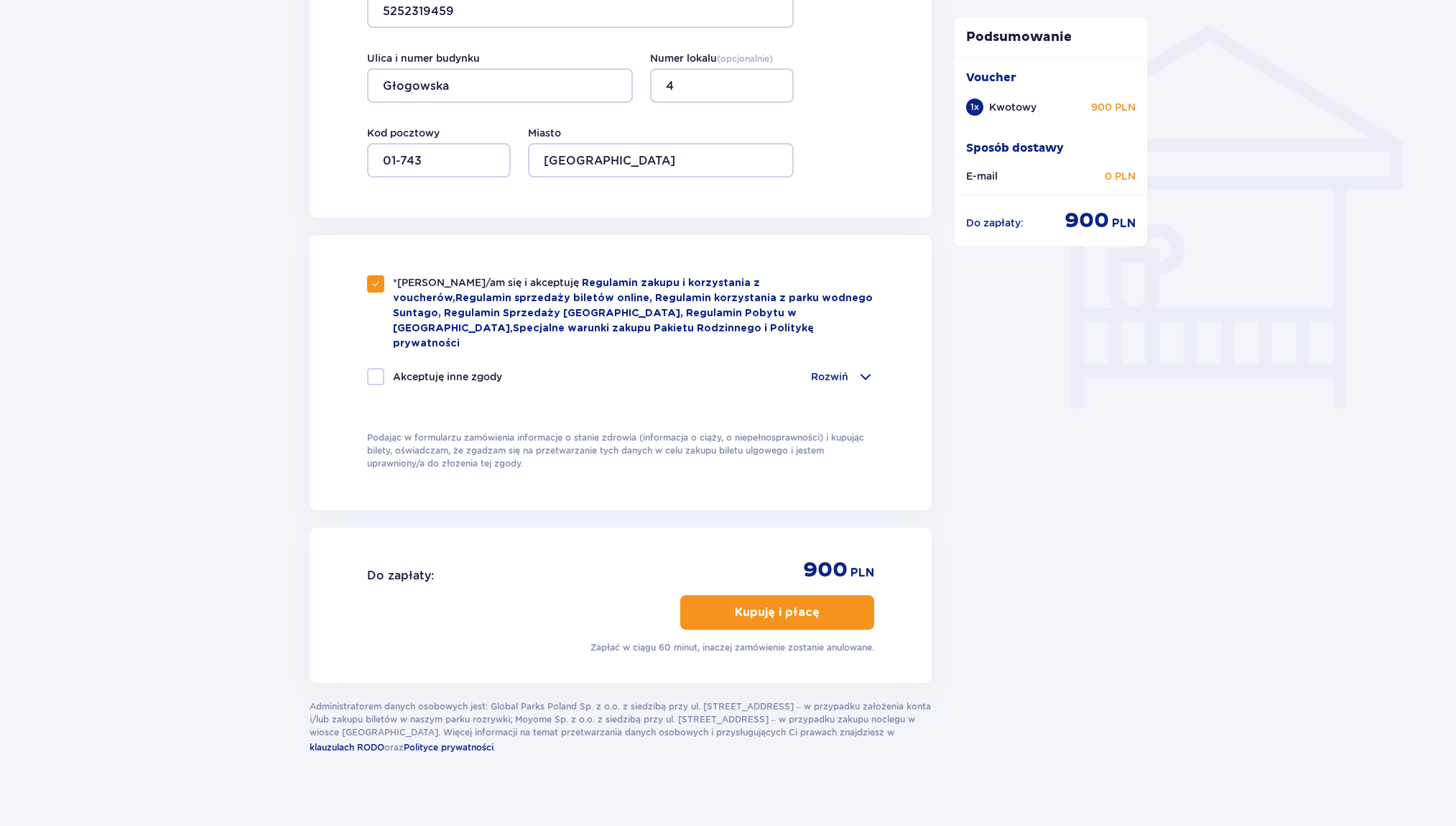
click at [741, 604] on p "Kupuję i płacę" at bounding box center [777, 612] width 85 height 16
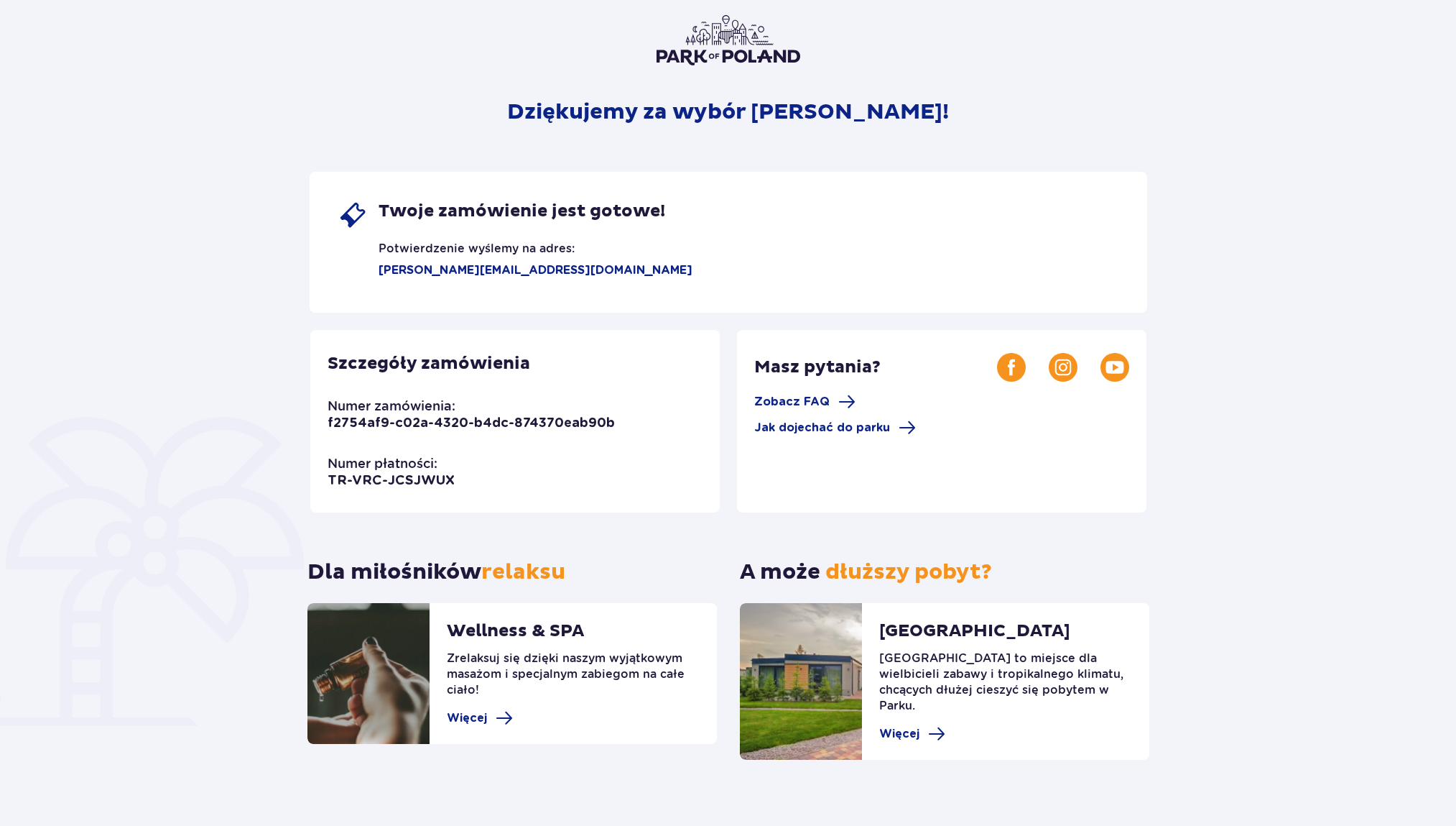
scroll to position [104, 0]
